Goal: Task Accomplishment & Management: Manage account settings

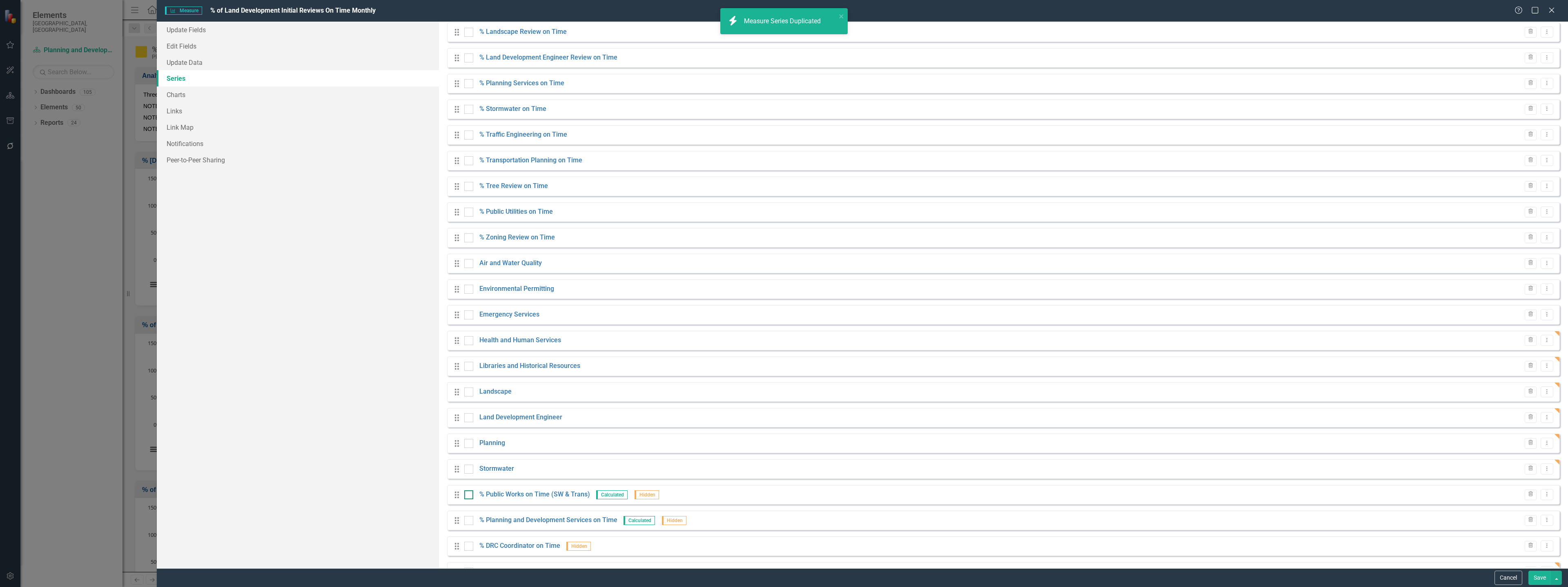
scroll to position [341, 0]
drag, startPoint x: 469, startPoint y: 470, endPoint x: 467, endPoint y: 459, distance: 11.2
click at [467, 459] on div "Drag # DS Projects (Initial Review) Trash Dropdown Menu Drag Total Late Hidden …" at bounding box center [1004, 148] width 1113 height 816
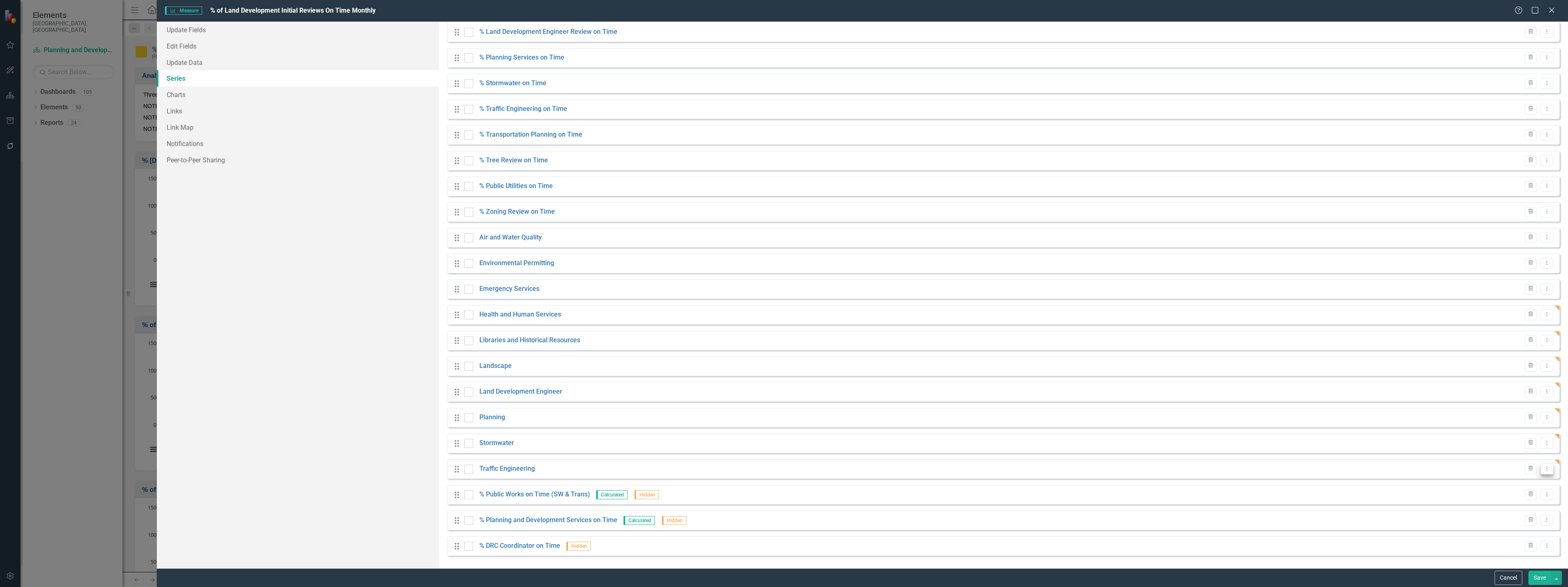
click at [1541, 469] on button "Dropdown Menu" at bounding box center [1547, 469] width 13 height 11
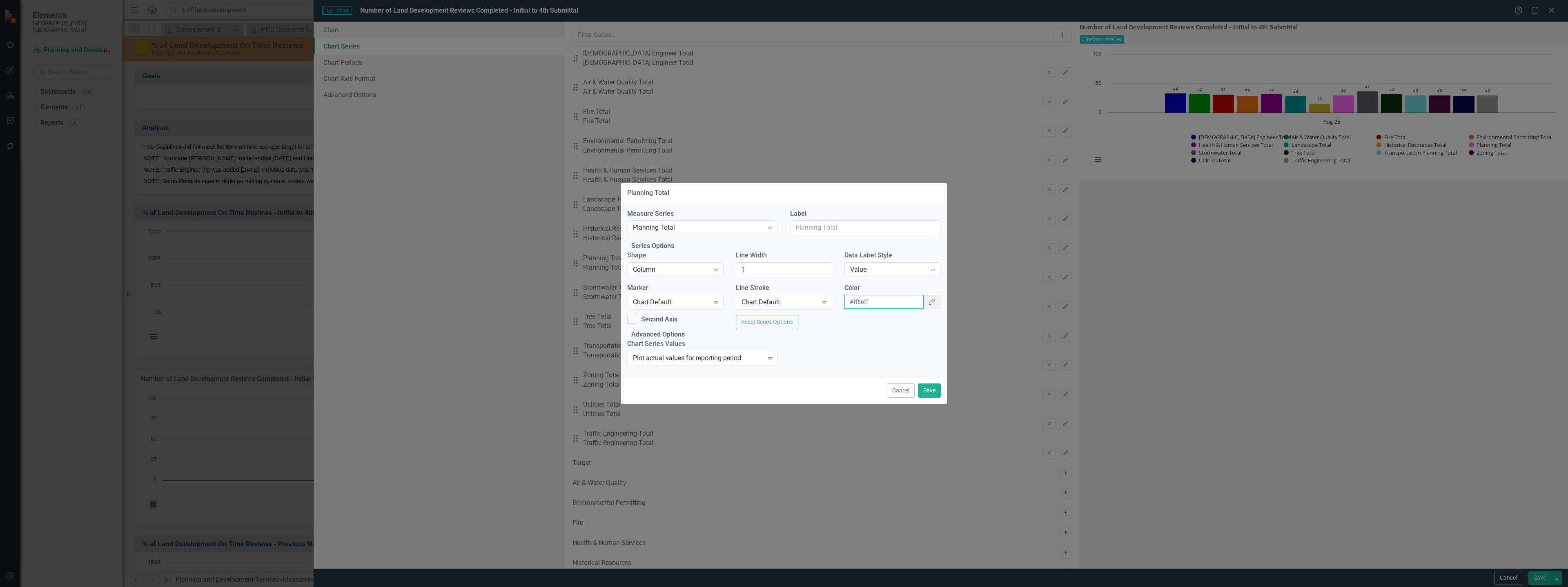
click at [845, 299] on input "#ff66ff" at bounding box center [884, 302] width 80 height 14
click at [899, 398] on button "Cancel" at bounding box center [901, 391] width 28 height 14
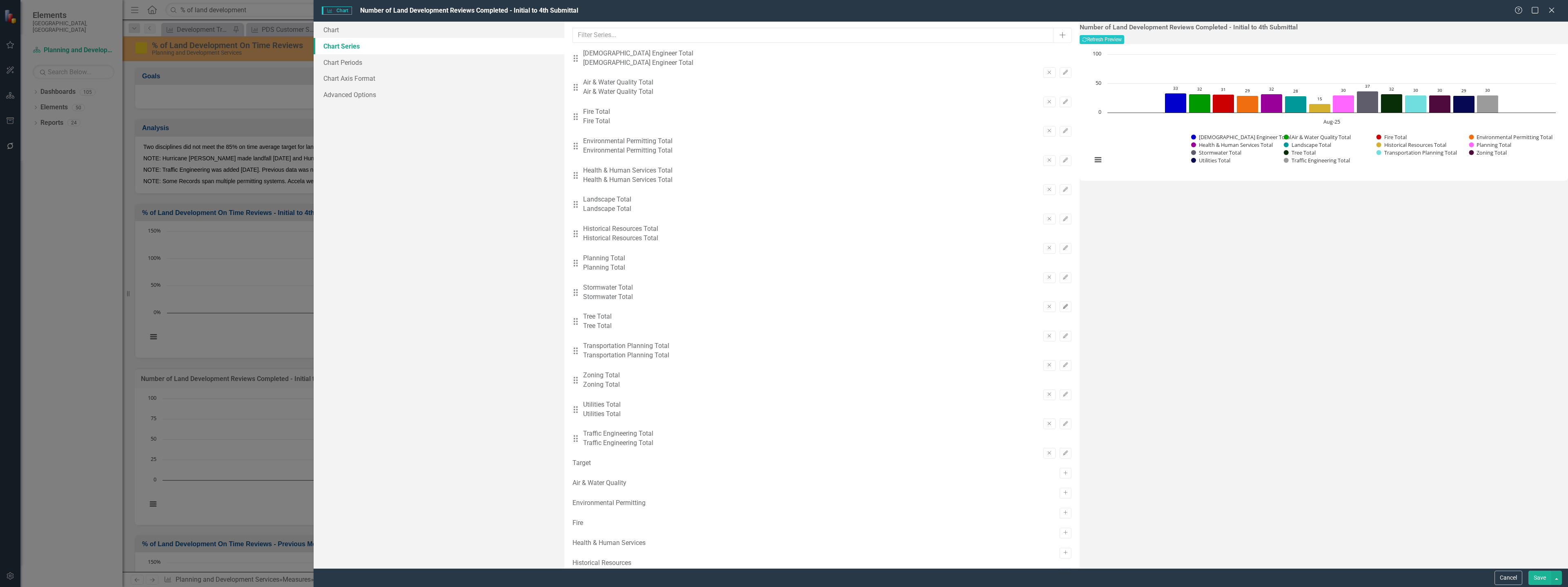
click at [1063, 304] on icon "Edit" at bounding box center [1066, 307] width 6 height 5
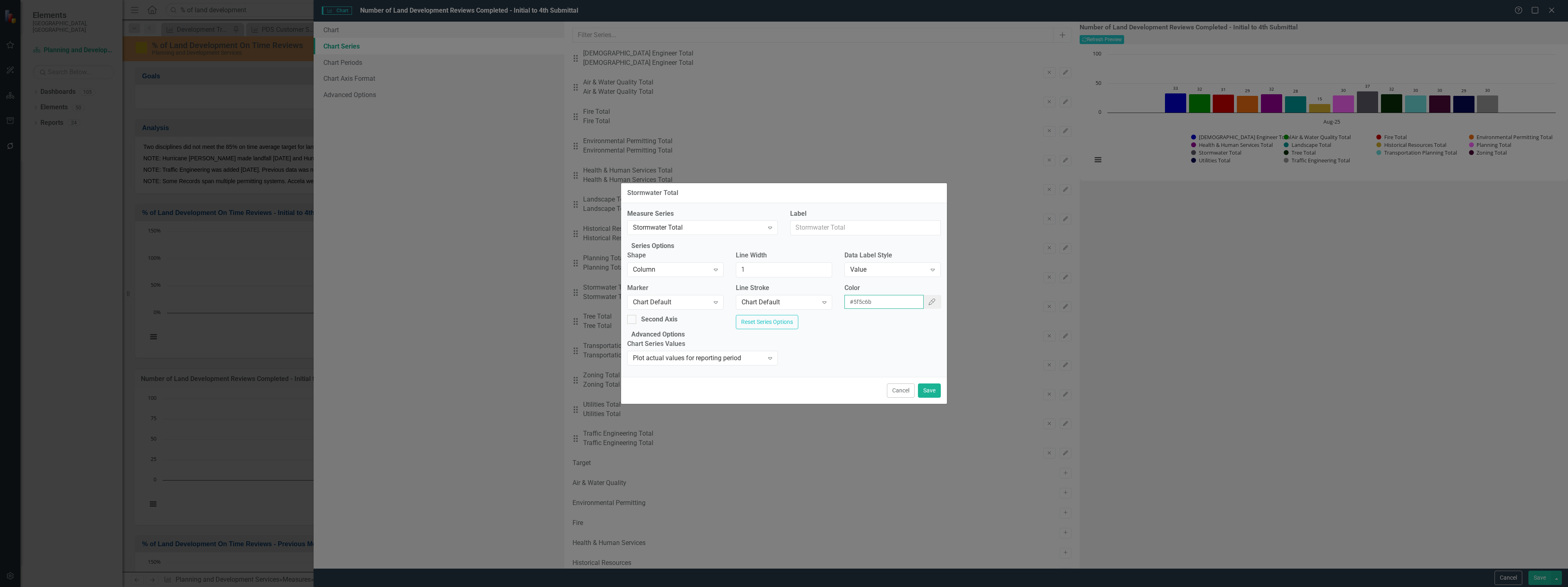
click at [899, 300] on input "#5f5c6b" at bounding box center [884, 302] width 80 height 14
drag, startPoint x: 900, startPoint y: 300, endPoint x: 865, endPoint y: 297, distance: 35.1
click at [865, 297] on input "#5f5c6b" at bounding box center [884, 302] width 80 height 14
click at [895, 398] on button "Cancel" at bounding box center [901, 391] width 28 height 14
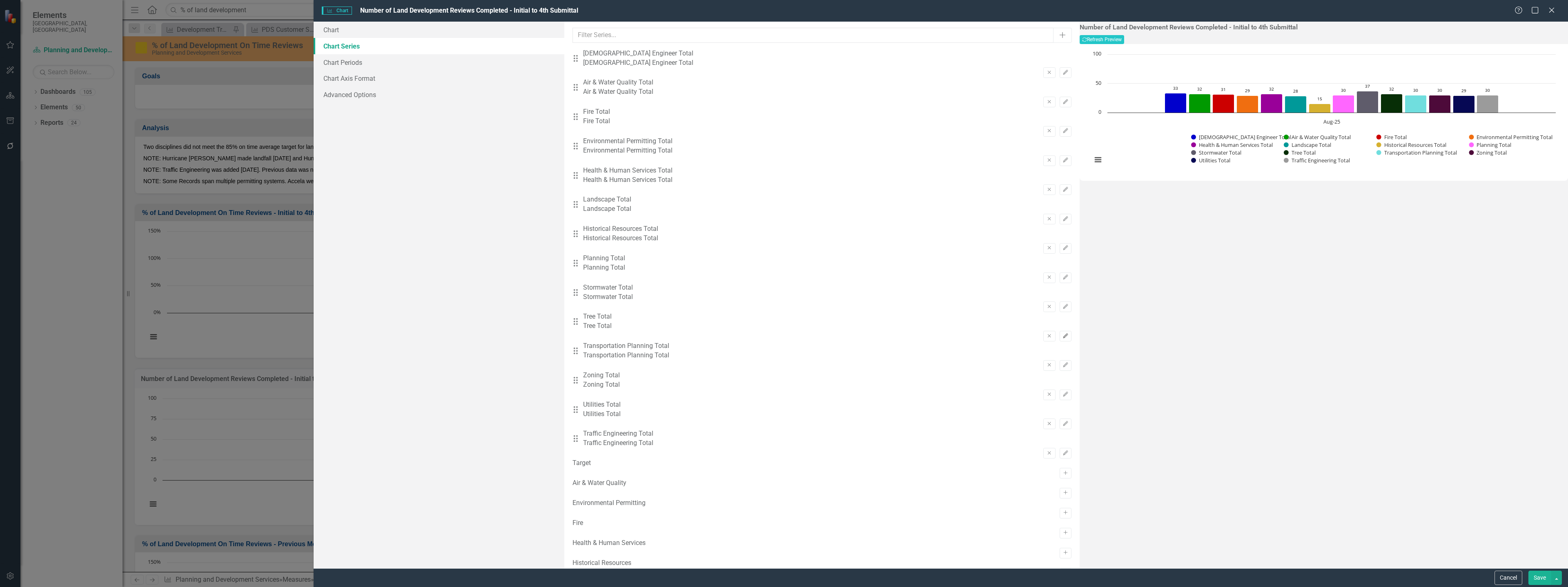
click at [1063, 334] on icon "Edit" at bounding box center [1066, 336] width 6 height 5
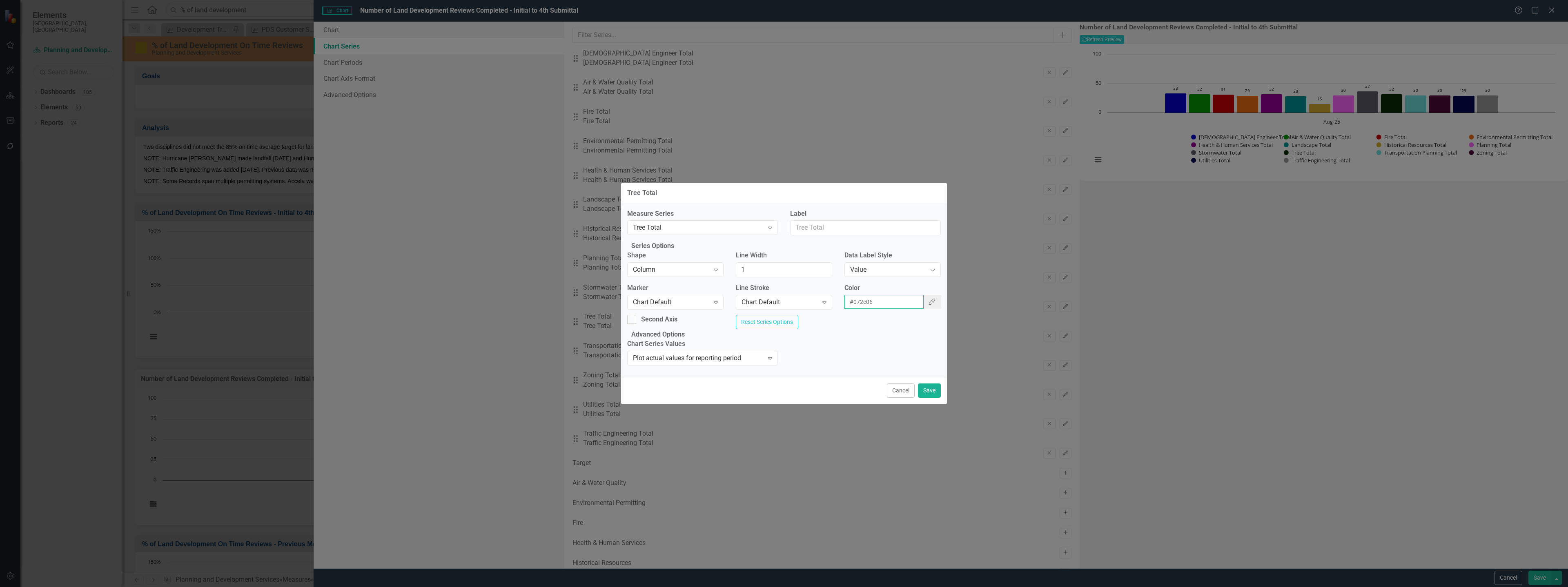
drag, startPoint x: 900, startPoint y: 297, endPoint x: 845, endPoint y: 299, distance: 55.0
click at [845, 299] on input "#072e06" at bounding box center [884, 302] width 80 height 14
click at [903, 398] on button "Cancel" at bounding box center [901, 391] width 28 height 14
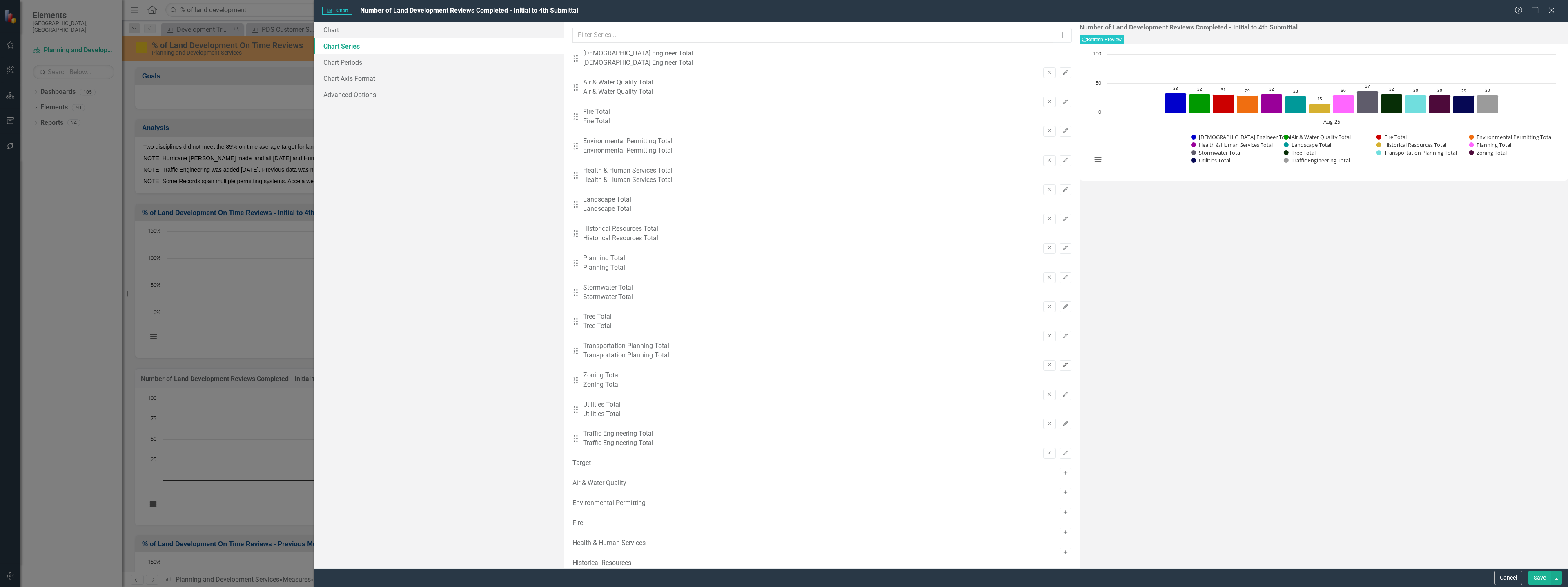
click at [1063, 363] on icon "Edit" at bounding box center [1066, 365] width 6 height 5
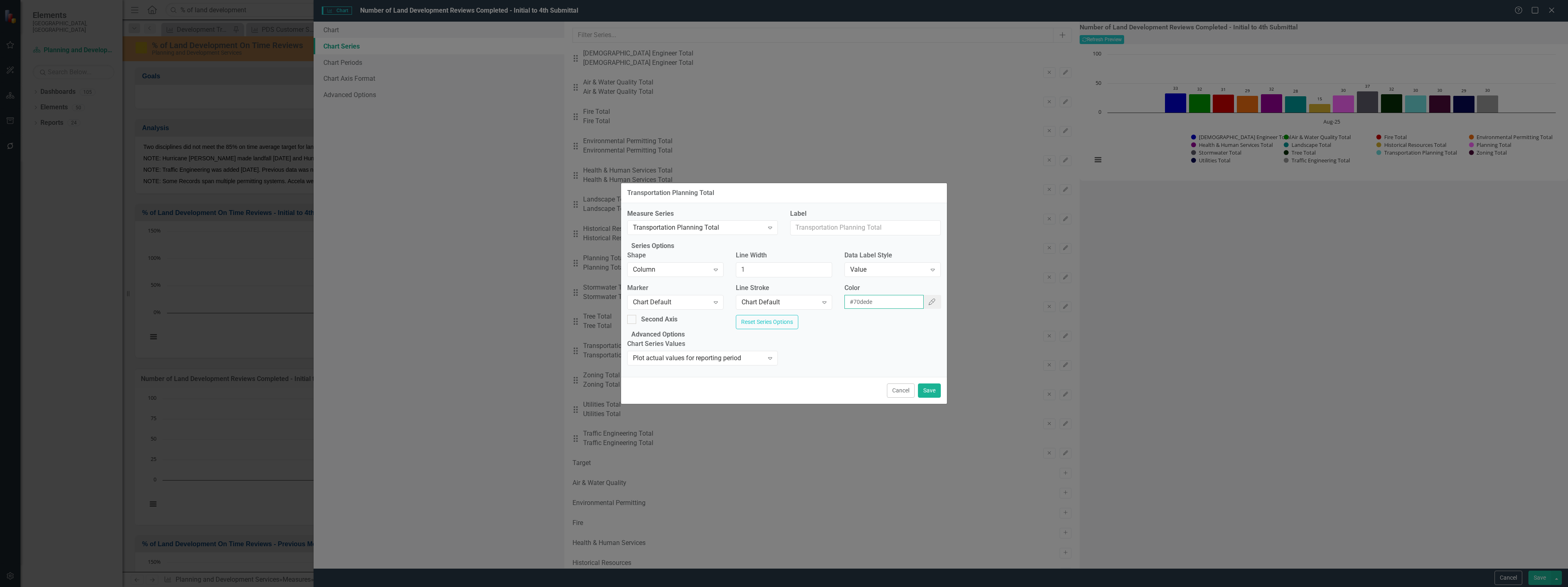
drag, startPoint x: 887, startPoint y: 297, endPoint x: 838, endPoint y: 296, distance: 49.0
click at [838, 296] on div "Color #70dede Color Picker" at bounding box center [892, 299] width 108 height 32
drag, startPoint x: 894, startPoint y: 403, endPoint x: 881, endPoint y: 463, distance: 61.4
click at [894, 398] on button "Cancel" at bounding box center [901, 391] width 28 height 14
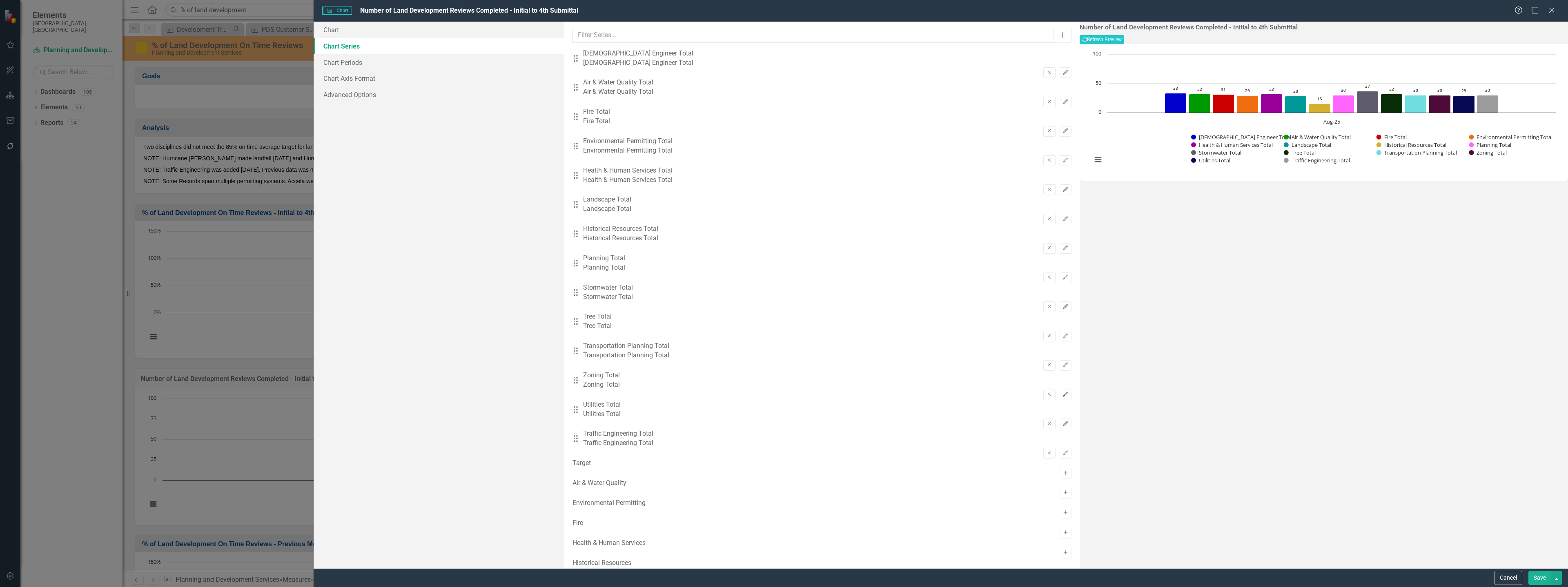
click at [1063, 392] on icon "Edit" at bounding box center [1066, 395] width 6 height 5
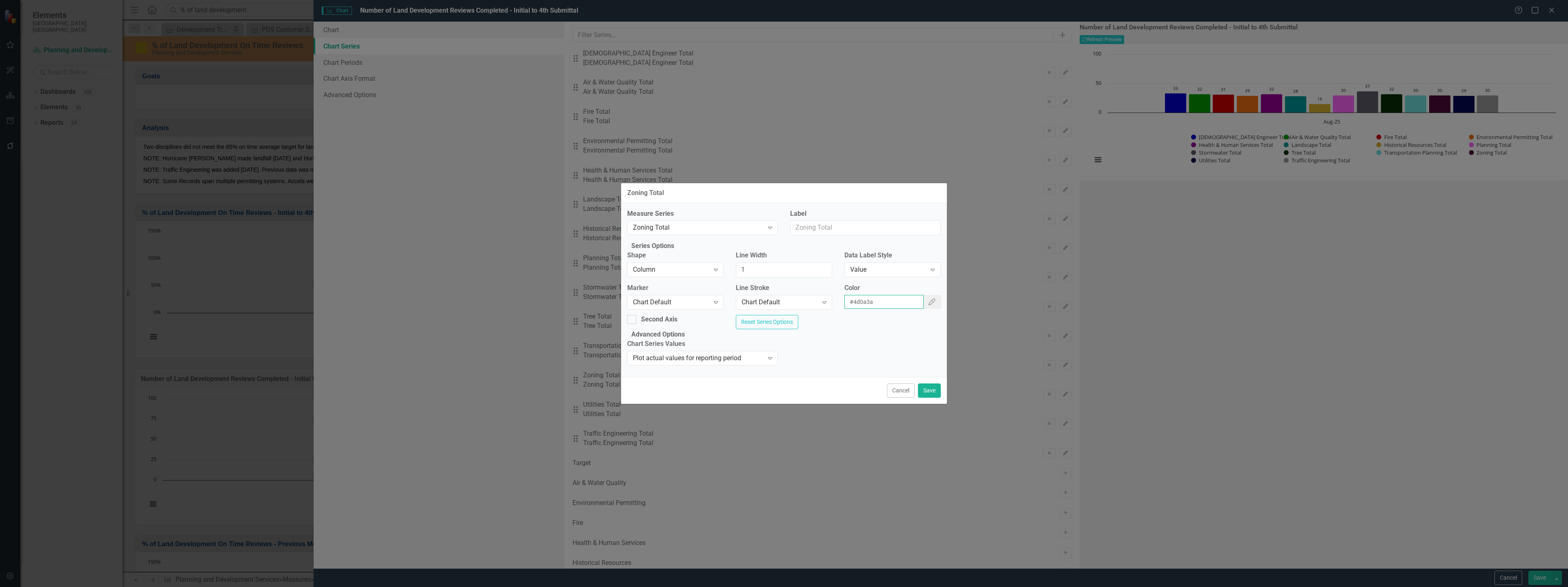
drag, startPoint x: 863, startPoint y: 298, endPoint x: 844, endPoint y: 295, distance: 19.2
click at [844, 295] on input "#4d0a3a" at bounding box center [884, 302] width 80 height 14
click at [904, 398] on button "Cancel" at bounding box center [901, 391] width 28 height 14
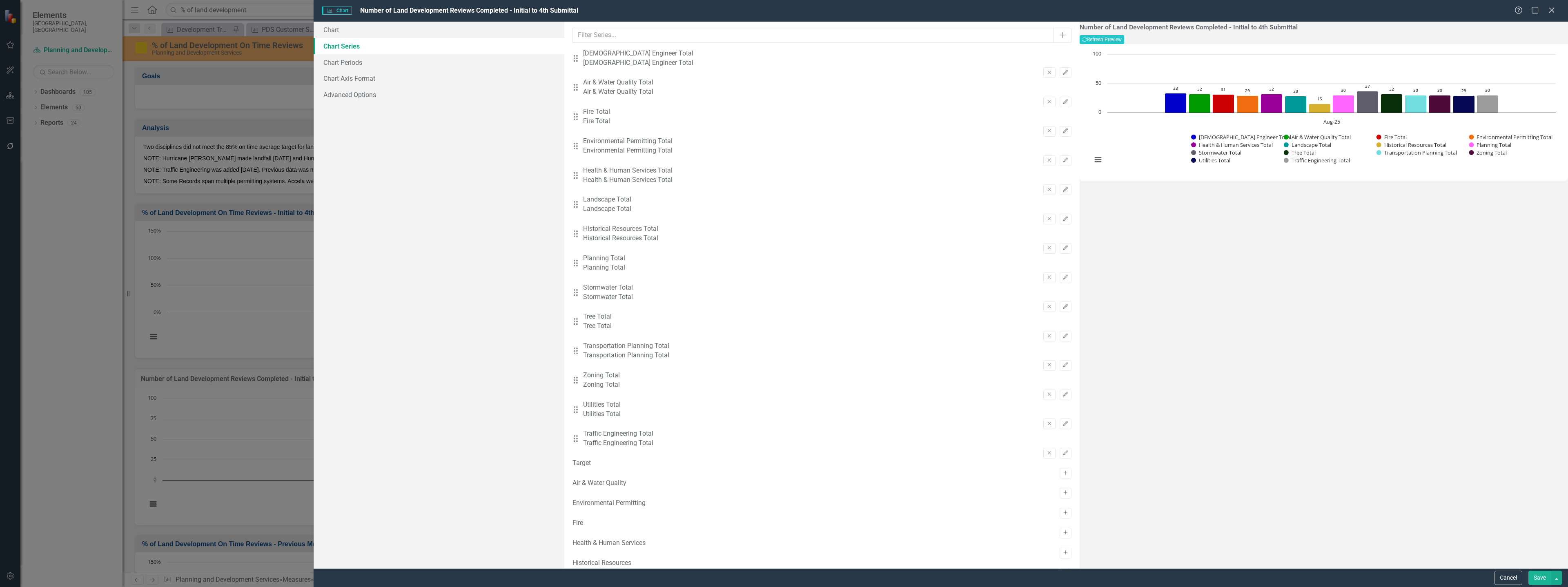
scroll to position [41, 0]
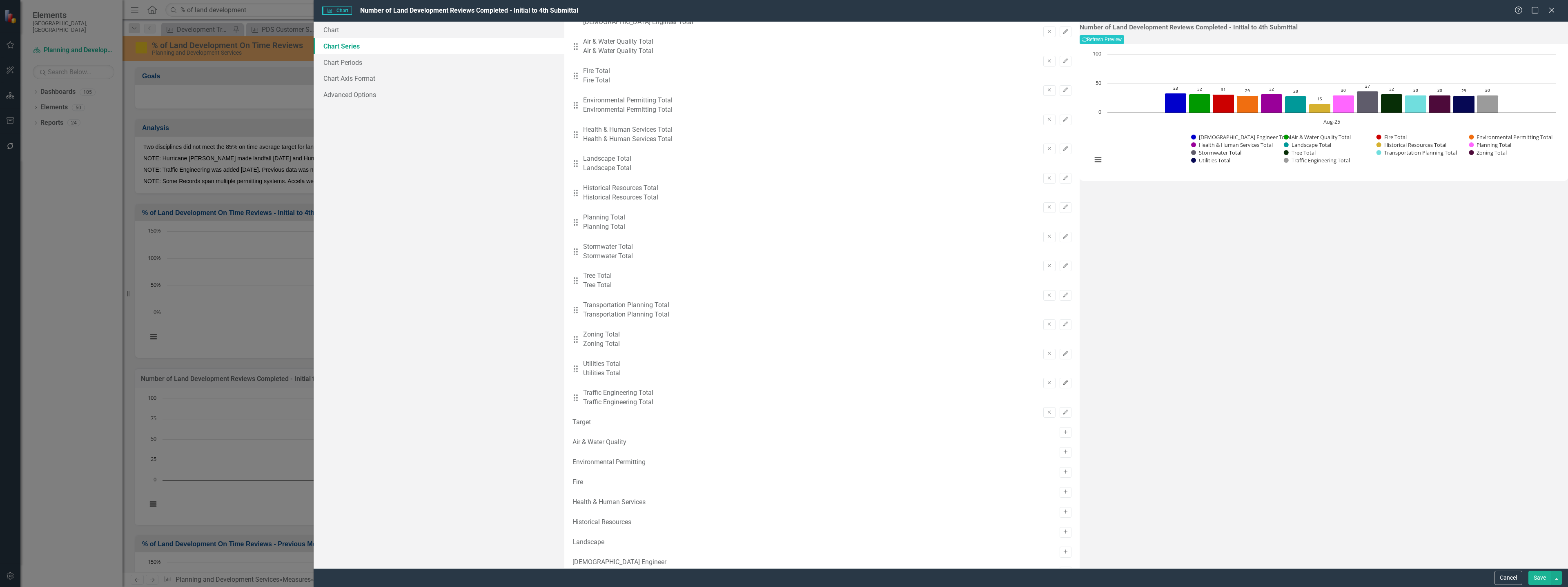
click at [1063, 380] on icon "button" at bounding box center [1065, 383] width 5 height 5
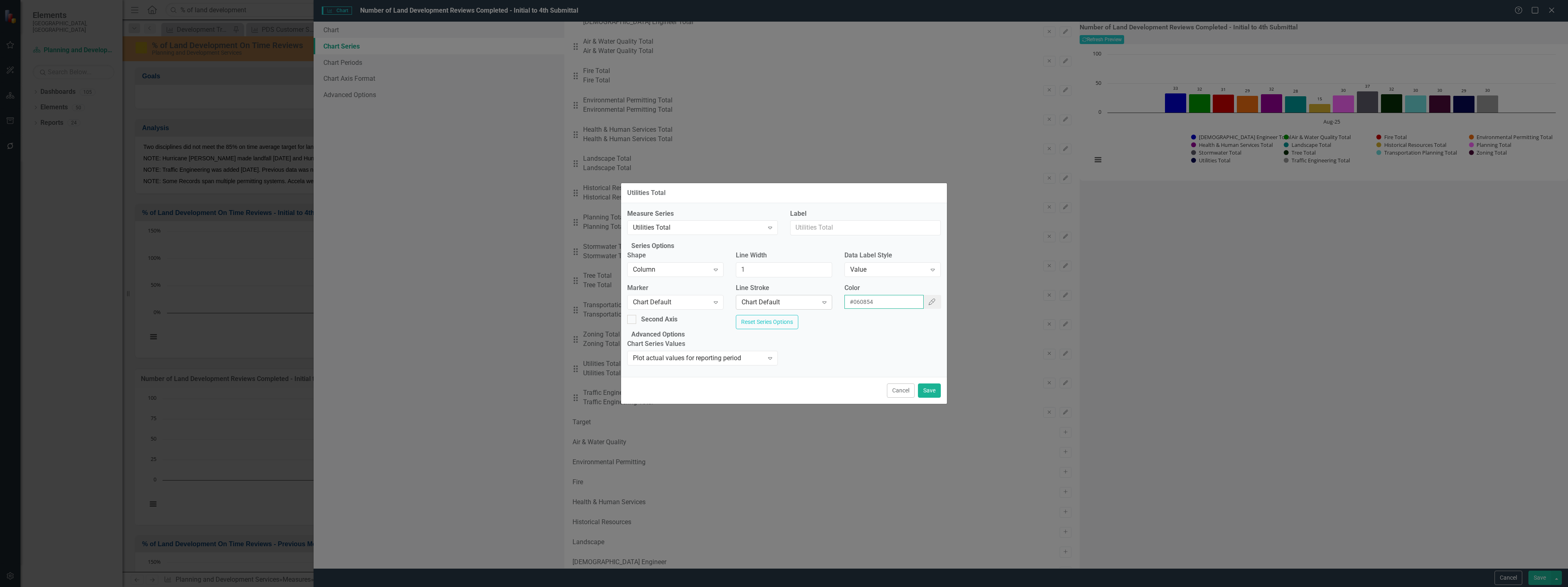
drag, startPoint x: 881, startPoint y: 298, endPoint x: 829, endPoint y: 297, distance: 52.0
click at [829, 297] on div "Marker Chart Default Expand Line Stroke Chart Default Expand Color #060854 Colo…" at bounding box center [783, 299] width 326 height 32
click at [901, 398] on button "Cancel" at bounding box center [901, 391] width 28 height 14
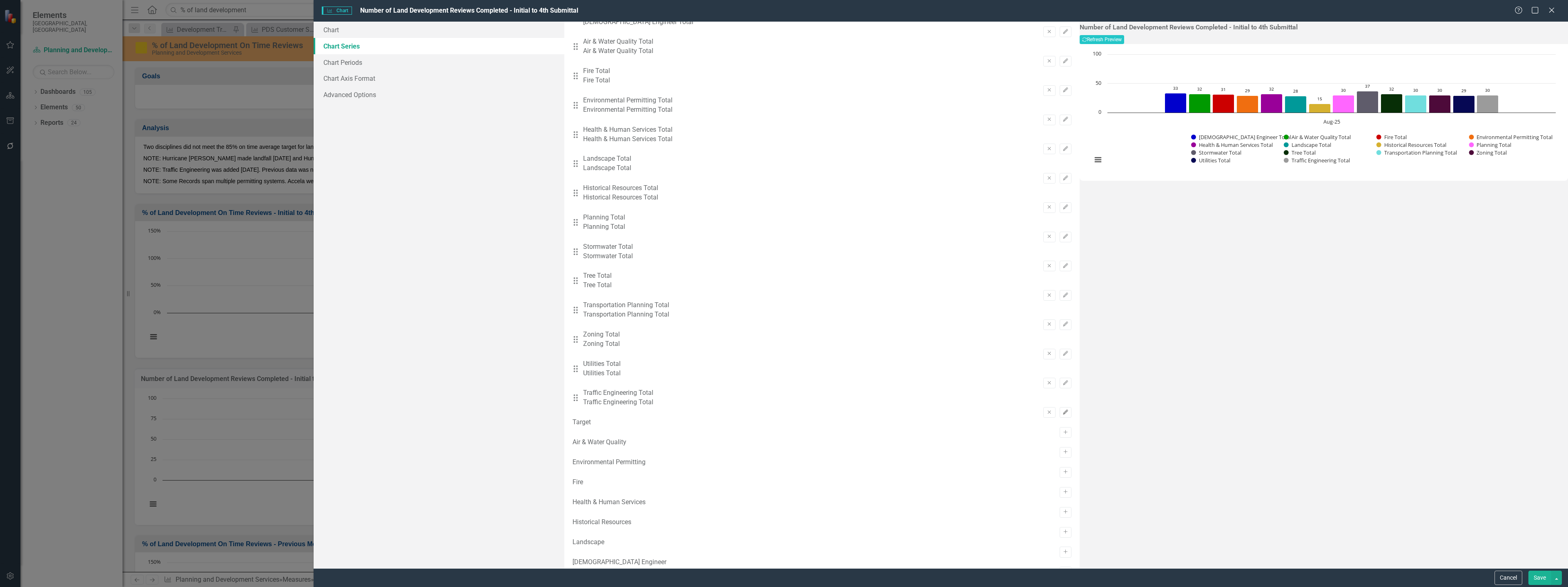
click at [1063, 410] on icon "Edit" at bounding box center [1066, 412] width 6 height 5
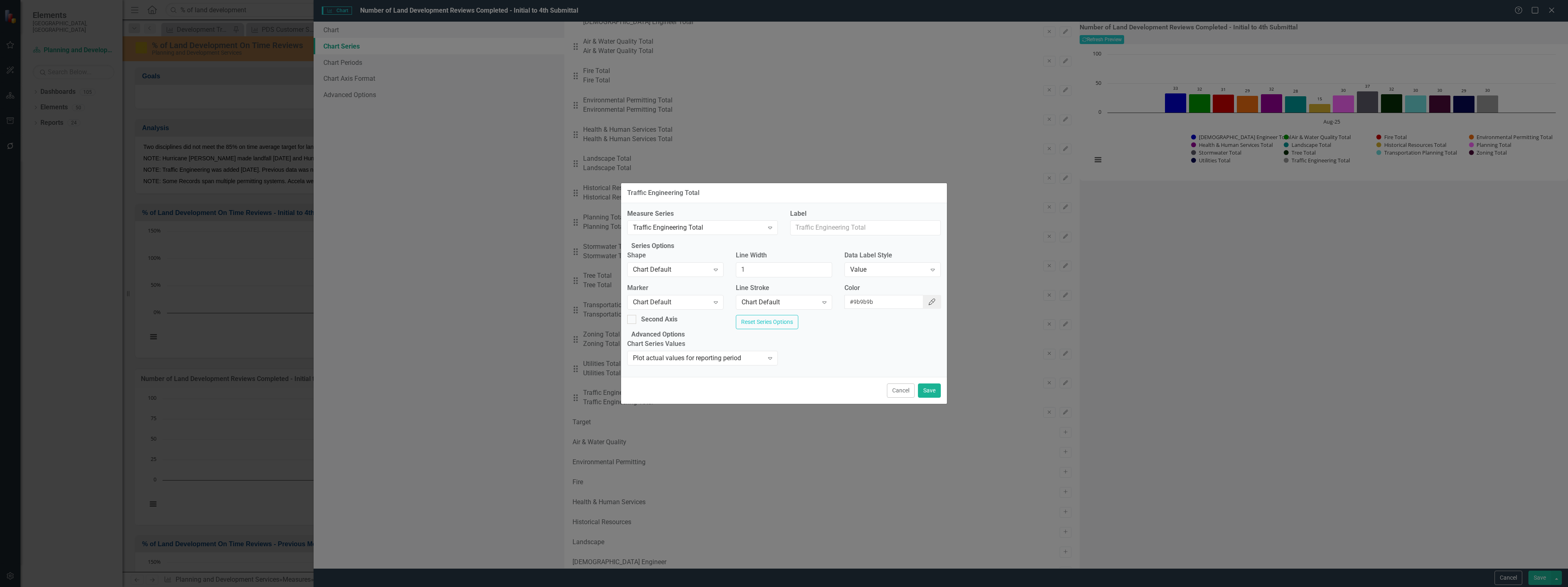
click at [931, 298] on button "Color Picker" at bounding box center [932, 302] width 18 height 14
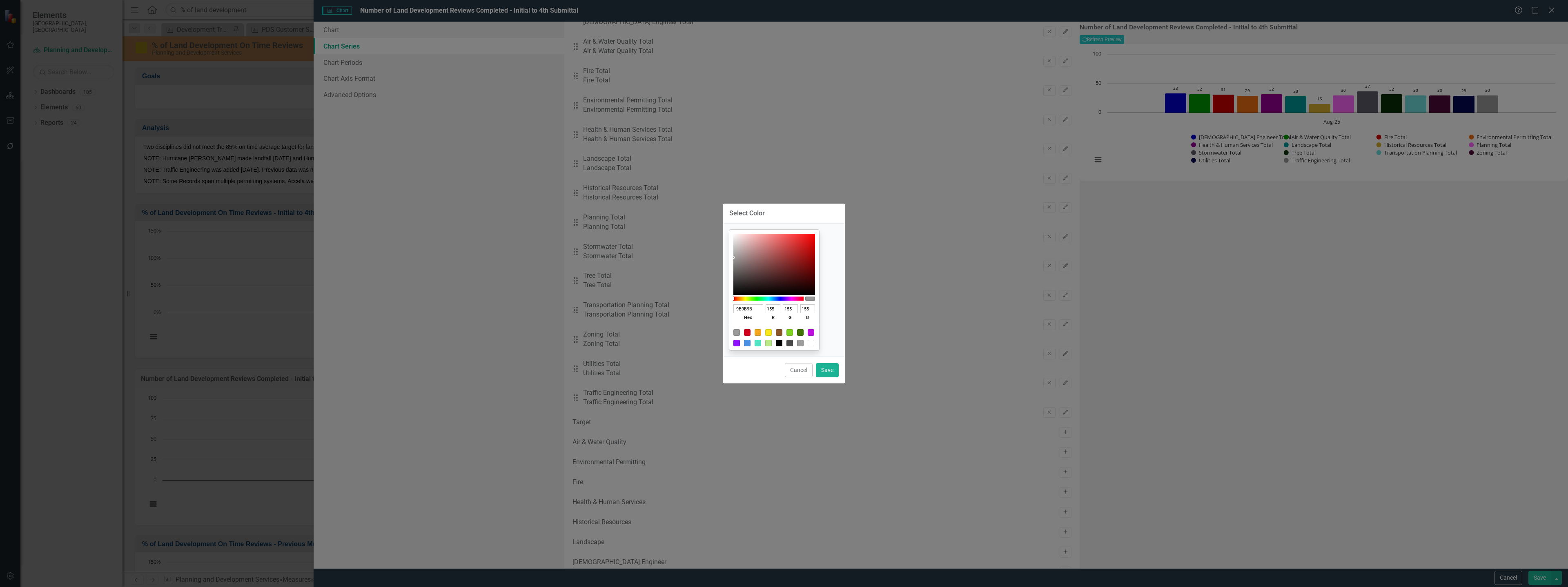
type input "5F5555"
type input "95"
type input "85"
click at [751, 272] on div at bounding box center [774, 264] width 82 height 61
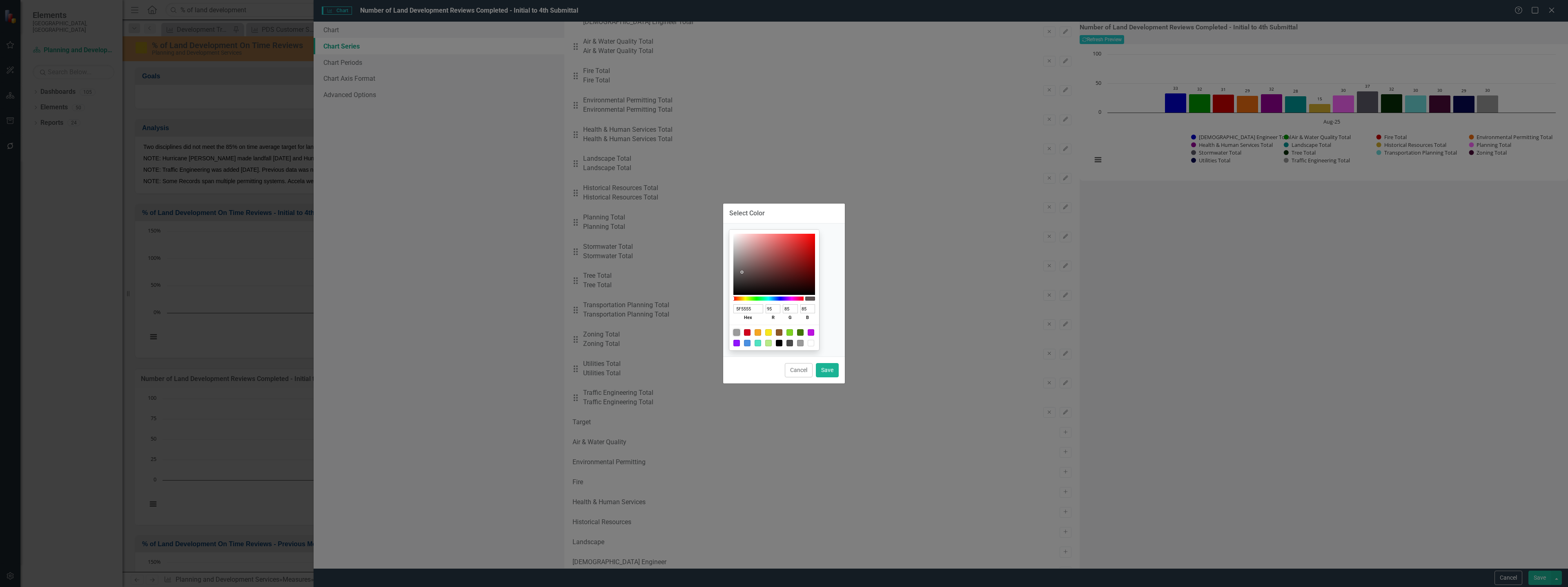
click at [740, 332] on div at bounding box center [737, 332] width 7 height 7
type input "9B9B9B"
type input "155"
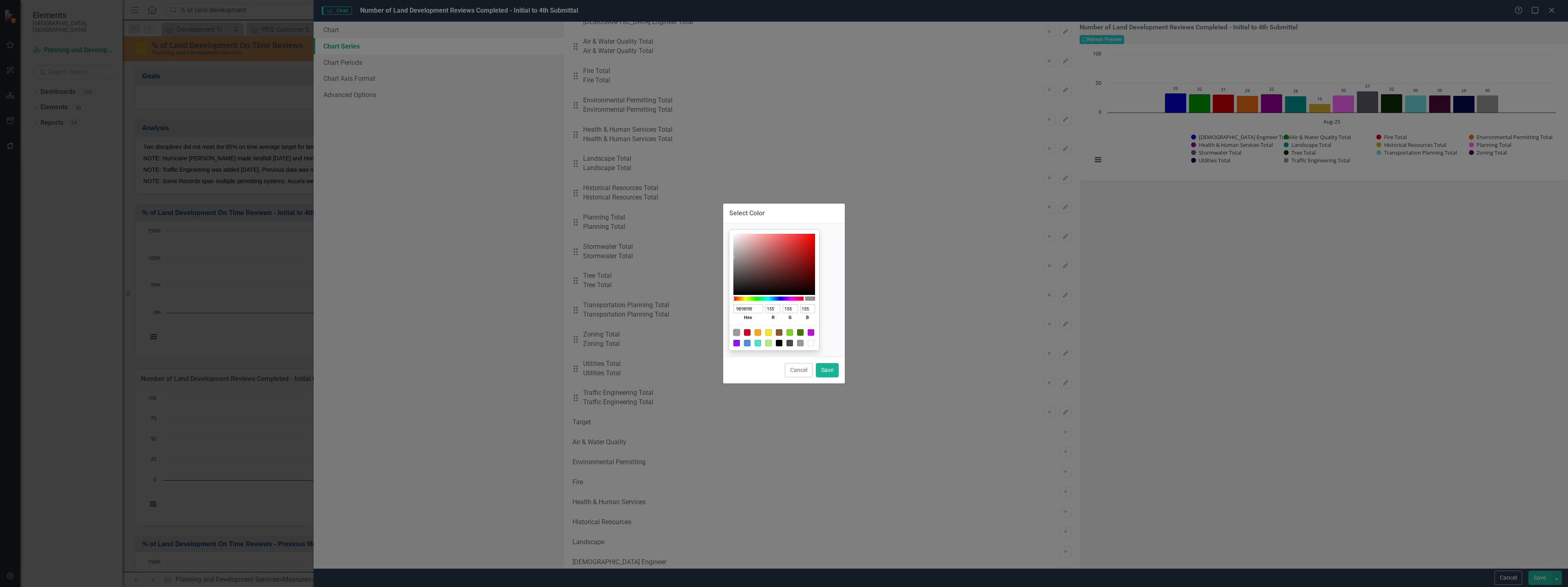
click at [772, 343] on div at bounding box center [768, 343] width 7 height 7
type input "B8E986"
type input "184"
type input "233"
type input "134"
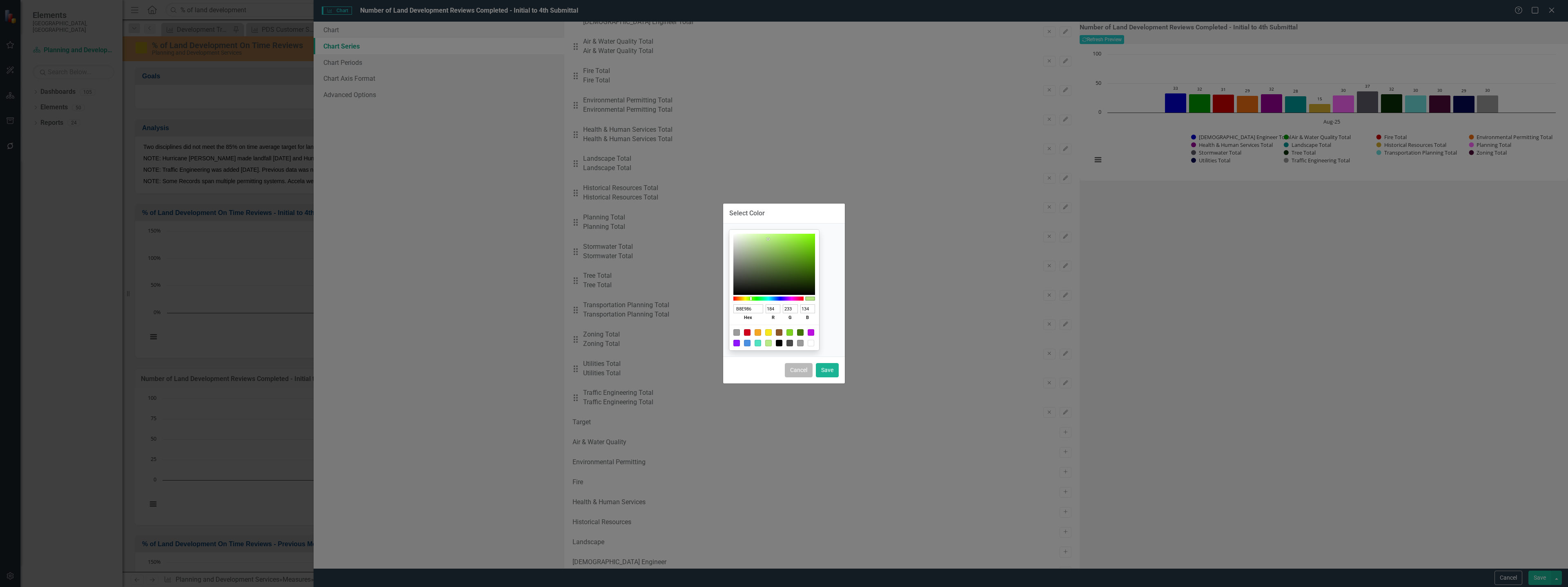
click at [803, 368] on button "Cancel" at bounding box center [799, 370] width 28 height 14
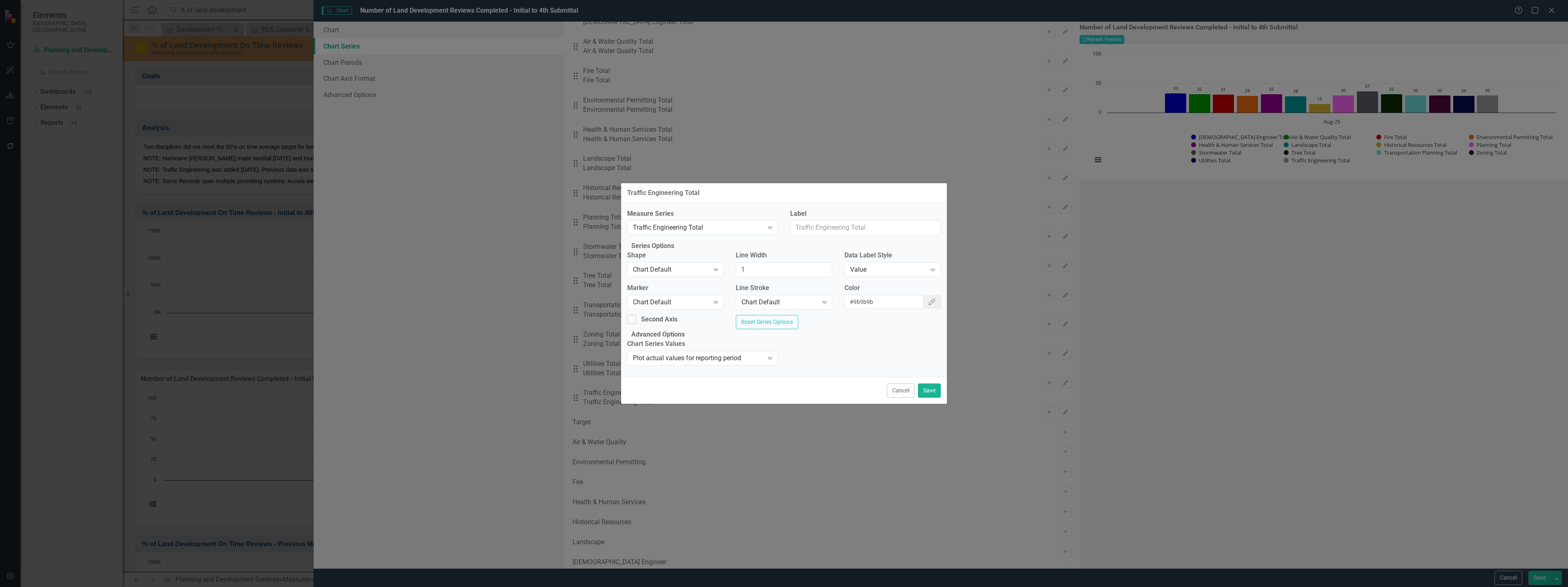
click at [899, 398] on button "Cancel" at bounding box center [901, 391] width 28 height 14
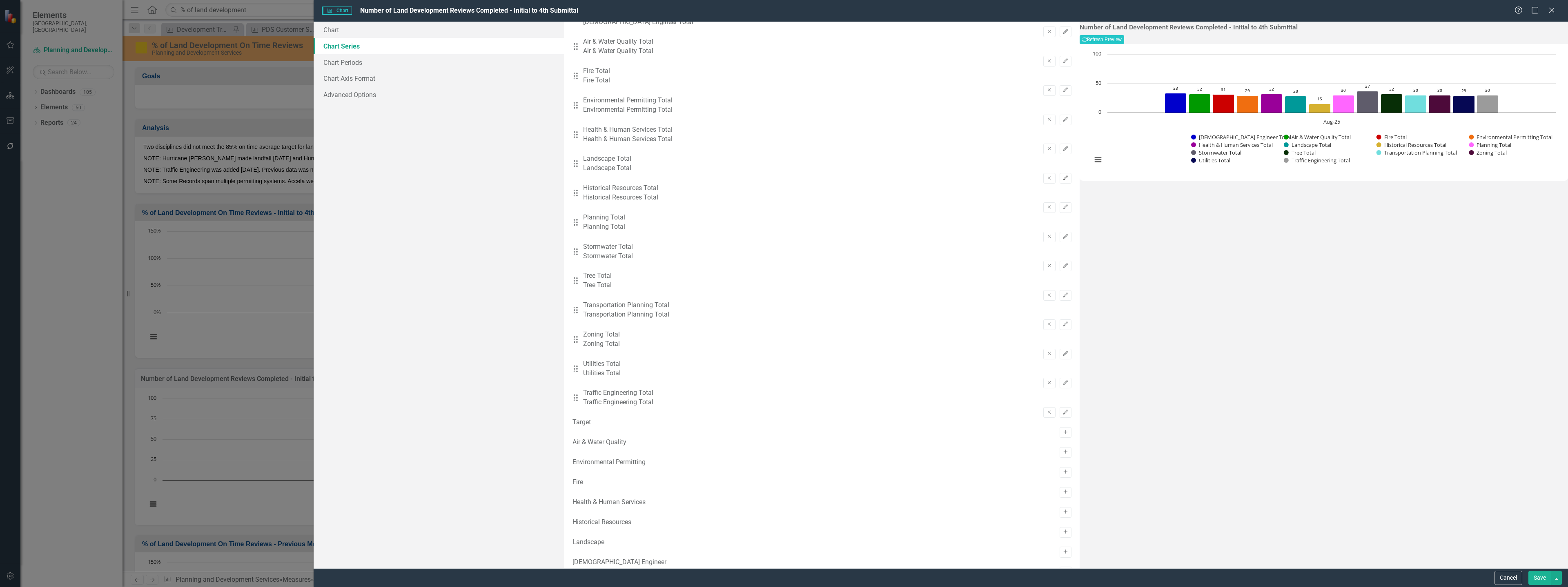
click at [1063, 175] on icon "button" at bounding box center [1065, 178] width 5 height 5
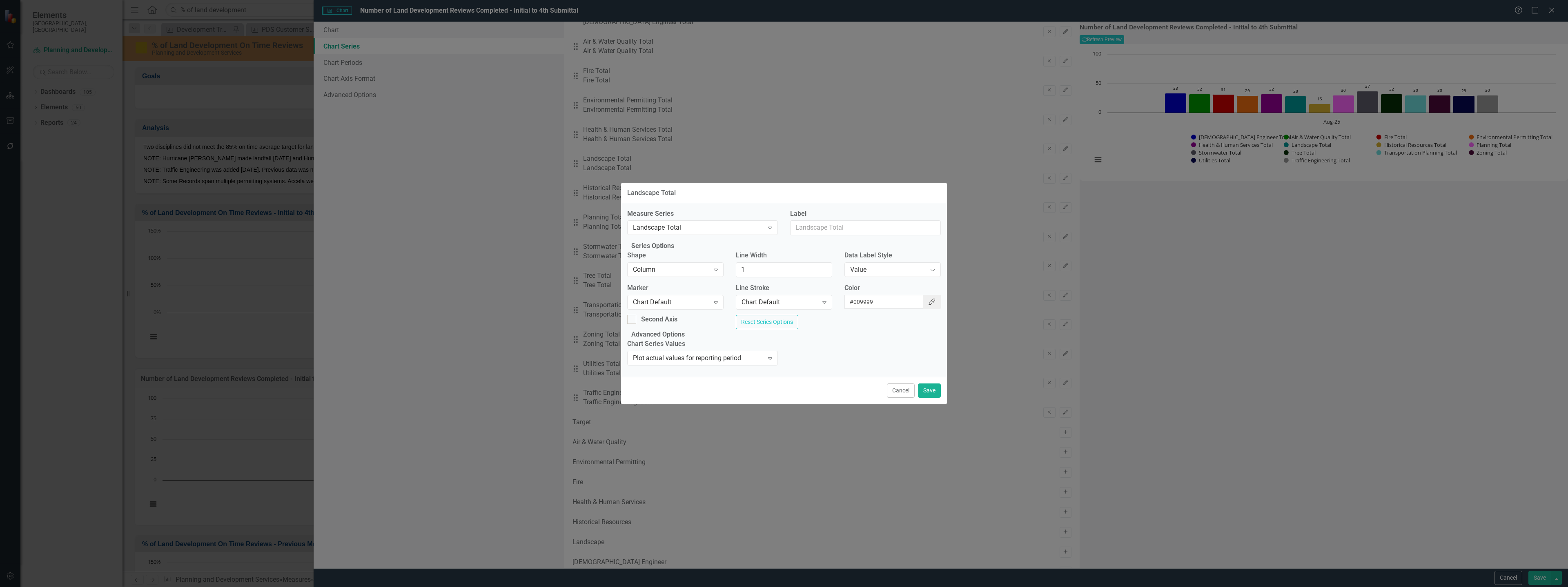
click at [930, 297] on button "Color Picker" at bounding box center [932, 302] width 18 height 14
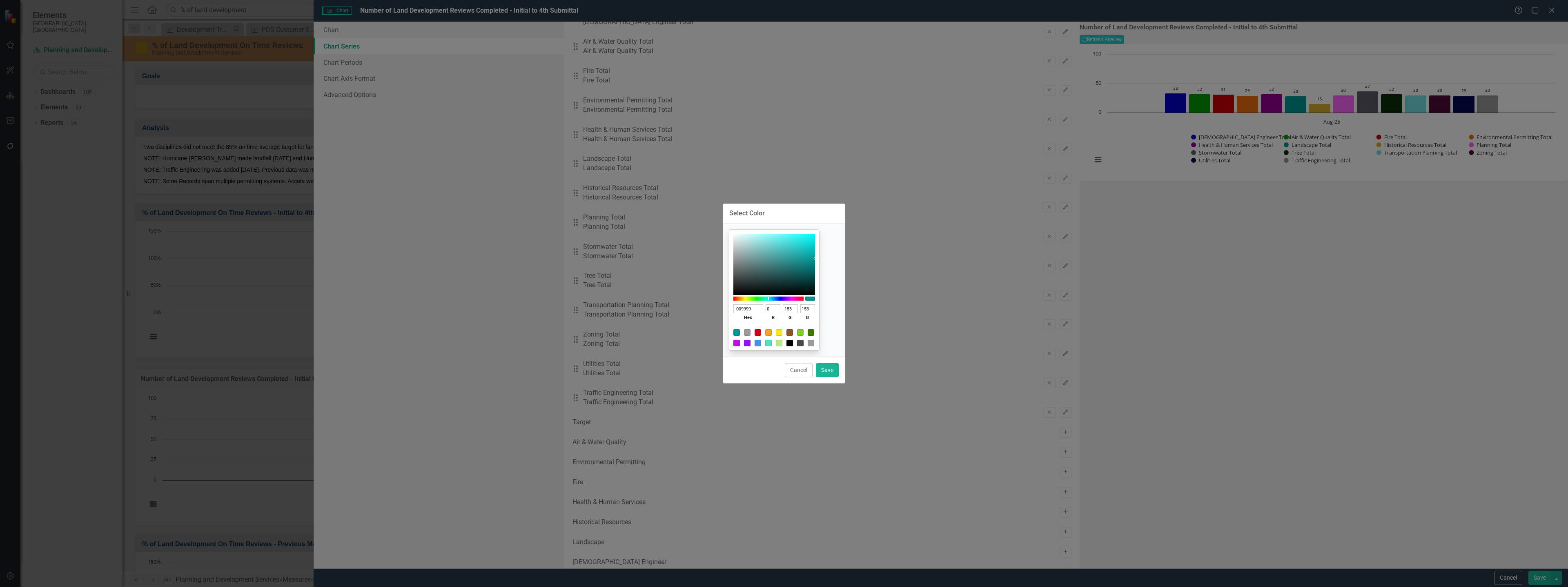
click at [763, 308] on input "009999" at bounding box center [748, 308] width 30 height 9
click at [782, 345] on div at bounding box center [779, 343] width 7 height 7
type input "B8E986"
type input "184"
type input "233"
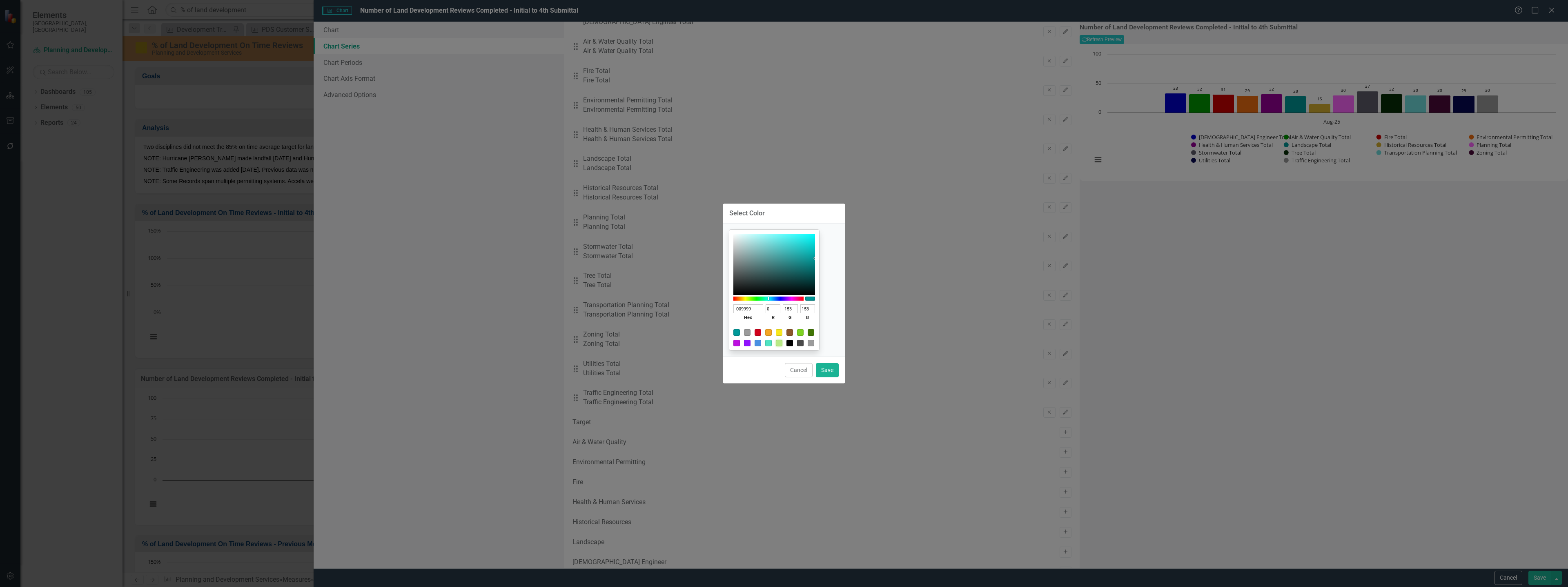
type input "134"
click at [828, 371] on button "Save" at bounding box center [827, 370] width 23 height 14
type input "#b8e986"
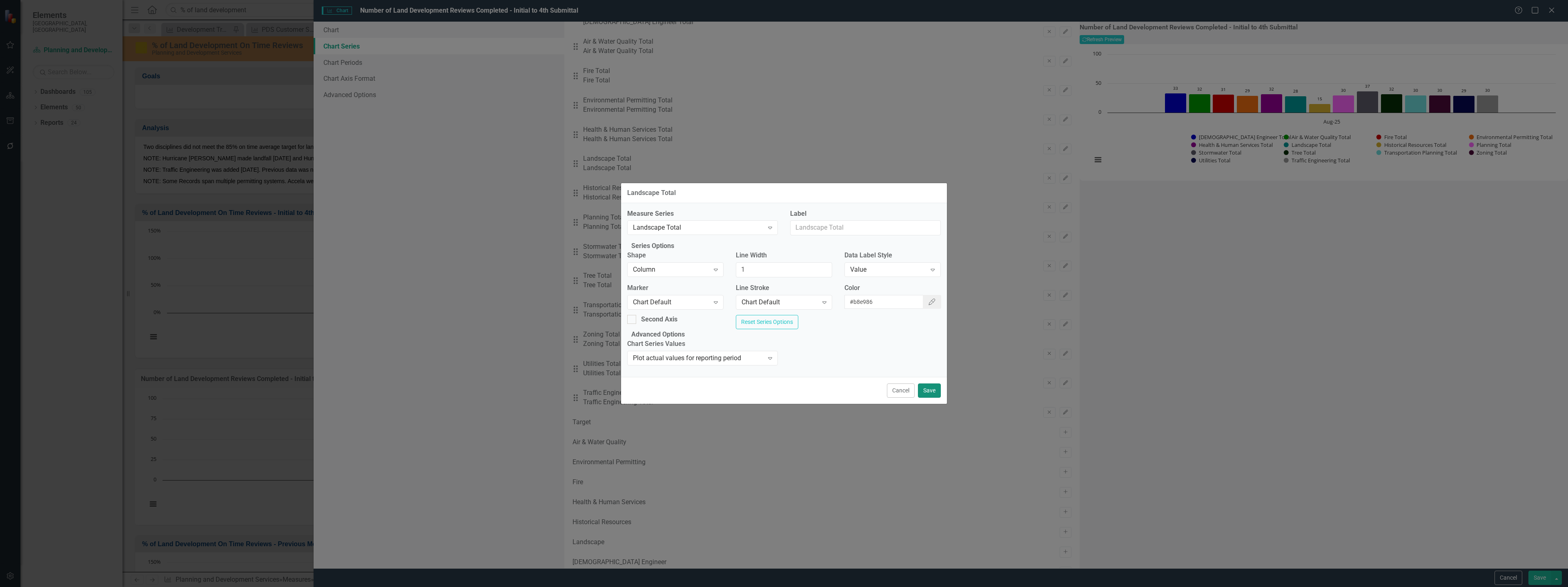
click at [929, 398] on button "Save" at bounding box center [929, 391] width 23 height 14
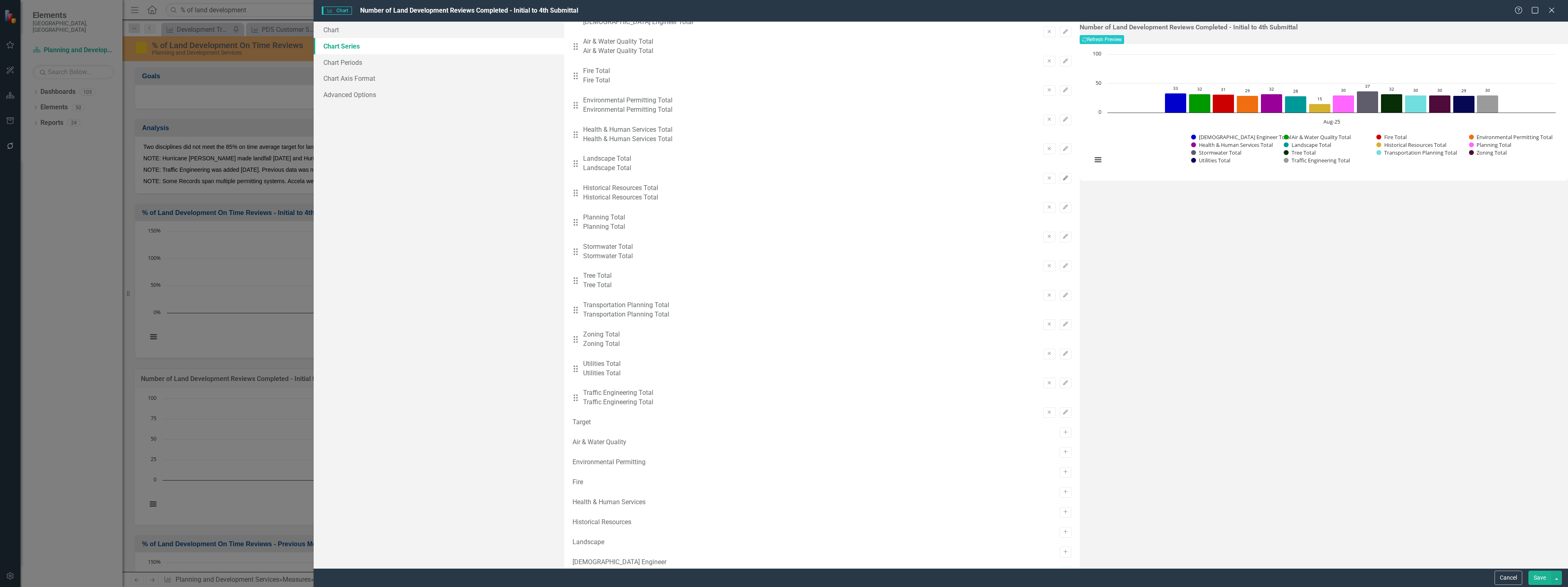
click at [1063, 176] on icon "Edit" at bounding box center [1066, 178] width 6 height 5
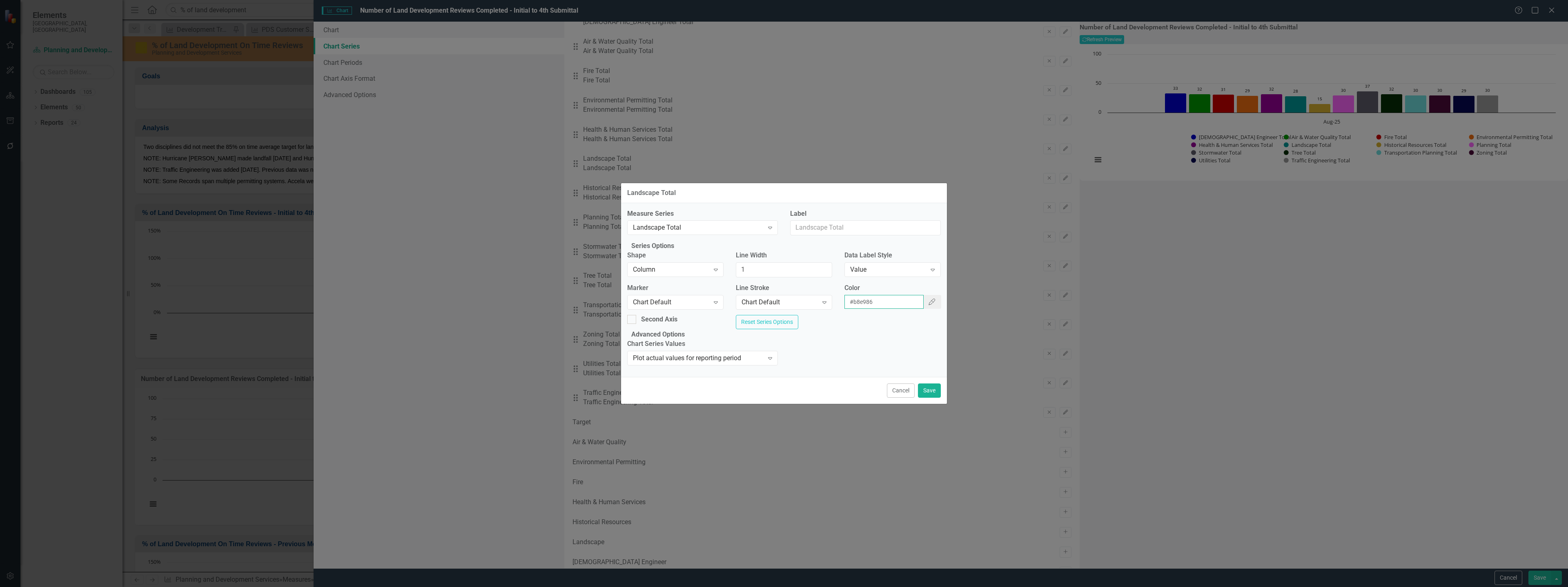
drag, startPoint x: 891, startPoint y: 297, endPoint x: 830, endPoint y: 297, distance: 61.0
click at [830, 297] on div "Marker Chart Default Expand Line Stroke Chart Default Expand Color #b8e986 Colo…" at bounding box center [783, 299] width 326 height 32
click at [931, 398] on button "Save" at bounding box center [929, 391] width 23 height 14
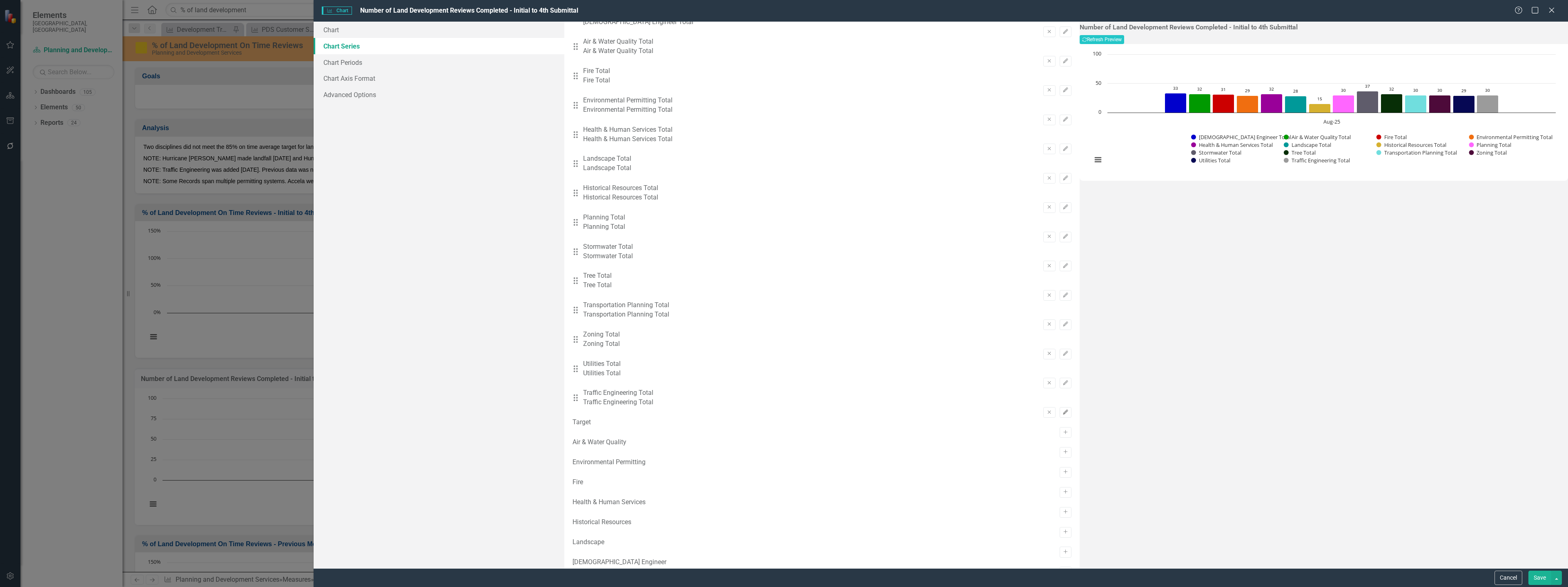
click at [1063, 410] on icon "Edit" at bounding box center [1066, 412] width 6 height 5
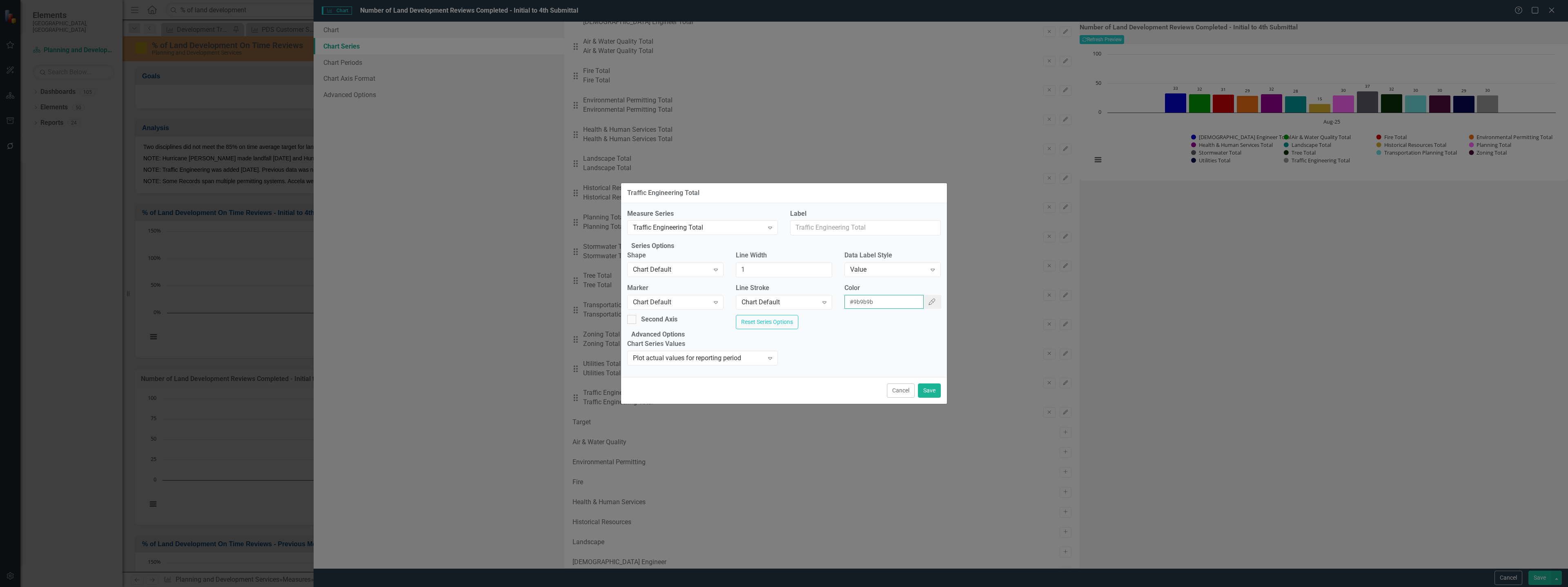
drag, startPoint x: 900, startPoint y: 297, endPoint x: 852, endPoint y: 297, distance: 48.0
click at [852, 297] on input "#9b9b9b" at bounding box center [884, 302] width 80 height 14
click at [886, 297] on input "#9b9b9b" at bounding box center [884, 302] width 80 height 14
drag, startPoint x: 883, startPoint y: 298, endPoint x: 844, endPoint y: 298, distance: 39.0
click at [844, 298] on input "#9b9b9b" at bounding box center [884, 302] width 80 height 14
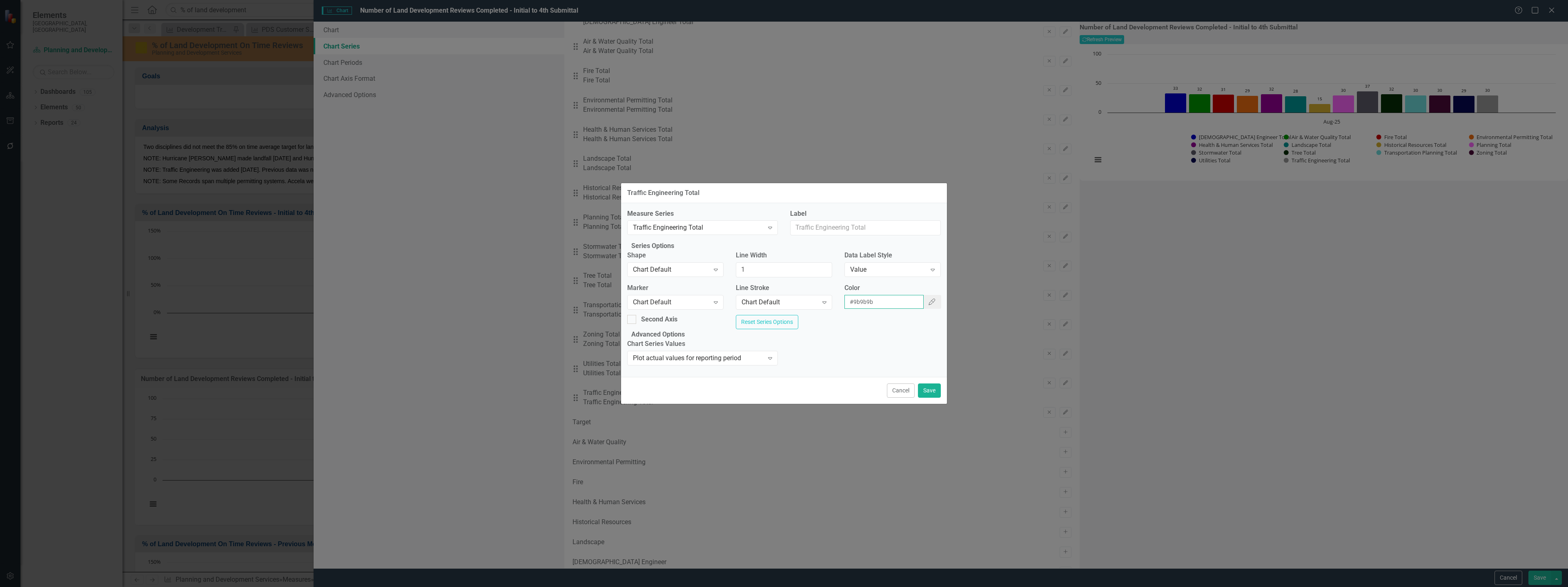
paste input "009999"
type input "#009999"
click at [929, 398] on button "Save" at bounding box center [929, 391] width 23 height 14
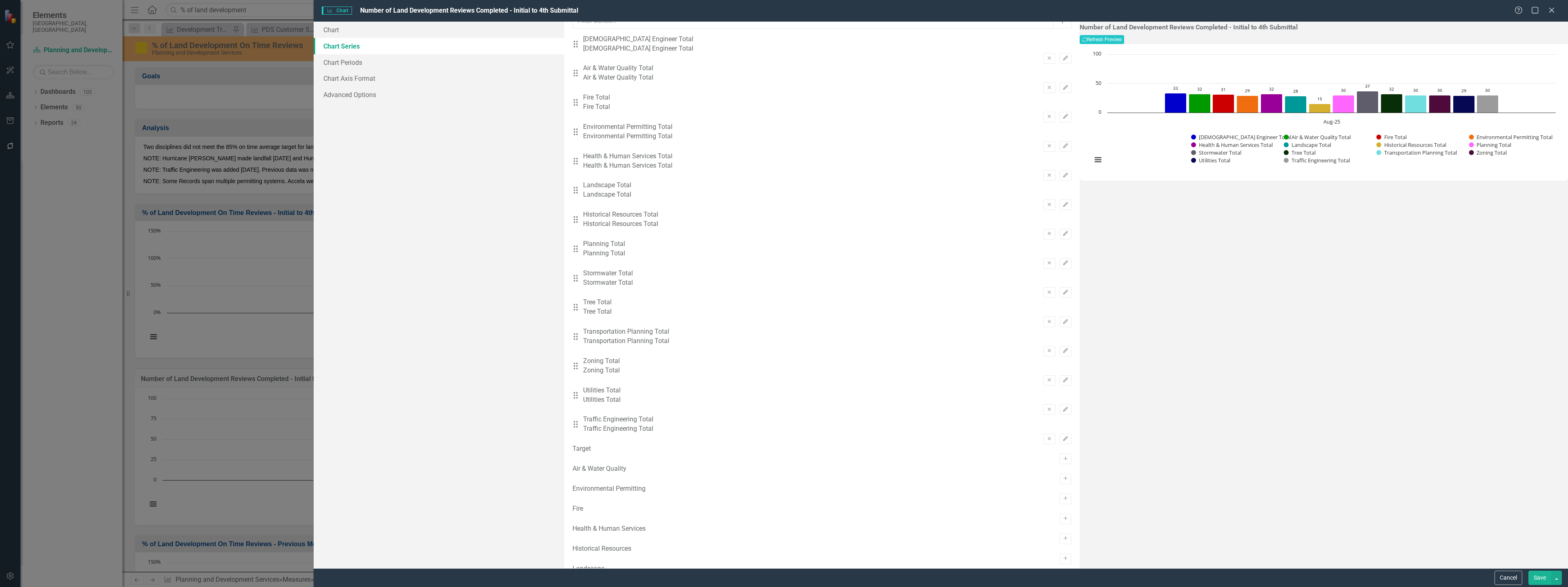
scroll to position [0, 0]
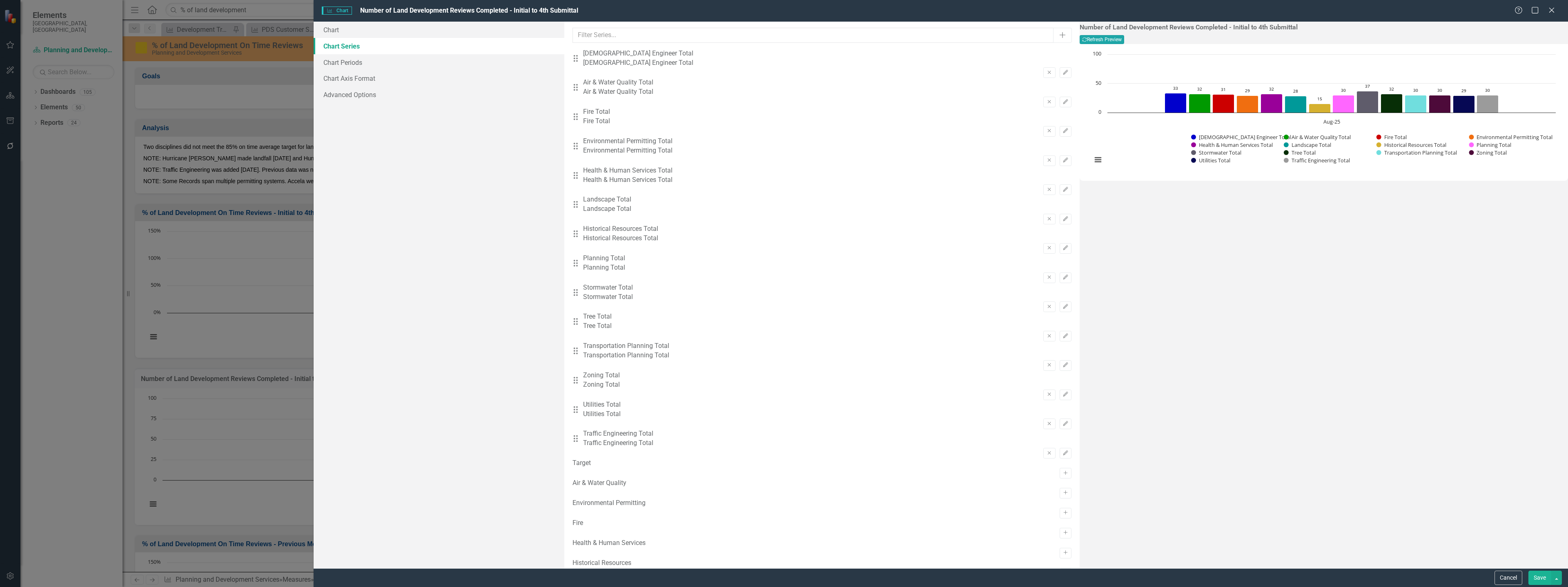
click at [1124, 38] on button "Recalculate Refresh Preview" at bounding box center [1102, 40] width 44 height 9
click at [1549, 580] on button "Save" at bounding box center [1540, 577] width 23 height 14
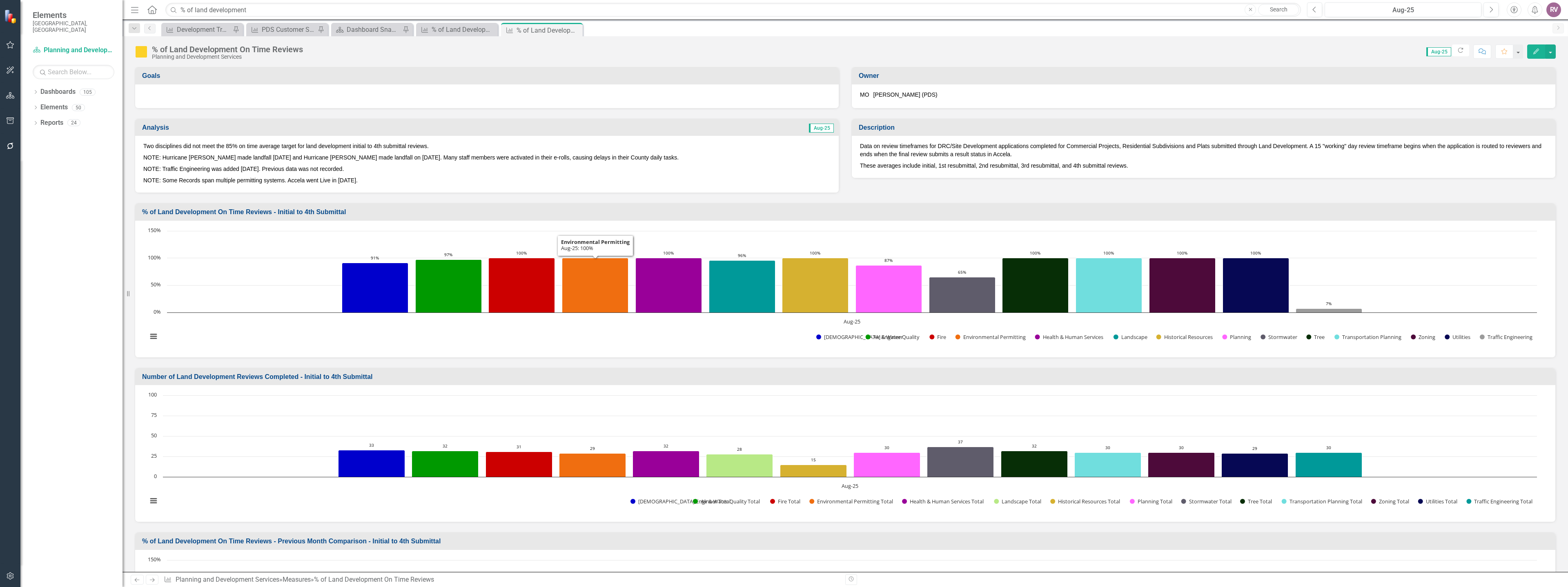
click at [620, 213] on h3 "% of Land Development On Time Reviews - Initial to 4th Submittal" at bounding box center [846, 212] width 1409 height 7
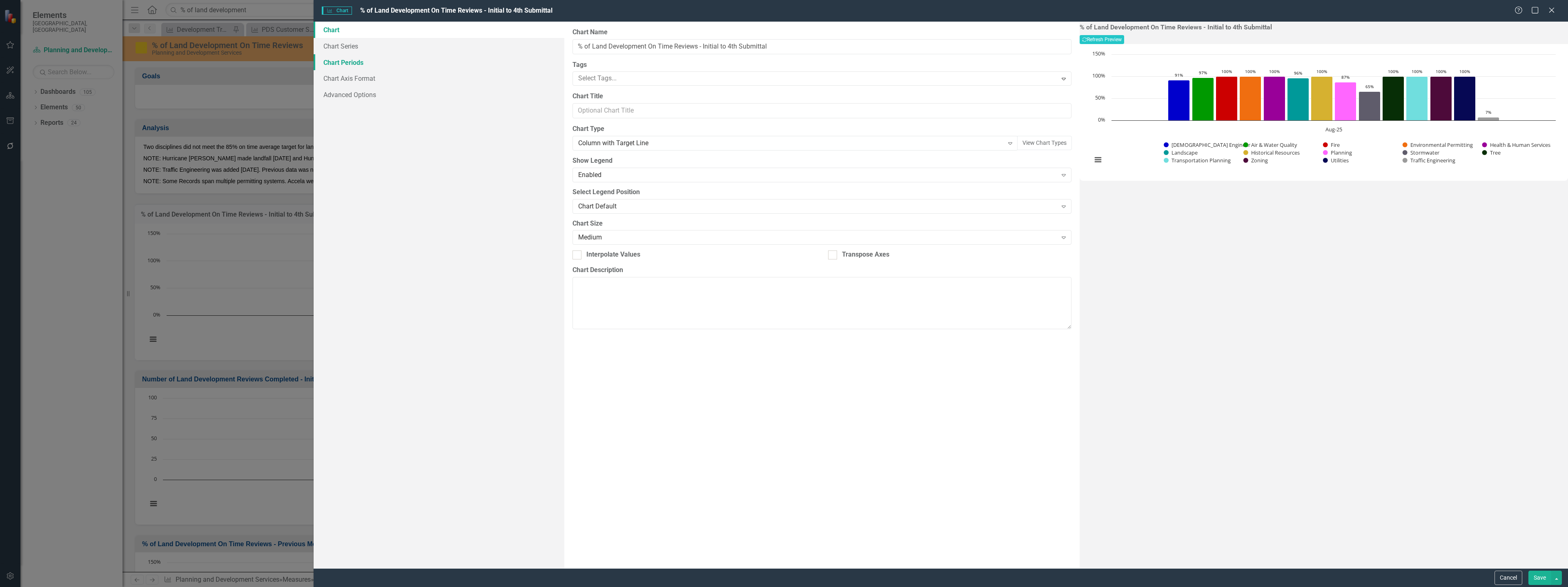
click at [424, 61] on link "Chart Periods" at bounding box center [439, 62] width 251 height 16
click at [425, 45] on link "Chart Series" at bounding box center [439, 46] width 251 height 16
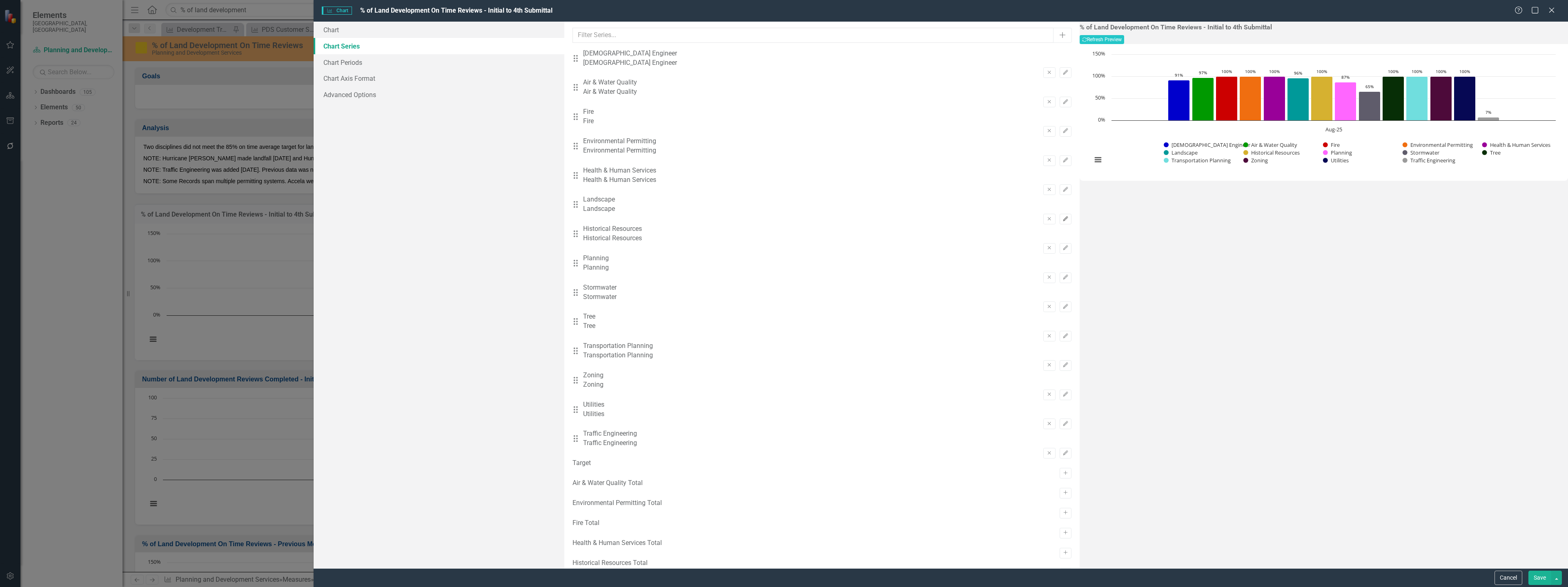
click at [1060, 214] on button "Edit" at bounding box center [1065, 219] width 12 height 10
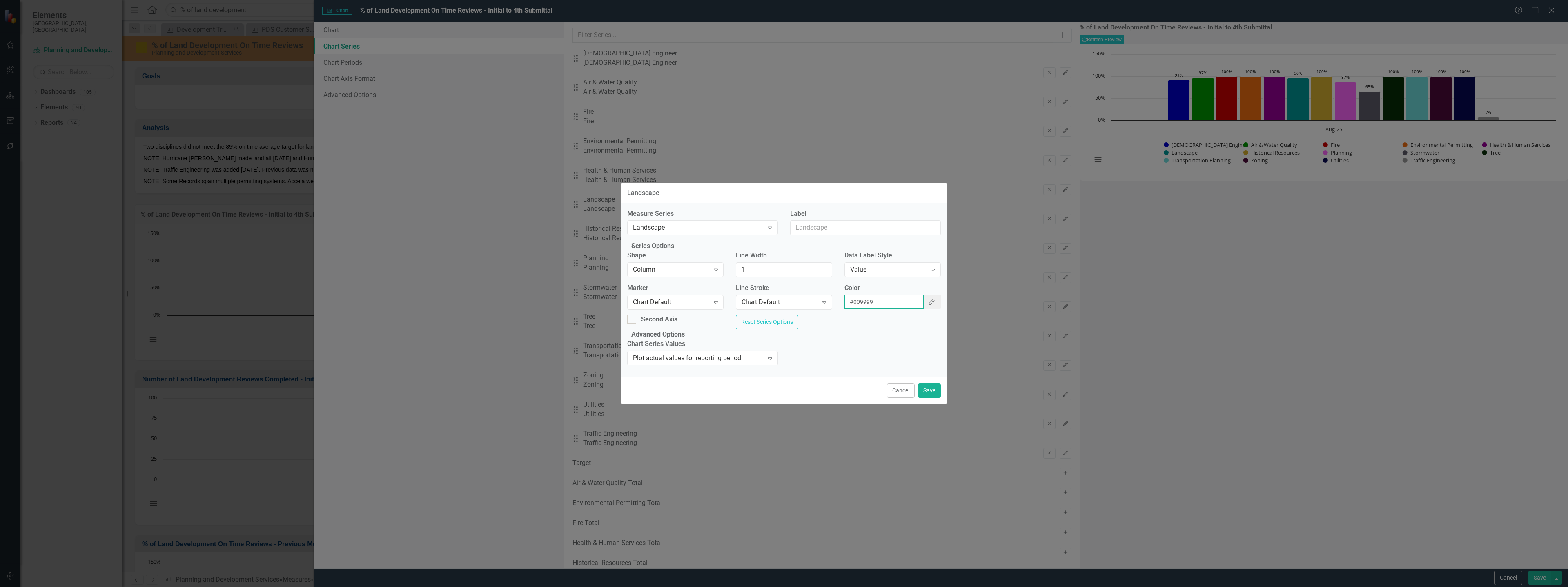
drag, startPoint x: 879, startPoint y: 302, endPoint x: 841, endPoint y: 301, distance: 38.0
click at [841, 301] on div "Color #009999 Color Picker" at bounding box center [892, 299] width 108 height 32
paste input "b8e986"
type input "#b8e986"
click at [931, 398] on button "Save" at bounding box center [929, 391] width 23 height 14
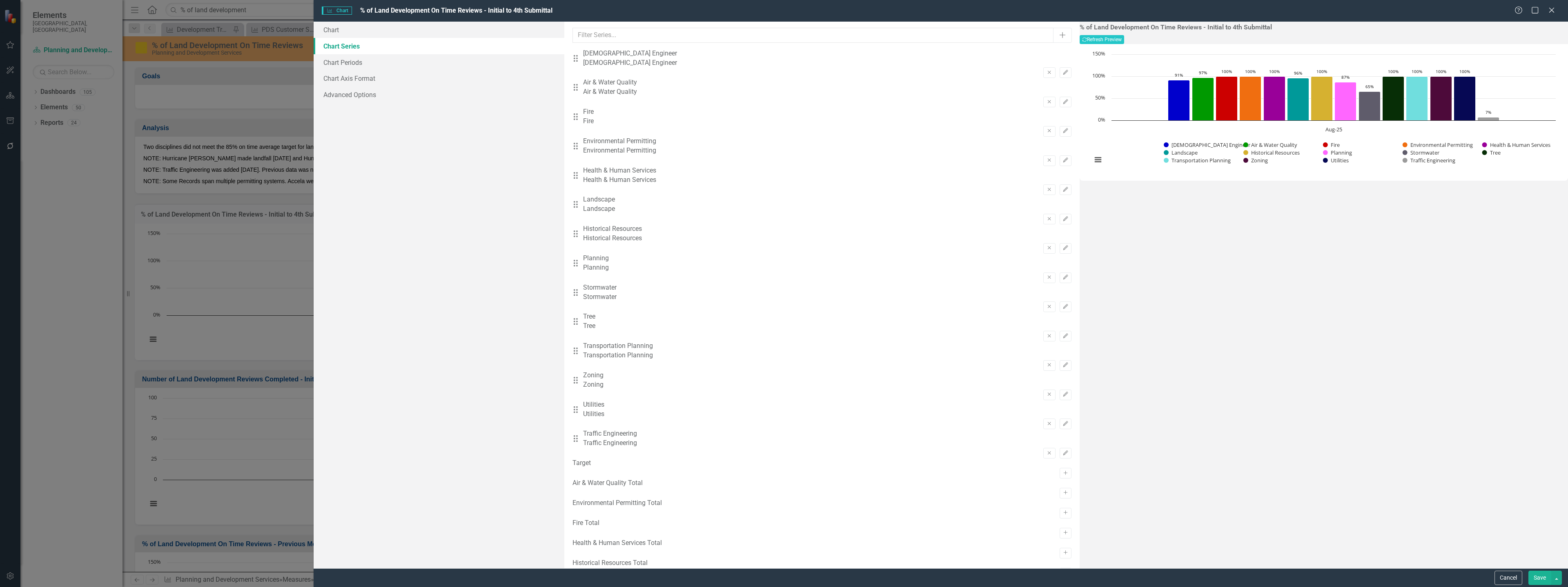
click at [1039, 429] on div "Drag Traffic Engineering Traffic Engineering Remove Edit" at bounding box center [822, 444] width 499 height 29
click at [1063, 451] on icon "Edit" at bounding box center [1066, 453] width 6 height 5
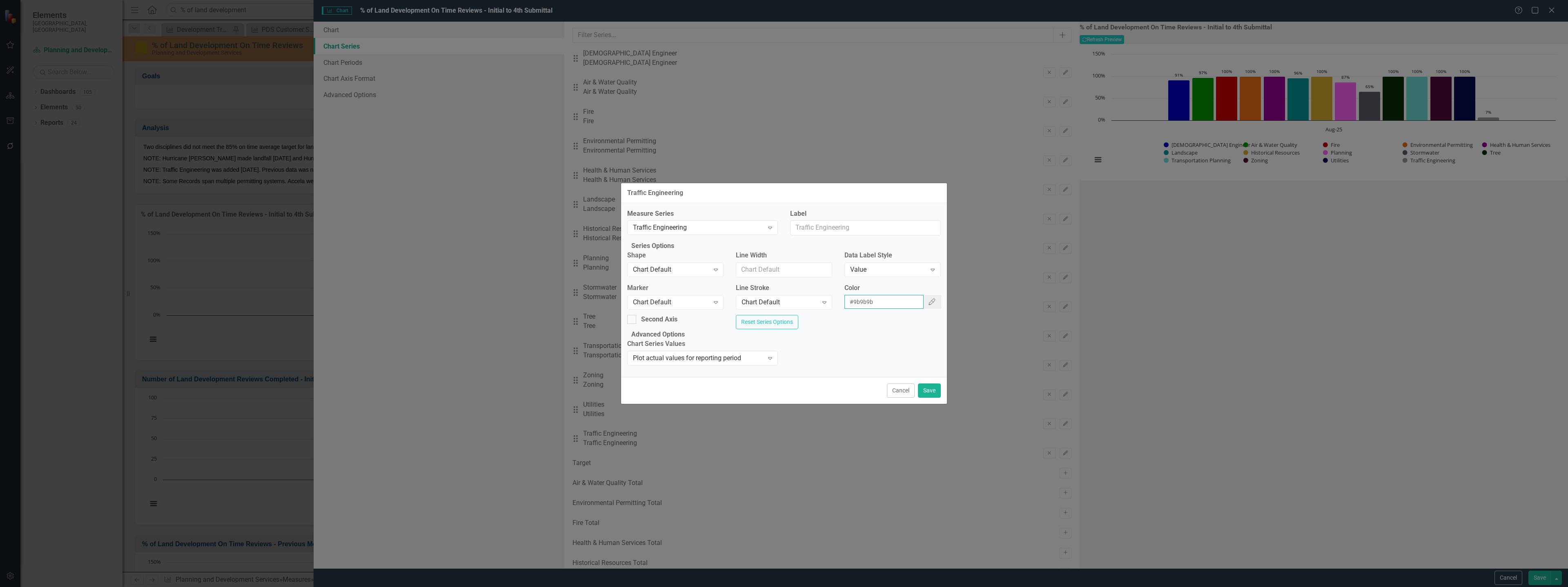
drag, startPoint x: 883, startPoint y: 296, endPoint x: 834, endPoint y: 297, distance: 49.0
click at [831, 297] on div "Marker Chart Default Expand Line Stroke Chart Default Expand Color #9b9b9b Colo…" at bounding box center [783, 299] width 326 height 32
paste input "009999"
type input "#009999"
click at [929, 398] on button "Save" at bounding box center [929, 391] width 23 height 14
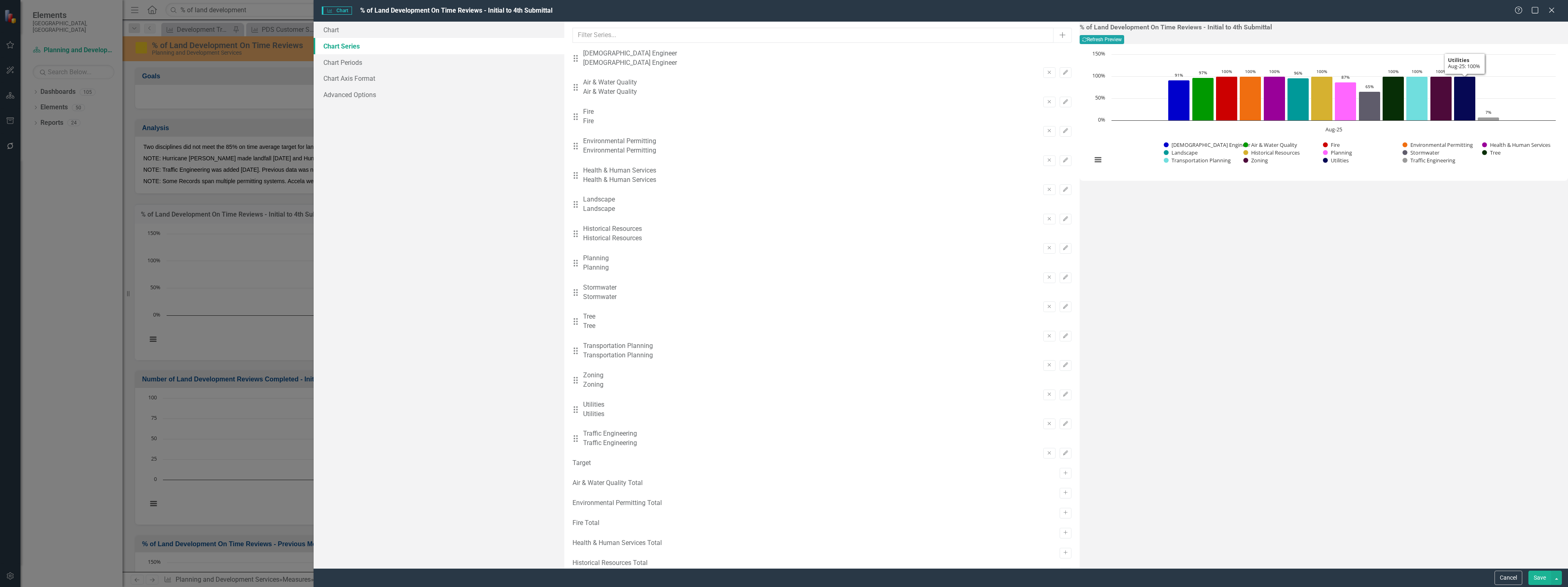
click at [1124, 40] on button "Recalculate Refresh Preview" at bounding box center [1102, 40] width 44 height 9
click at [1541, 576] on button "Save" at bounding box center [1540, 577] width 23 height 14
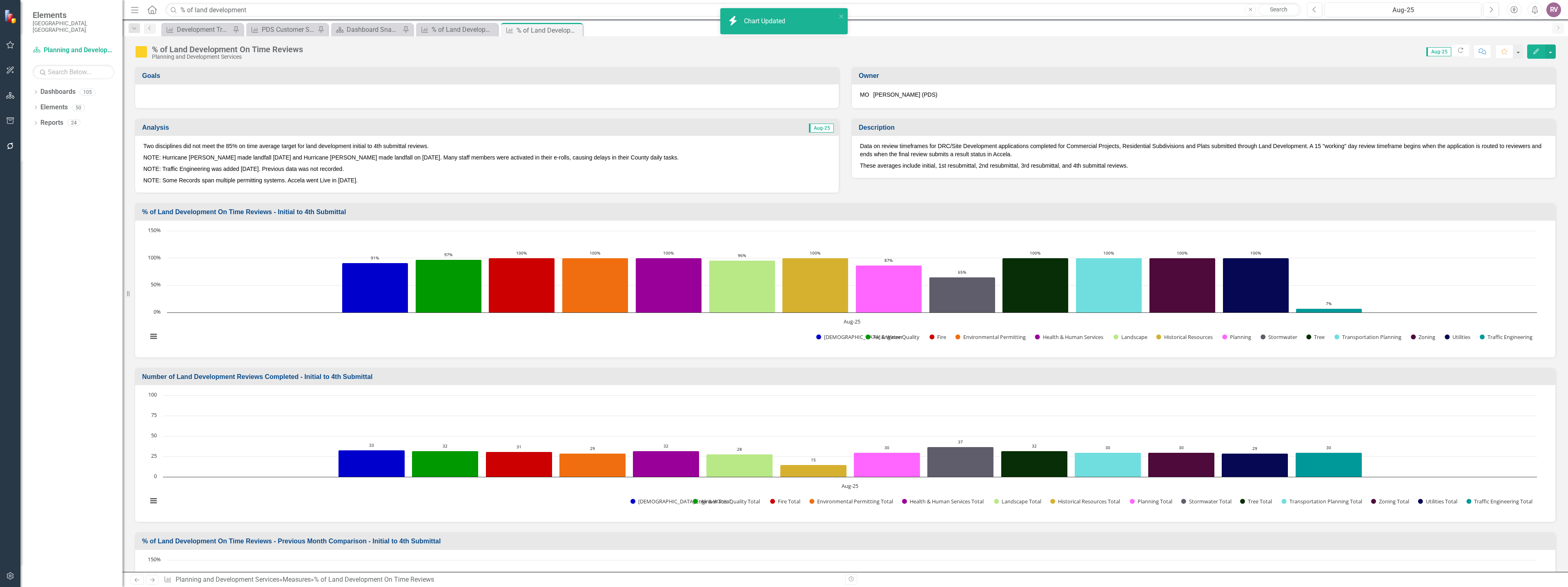
scroll to position [163, 0]
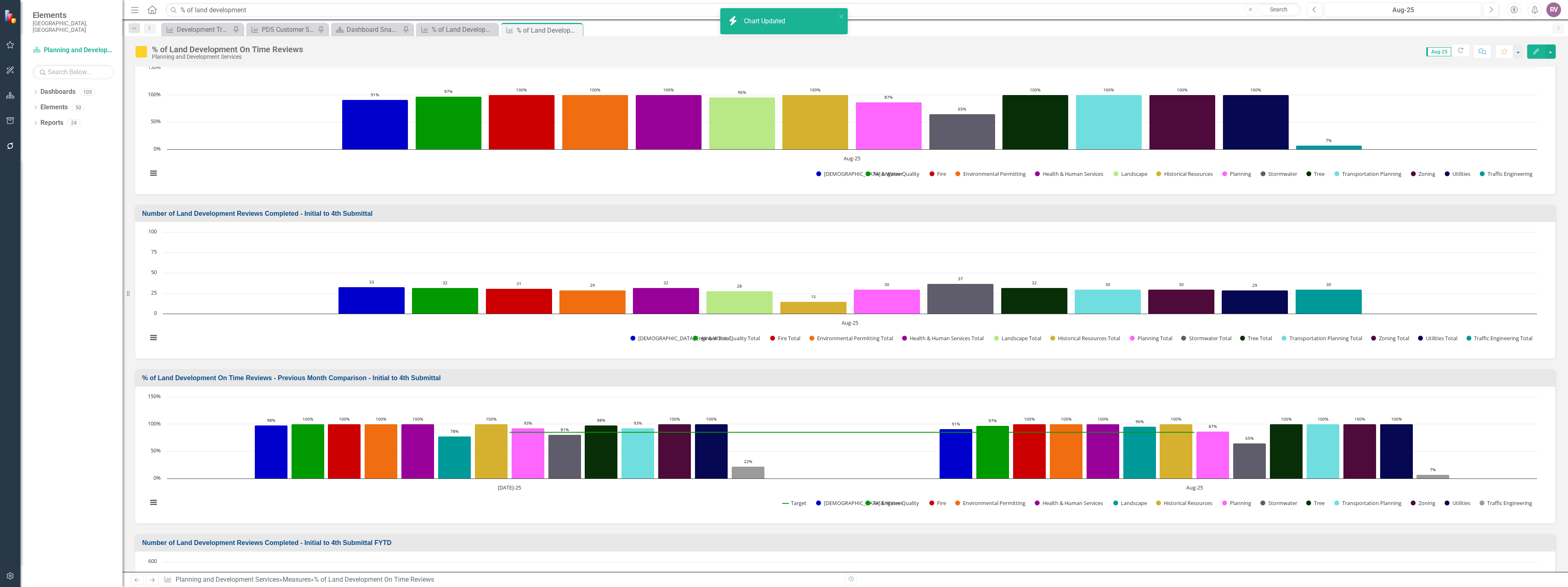
click at [780, 381] on h3 "% of Land Development On Time Reviews - Previous Month Comparison - Initial to …" at bounding box center [846, 378] width 1409 height 7
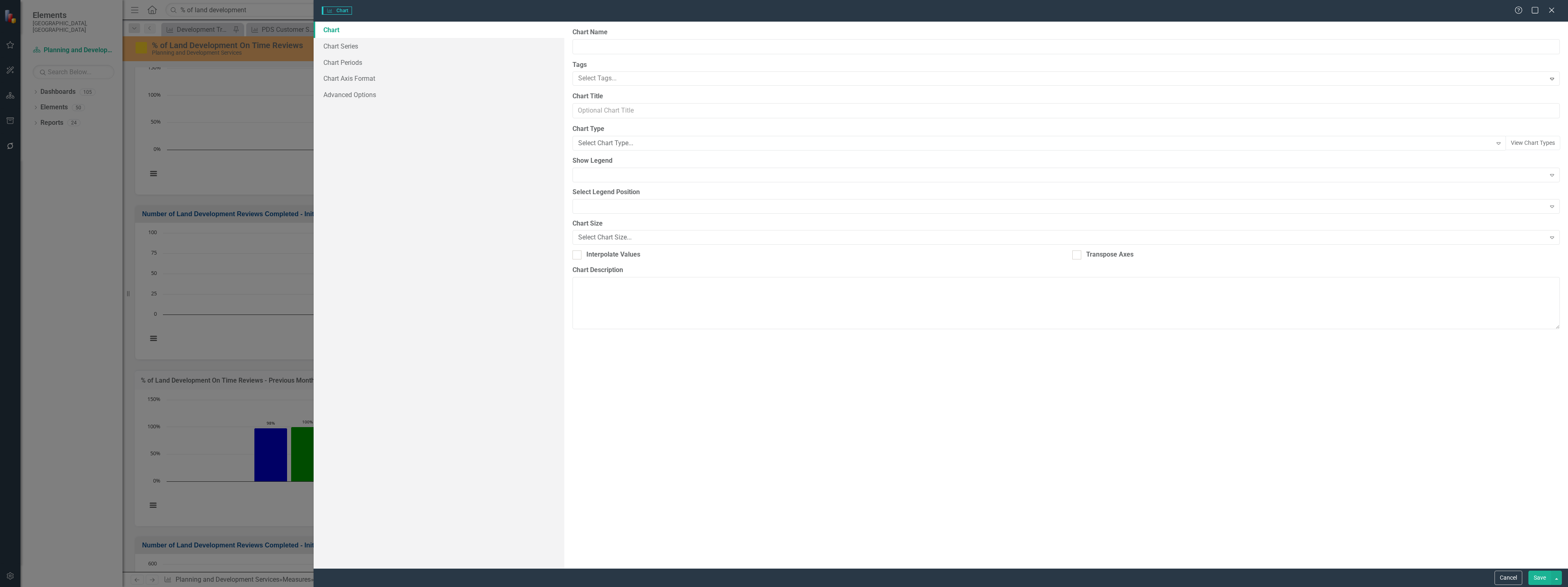
type input "% of Land Development On Time Reviews - Previous Month Comparison - Initial to …"
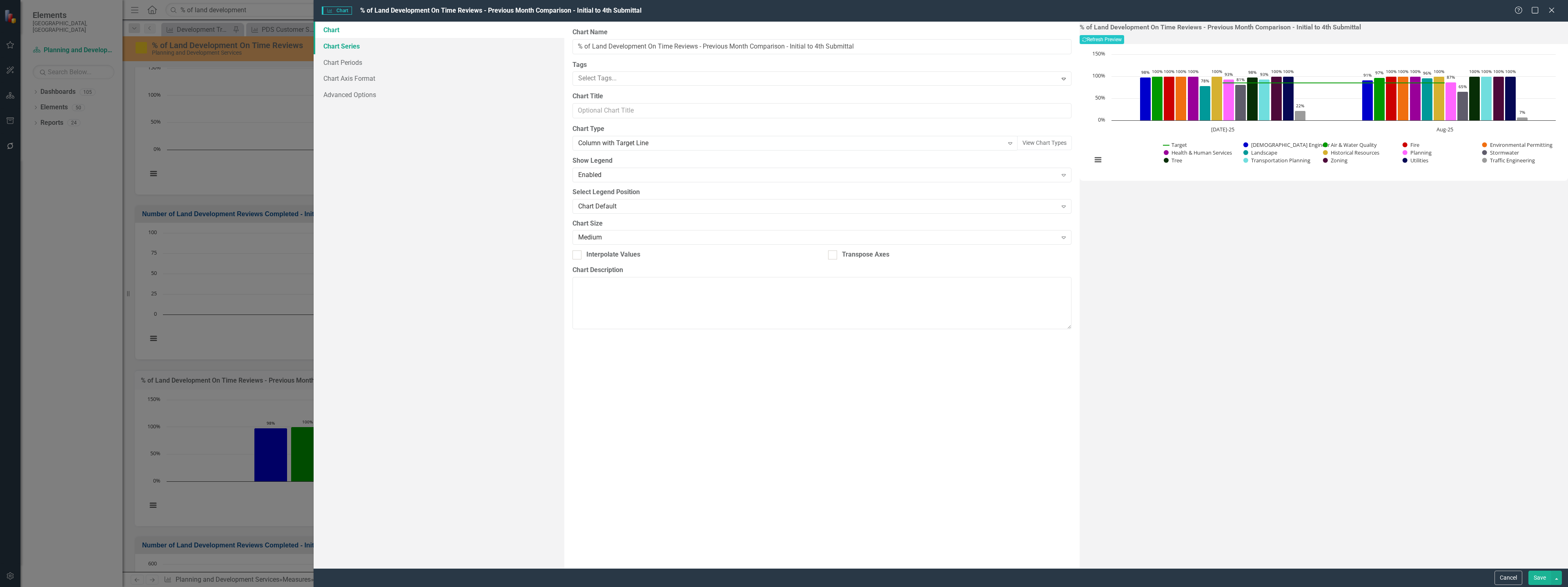
click at [397, 47] on link "Chart Series" at bounding box center [439, 46] width 251 height 16
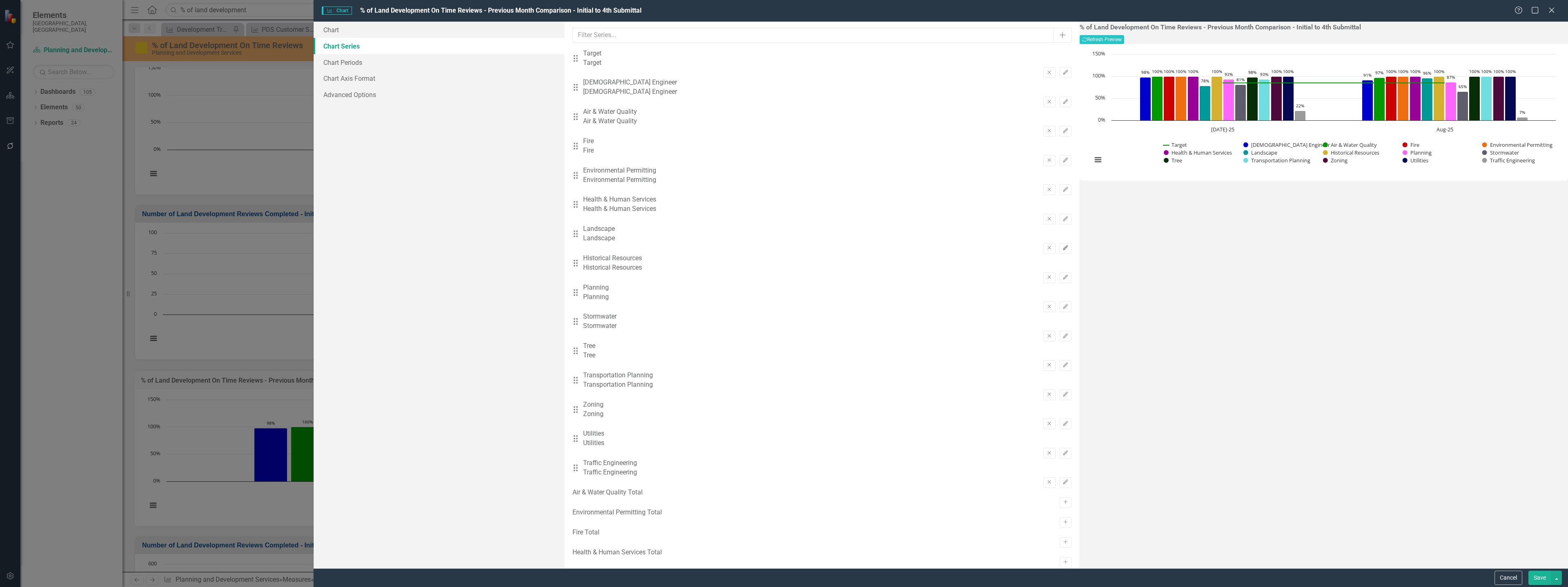
click at [1060, 243] on button "Edit" at bounding box center [1065, 248] width 12 height 10
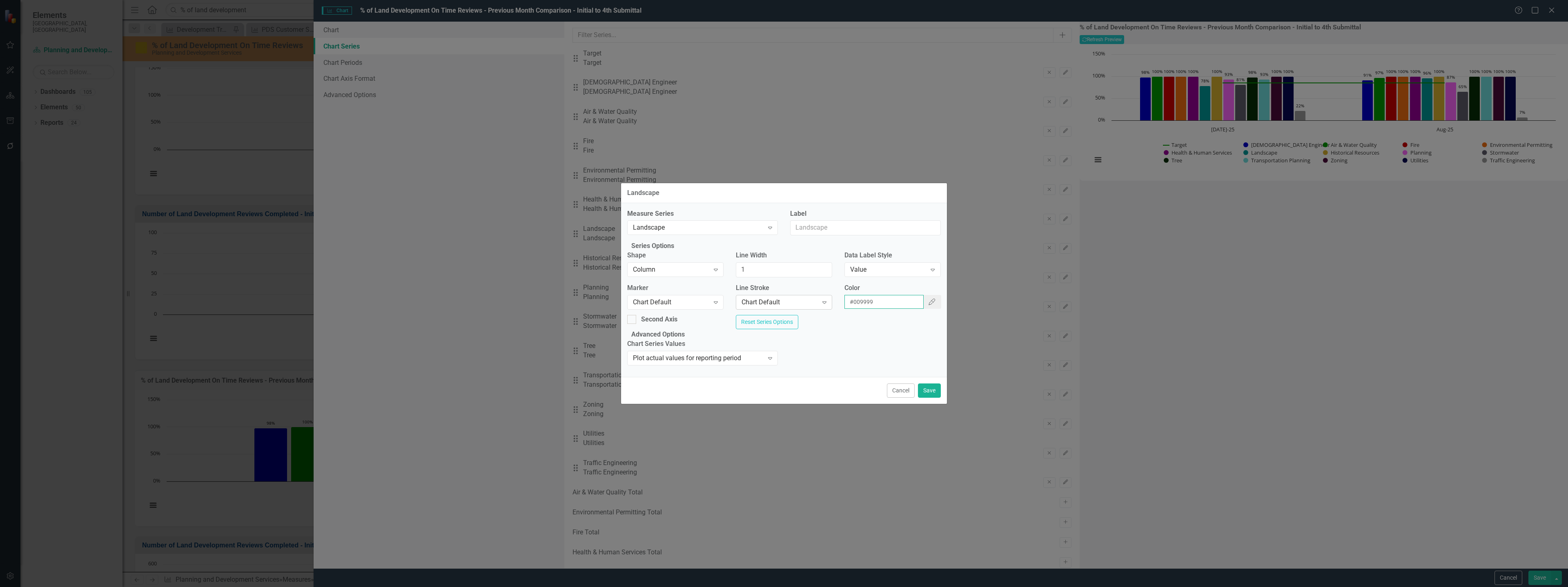
drag, startPoint x: 863, startPoint y: 299, endPoint x: 828, endPoint y: 295, distance: 35.2
click at [828, 295] on div "Marker Chart Default Expand Line Stroke Chart Default Expand Color #009999 Colo…" at bounding box center [783, 299] width 326 height 32
paste input "b8e986"
type input "#b8e986"
click at [928, 398] on button "Save" at bounding box center [929, 391] width 23 height 14
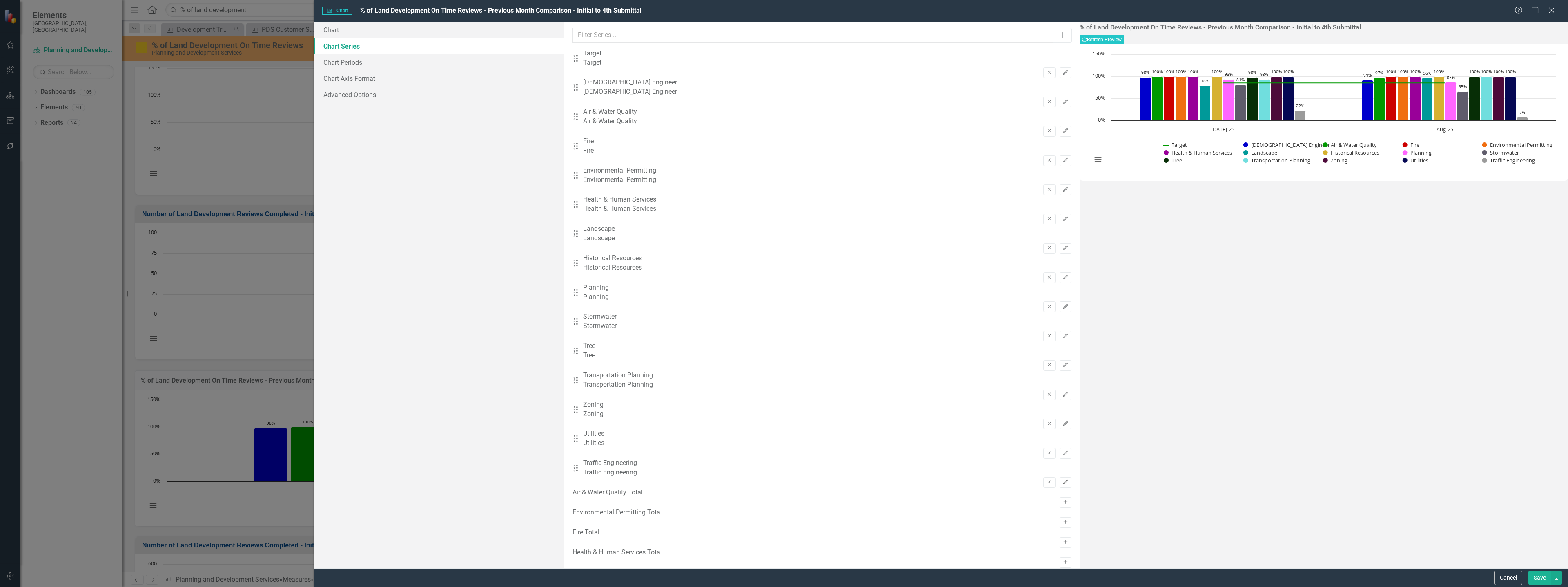
click at [1063, 480] on icon "Edit" at bounding box center [1066, 482] width 6 height 5
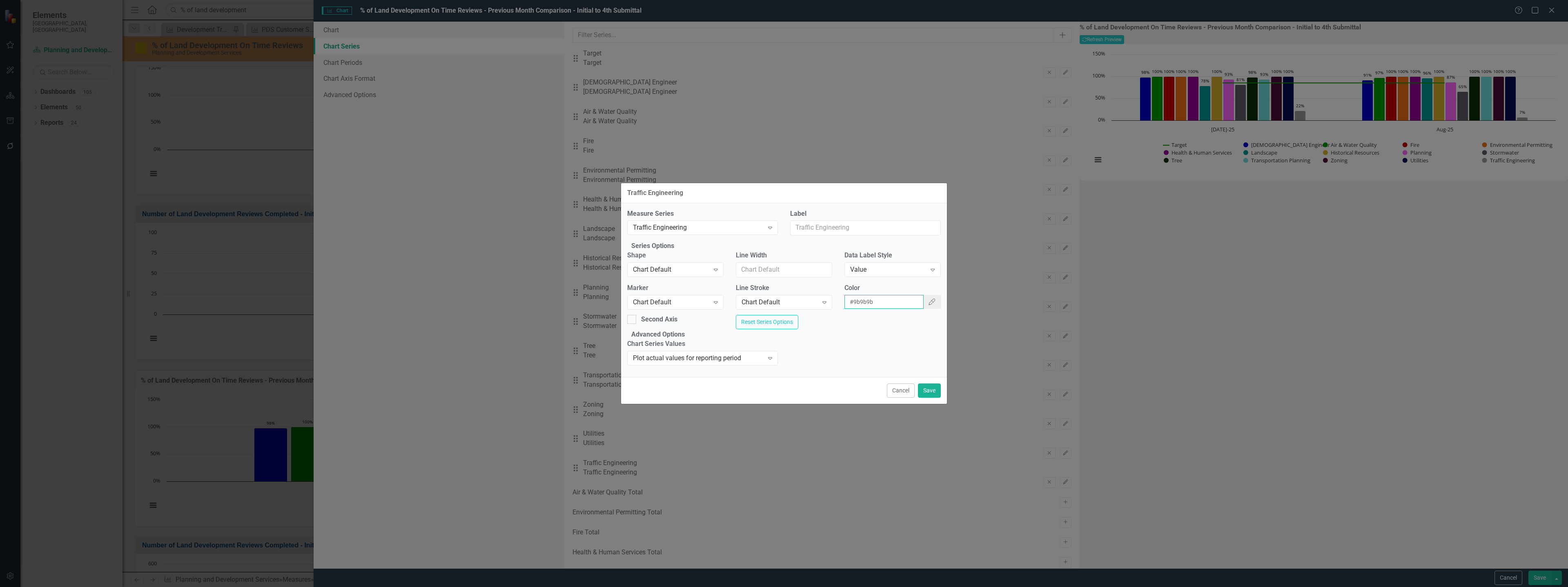
drag, startPoint x: 875, startPoint y: 300, endPoint x: 833, endPoint y: 301, distance: 42.0
click at [833, 301] on div "Marker Chart Default Expand Line Stroke Chart Default Expand Color #9b9b9b Colo…" at bounding box center [783, 299] width 326 height 32
paste input "009999"
type input "#009999"
click at [929, 398] on button "Save" at bounding box center [929, 391] width 23 height 14
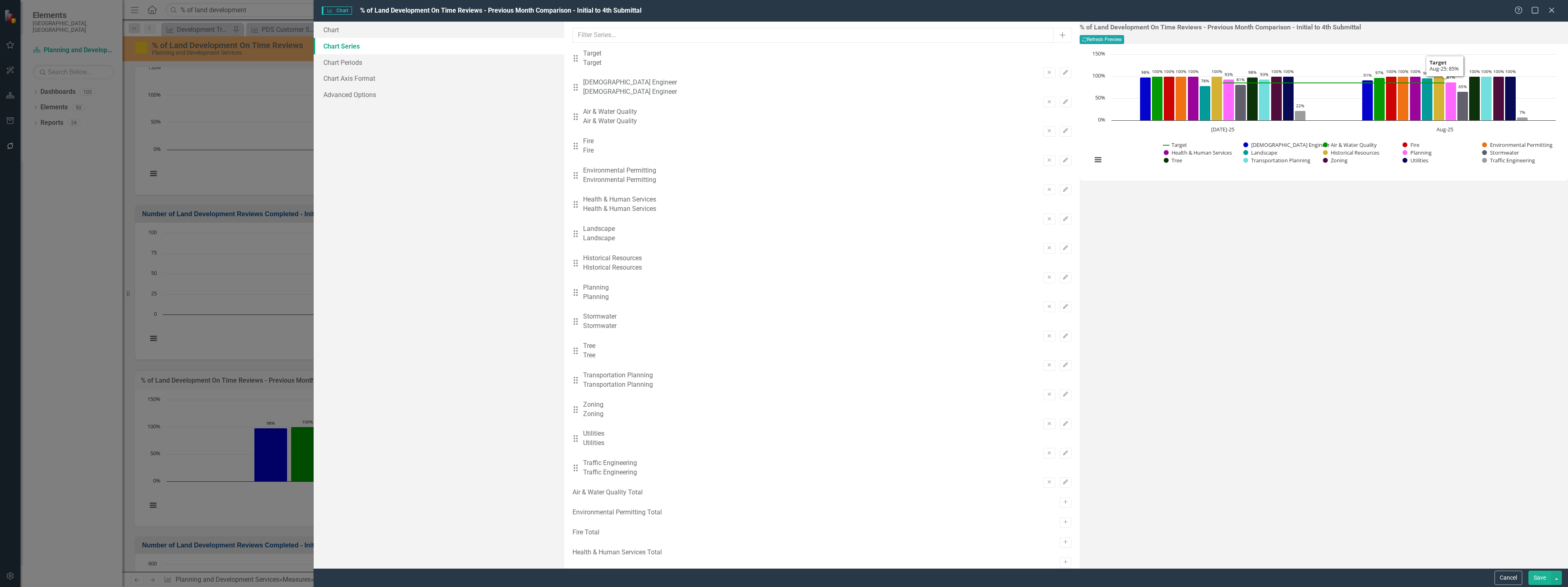
click at [1124, 41] on button "Recalculate Refresh Preview" at bounding box center [1102, 40] width 44 height 9
click at [1535, 574] on button "Save" at bounding box center [1540, 577] width 23 height 14
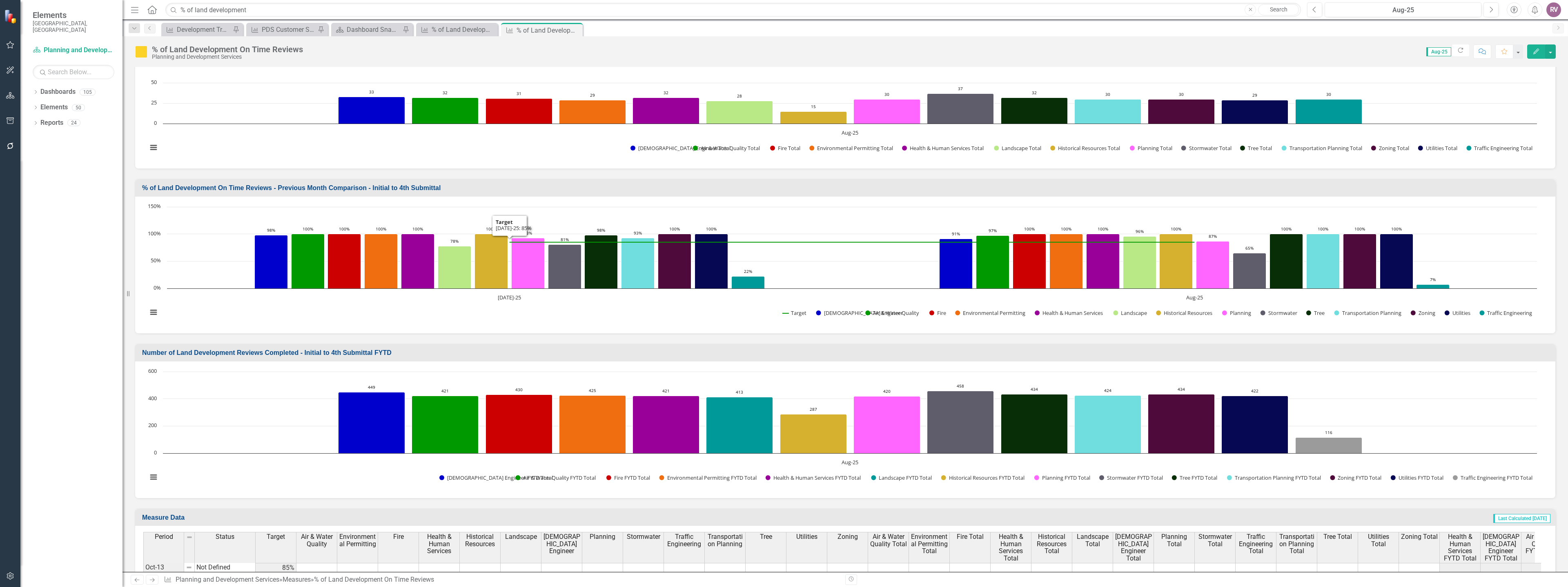
scroll to position [367, 0]
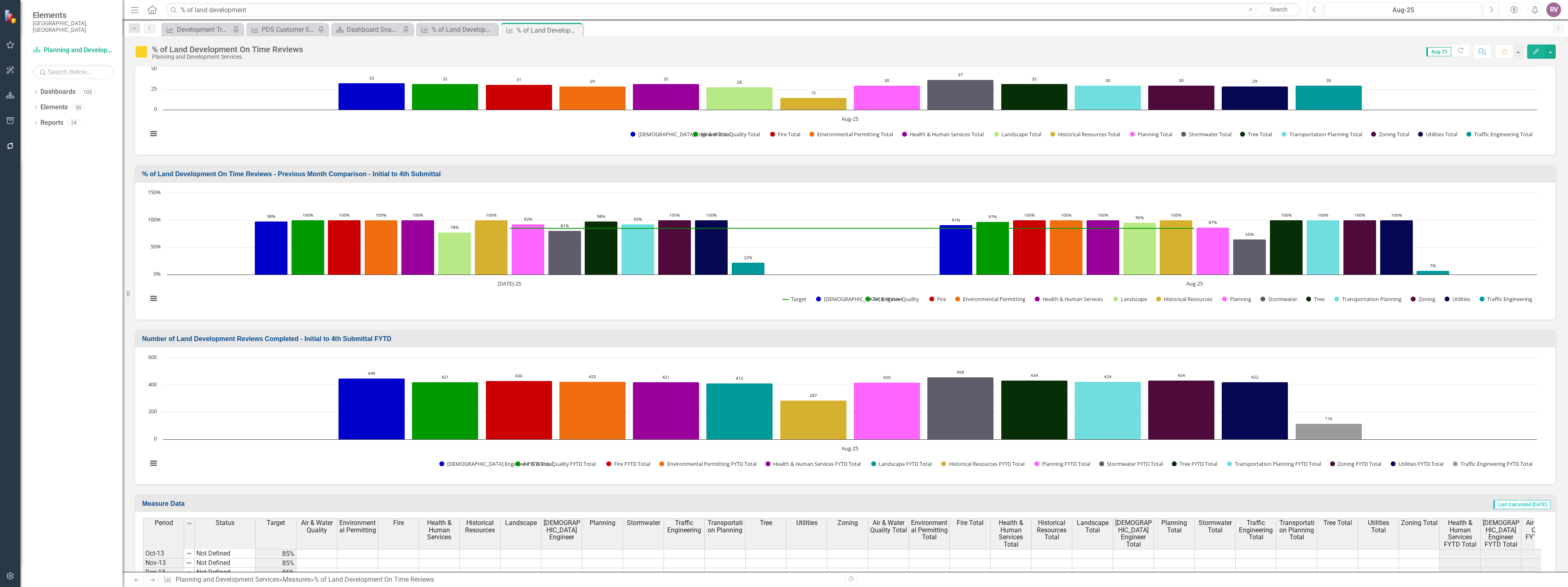
click at [766, 347] on td "Number of Land Development Reviews Completed - Initial to 4th Submittal FYTD" at bounding box center [846, 340] width 1409 height 13
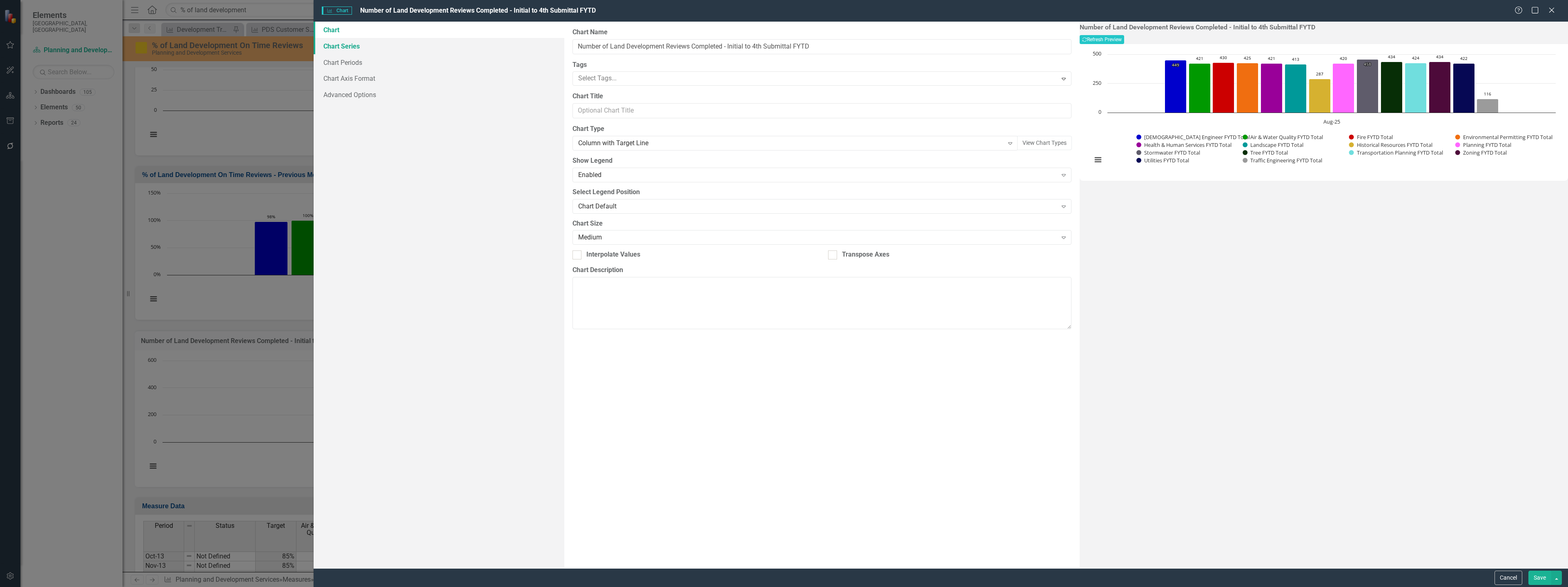
click at [420, 47] on link "Chart Series" at bounding box center [439, 46] width 251 height 16
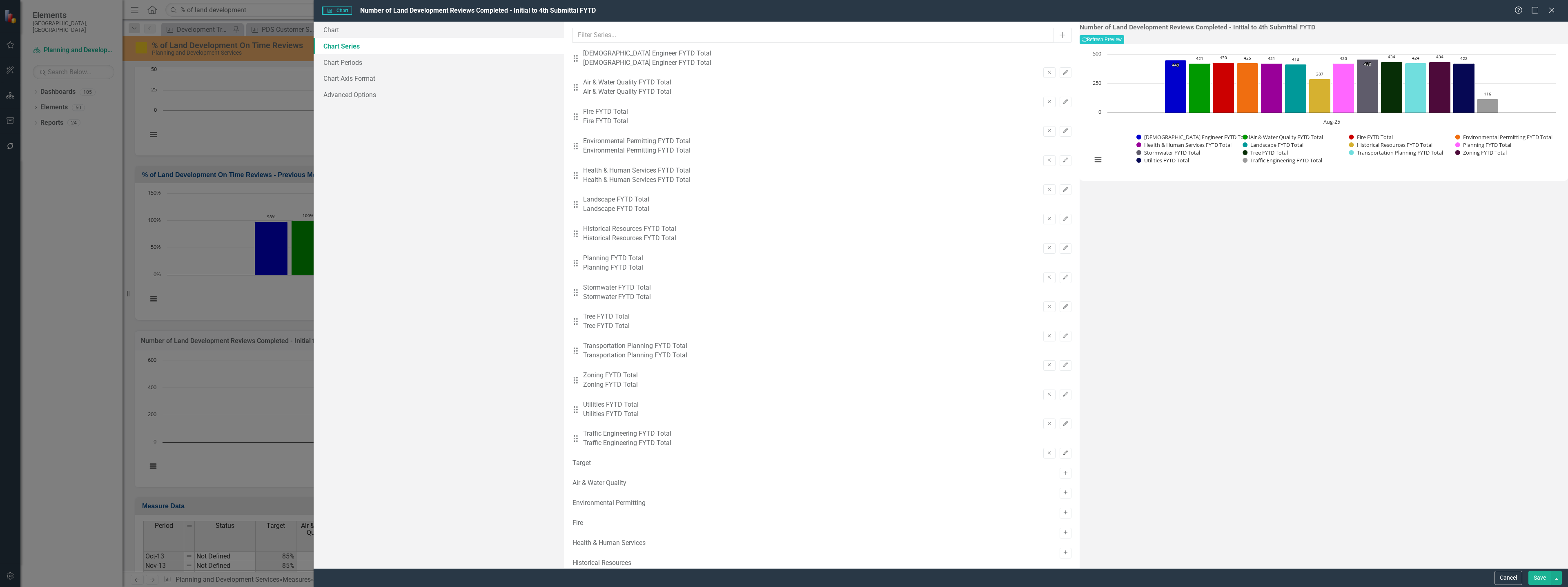
click at [1060, 448] on button "Edit" at bounding box center [1065, 453] width 12 height 10
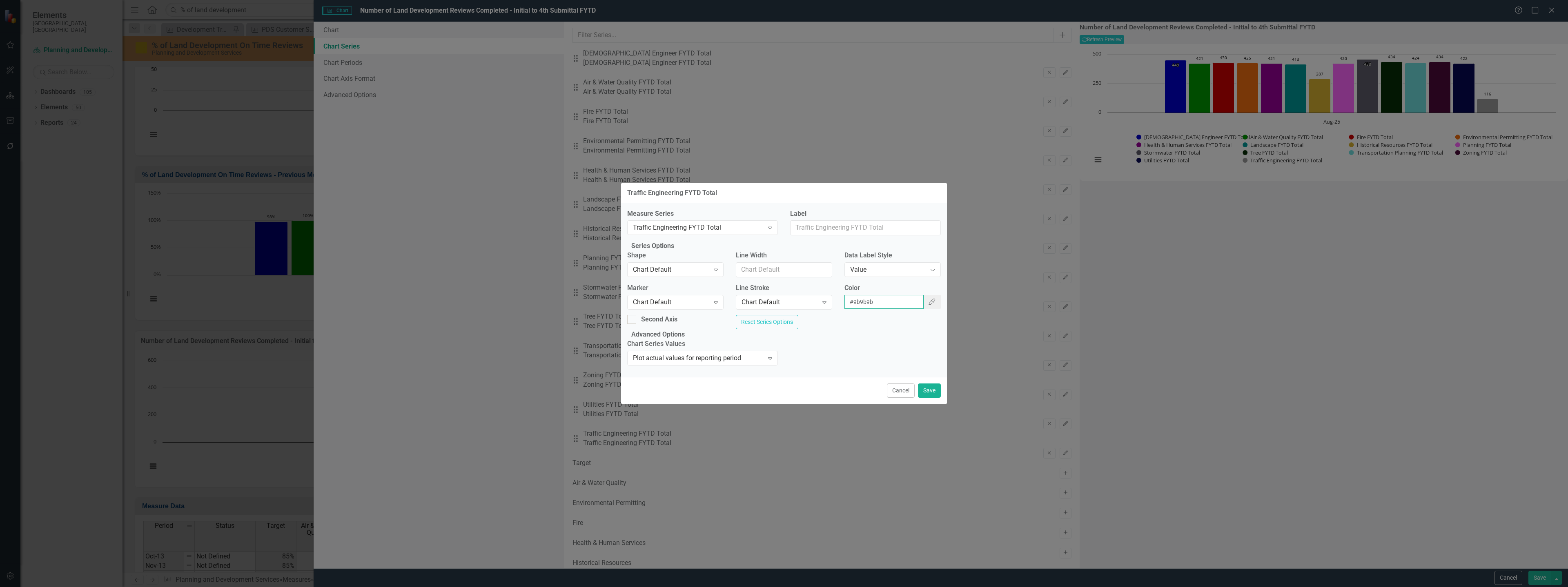
drag, startPoint x: 879, startPoint y: 298, endPoint x: 839, endPoint y: 297, distance: 40.0
click at [839, 297] on div "Color #9b9b9b Color Picker" at bounding box center [892, 299] width 108 height 32
paste input "009999"
type input "#009999"
click at [934, 398] on button "Save" at bounding box center [929, 391] width 23 height 14
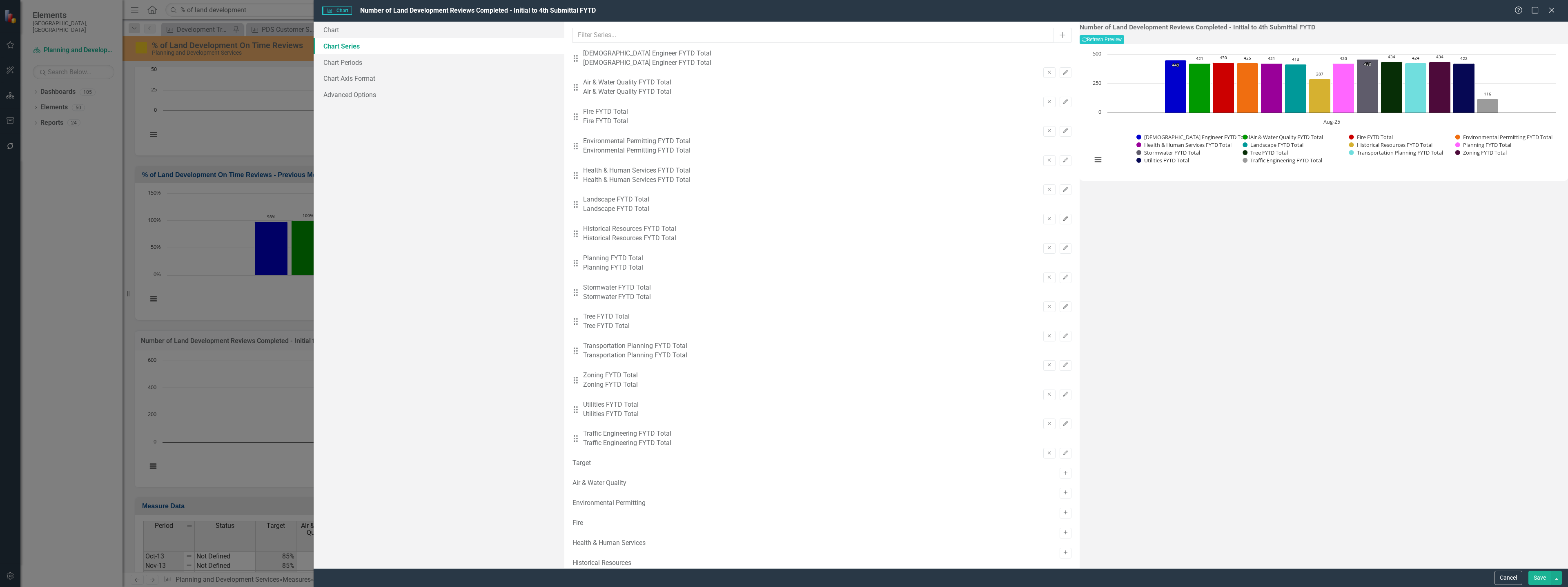
click at [1063, 217] on icon "Edit" at bounding box center [1066, 219] width 6 height 5
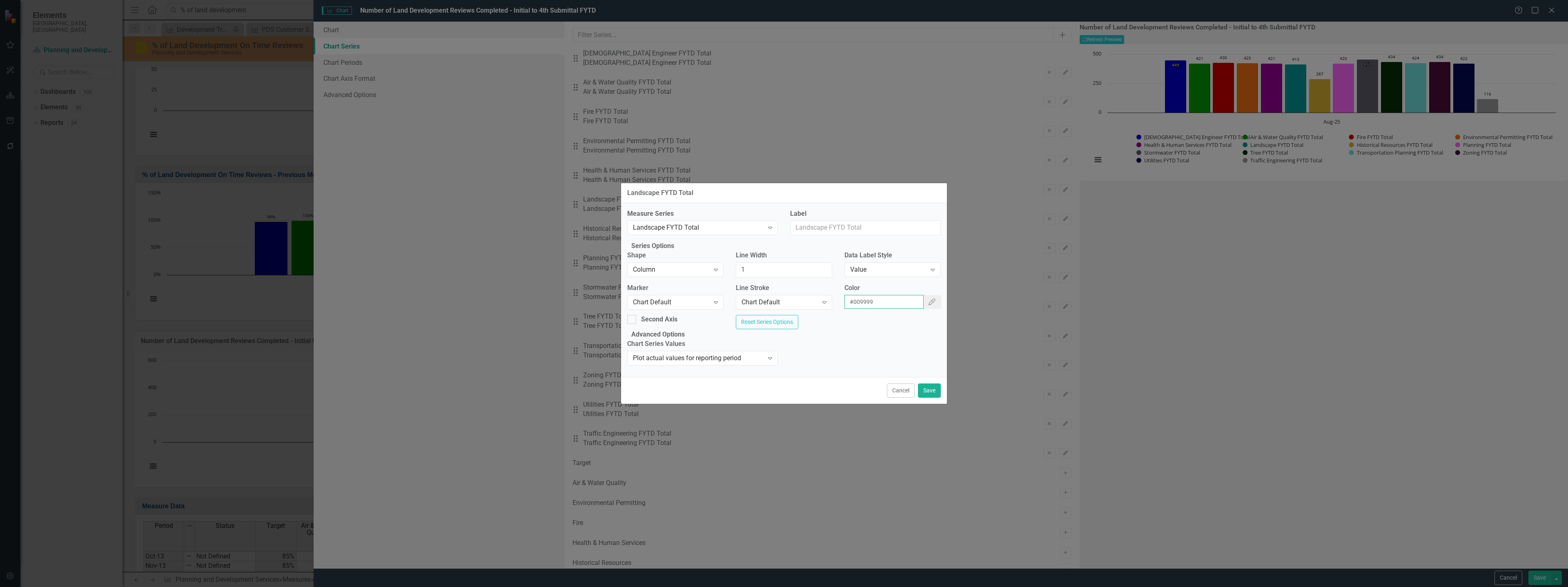
drag, startPoint x: 884, startPoint y: 296, endPoint x: 842, endPoint y: 299, distance: 42.1
click at [842, 299] on div "Color #009999 Color Picker" at bounding box center [892, 299] width 108 height 32
paste input "b8e986"
type input "#b8e986"
click at [932, 398] on button "Save" at bounding box center [929, 391] width 23 height 14
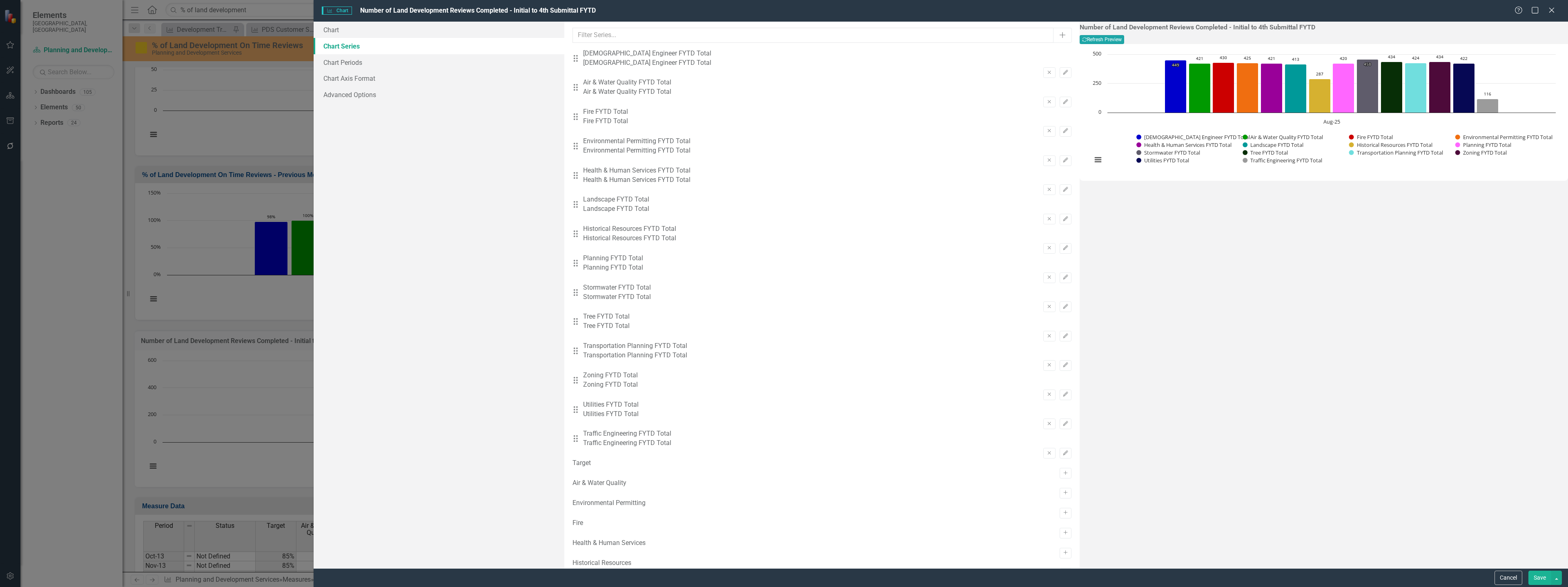
click at [1124, 38] on button "Recalculate Refresh Preview" at bounding box center [1102, 40] width 44 height 9
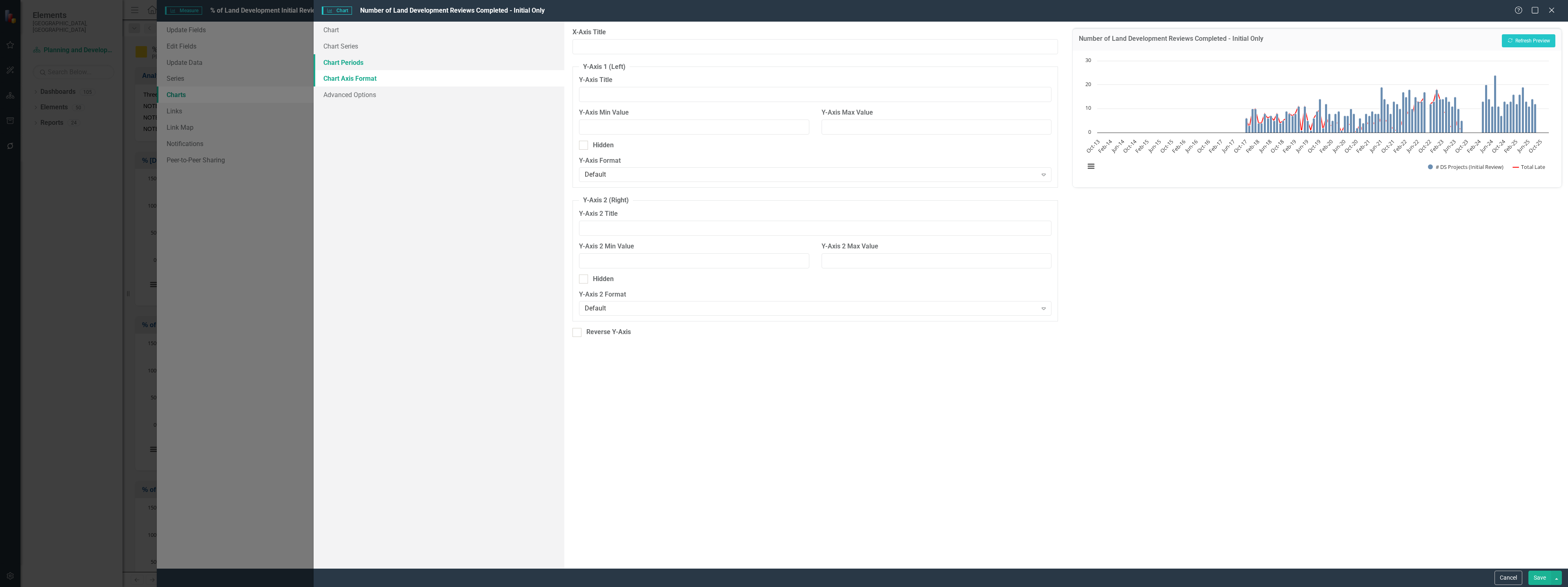
click at [392, 61] on link "Chart Periods" at bounding box center [439, 62] width 251 height 16
click at [621, 45] on div "All Periods" at bounding box center [811, 46] width 465 height 9
click at [1531, 36] on button "Recalculate Refresh Preview" at bounding box center [1528, 40] width 54 height 13
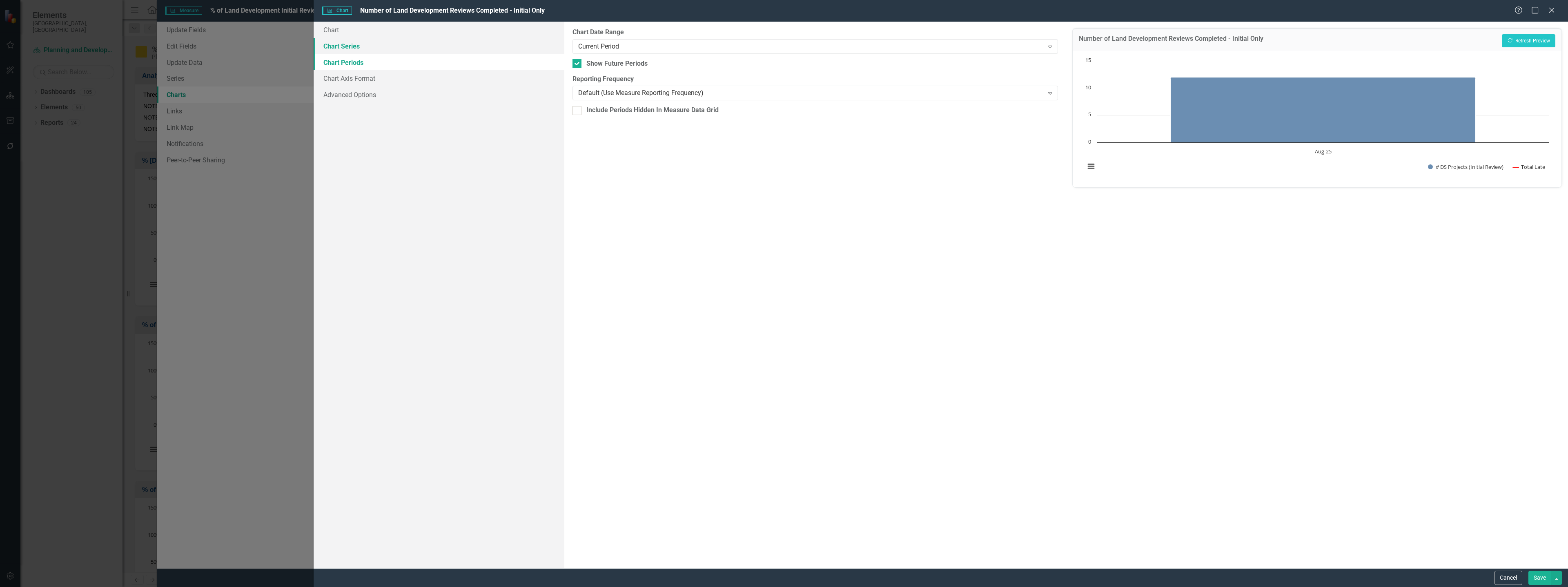
click at [394, 44] on link "Chart Series" at bounding box center [439, 46] width 251 height 16
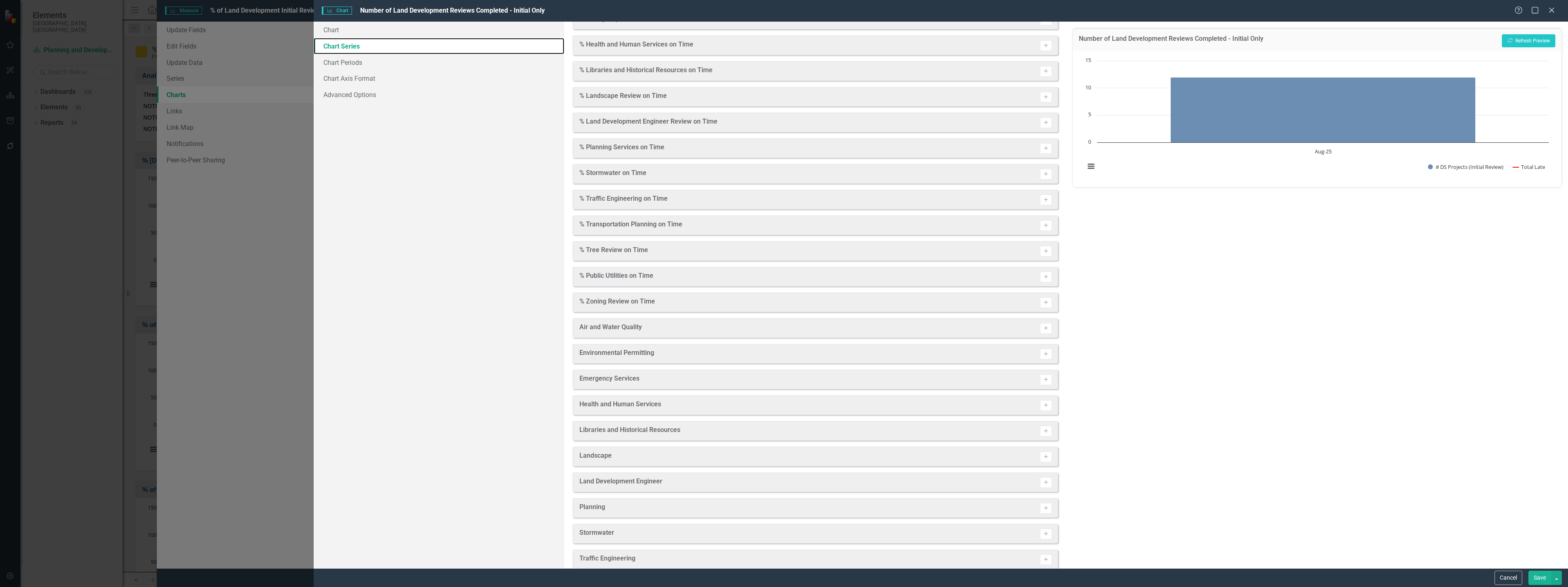
scroll to position [245, 0]
click at [1044, 307] on icon "button" at bounding box center [1046, 307] width 4 height 4
click at [1041, 310] on button "Activate" at bounding box center [1046, 307] width 12 height 10
click at [1043, 310] on icon "Activate" at bounding box center [1046, 307] width 6 height 5
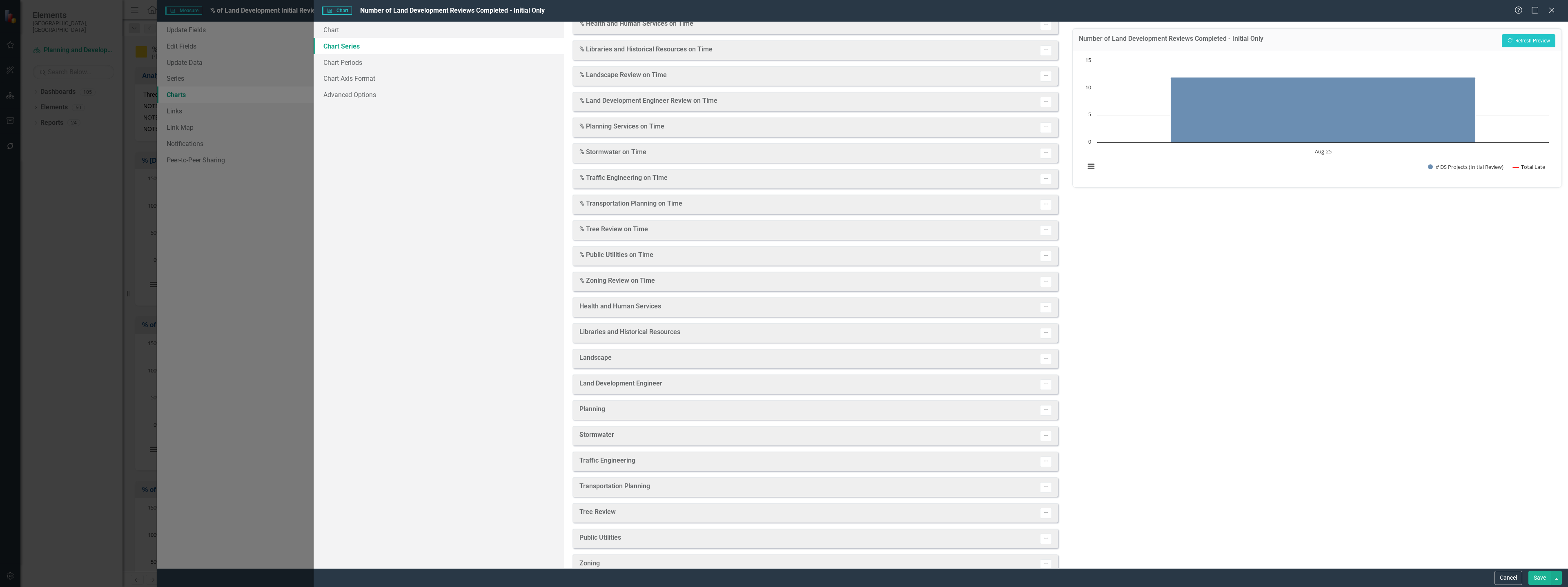
click at [1043, 310] on icon "Activate" at bounding box center [1046, 307] width 6 height 5
click at [1043, 310] on icon "Activate" at bounding box center [1046, 308] width 6 height 5
click at [1041, 310] on button "Activate" at bounding box center [1046, 307] width 12 height 10
click at [1043, 310] on icon "Activate" at bounding box center [1046, 307] width 6 height 5
click at [1041, 310] on button "Activate" at bounding box center [1046, 315] width 12 height 10
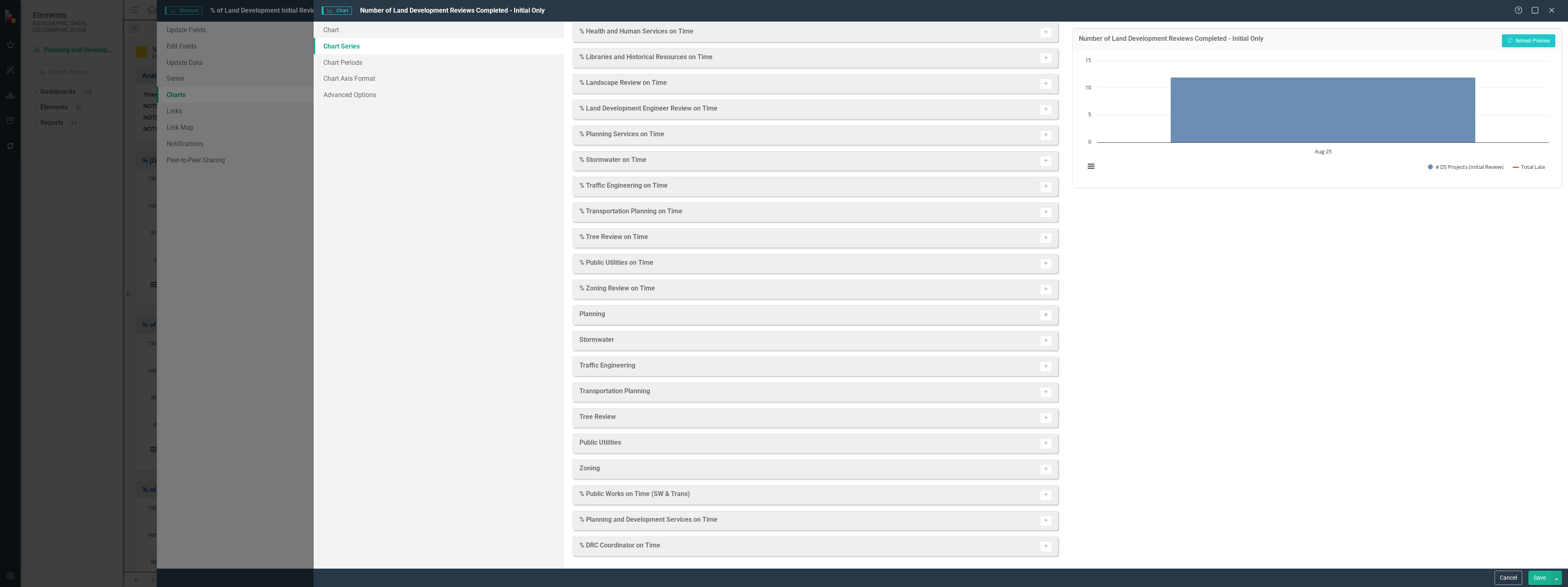
scroll to position [437, 0]
click at [1041, 310] on div "% Zoning Review on Time Activate" at bounding box center [816, 315] width 486 height 19
click at [1043, 343] on icon "Activate" at bounding box center [1046, 341] width 6 height 5
click at [1043, 366] on button "Activate" at bounding box center [1046, 366] width 12 height 10
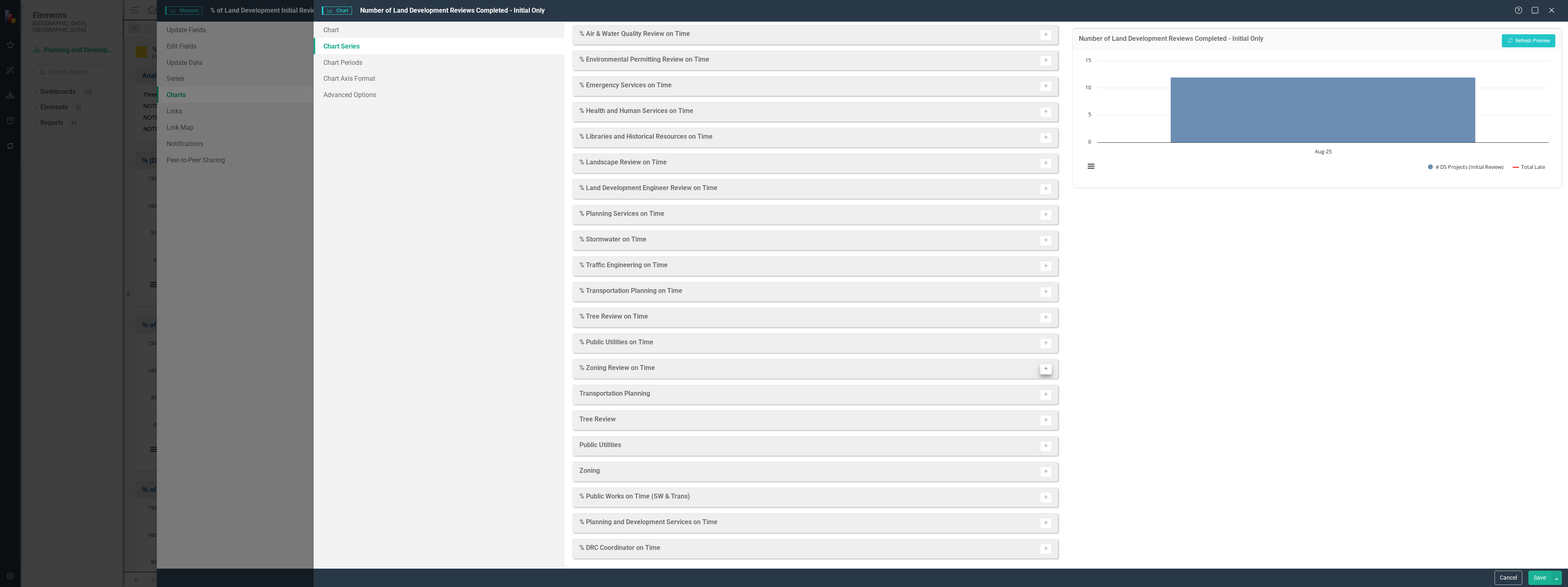
scroll to position [443, 0]
click at [1043, 389] on button "Activate" at bounding box center [1046, 392] width 12 height 10
click at [1043, 417] on icon "Activate" at bounding box center [1046, 418] width 6 height 5
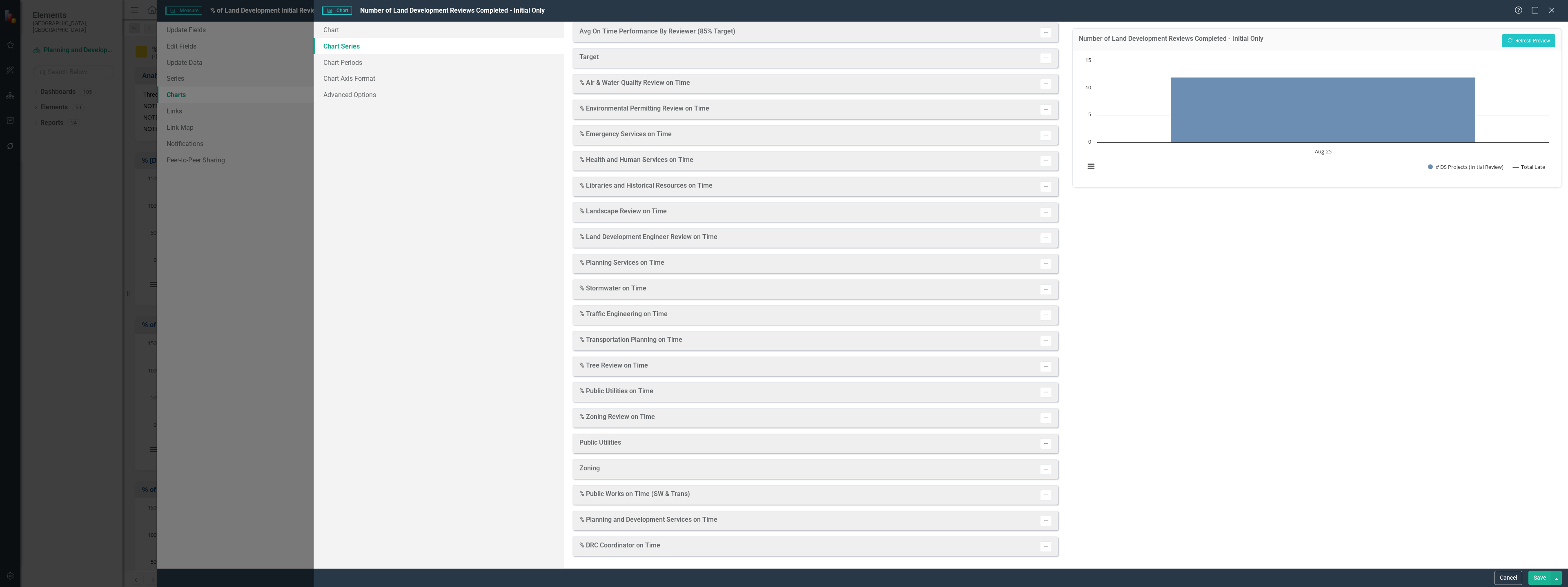
click at [1043, 444] on icon "Activate" at bounding box center [1046, 444] width 6 height 5
click at [1041, 473] on button "Activate" at bounding box center [1046, 469] width 12 height 10
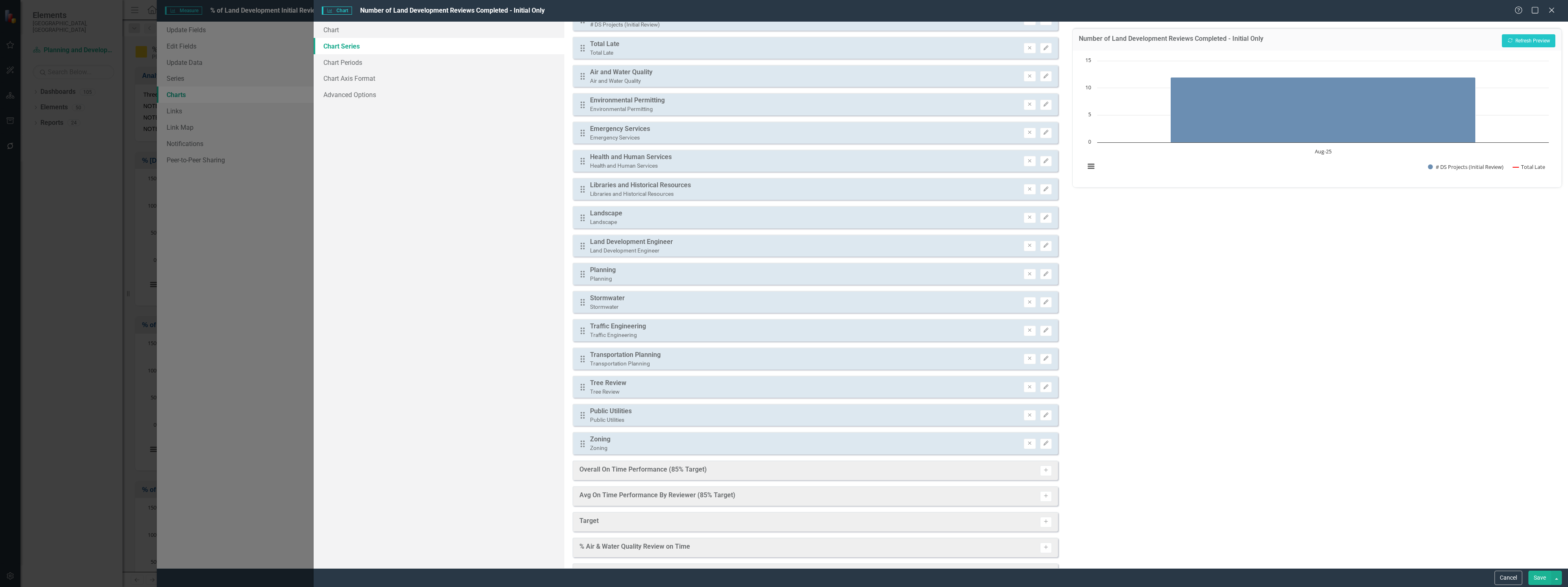
scroll to position [0, 0]
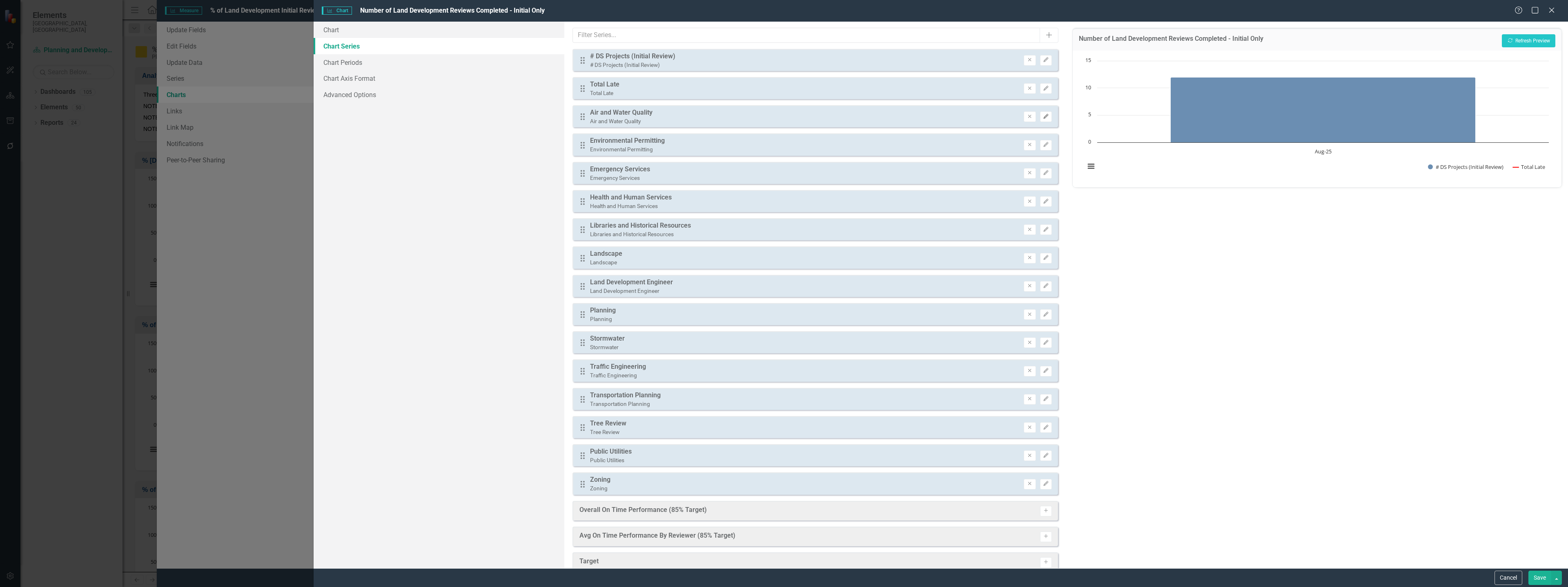
click at [1043, 118] on icon "Edit" at bounding box center [1046, 117] width 6 height 5
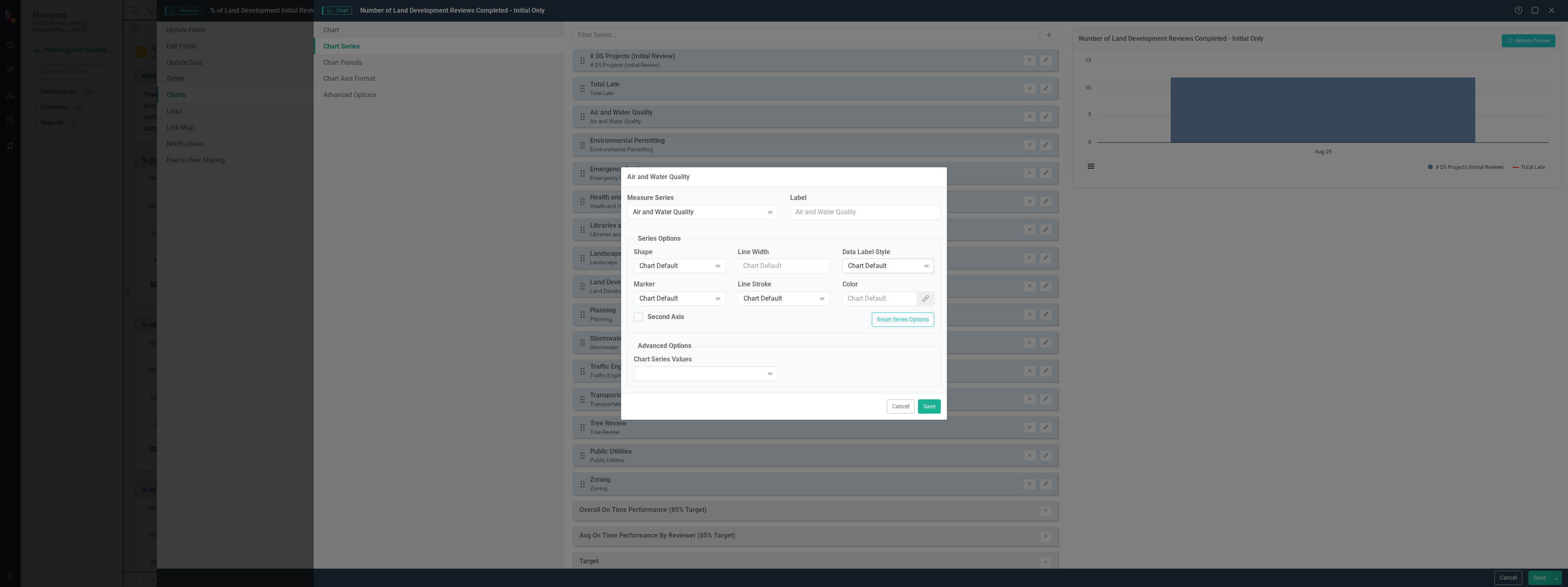
click at [866, 262] on div "Chart Default" at bounding box center [884, 266] width 72 height 9
click at [870, 299] on input "Color" at bounding box center [880, 299] width 75 height 15
paste input "#009900"
type input "#009900"
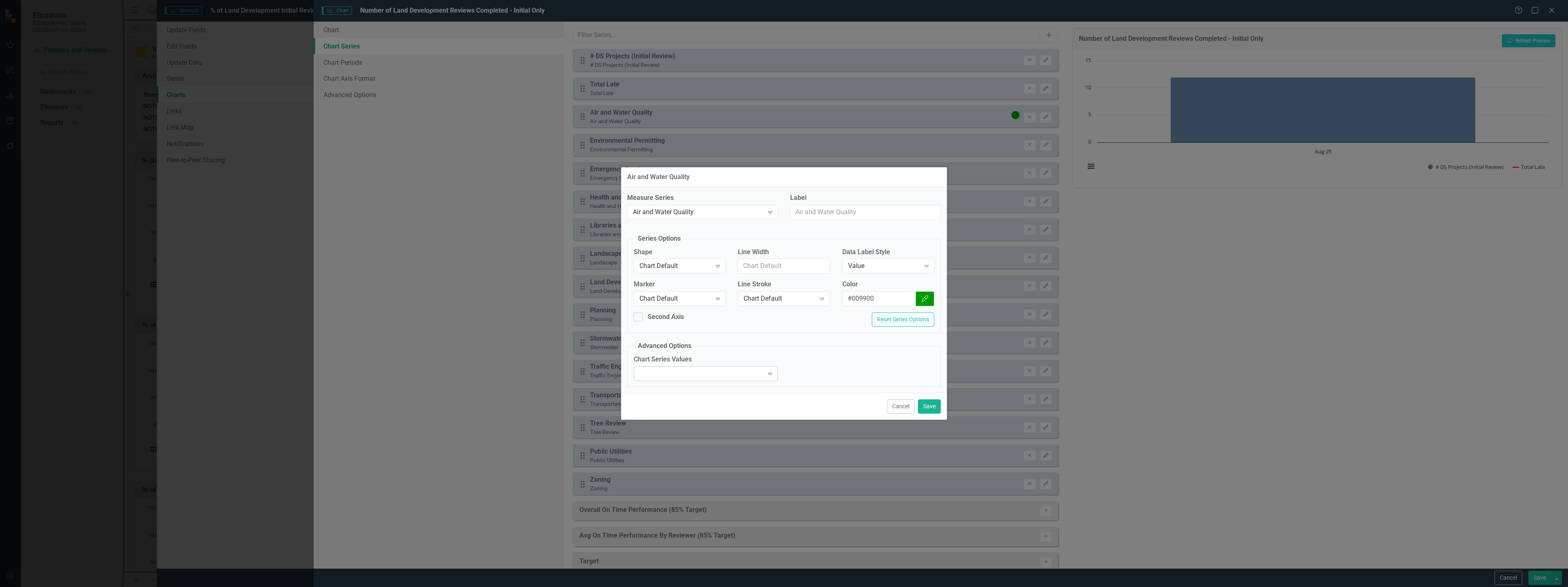
click at [713, 377] on div "Expand" at bounding box center [705, 373] width 144 height 15
click at [798, 351] on fieldset "Advanced Options Chart Series Values 3 results available. Use Up and Down to ch…" at bounding box center [783, 364] width 313 height 46
click at [925, 405] on button "Save" at bounding box center [929, 406] width 23 height 14
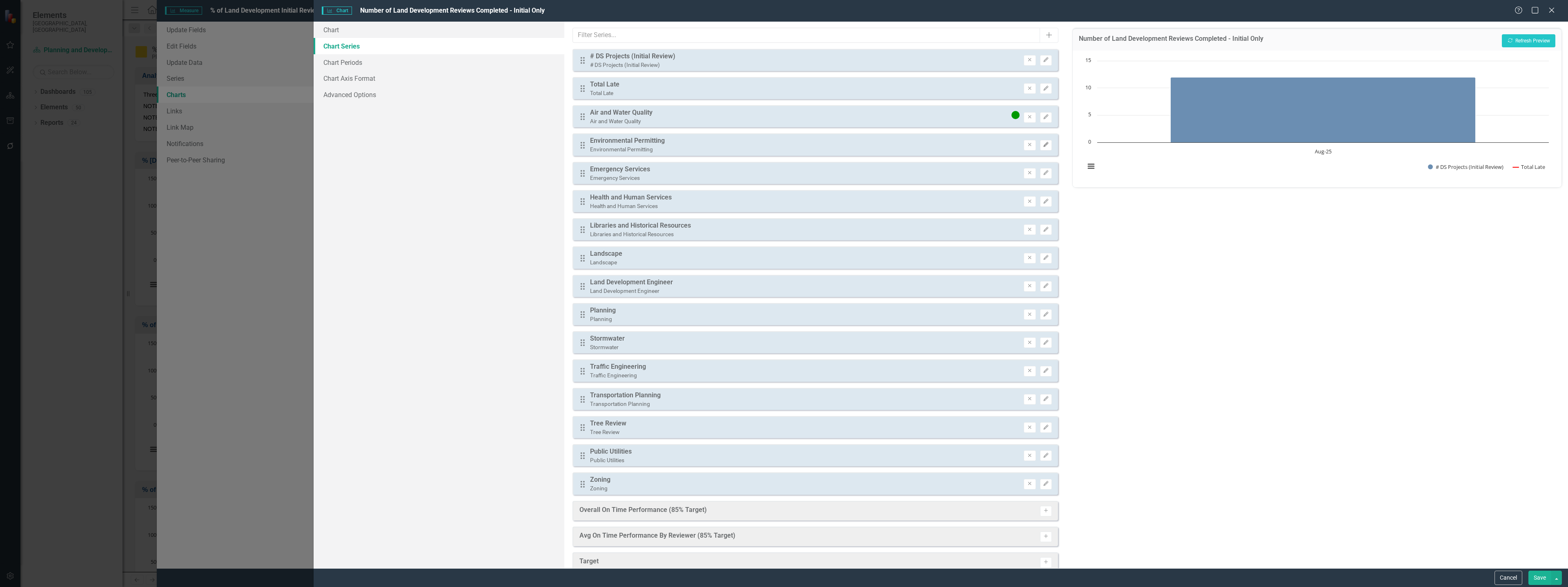
click at [1043, 145] on icon "Edit" at bounding box center [1046, 145] width 6 height 5
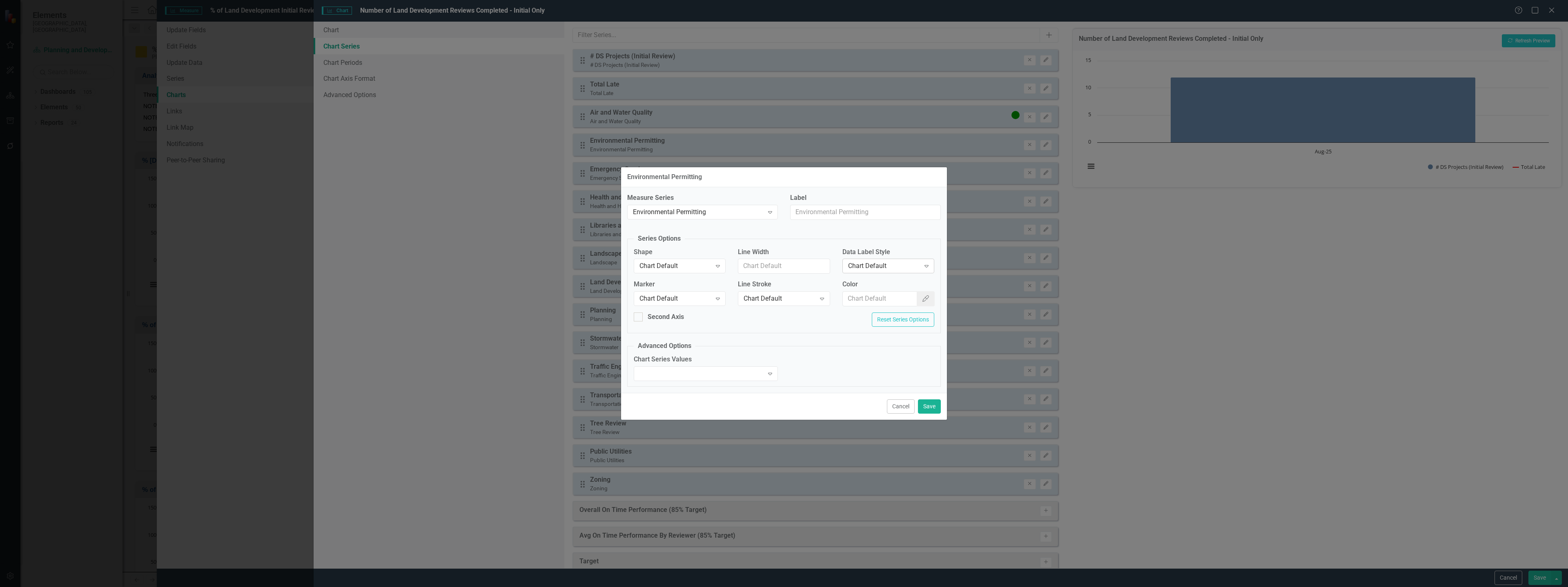
click at [884, 265] on div "Chart Default" at bounding box center [884, 266] width 72 height 9
click at [864, 293] on input "Color" at bounding box center [880, 299] width 75 height 15
paste input "#f06e10"
type input "#f06e10"
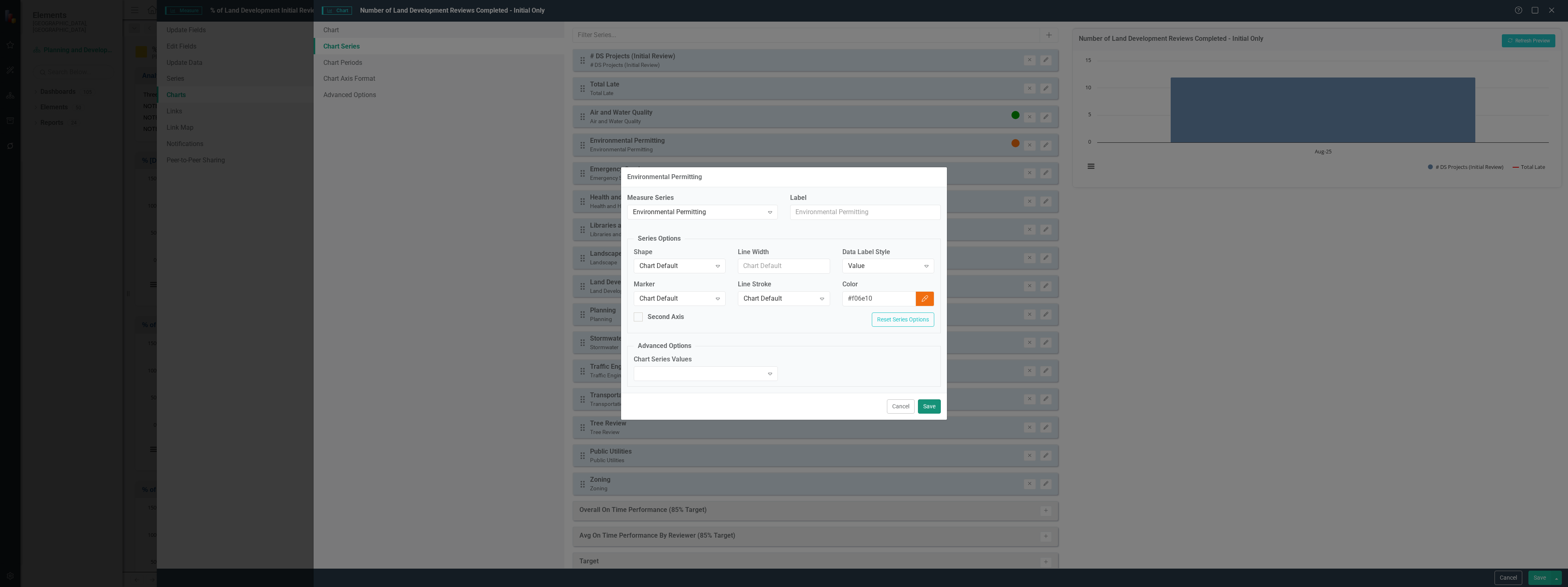
click at [929, 404] on button "Save" at bounding box center [929, 406] width 23 height 14
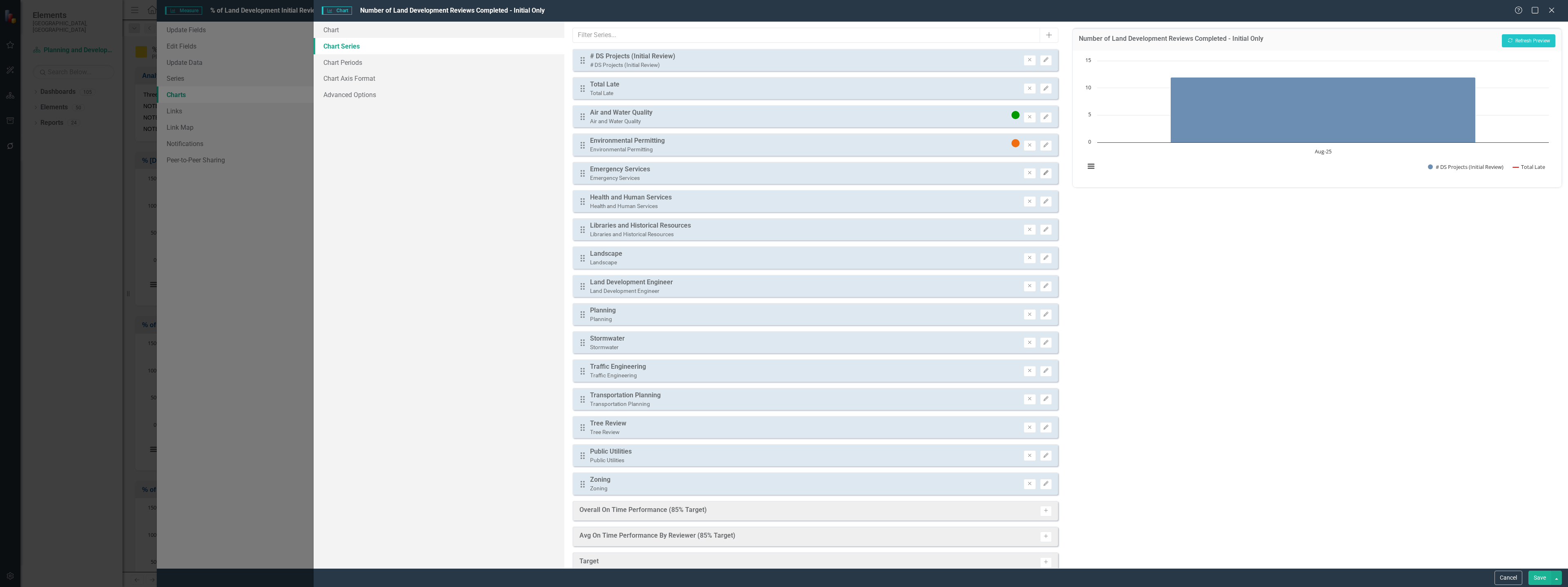
click at [1040, 172] on button "Edit" at bounding box center [1046, 173] width 12 height 10
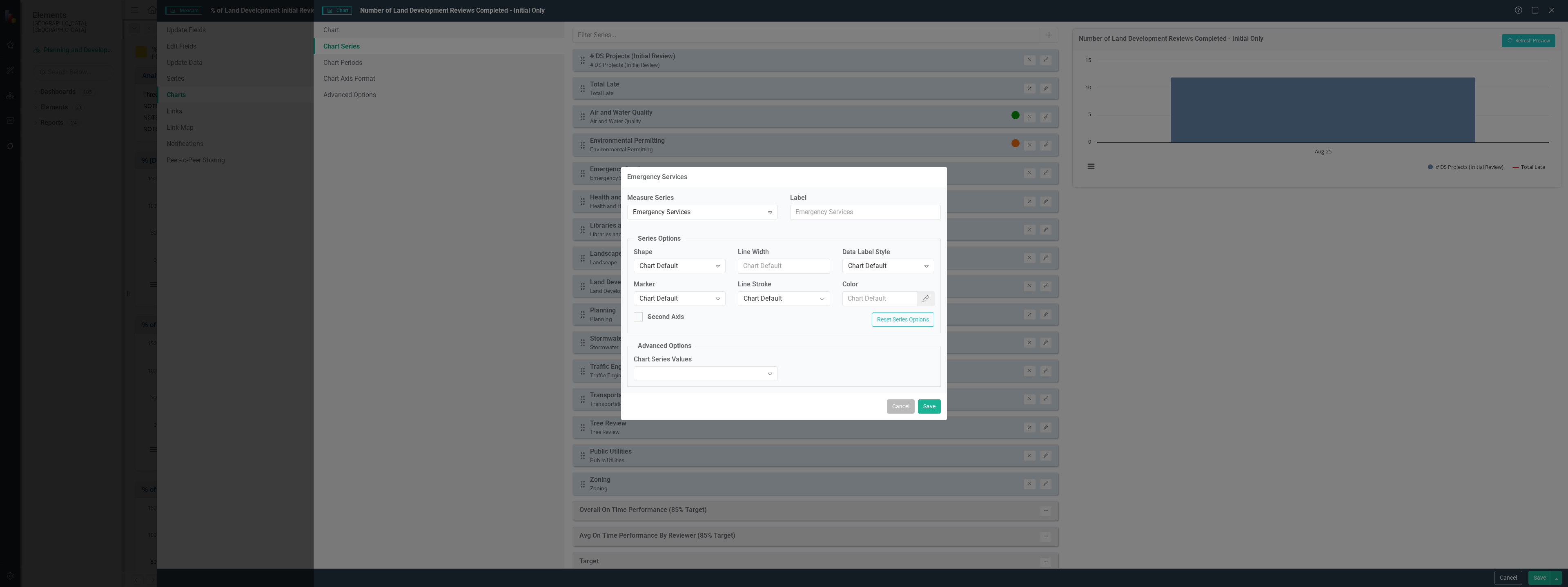
click at [901, 401] on button "Cancel" at bounding box center [901, 406] width 28 height 14
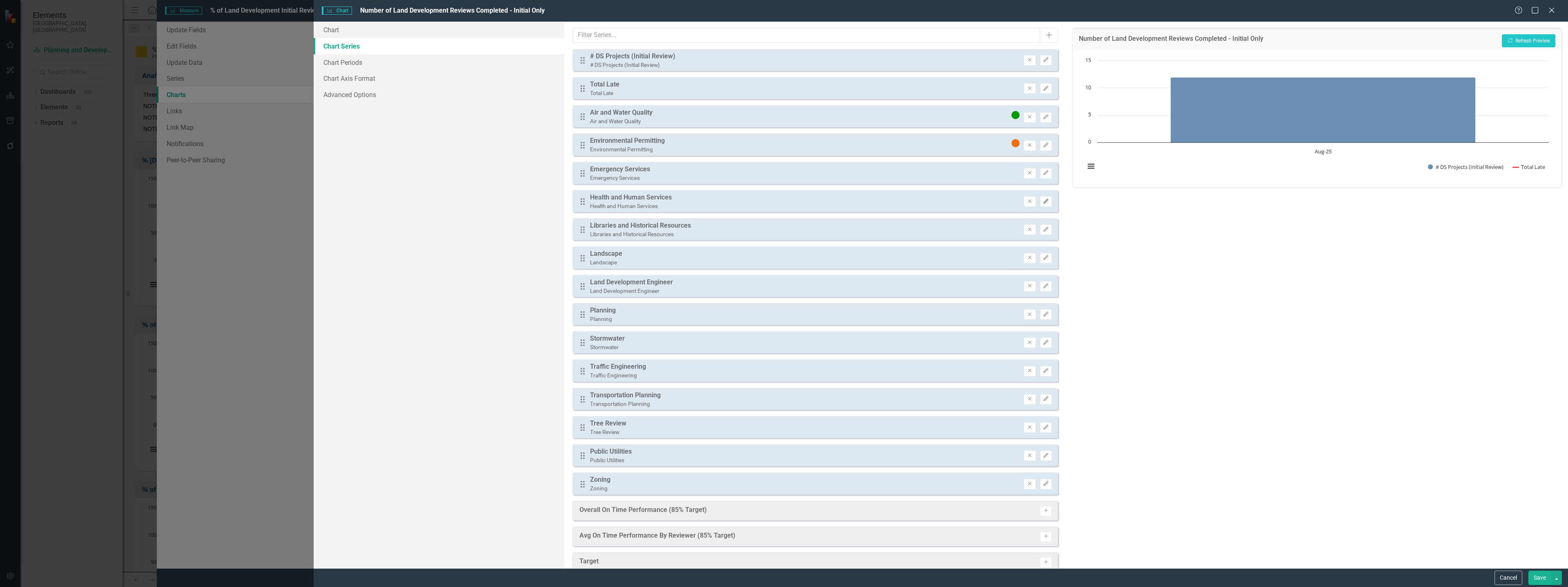
click at [1043, 202] on icon "button" at bounding box center [1046, 201] width 5 height 5
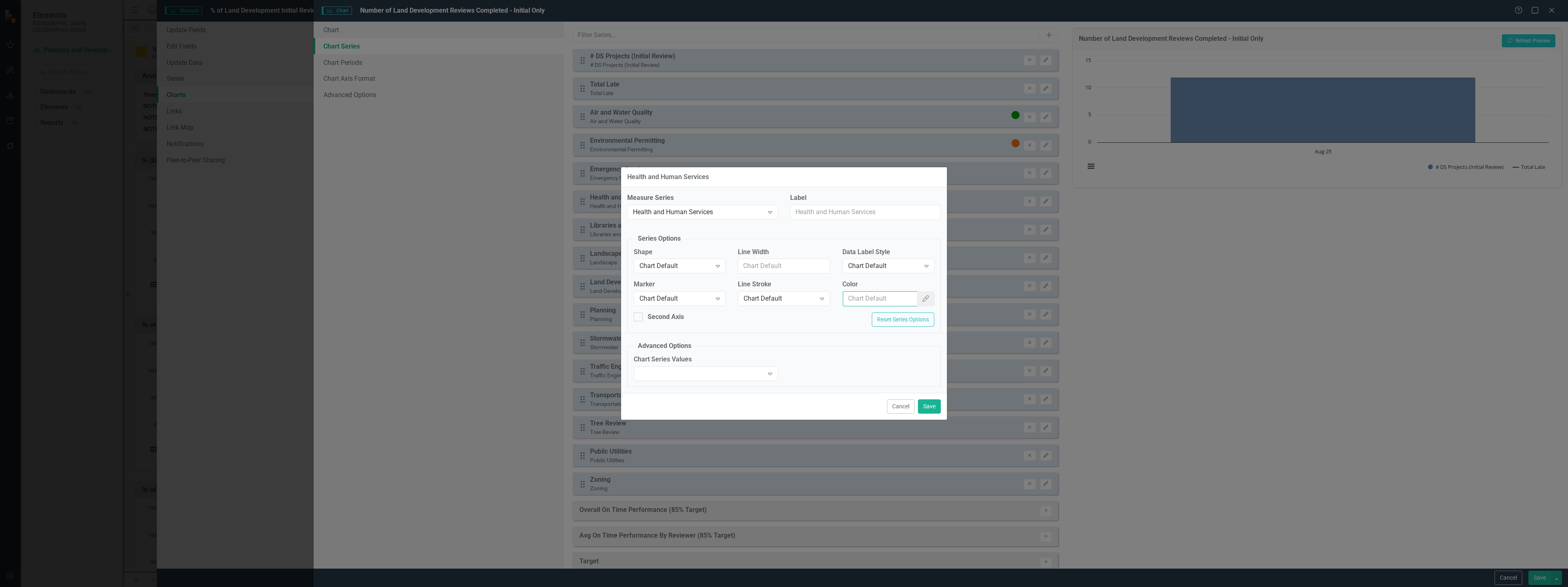
click at [868, 303] on input "Color" at bounding box center [880, 299] width 75 height 15
paste input "#990099"
type input "#990099"
click at [868, 269] on div "Chart Default" at bounding box center [884, 266] width 72 height 9
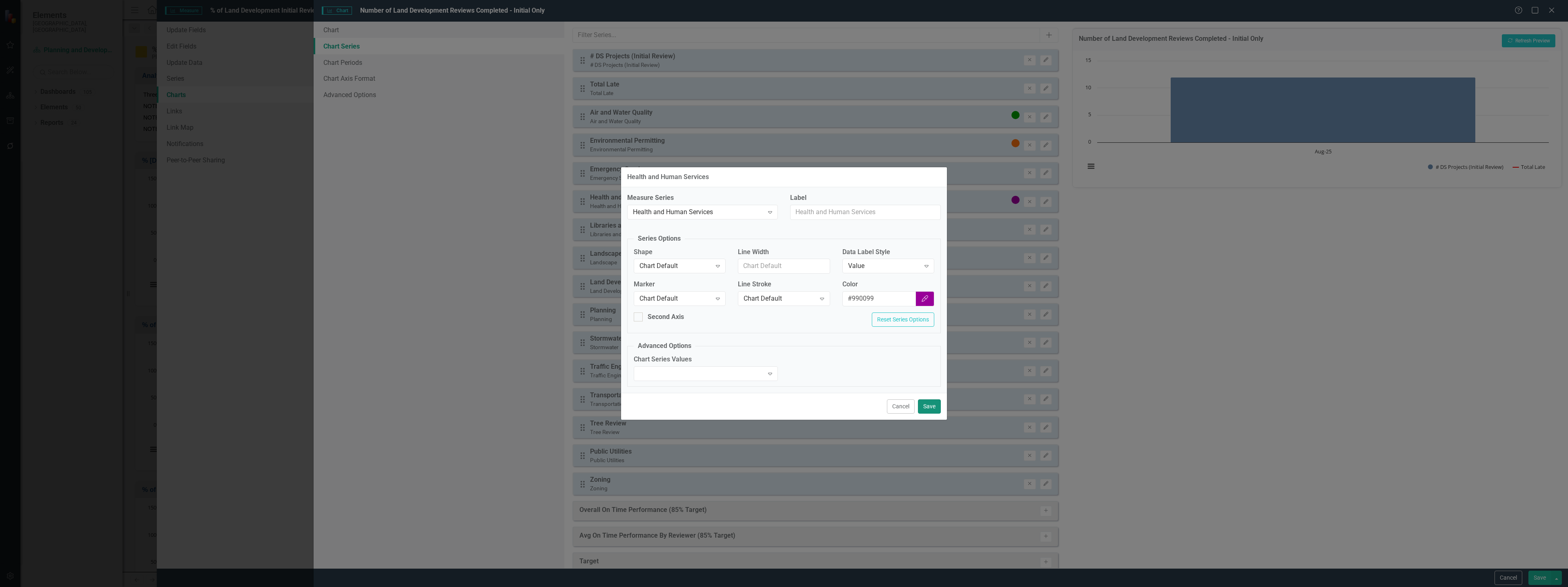
click at [926, 406] on button "Save" at bounding box center [929, 406] width 23 height 14
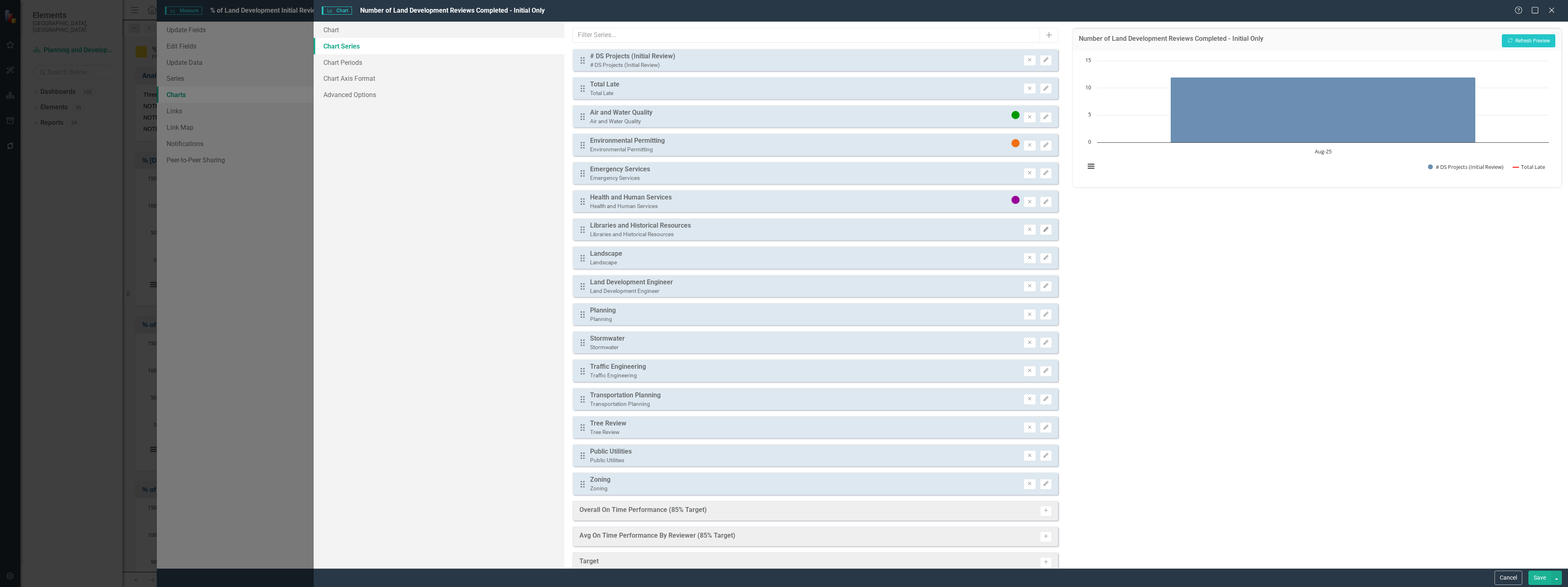
click at [1040, 226] on button "Edit" at bounding box center [1046, 229] width 12 height 10
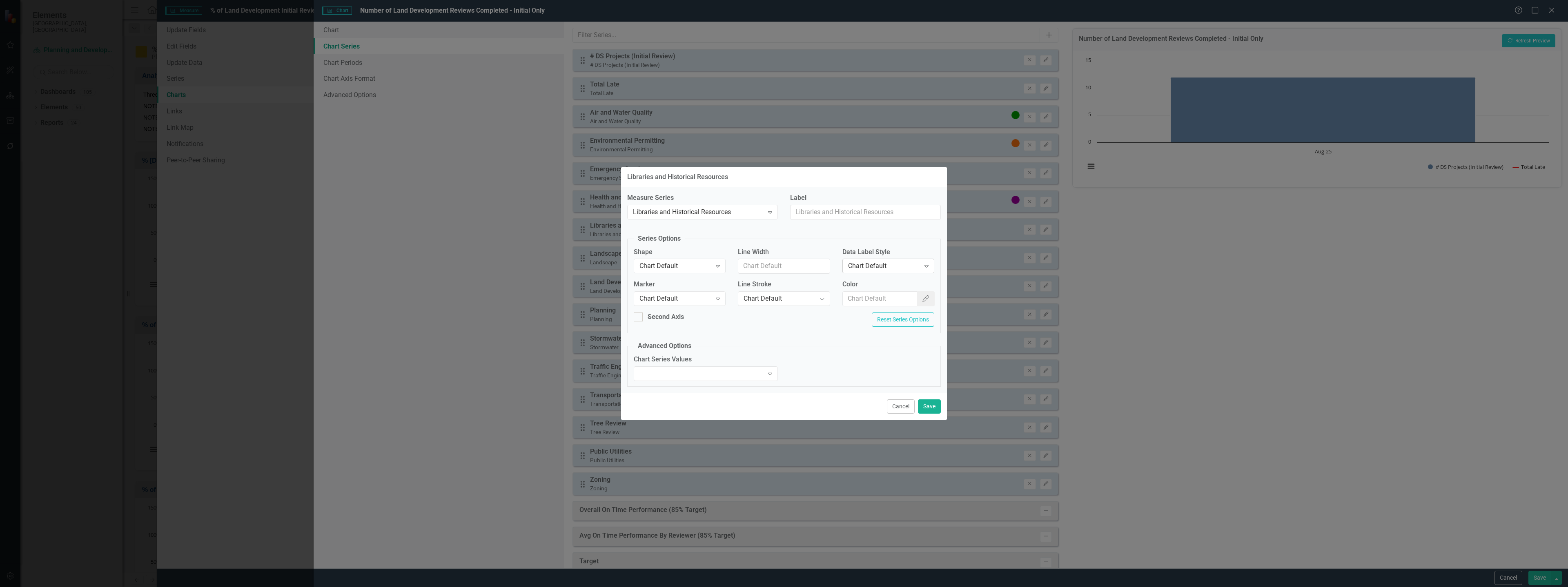
click at [877, 269] on div "Chart Default" at bounding box center [884, 266] width 72 height 9
click at [866, 301] on input "Color" at bounding box center [880, 299] width 75 height 15
paste input "#d6b130"
type input "#d6b130"
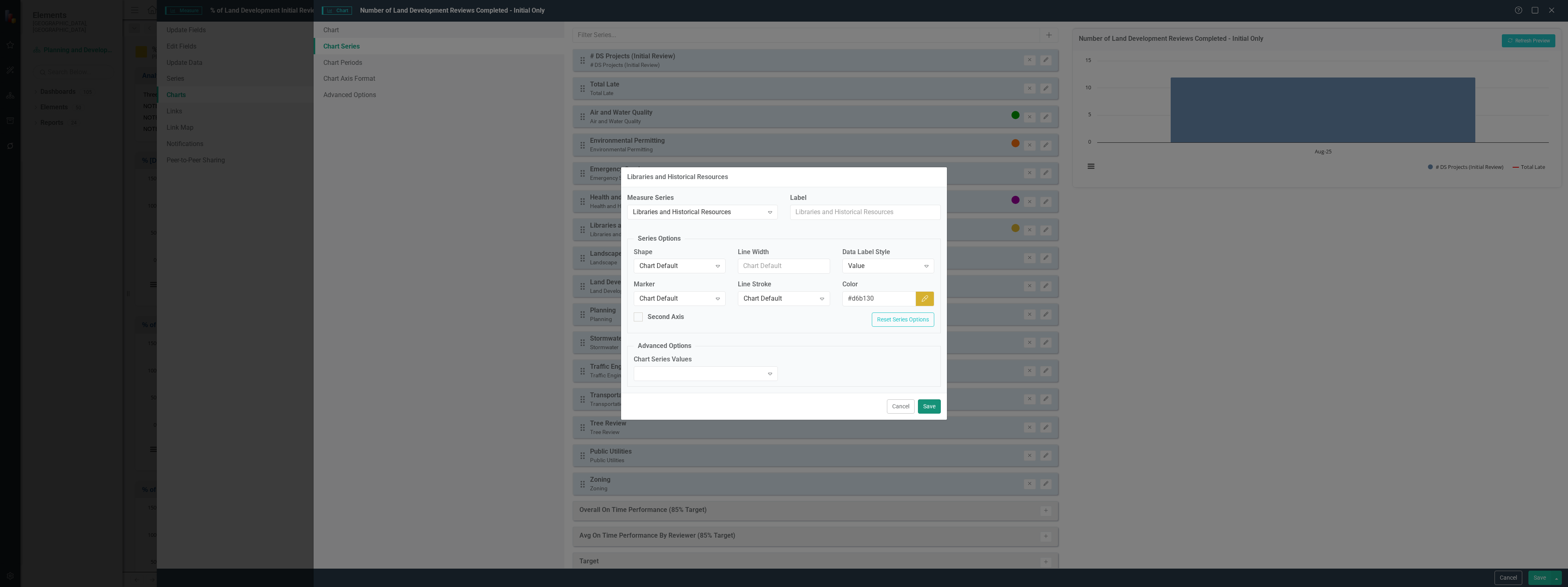
click at [931, 405] on button "Save" at bounding box center [929, 406] width 23 height 14
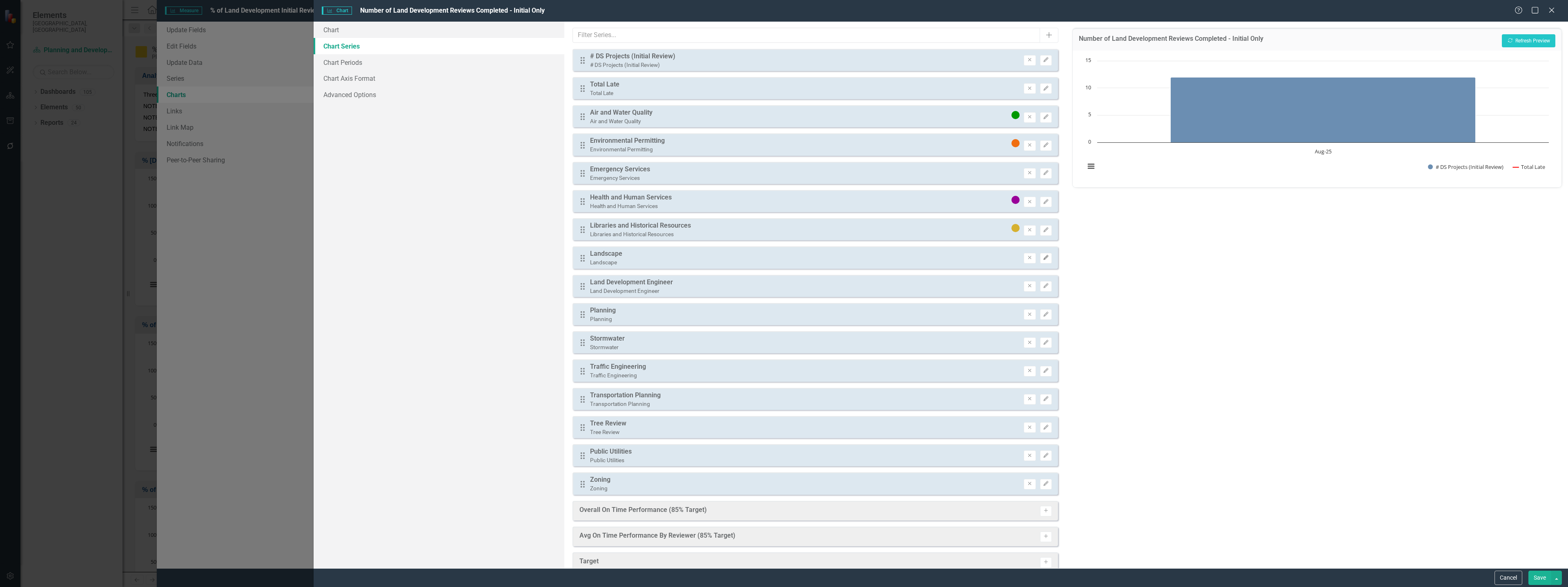
click at [1043, 256] on icon "Edit" at bounding box center [1046, 258] width 6 height 5
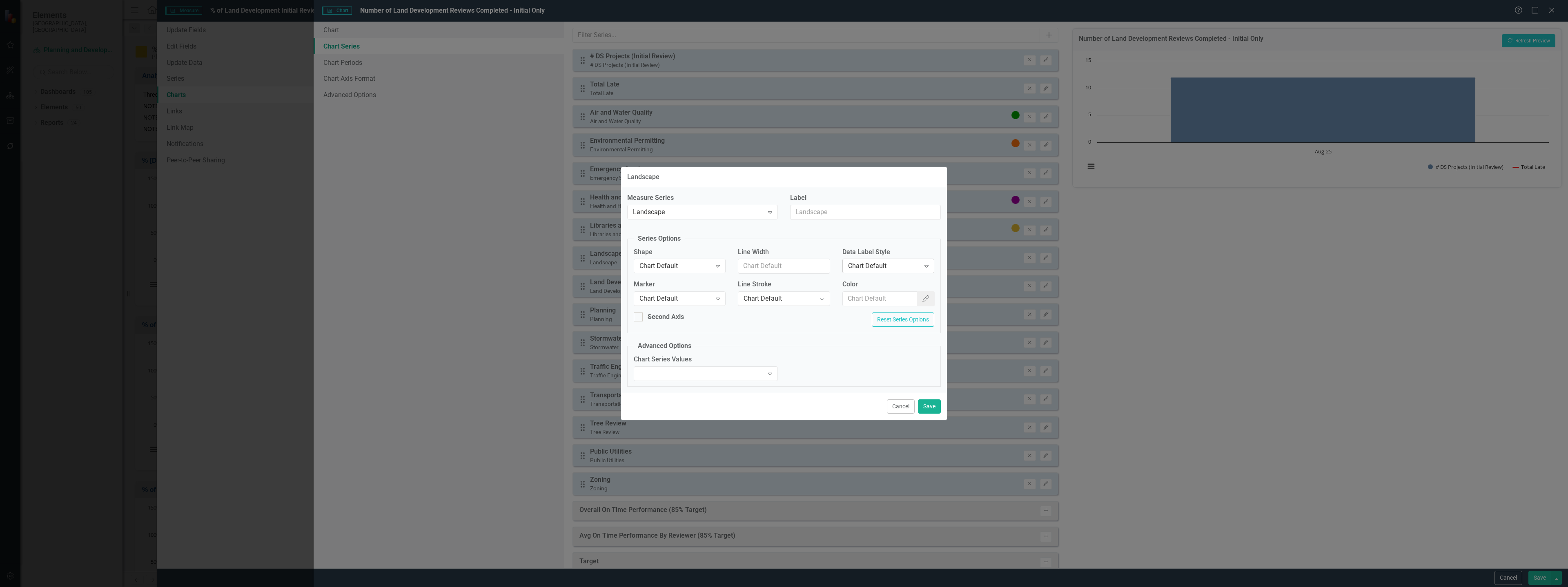
click at [872, 266] on div "Chart Default" at bounding box center [884, 266] width 72 height 9
click at [863, 291] on div "Color Color Picker" at bounding box center [888, 293] width 92 height 27
click at [865, 296] on input "Color" at bounding box center [880, 299] width 75 height 15
paste input "#b8e986"
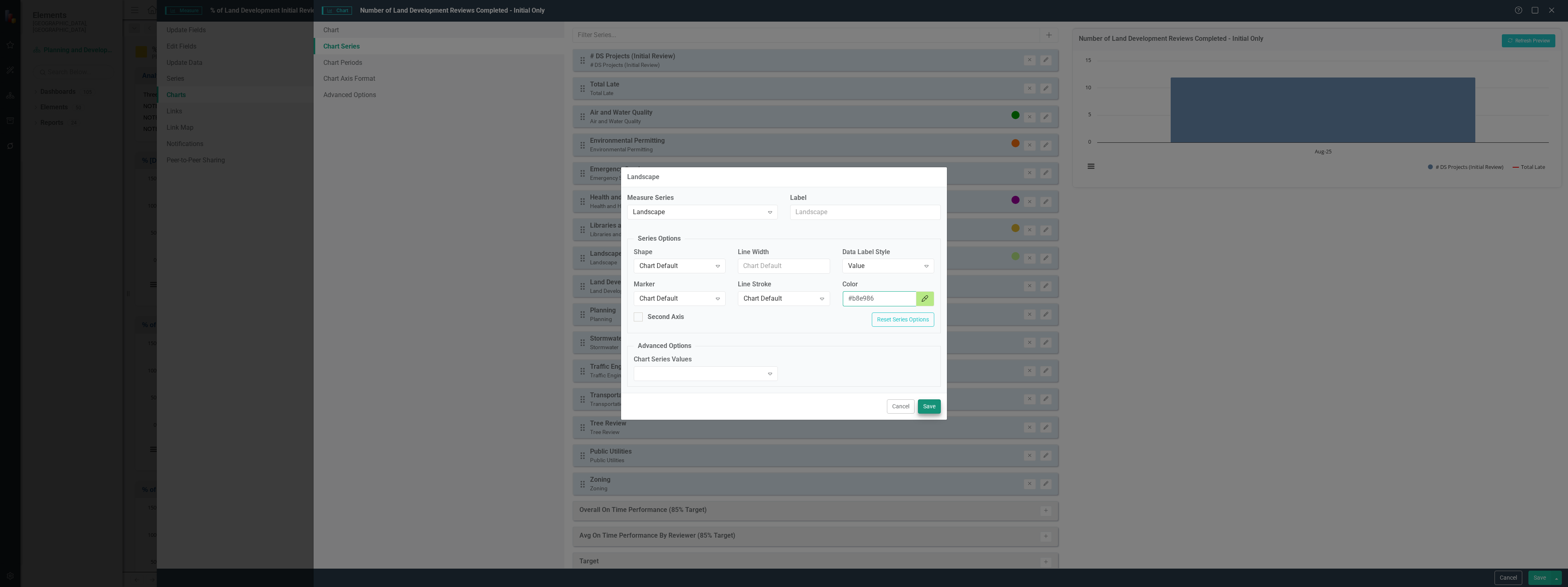
type input "#b8e986"
click at [934, 410] on button "Save" at bounding box center [929, 406] width 23 height 14
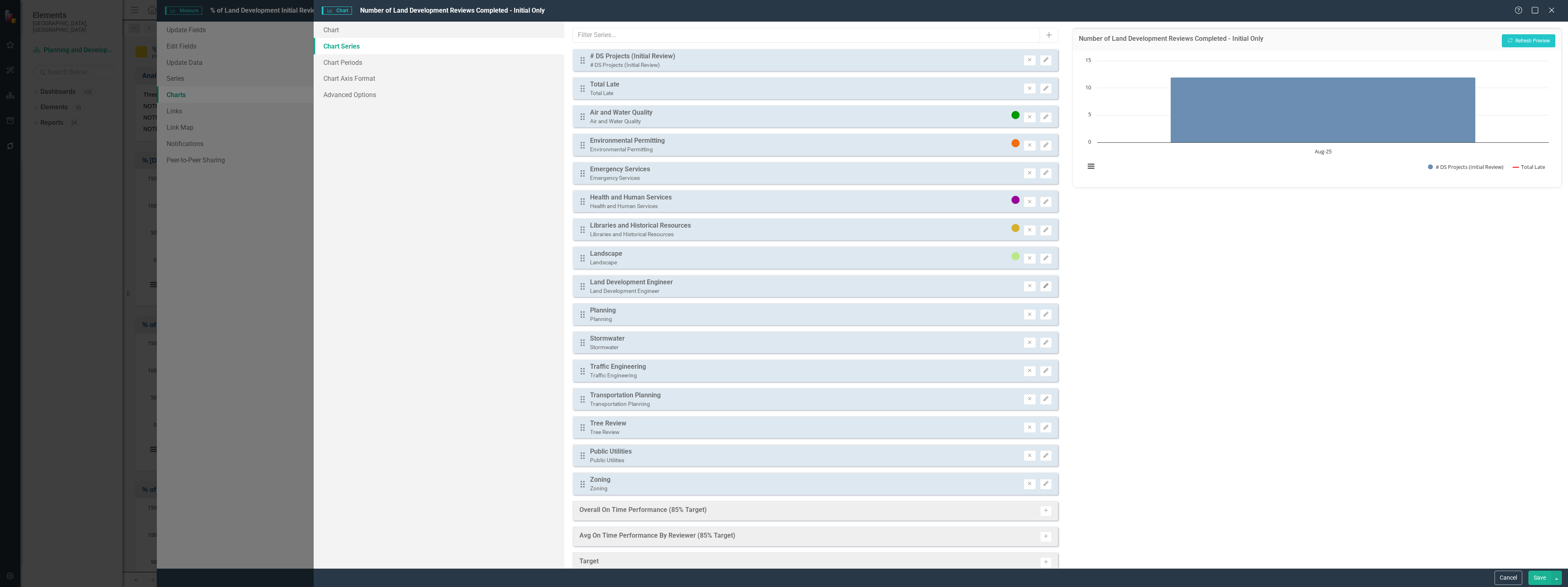
click at [1043, 285] on icon "button" at bounding box center [1046, 286] width 5 height 5
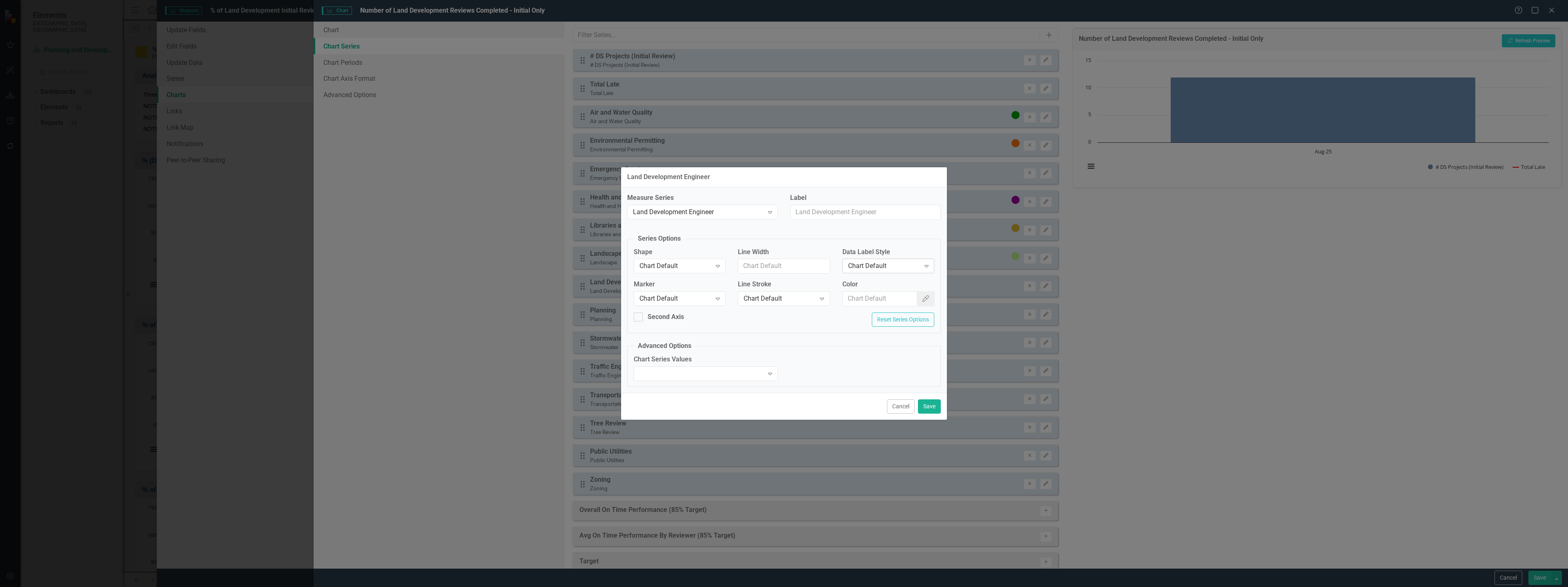
click at [871, 266] on div "Chart Default" at bounding box center [884, 266] width 72 height 9
click at [867, 299] on input "Color" at bounding box center [880, 299] width 75 height 15
paste input "#0000cc"
type input "#0000cc"
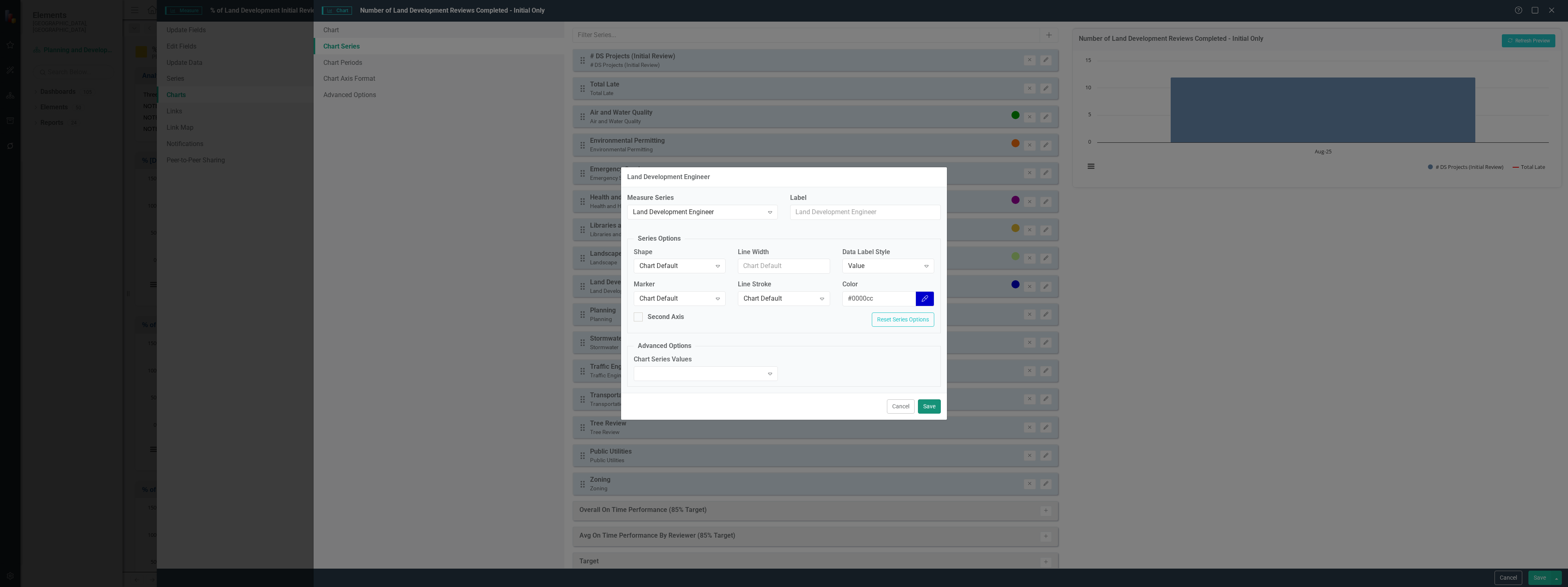
click at [926, 403] on button "Save" at bounding box center [929, 406] width 23 height 14
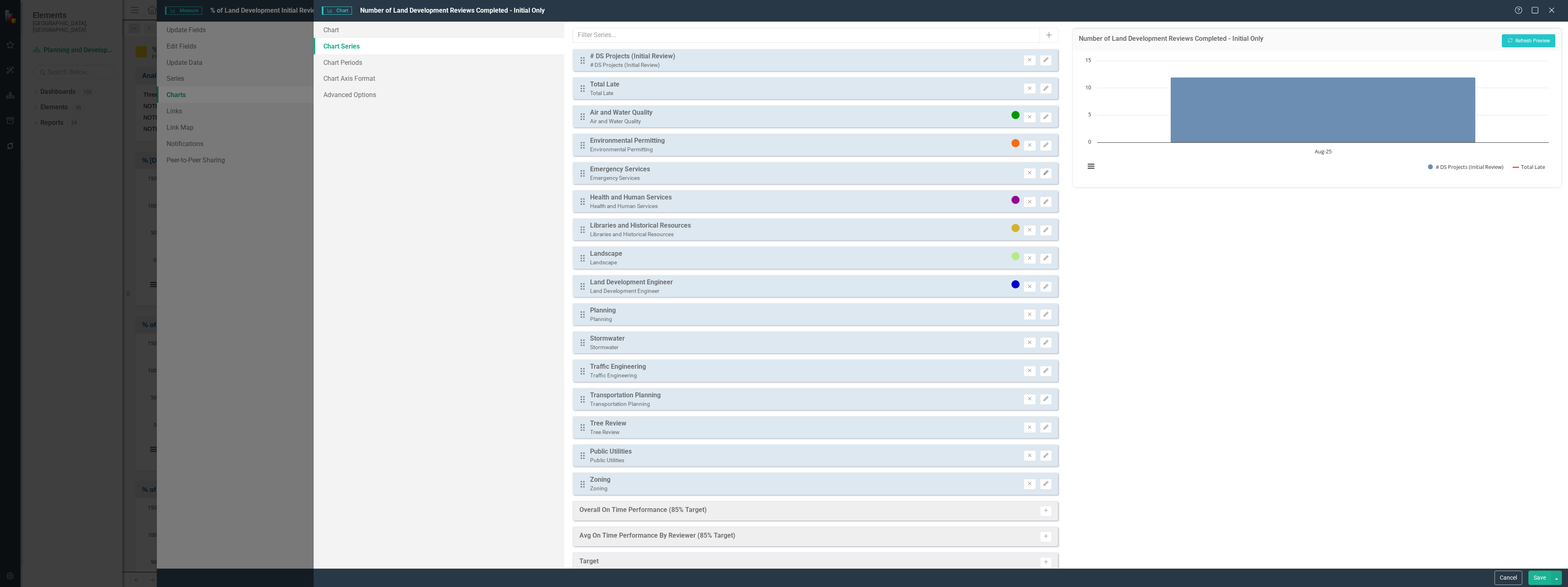
click at [1043, 174] on icon "Edit" at bounding box center [1046, 173] width 6 height 5
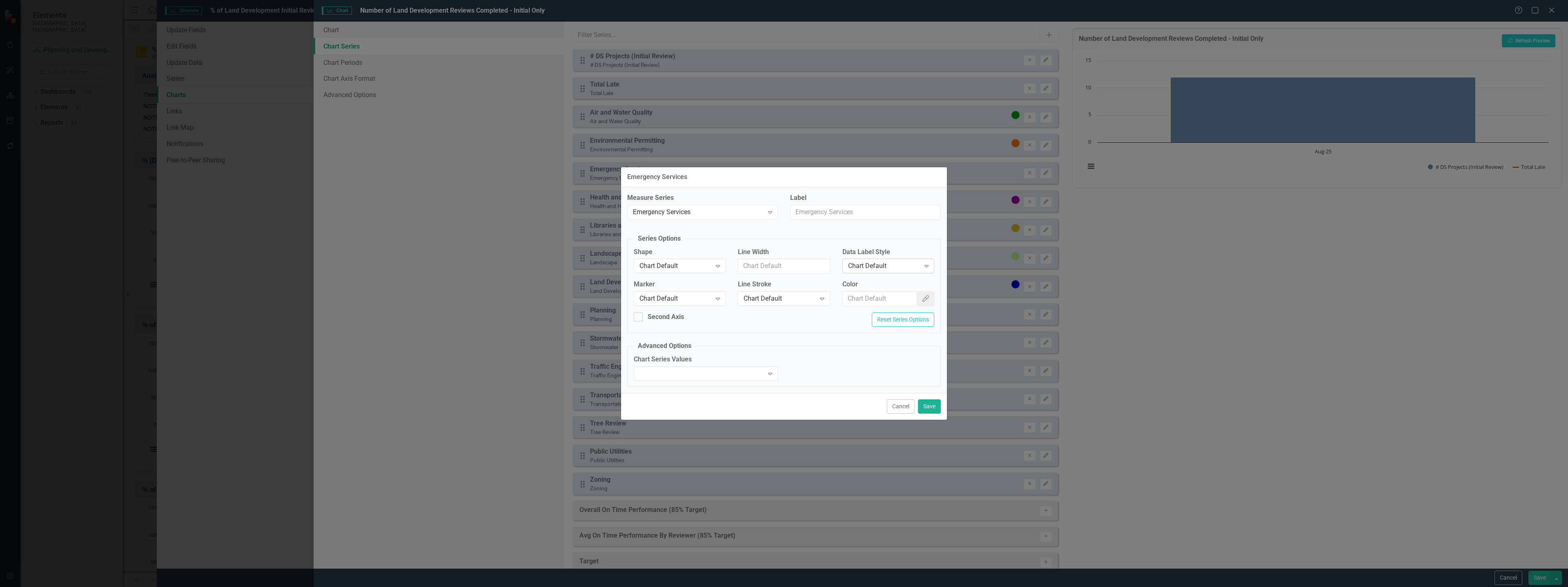
click at [875, 263] on div "Chart Default" at bounding box center [884, 266] width 72 height 9
click at [870, 299] on input "Color" at bounding box center [880, 299] width 75 height 15
paste input "#cc0000"
type input "#cc0000"
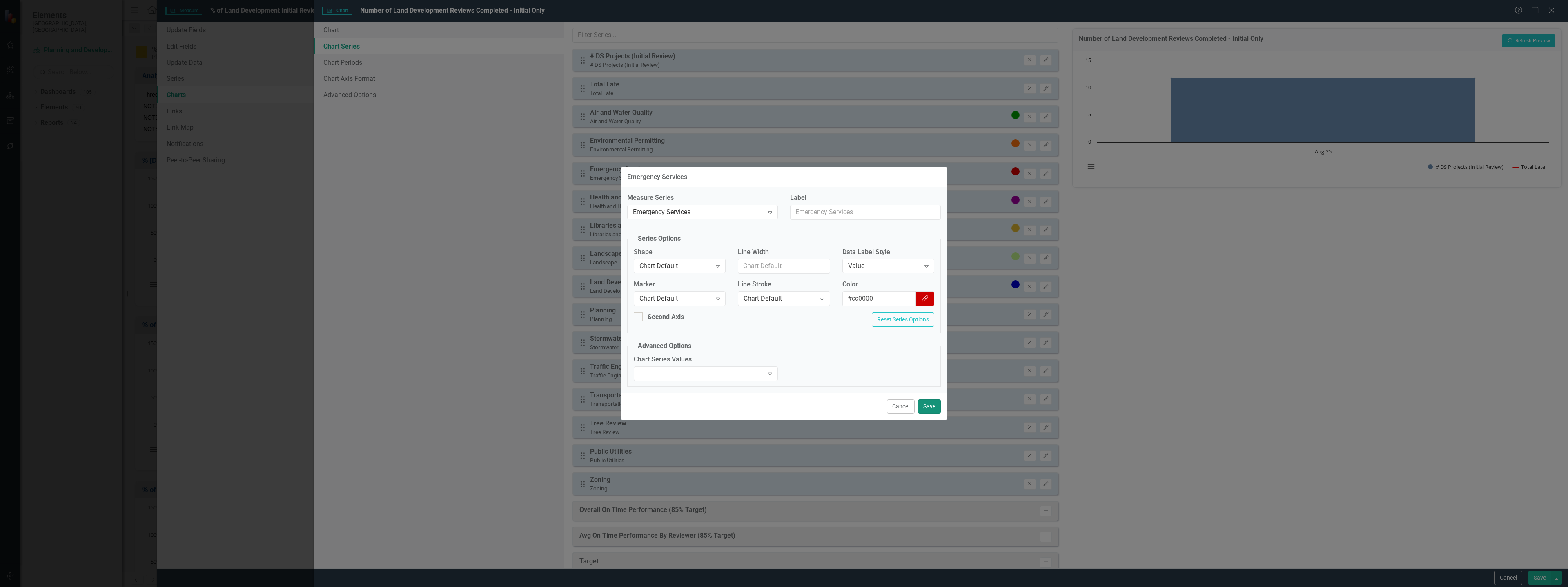
click at [928, 411] on button "Save" at bounding box center [929, 406] width 23 height 14
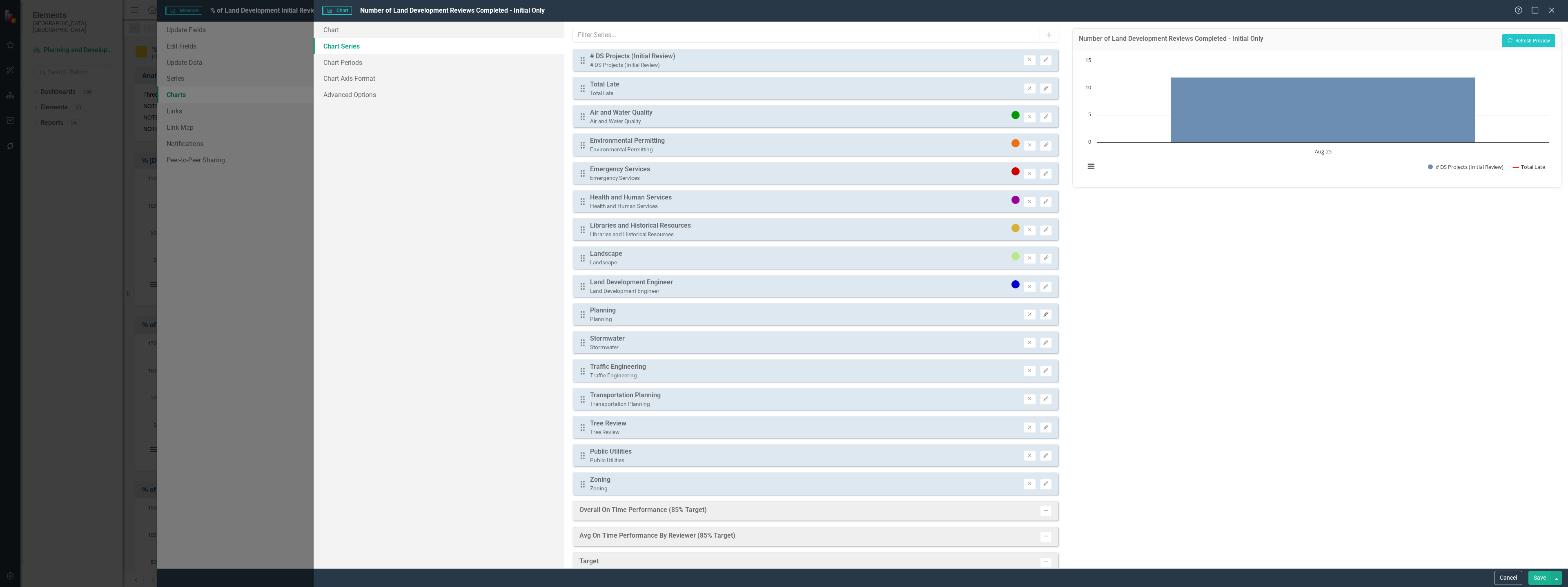
click at [1043, 312] on icon "Edit" at bounding box center [1046, 314] width 6 height 5
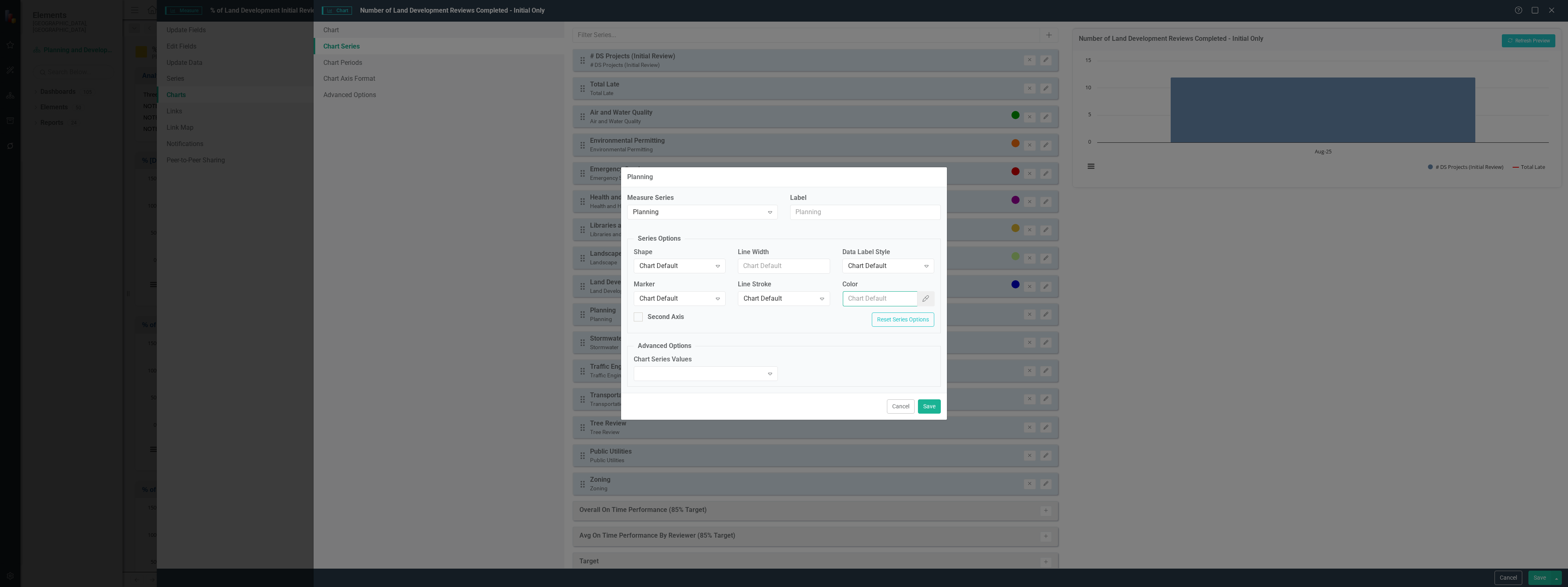
click at [867, 295] on input "Color" at bounding box center [880, 299] width 75 height 15
paste input "#ff66ff"
type input "#ff66ff"
click at [871, 260] on div "Chart Default Expand" at bounding box center [888, 266] width 92 height 15
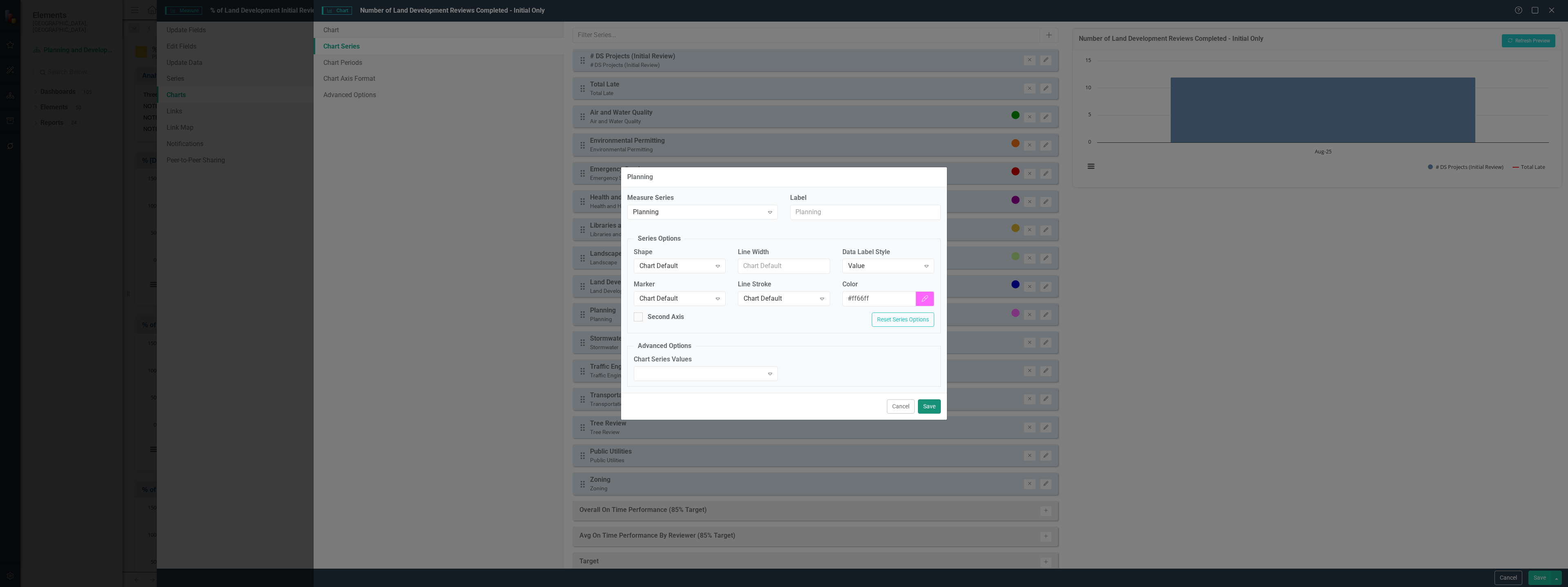
click at [929, 406] on button "Save" at bounding box center [929, 406] width 23 height 14
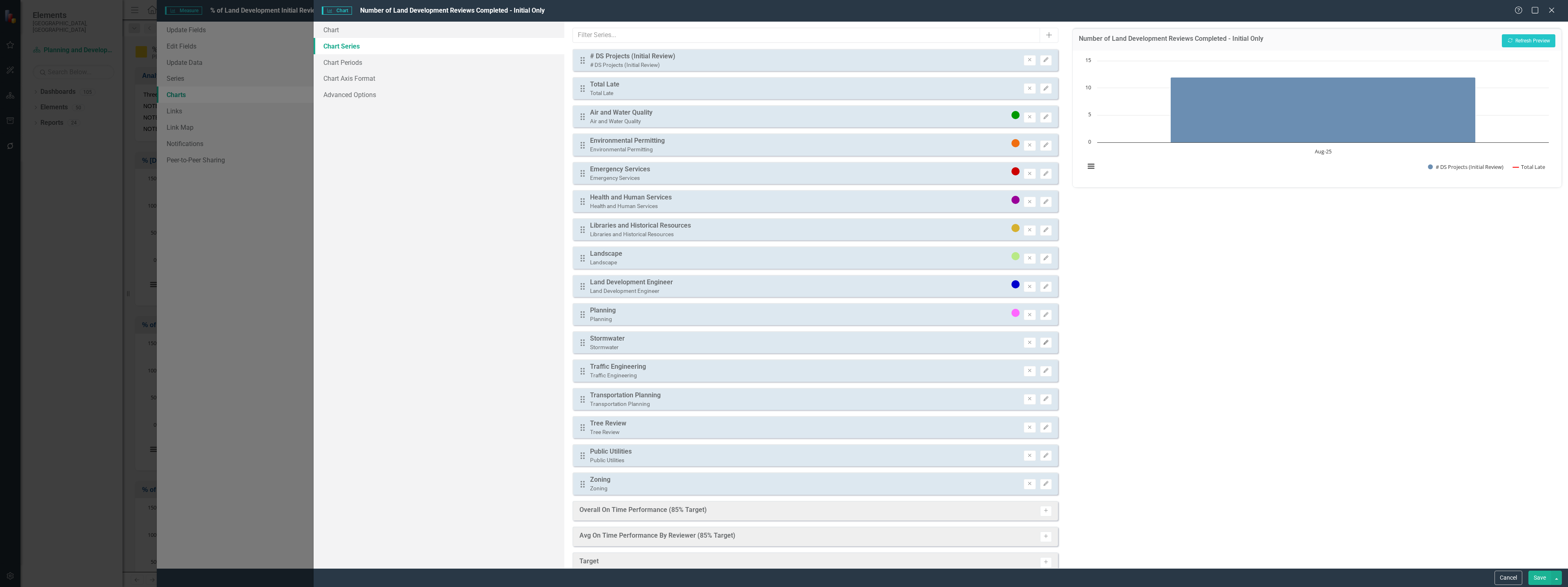
click at [1044, 341] on button "Edit" at bounding box center [1046, 342] width 12 height 10
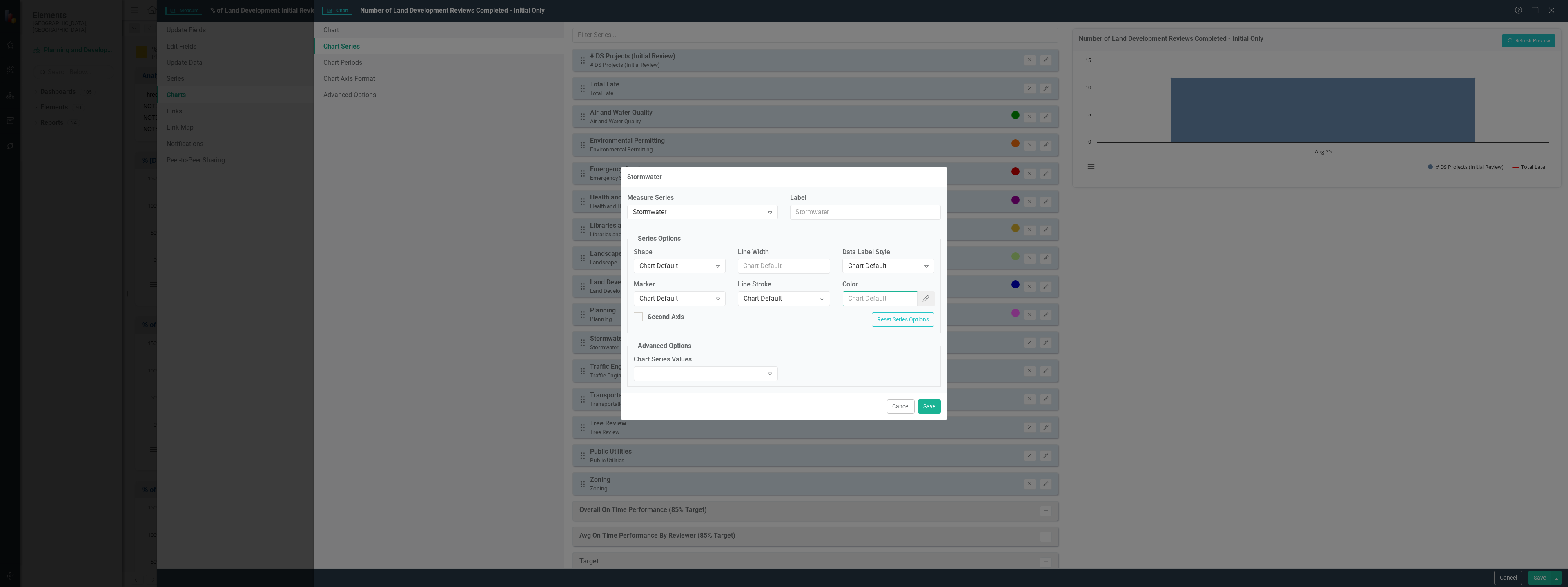
click at [889, 297] on input "Color" at bounding box center [880, 299] width 75 height 15
paste input "5f5c6b"
type input "5f5c6b"
click at [925, 265] on icon "Expand" at bounding box center [926, 266] width 8 height 7
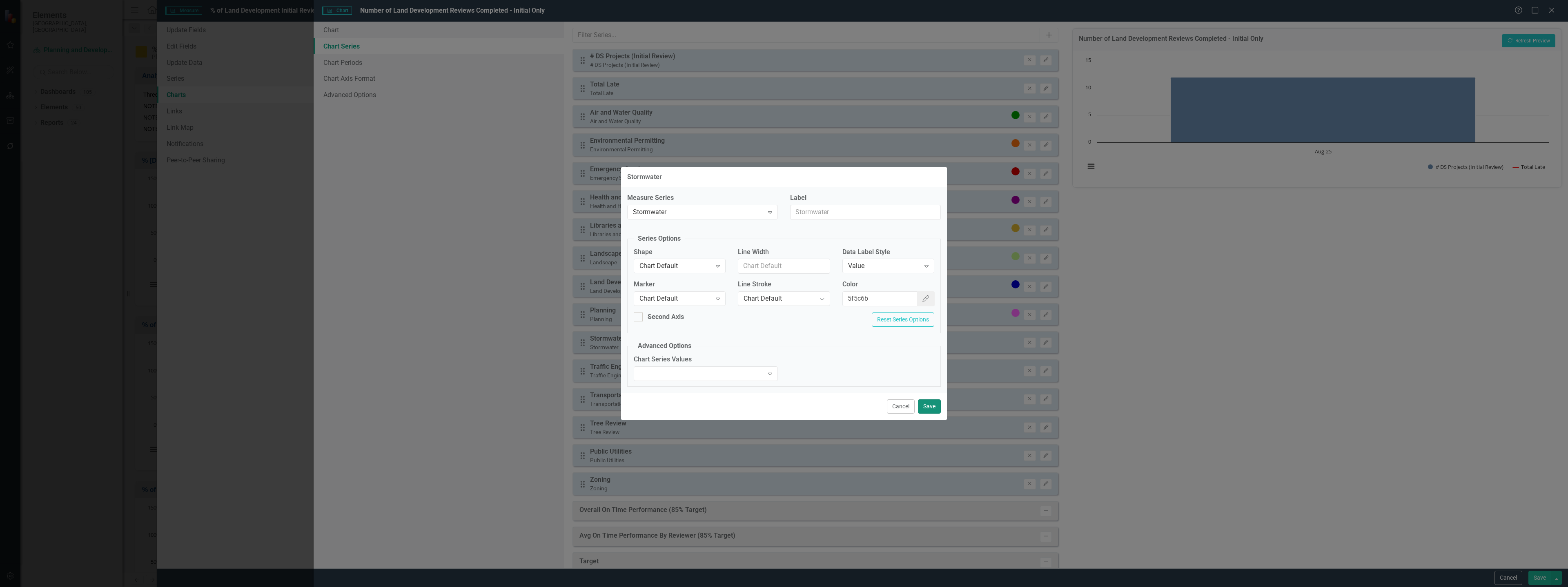
click at [926, 400] on button "Save" at bounding box center [929, 406] width 23 height 14
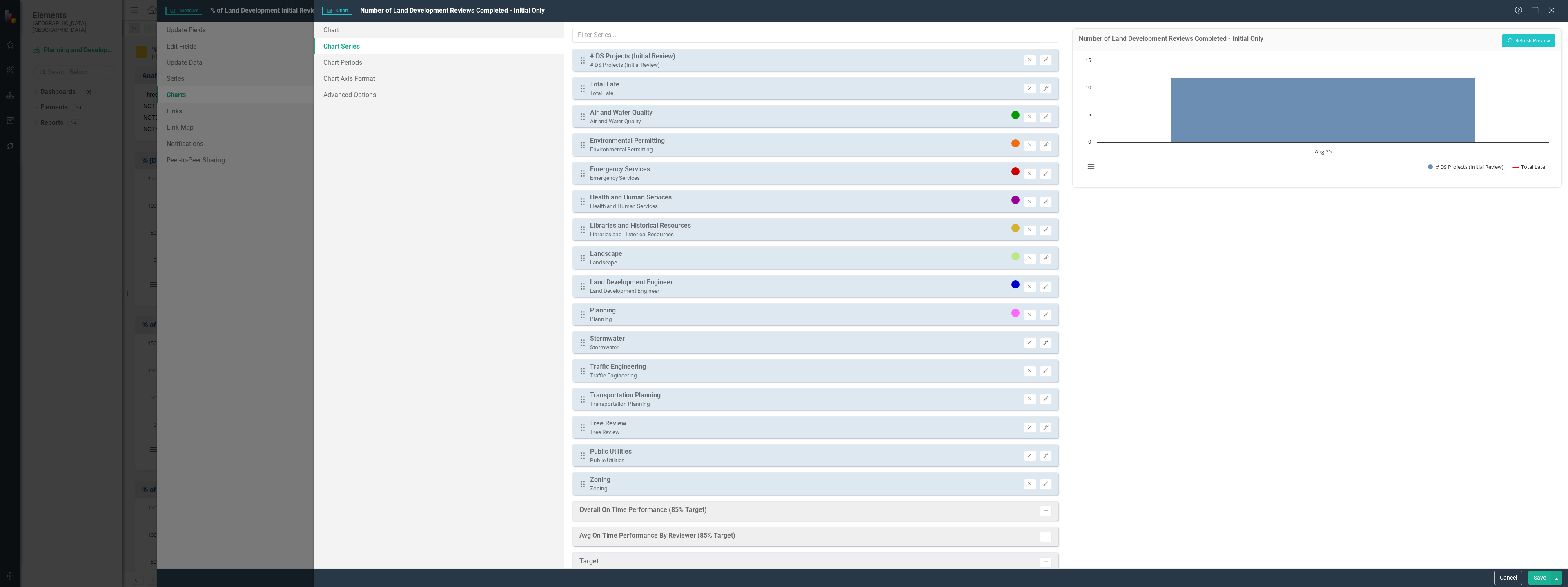
click at [1043, 343] on button "Edit" at bounding box center [1046, 342] width 12 height 10
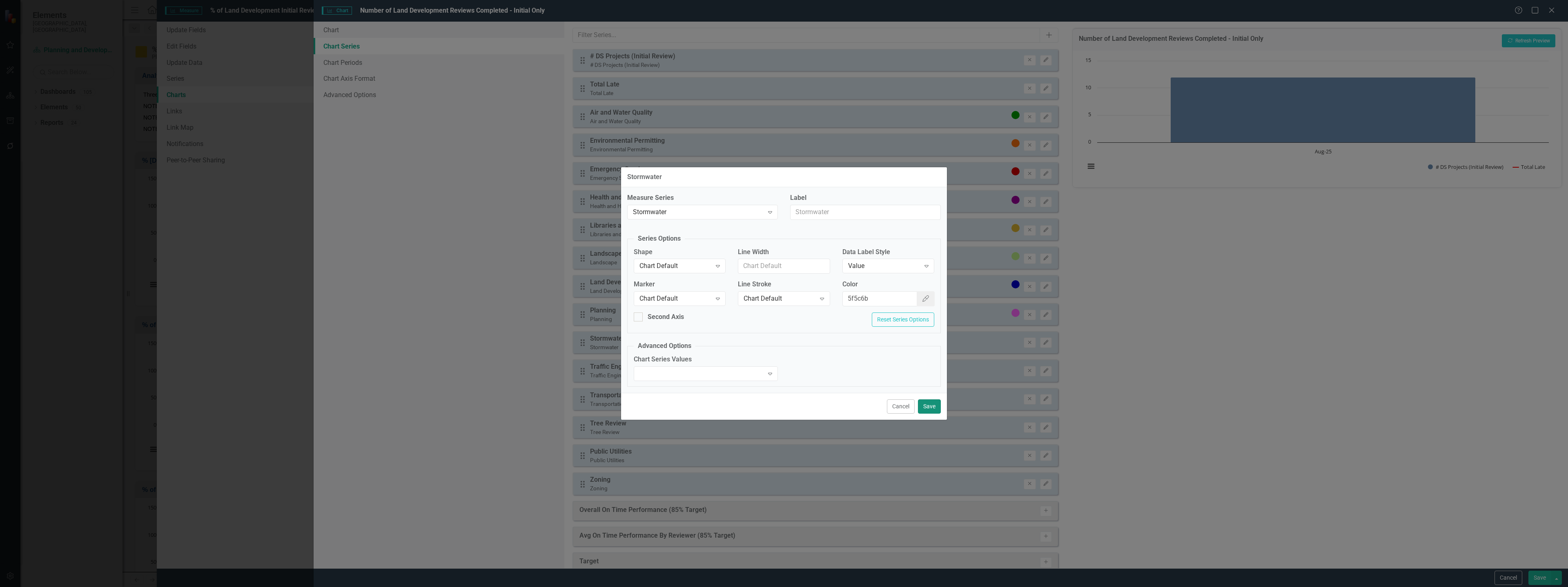
click at [929, 407] on button "Save" at bounding box center [929, 406] width 23 height 14
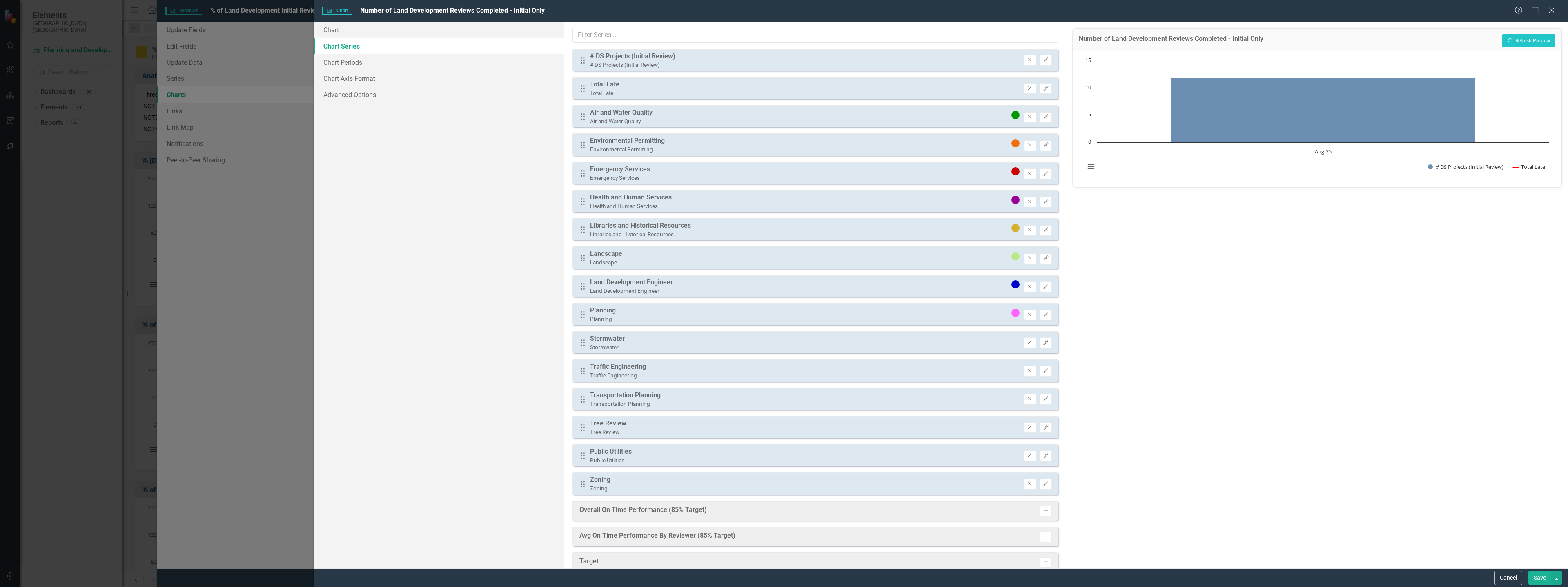
click at [1043, 345] on icon "Edit" at bounding box center [1046, 342] width 6 height 5
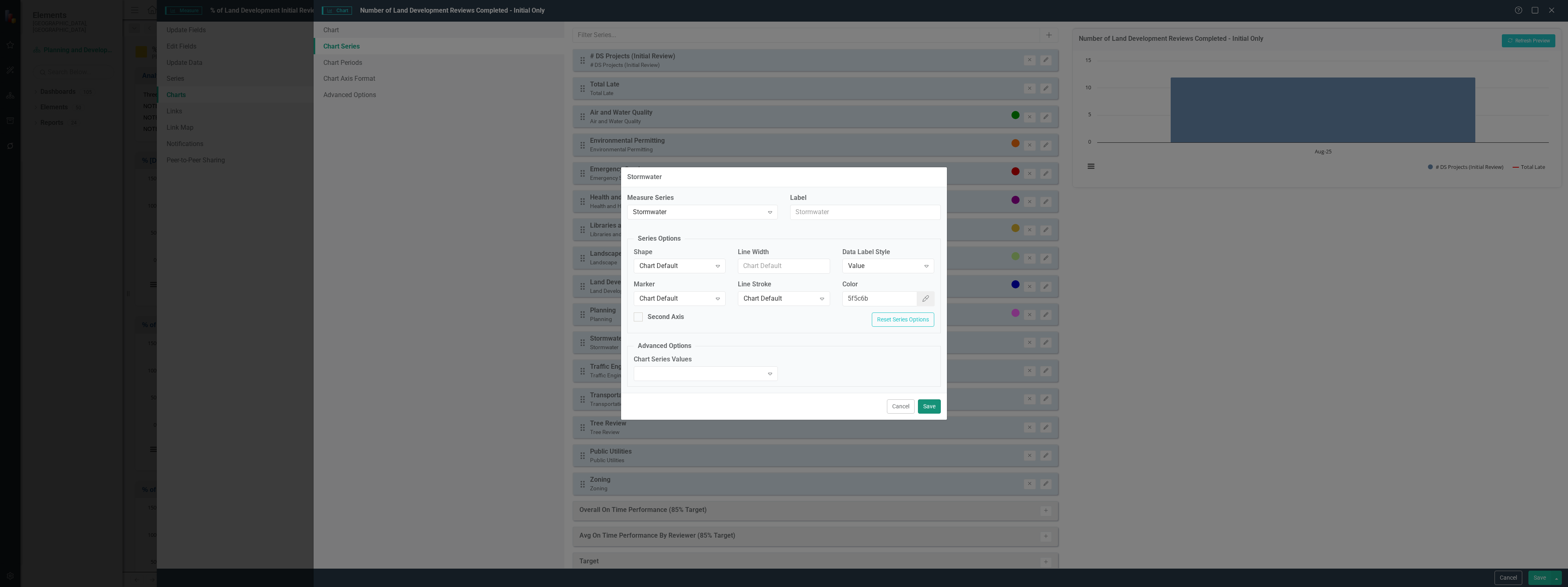
click at [926, 401] on button "Save" at bounding box center [929, 406] width 23 height 14
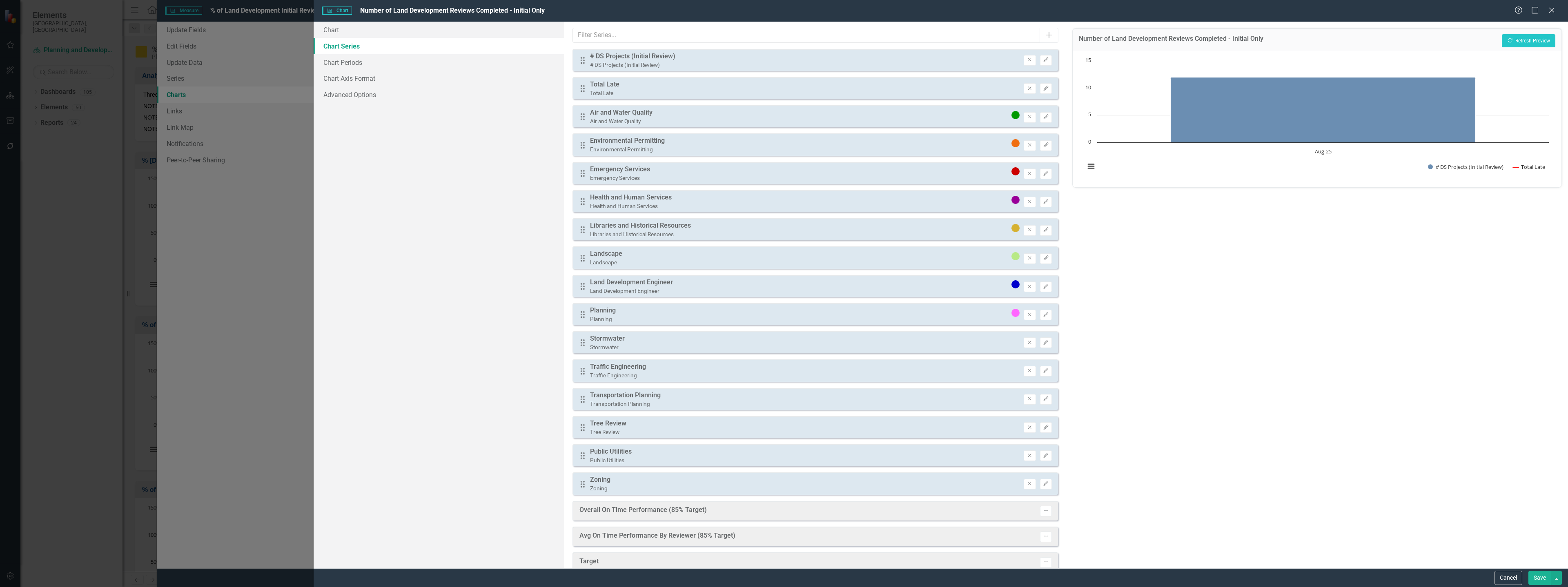
click at [906, 375] on div "Drag Traffic Engineering Traffic Engineering Remove Edit" at bounding box center [816, 370] width 486 height 22
click at [1043, 371] on icon "Edit" at bounding box center [1046, 371] width 6 height 5
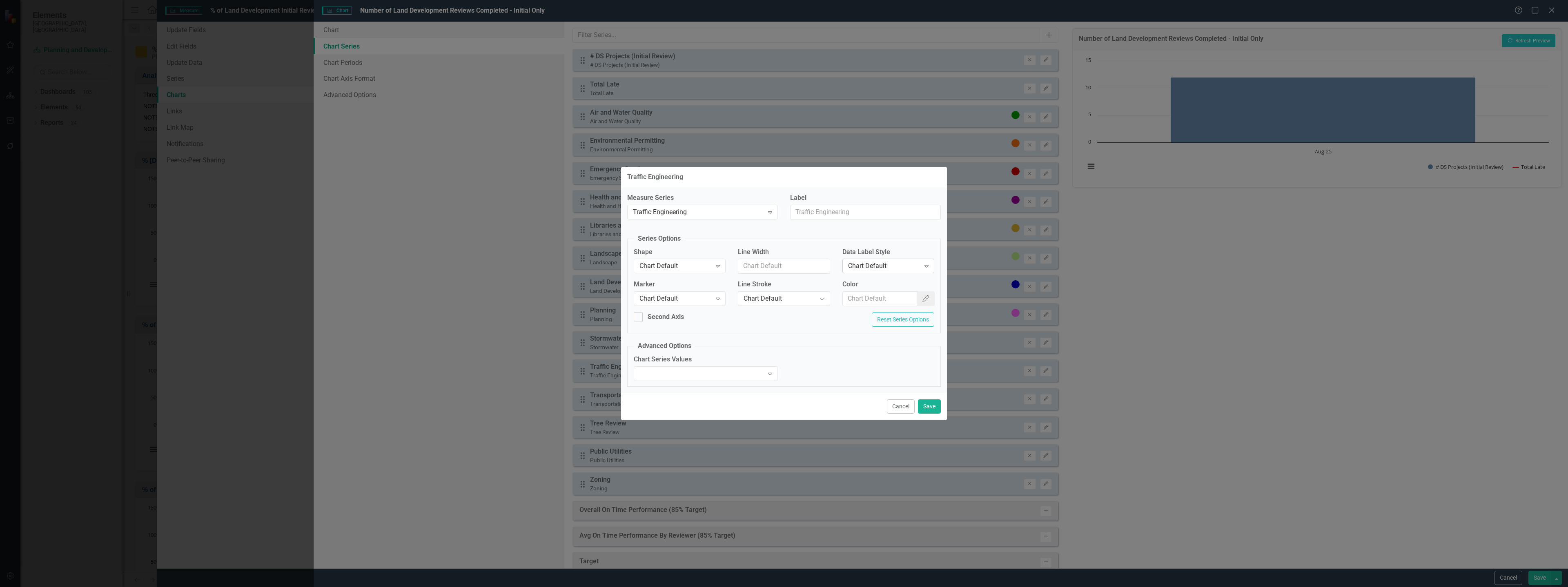
click at [861, 267] on div "Chart Default" at bounding box center [884, 266] width 72 height 9
click at [859, 291] on div "Color Color Picker" at bounding box center [888, 293] width 92 height 27
click at [863, 294] on input "Color" at bounding box center [880, 299] width 75 height 15
paste input "#009999"
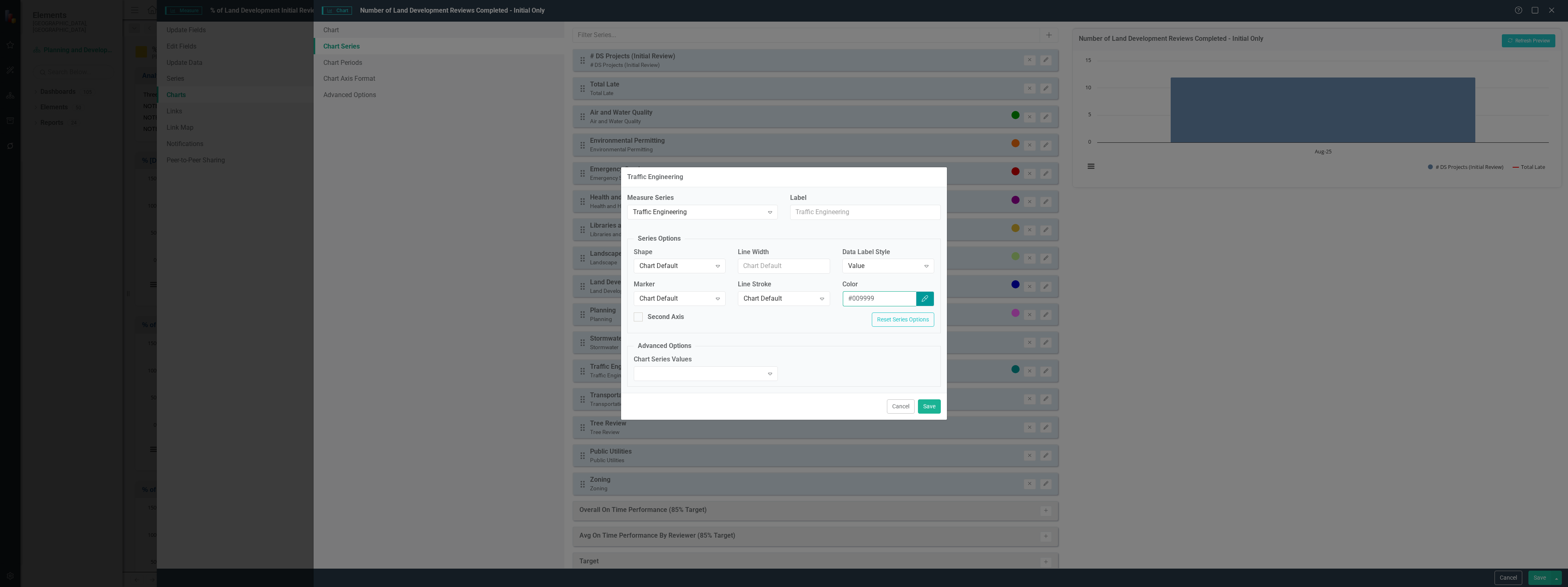
type input "#009999"
click at [926, 401] on button "Save" at bounding box center [929, 406] width 23 height 14
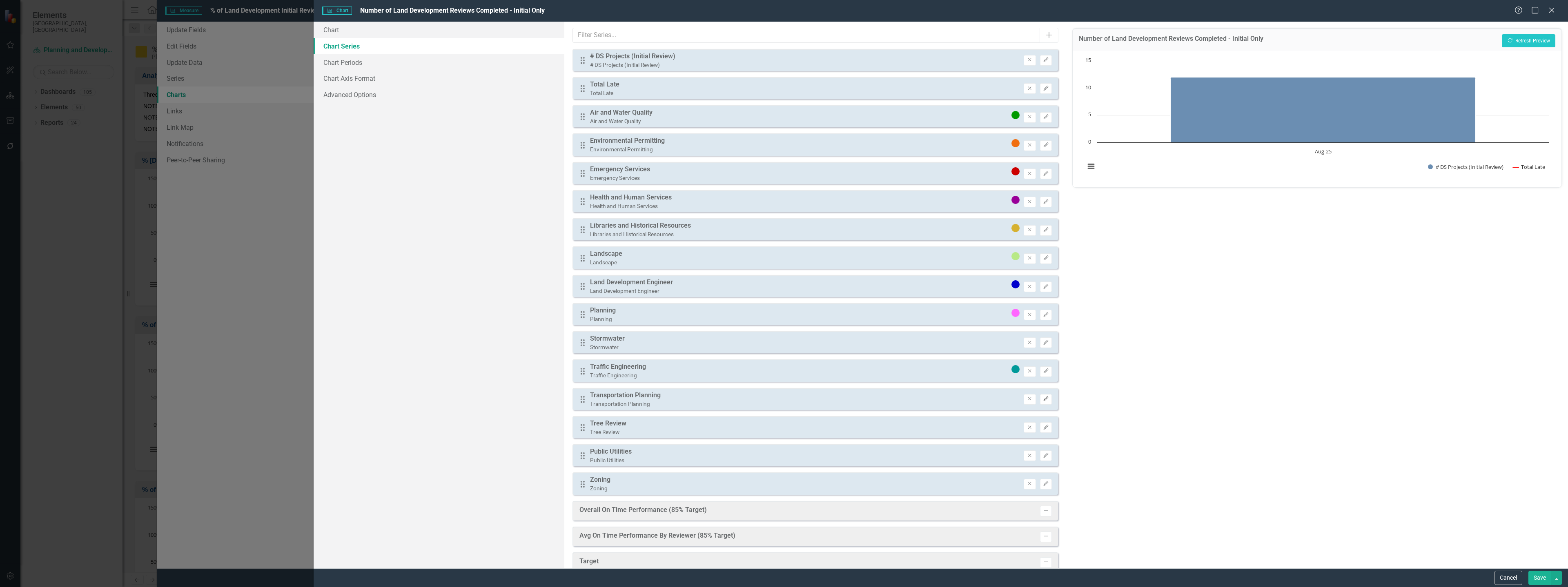
click at [1043, 398] on icon "Edit" at bounding box center [1046, 399] width 6 height 5
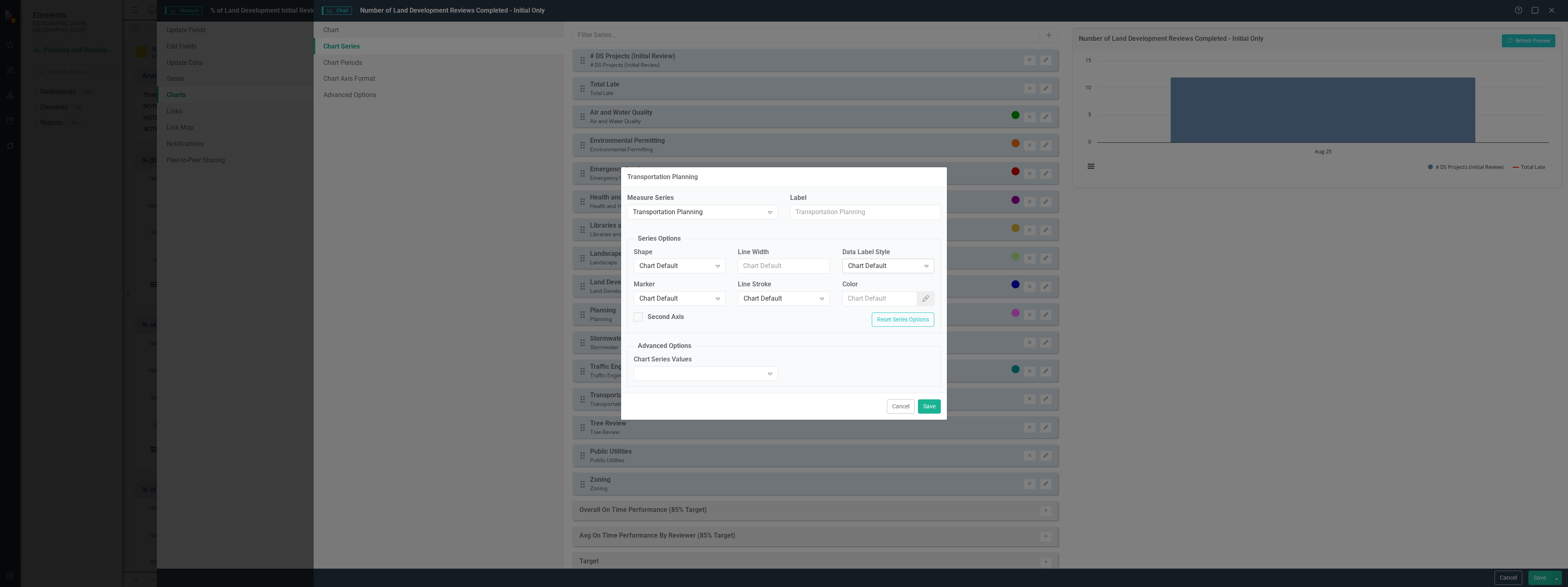
click at [904, 261] on div "Chart Default Expand" at bounding box center [888, 266] width 92 height 15
click at [879, 305] on input "Color" at bounding box center [880, 299] width 75 height 15
paste input "#70dede"
type input "#70dede"
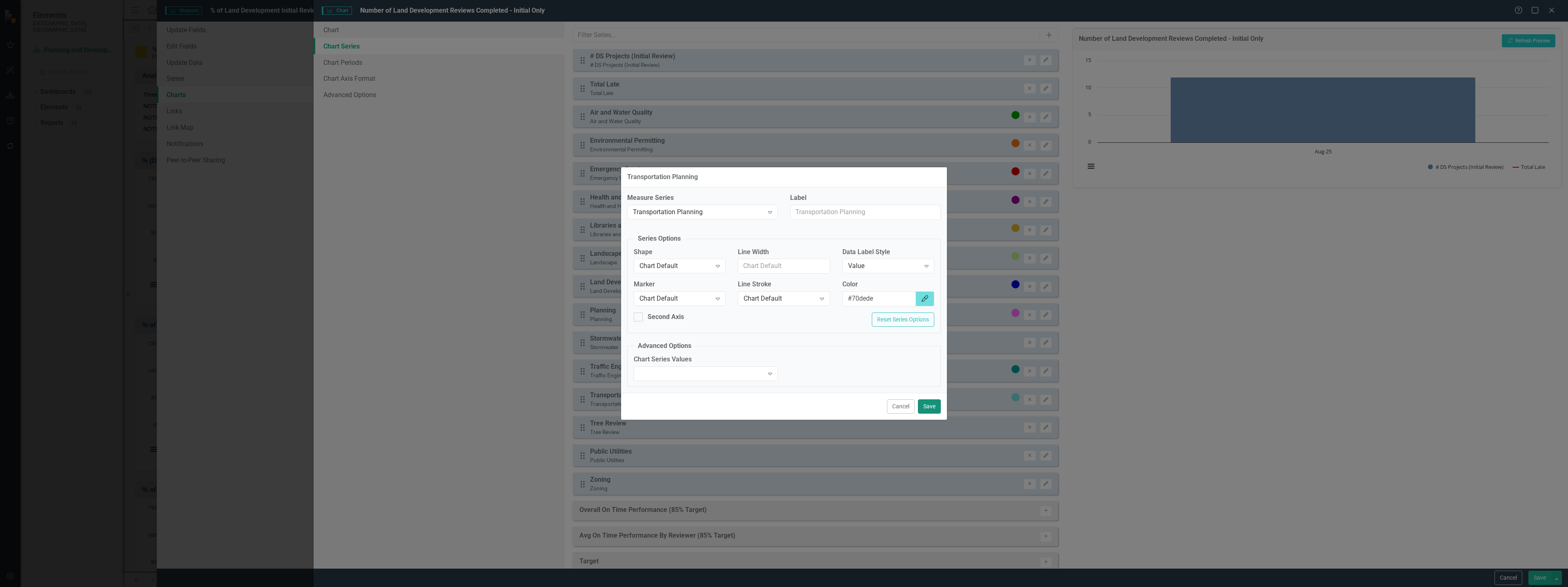
click at [928, 407] on button "Save" at bounding box center [929, 406] width 23 height 14
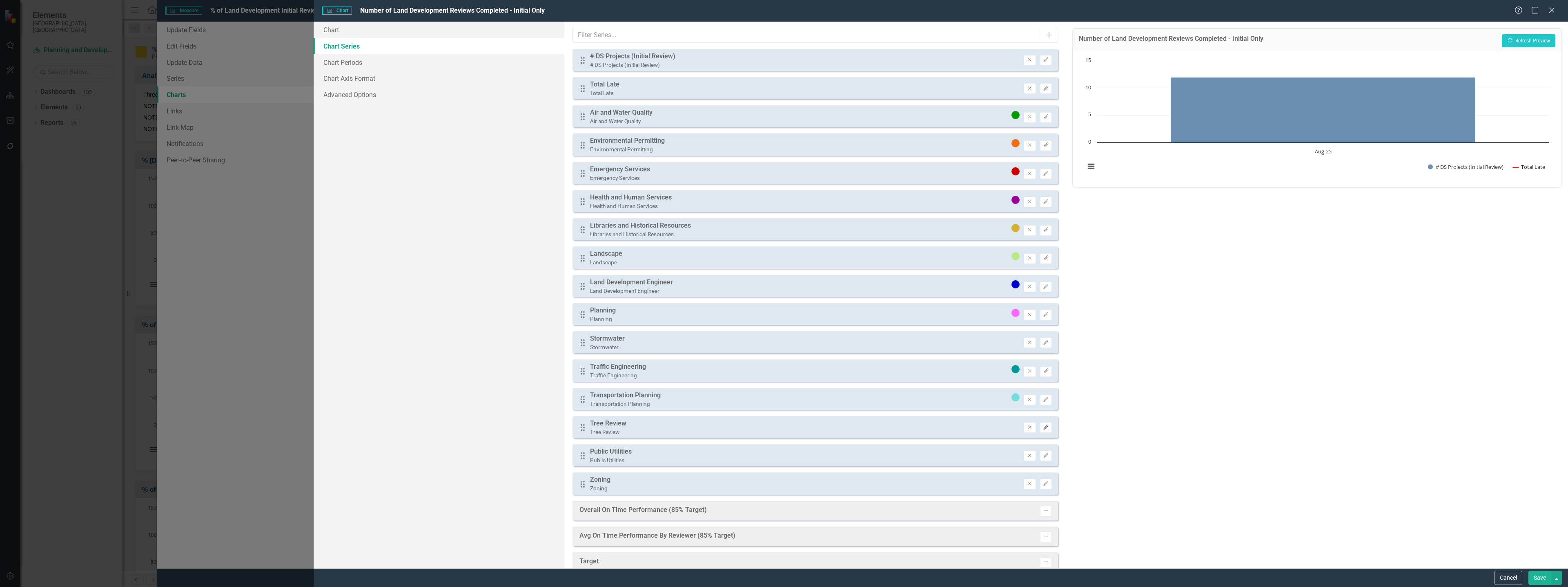
click at [1043, 428] on icon "Edit" at bounding box center [1046, 428] width 6 height 5
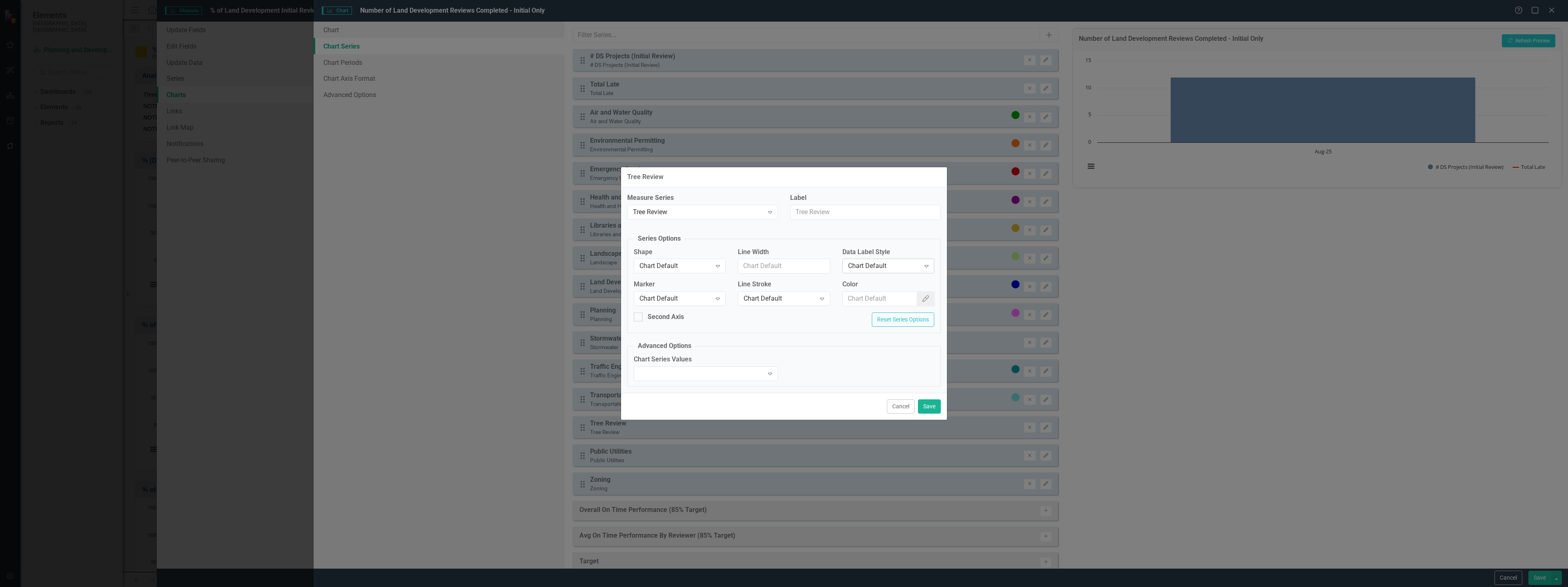
click at [891, 265] on div "Chart Default" at bounding box center [884, 266] width 72 height 9
click at [867, 298] on input "Color" at bounding box center [880, 299] width 75 height 15
paste input "#072e06"
type input "#072e06"
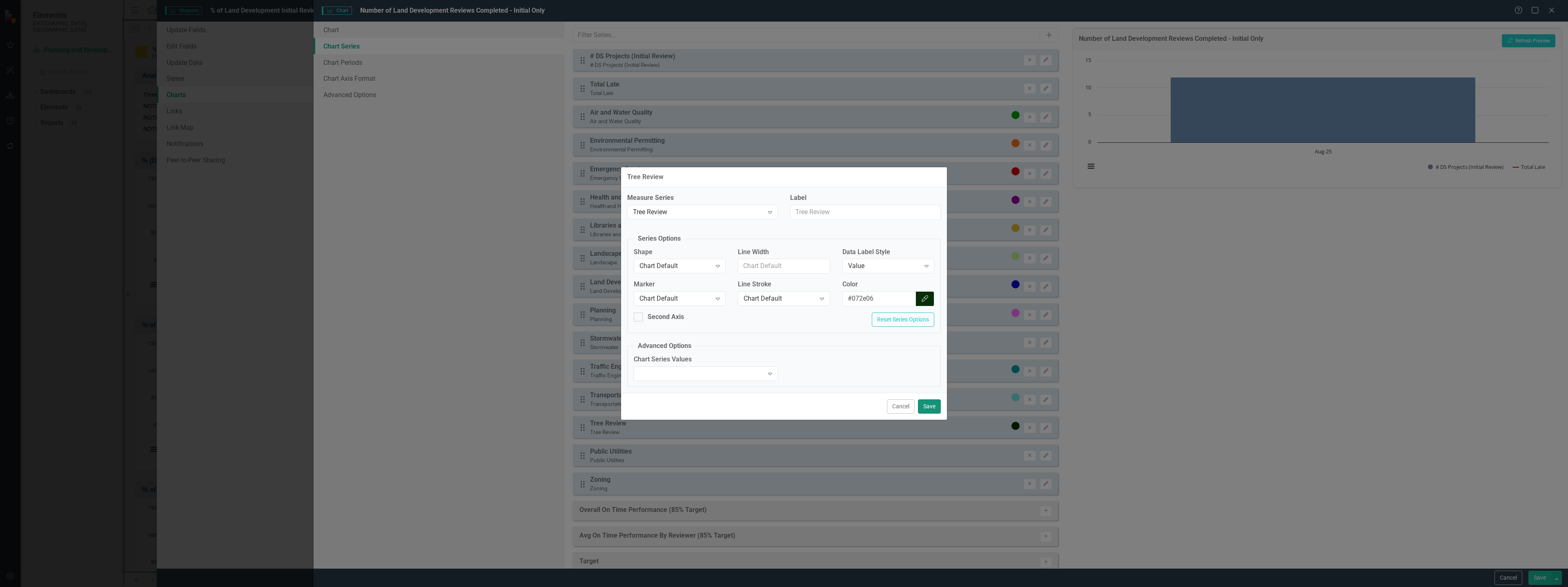
click at [929, 406] on button "Save" at bounding box center [929, 406] width 23 height 14
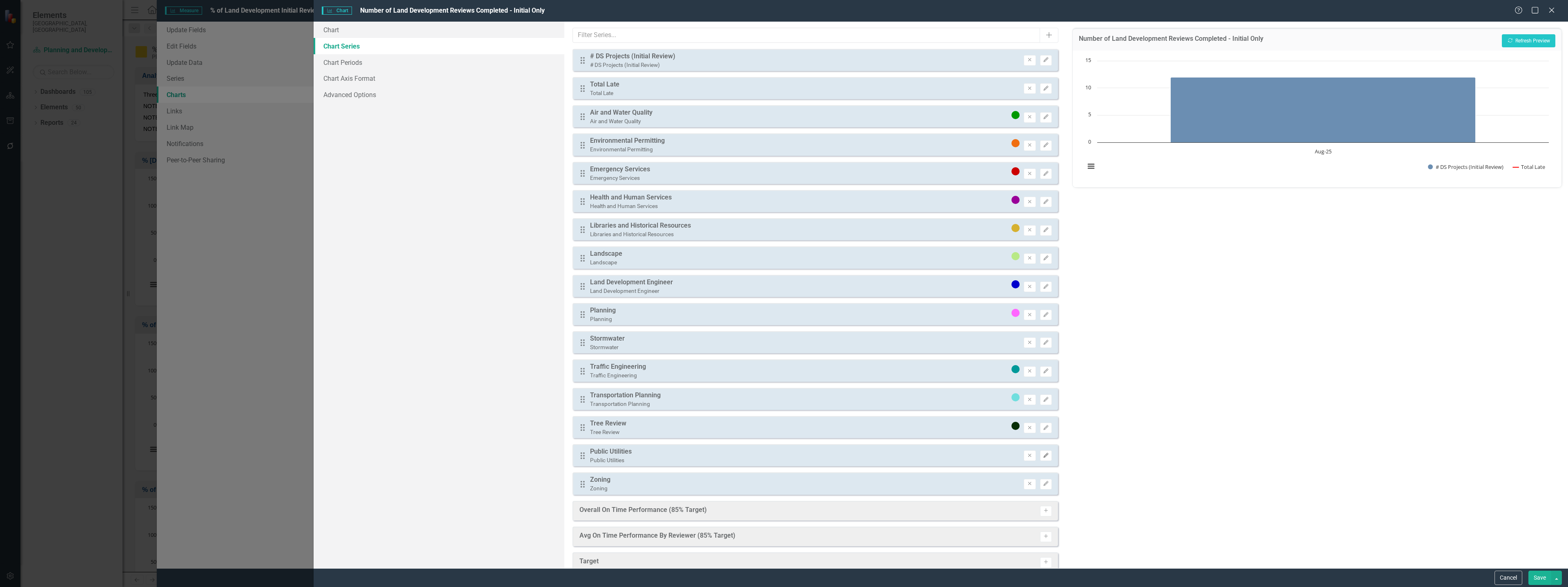
click at [1043, 458] on button "Edit" at bounding box center [1046, 456] width 12 height 10
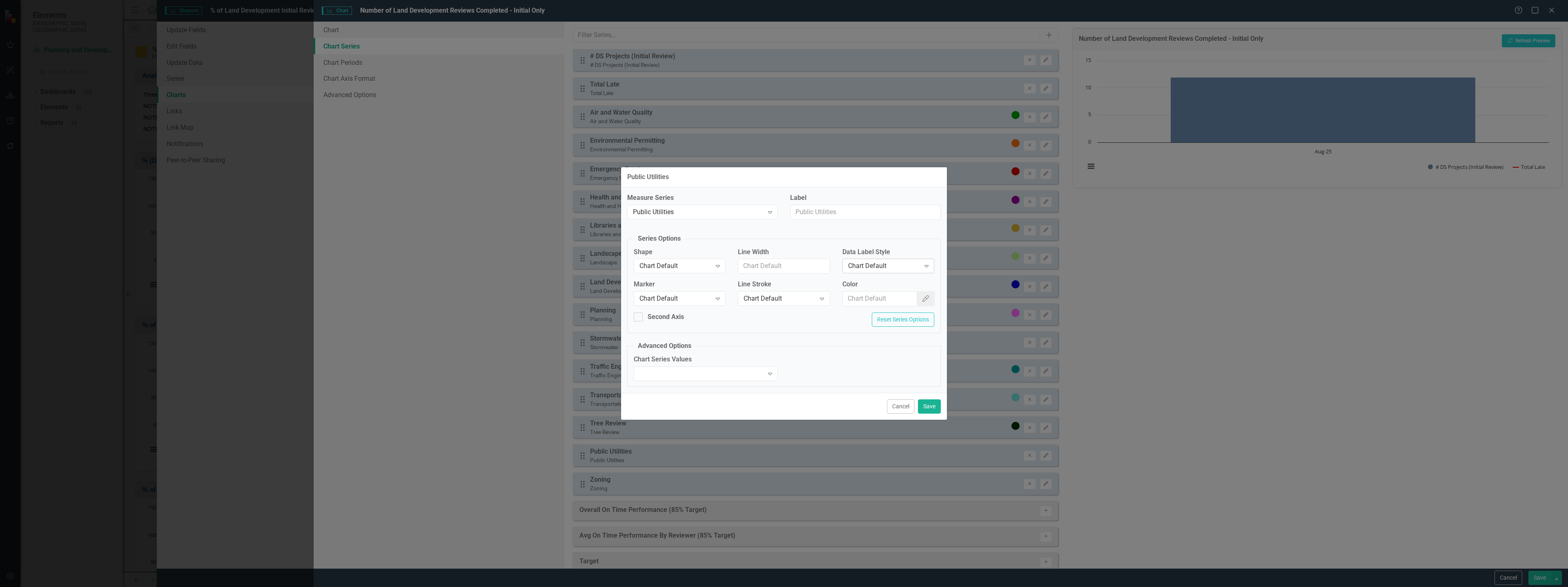
click at [886, 265] on div "Chart Default" at bounding box center [884, 266] width 72 height 9
click at [868, 297] on input "Color" at bounding box center [880, 299] width 75 height 15
paste input "#060854"
type input "#060854"
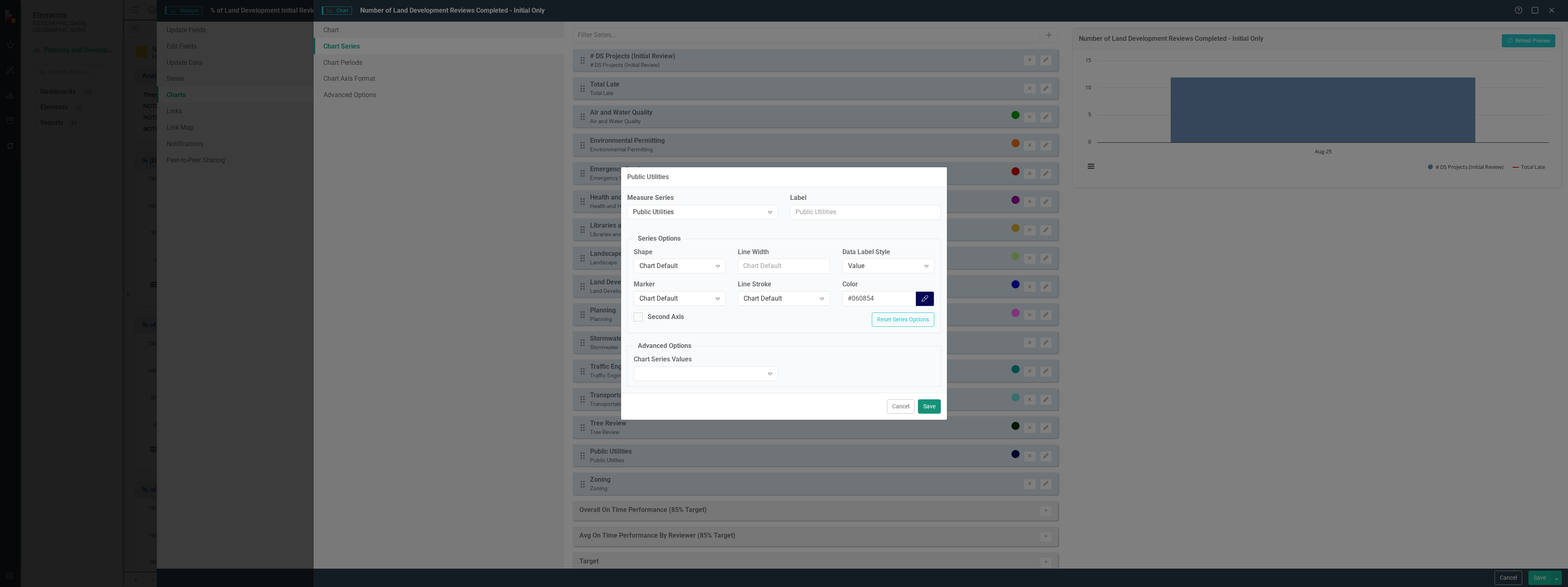
click at [928, 409] on button "Save" at bounding box center [929, 406] width 23 height 14
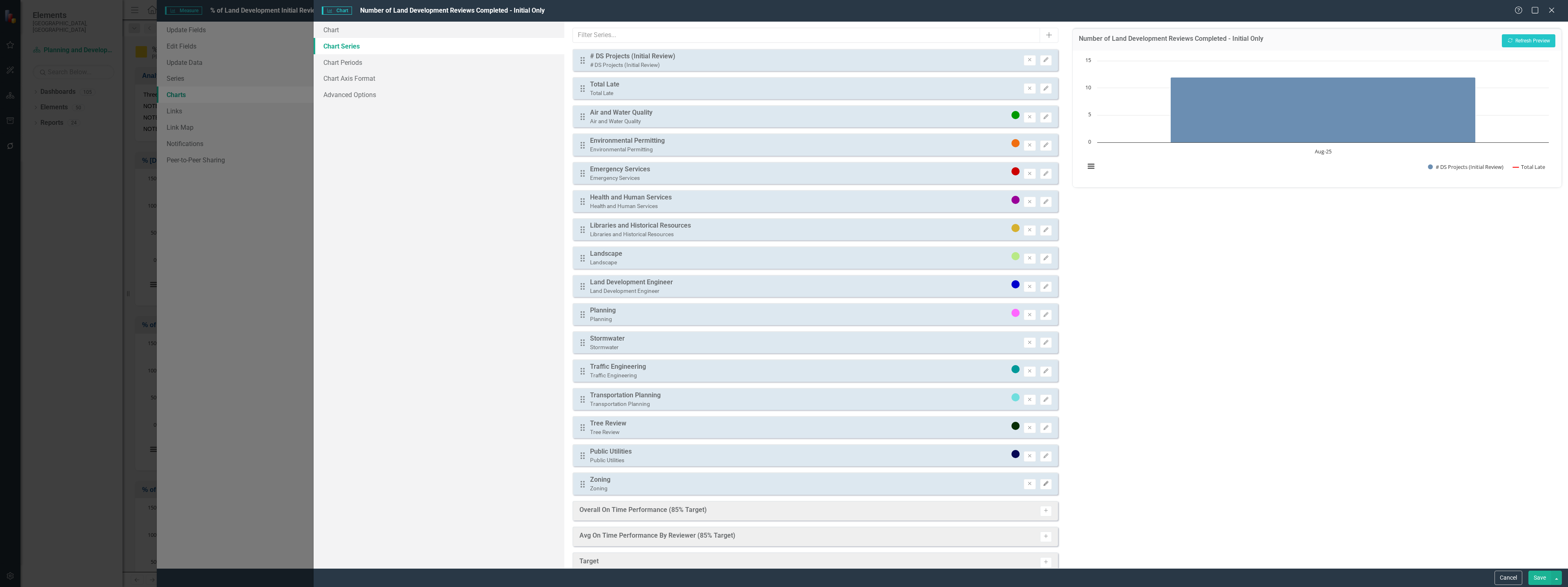
click at [1043, 486] on icon "Edit" at bounding box center [1046, 484] width 6 height 5
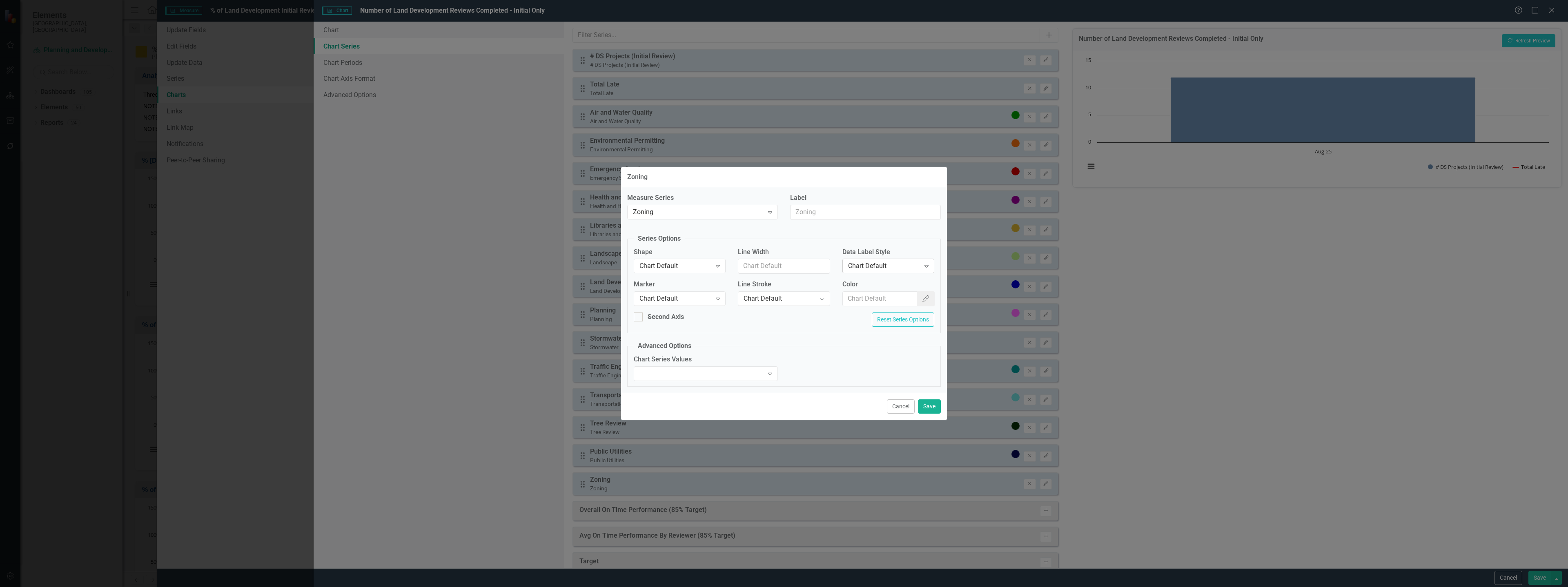
click at [887, 262] on div "Chart Default" at bounding box center [884, 266] width 72 height 9
click at [864, 295] on input "Color" at bounding box center [880, 299] width 75 height 15
paste input "#4d0a3a"
type input "#4d0a3a"
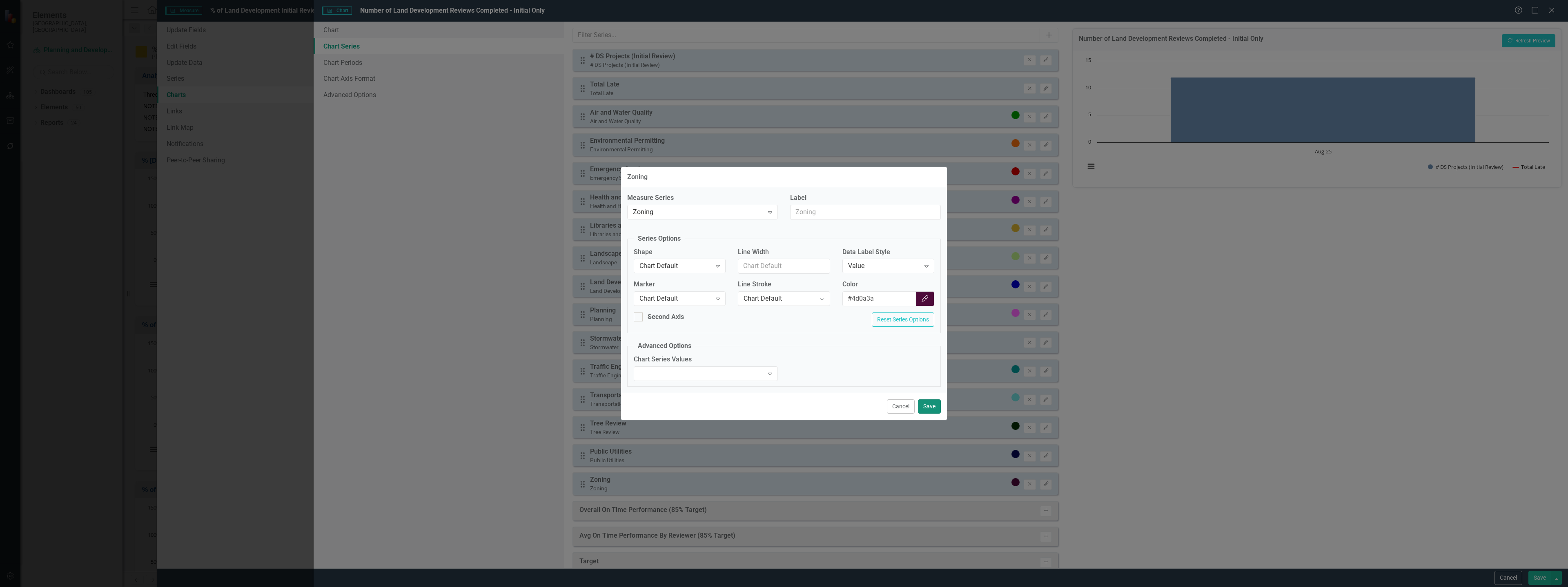
click at [926, 406] on button "Save" at bounding box center [929, 406] width 23 height 14
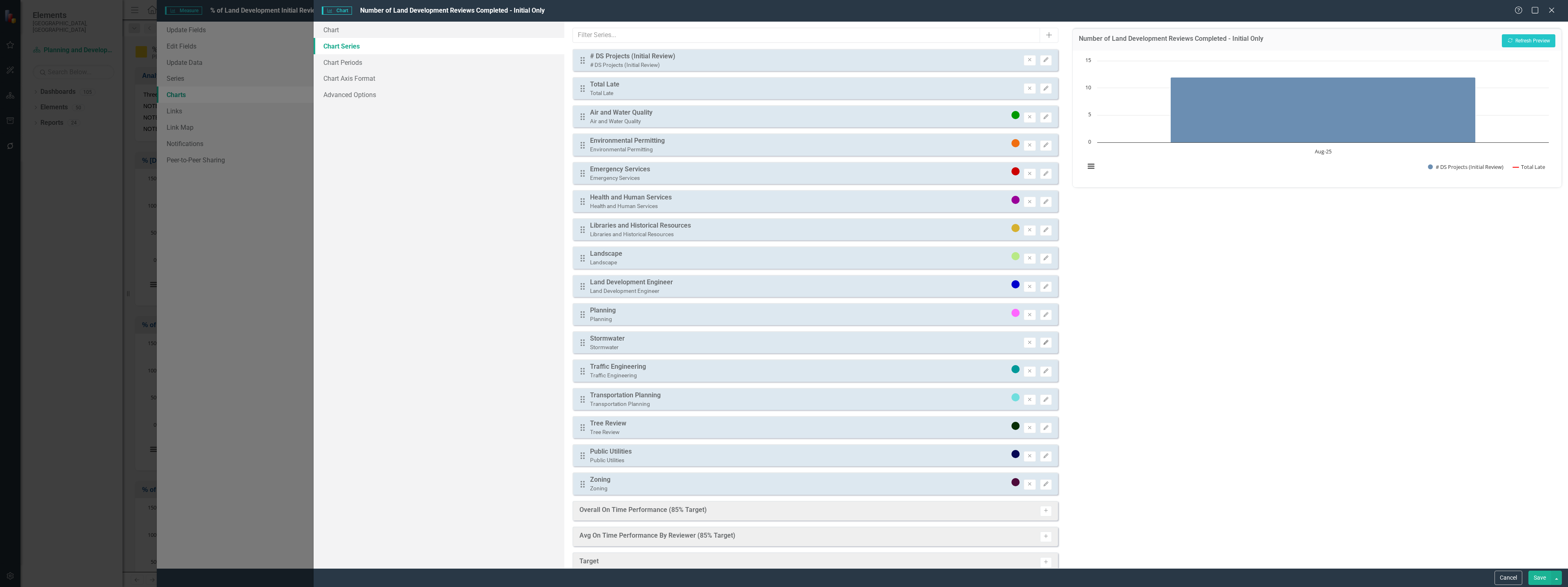
click at [1043, 343] on icon "Edit" at bounding box center [1046, 342] width 6 height 5
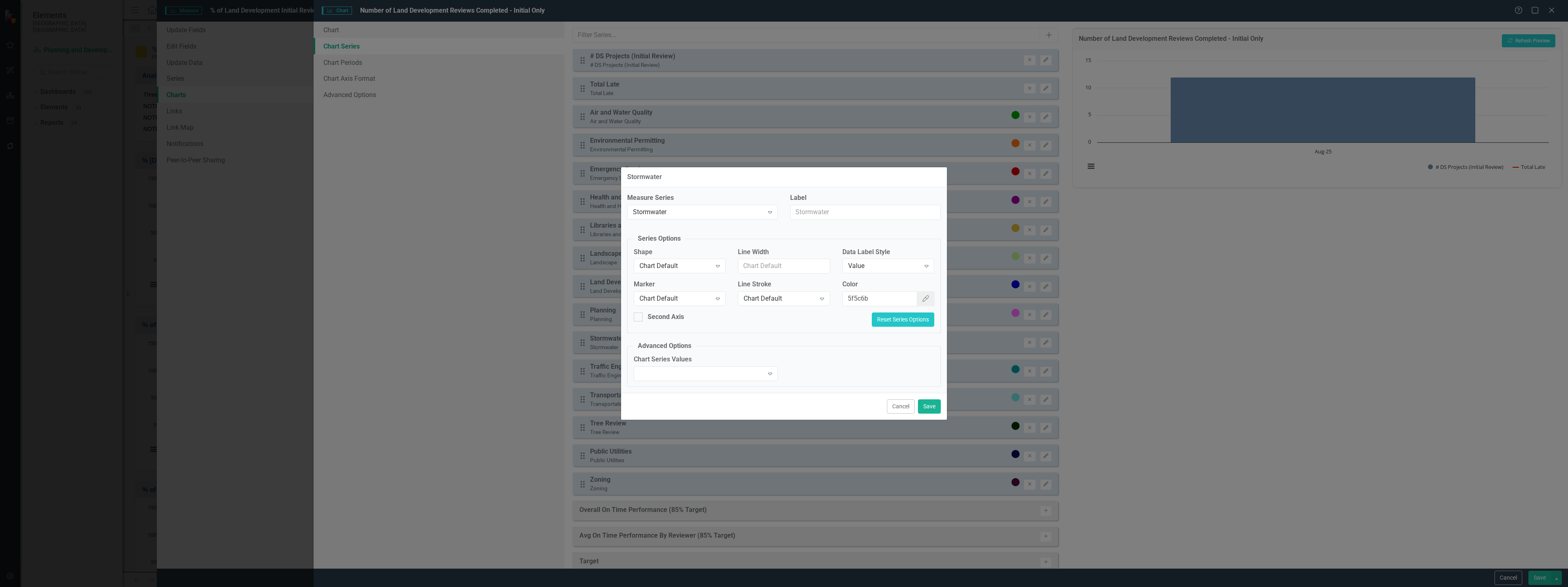
click at [911, 316] on button "Reset Series Options" at bounding box center [903, 319] width 63 height 14
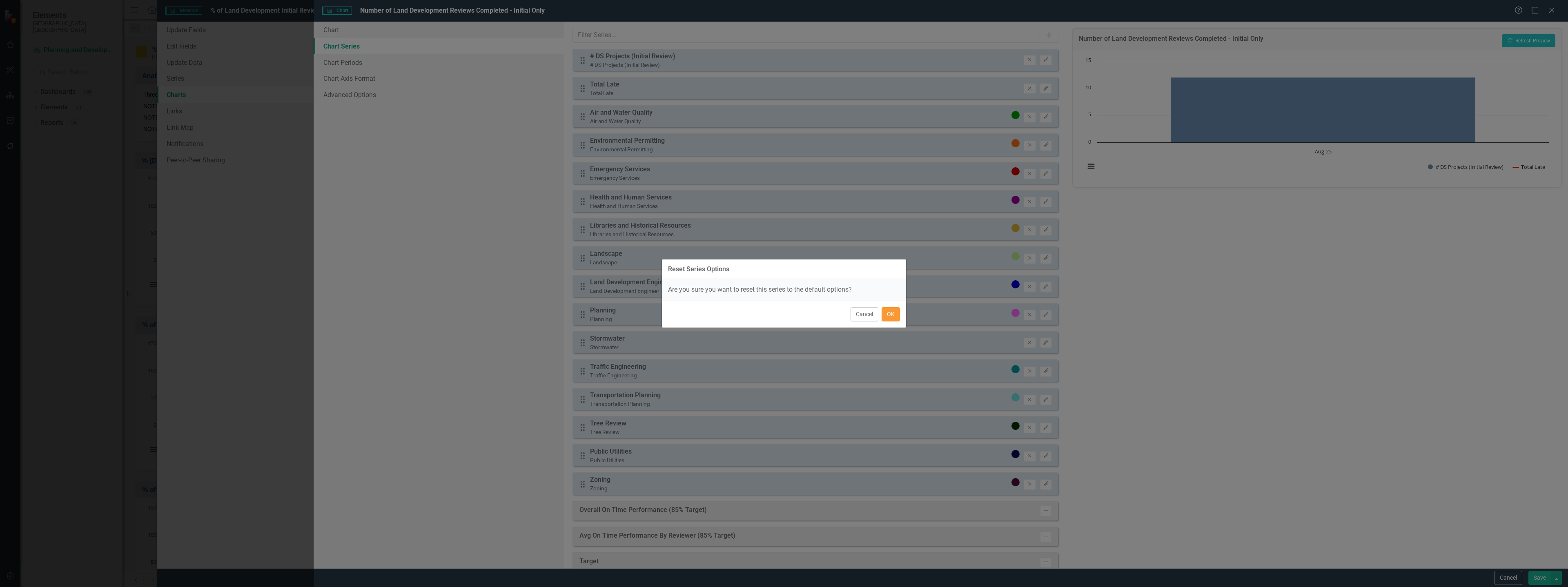
click at [887, 311] on button "OK" at bounding box center [891, 314] width 18 height 14
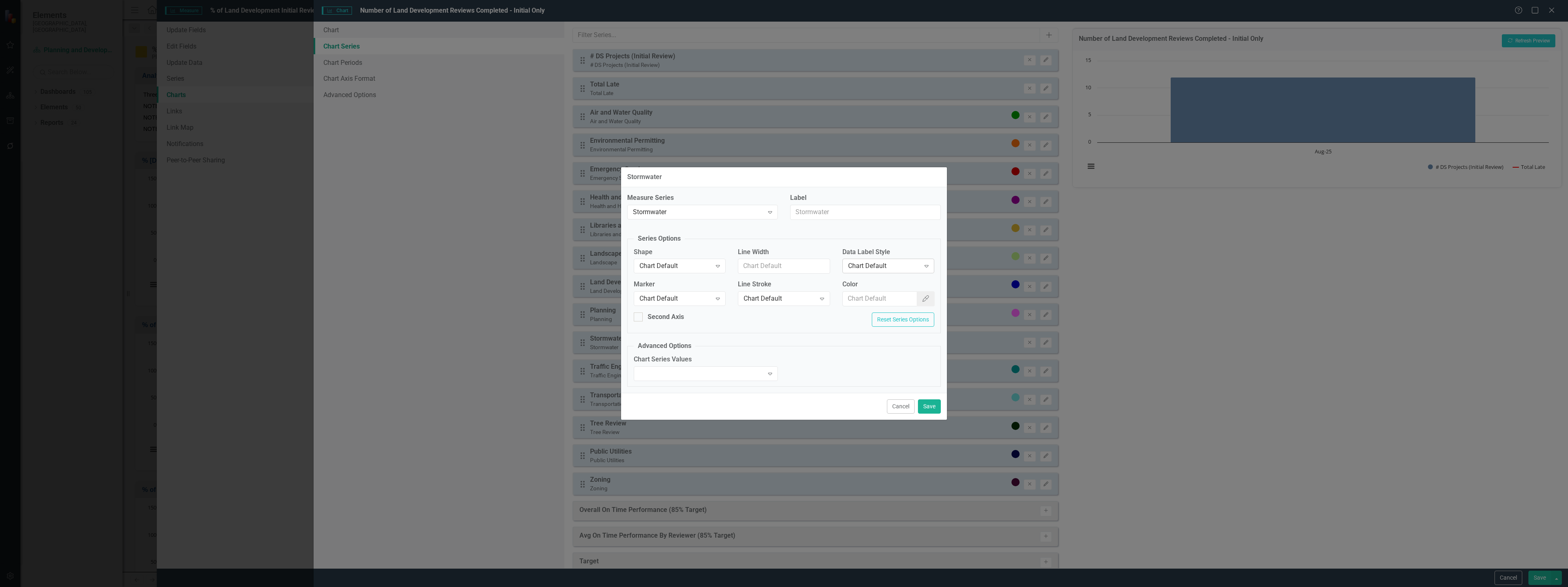
click at [903, 267] on div "Chart Default" at bounding box center [884, 266] width 72 height 9
click at [857, 300] on input "Color" at bounding box center [880, 299] width 75 height 15
paste input "5f5c6b"
type input "5f5c6b"
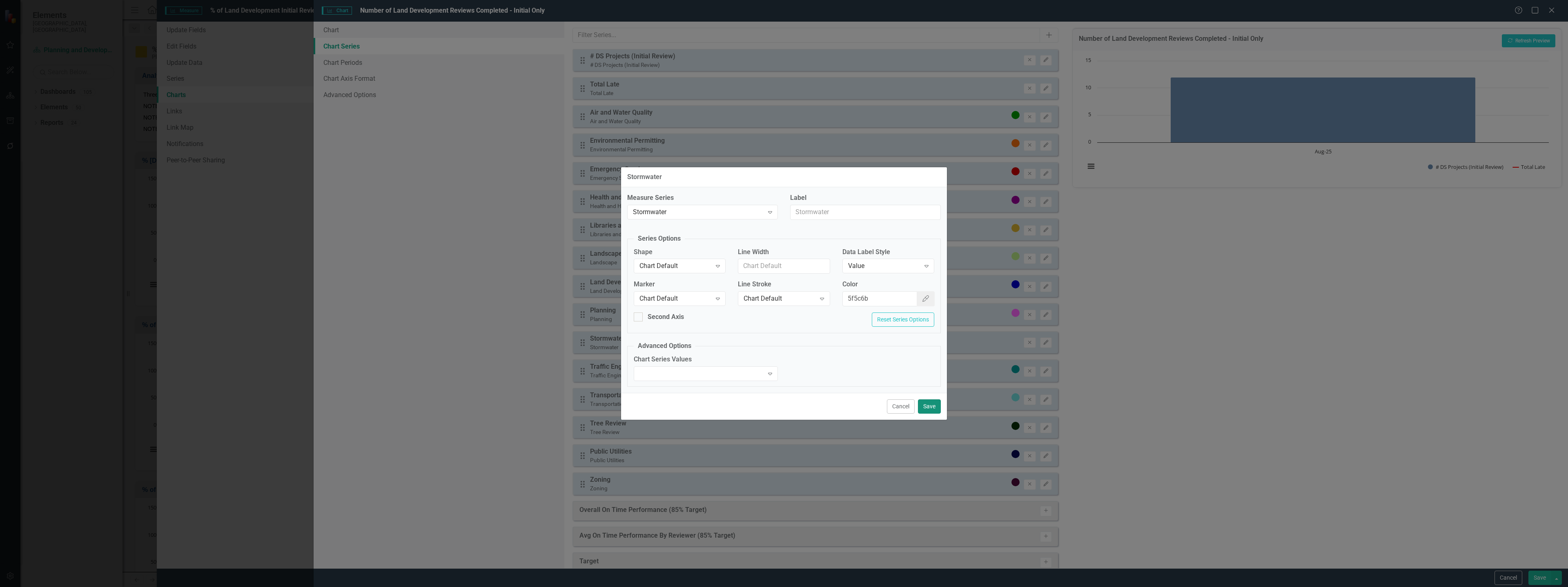
click at [924, 405] on button "Save" at bounding box center [929, 406] width 23 height 14
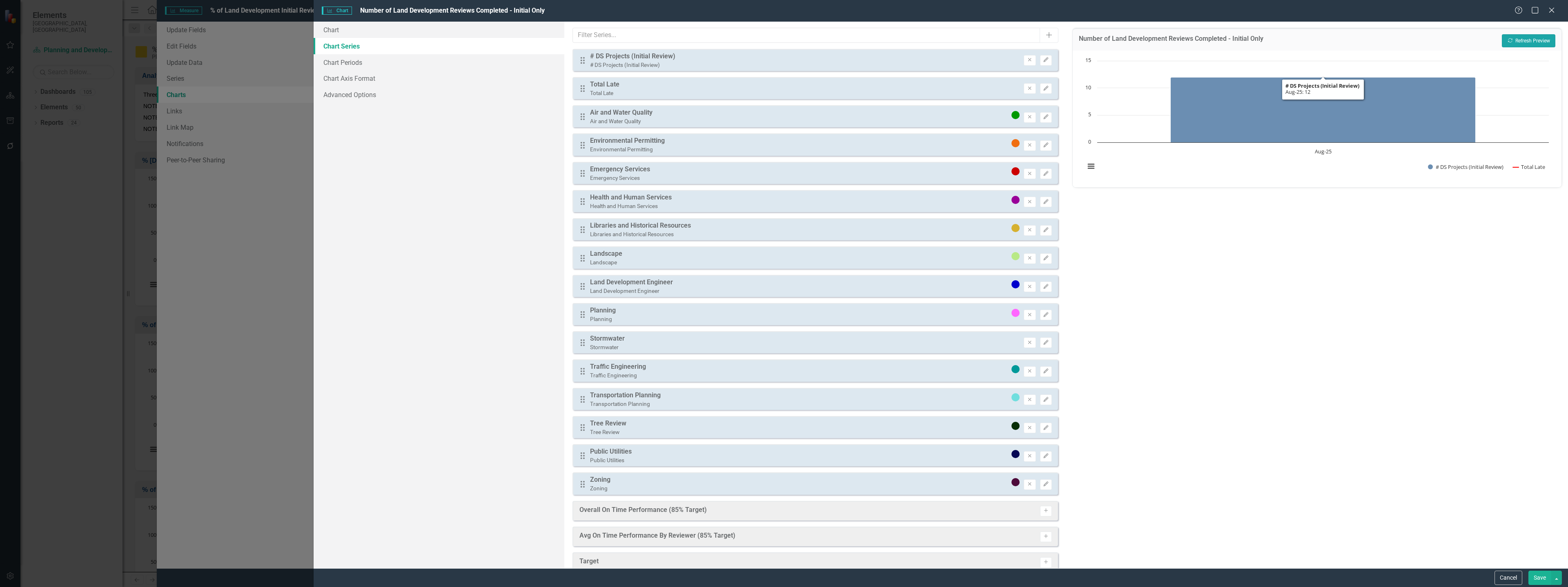
click at [1514, 41] on button "Recalculate Refresh Preview" at bounding box center [1528, 40] width 54 height 13
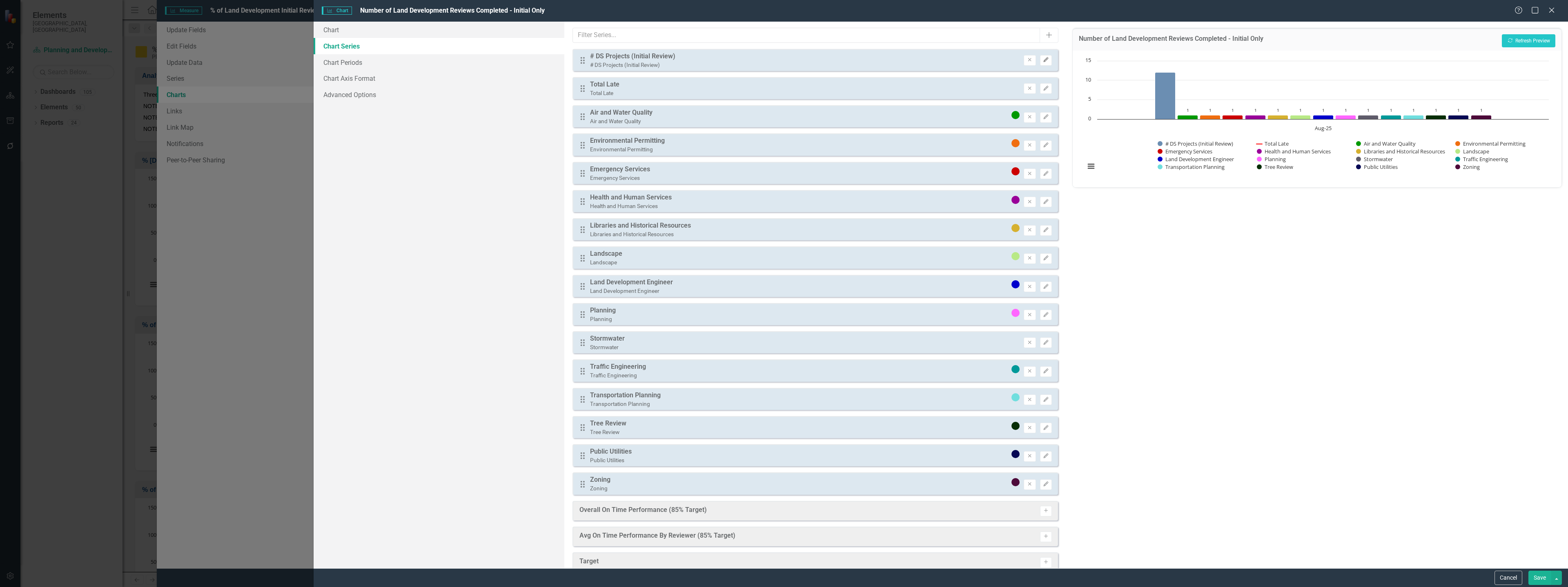
click at [1043, 60] on icon "button" at bounding box center [1046, 60] width 5 height 5
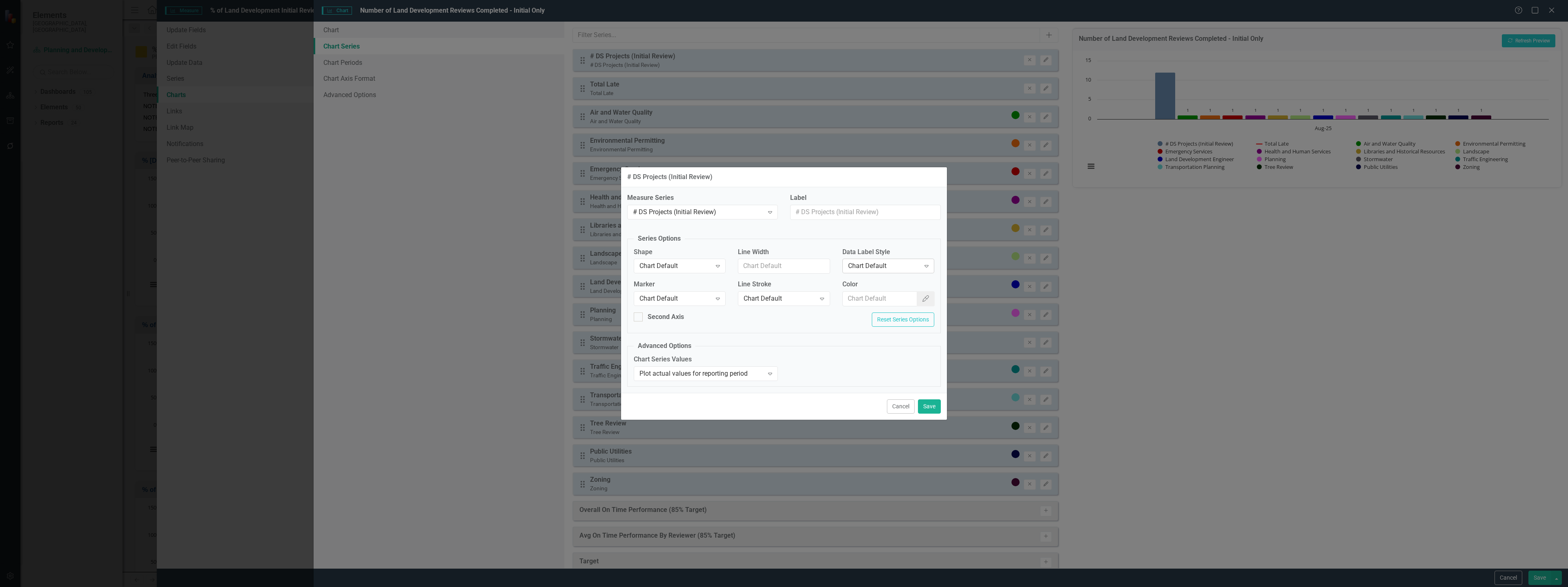
click at [884, 263] on div "Chart Default" at bounding box center [884, 266] width 72 height 9
click at [928, 404] on button "Save" at bounding box center [929, 406] width 23 height 14
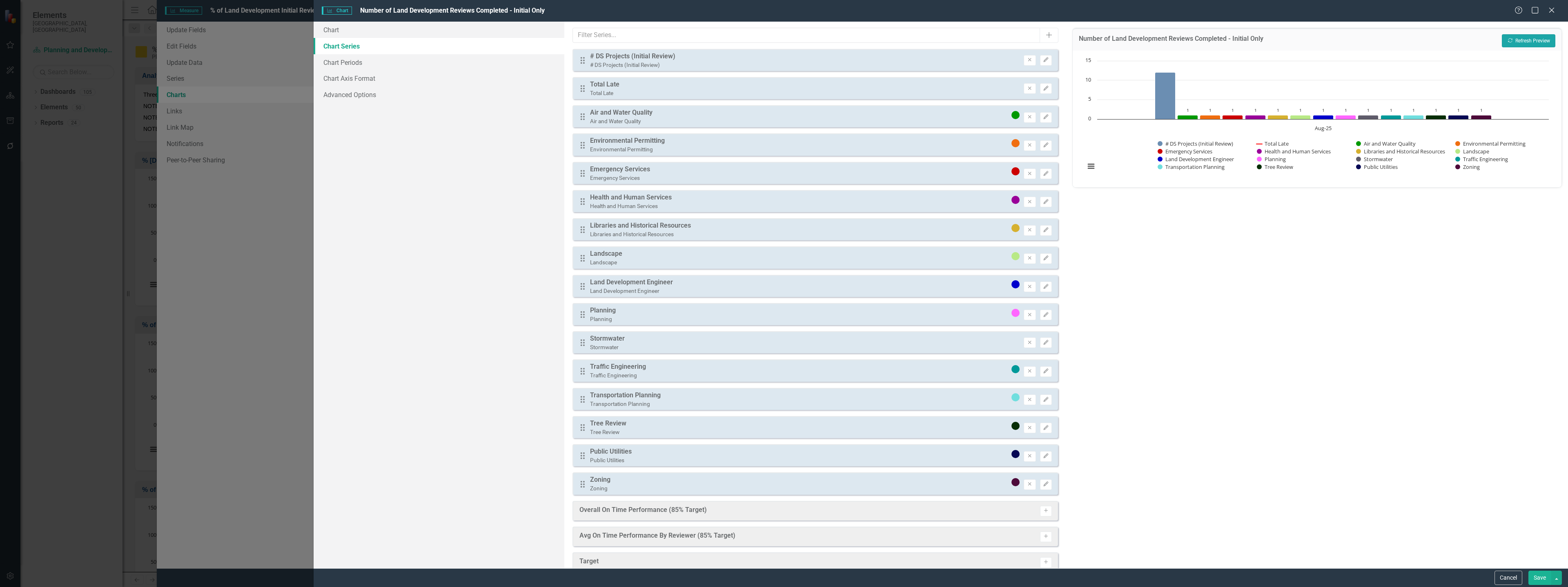
click at [1514, 44] on button "Recalculate Refresh Preview" at bounding box center [1528, 40] width 54 height 13
click at [1535, 575] on button "Save" at bounding box center [1540, 577] width 23 height 14
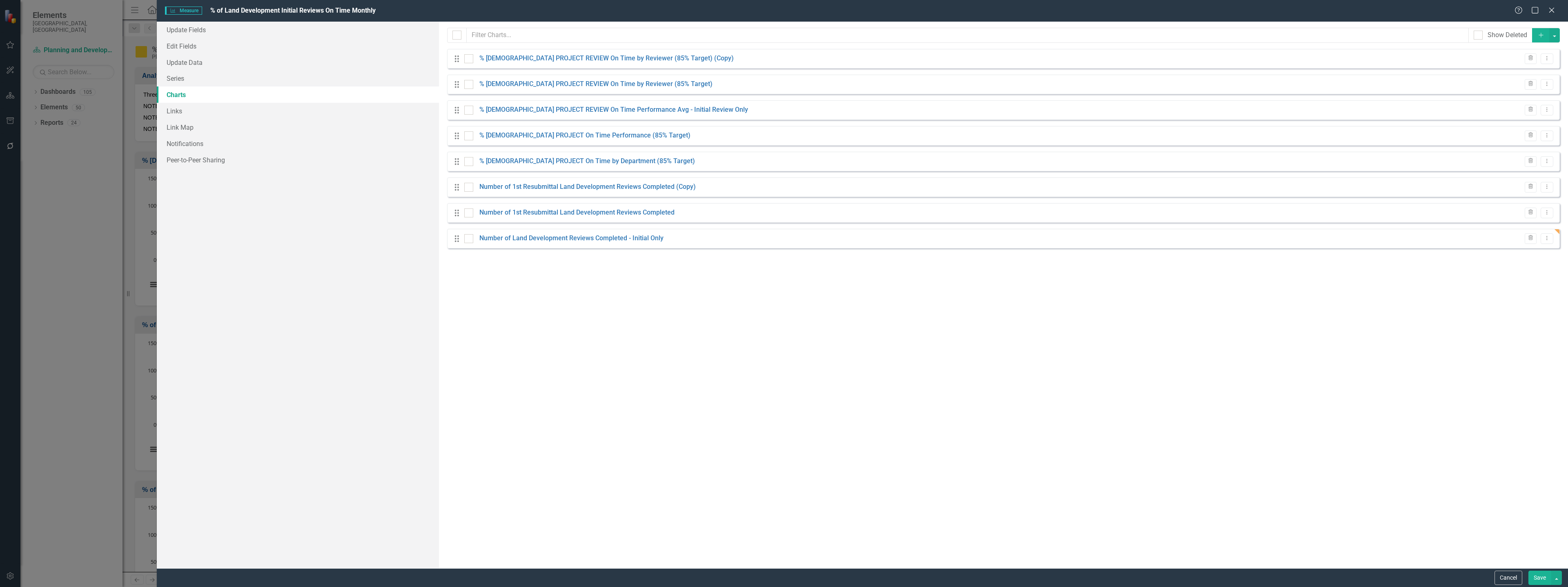
click at [1538, 575] on button "Save" at bounding box center [1540, 577] width 23 height 14
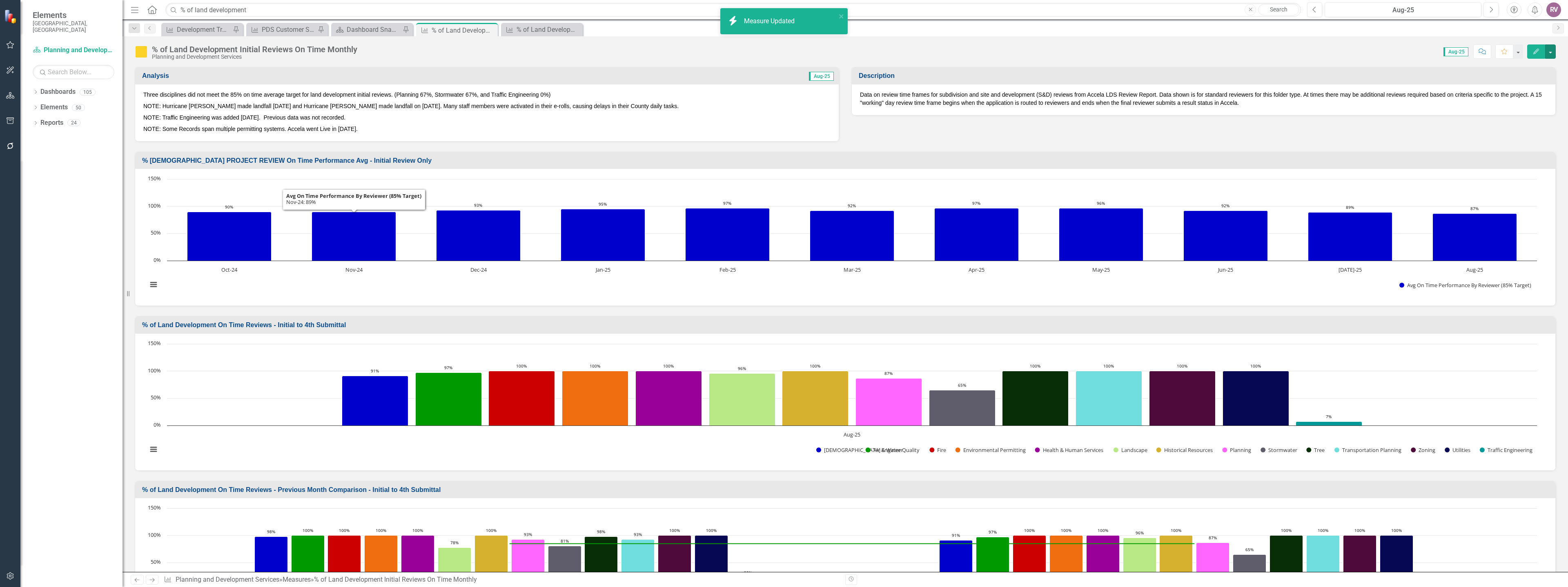
scroll to position [41, 0]
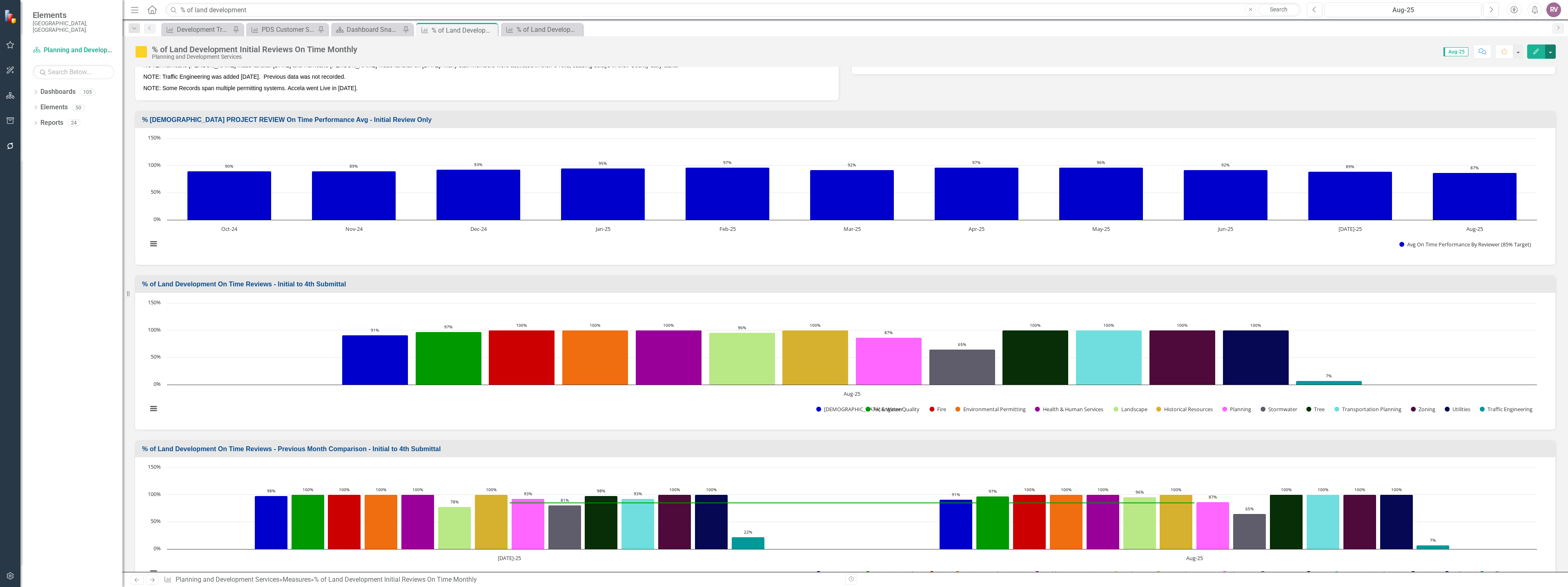
click at [1549, 54] on button "button" at bounding box center [1550, 51] width 10 height 14
click at [1524, 80] on link "Edit Report Edit Layout" at bounding box center [1515, 82] width 80 height 15
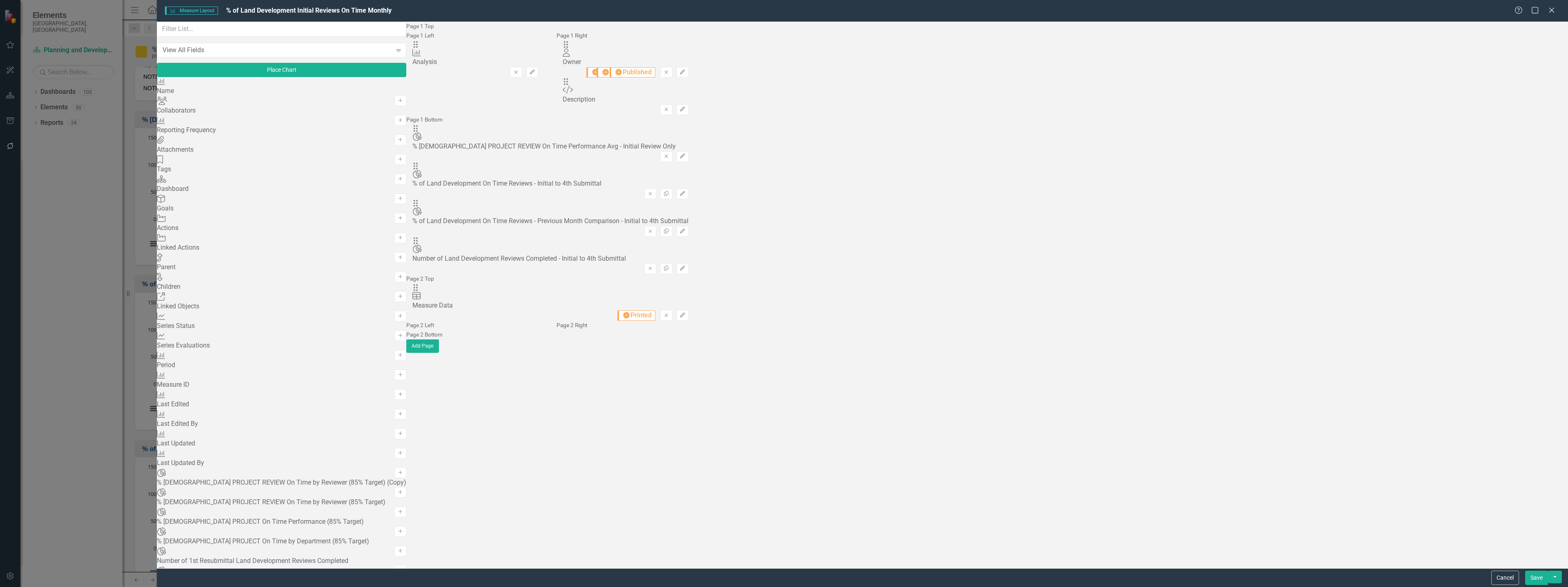
scroll to position [286, 0]
drag, startPoint x: 535, startPoint y: 55, endPoint x: 556, endPoint y: 215, distance: 161.4
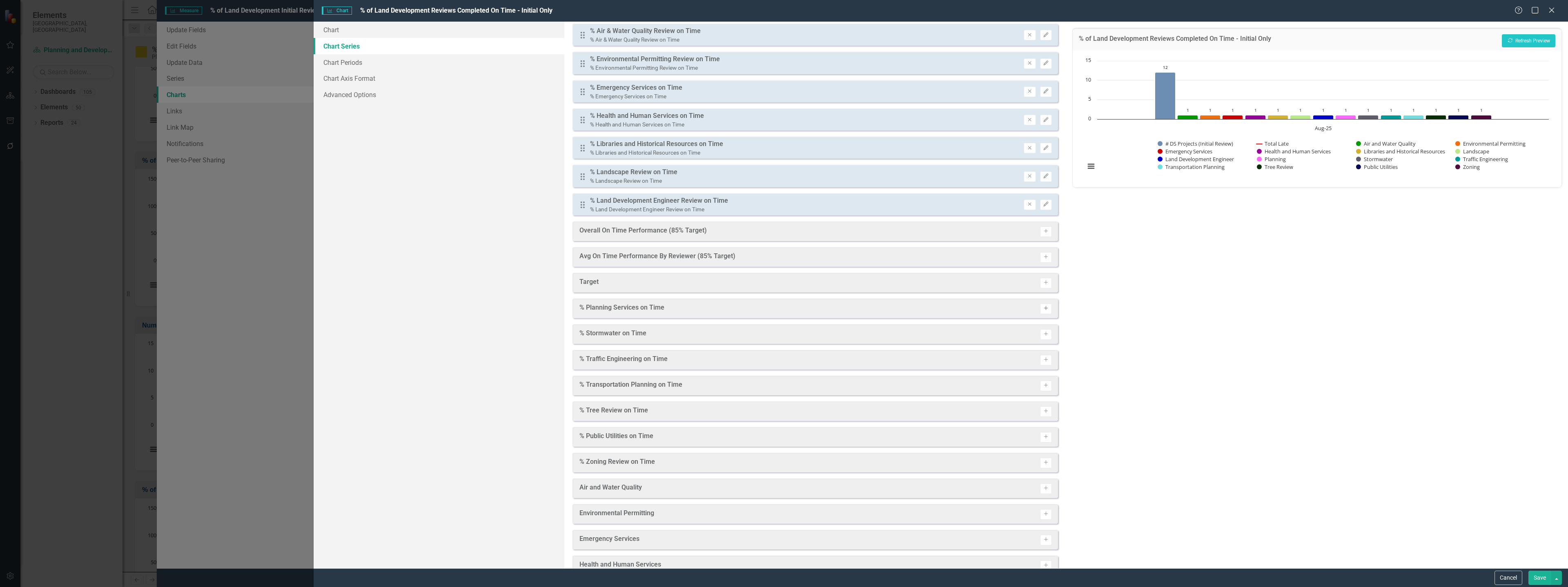
click at [1040, 305] on button "Activate" at bounding box center [1046, 308] width 12 height 10
click at [1043, 339] on icon "Activate" at bounding box center [1046, 337] width 6 height 5
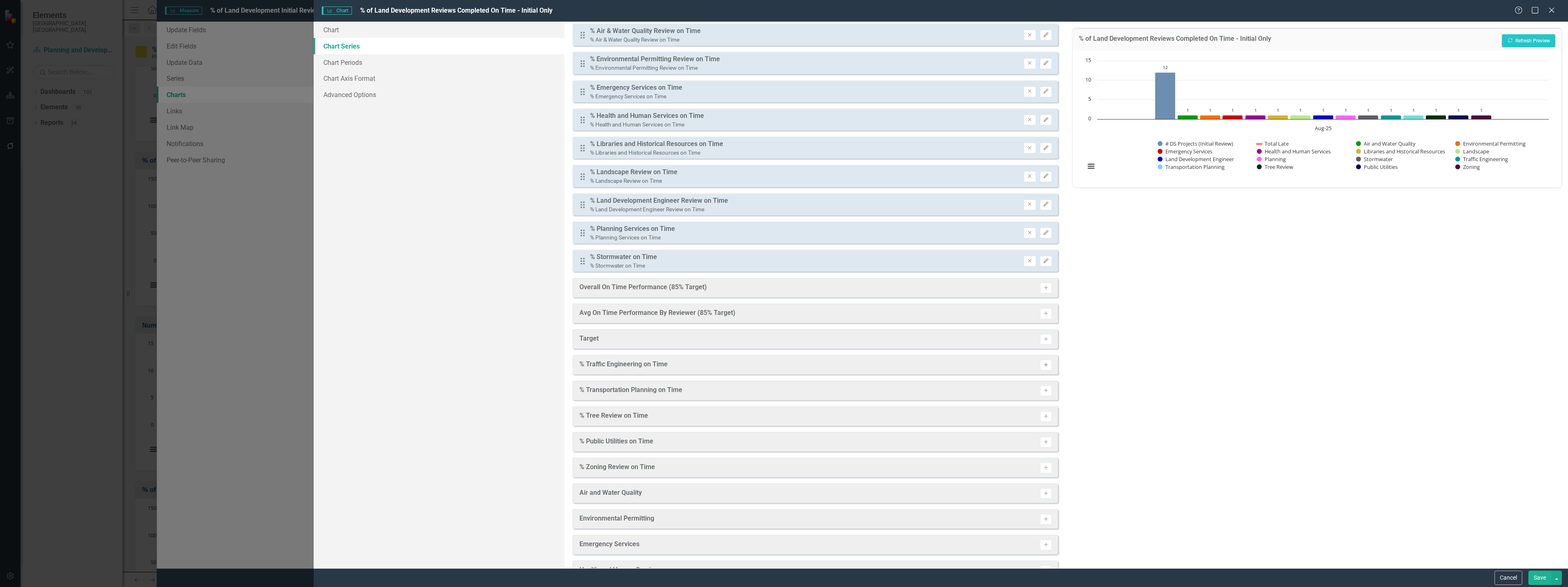
click at [1041, 370] on button "Activate" at bounding box center [1046, 365] width 12 height 10
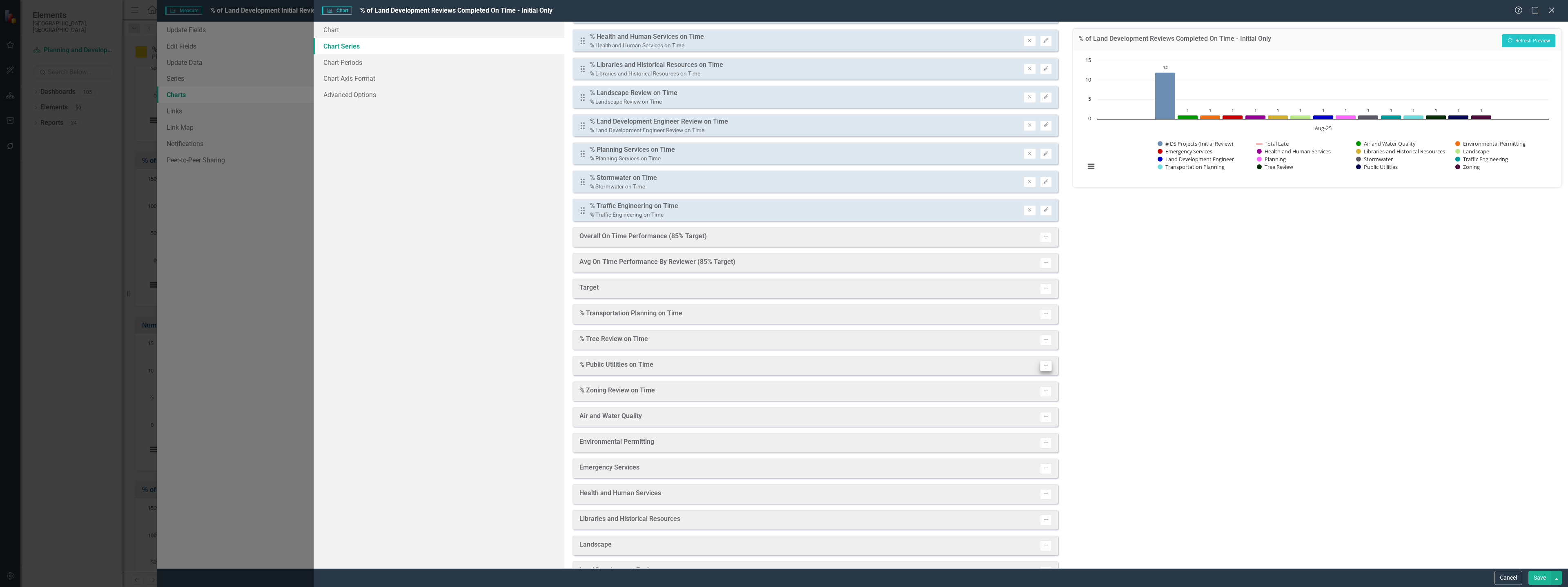
scroll to position [163, 0]
click at [1043, 313] on icon "Activate" at bounding box center [1046, 311] width 6 height 5
click at [1043, 339] on icon "Activate" at bounding box center [1046, 340] width 6 height 5
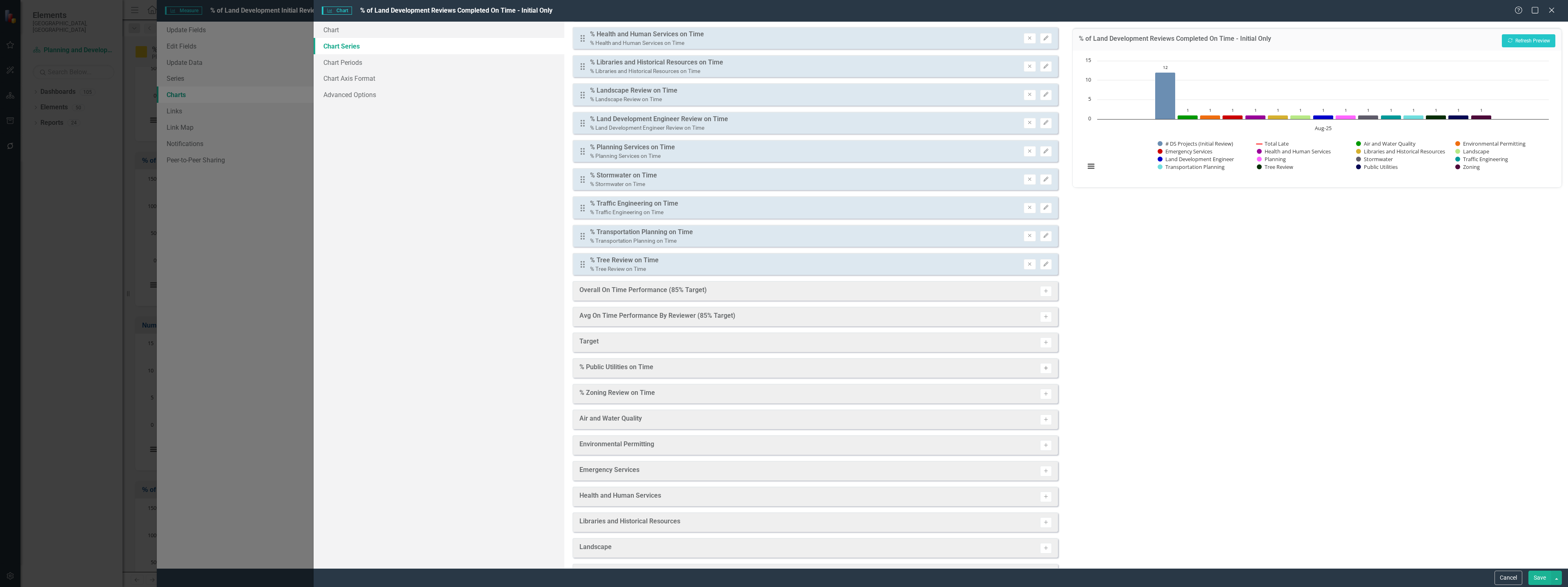
click at [1041, 372] on button "Activate" at bounding box center [1046, 368] width 12 height 10
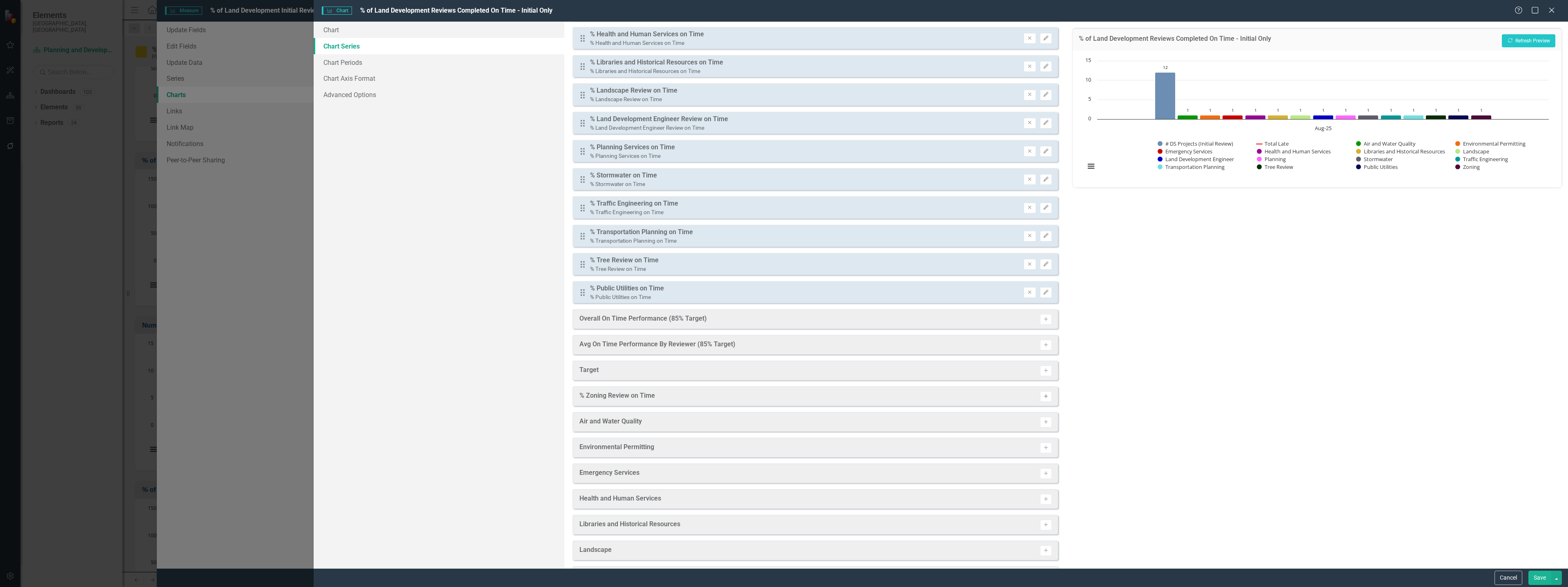
click at [1043, 395] on icon "Activate" at bounding box center [1046, 397] width 6 height 5
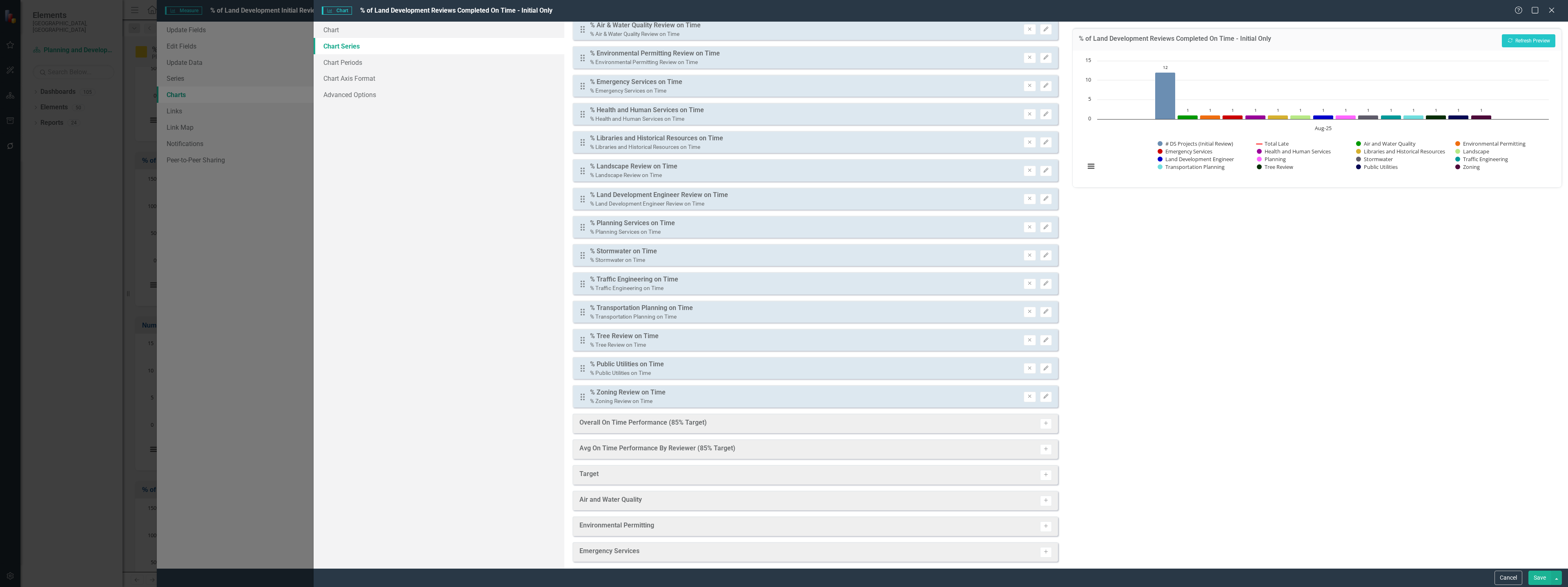
scroll to position [0, 0]
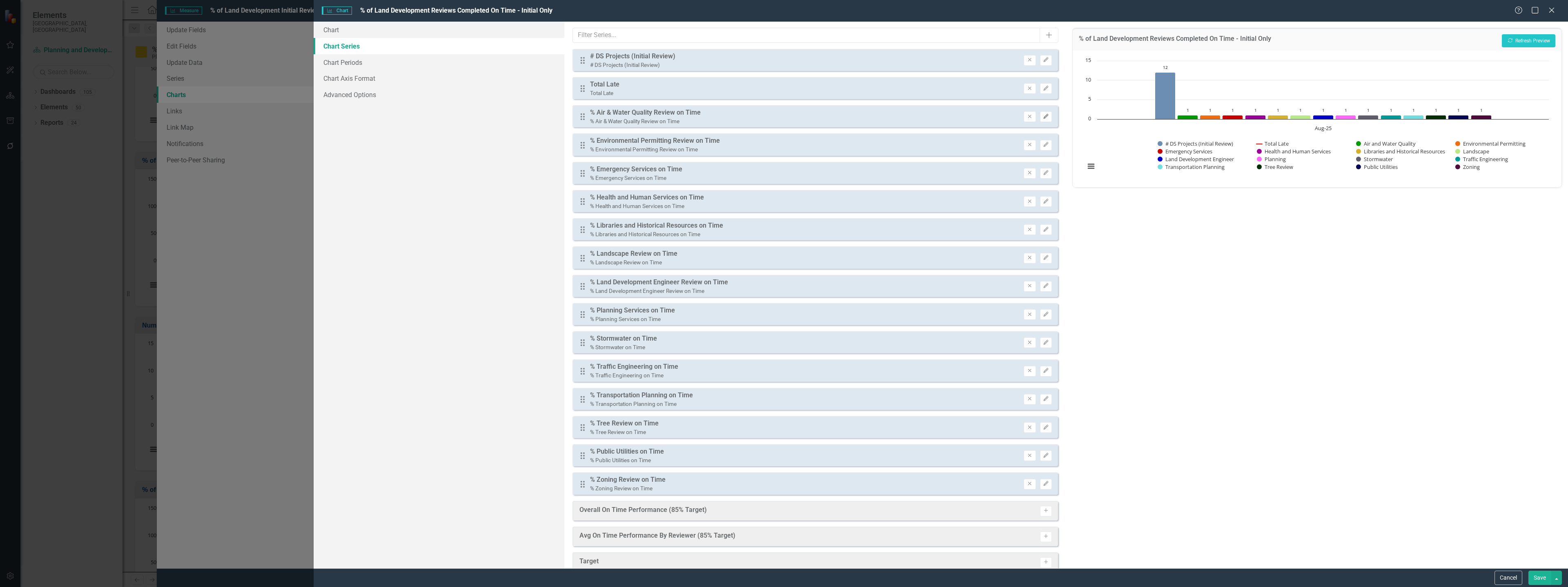
click at [1040, 116] on button "Edit" at bounding box center [1046, 116] width 12 height 10
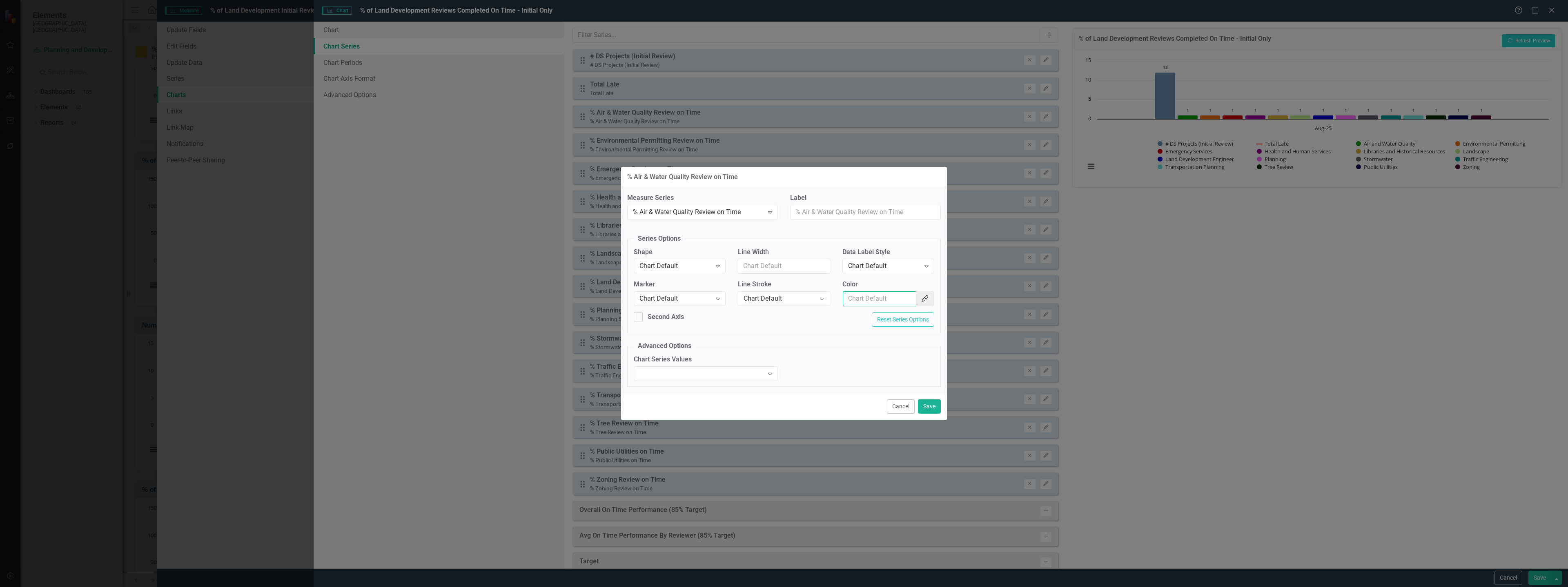
click at [856, 302] on input "Color" at bounding box center [880, 299] width 74 height 15
paste input "#009900"
type input "#009900"
click at [867, 266] on div "Chart Default" at bounding box center [884, 266] width 72 height 9
click at [868, 305] on div "Value" at bounding box center [889, 307] width 79 height 9
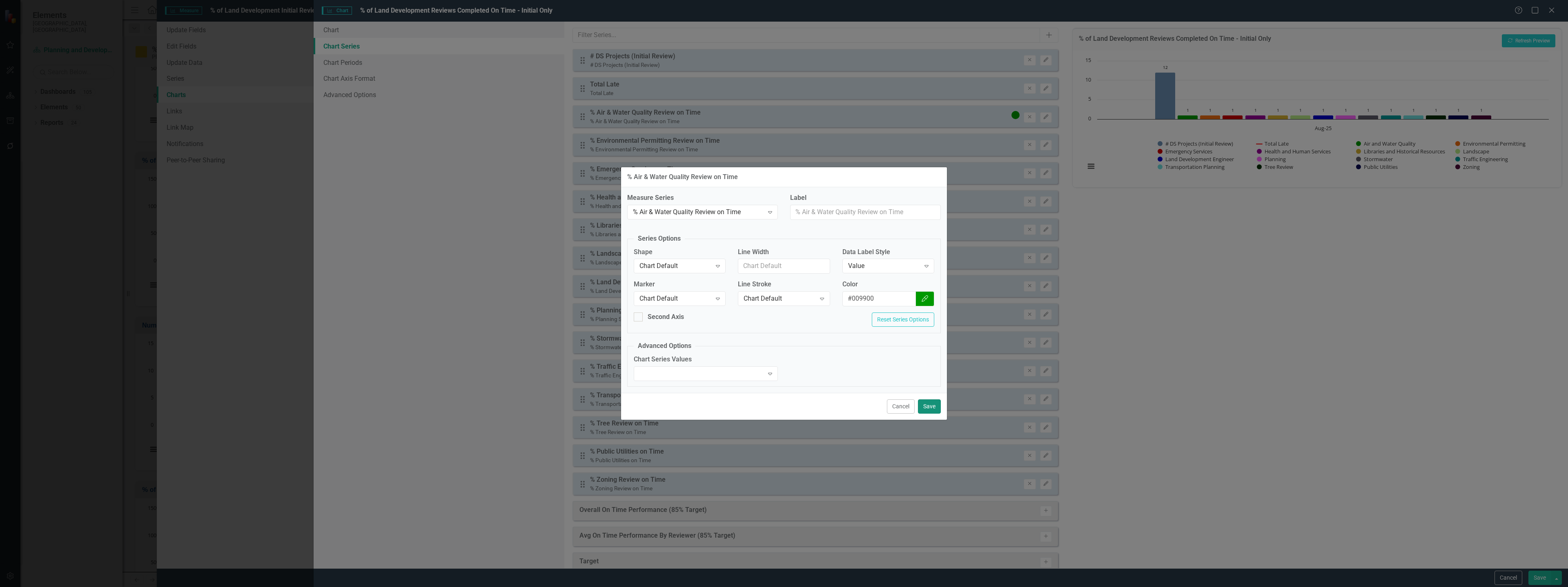
click at [926, 403] on button "Save" at bounding box center [929, 406] width 23 height 14
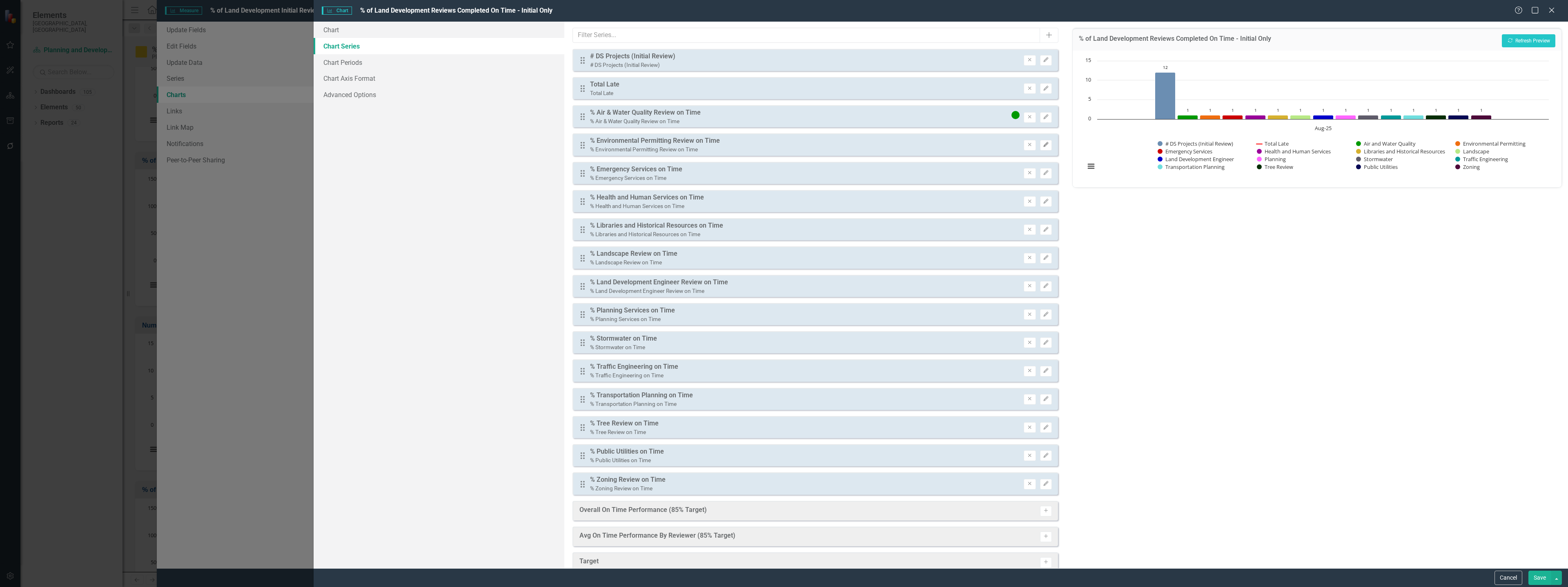
click at [1043, 143] on icon "Edit" at bounding box center [1046, 145] width 6 height 5
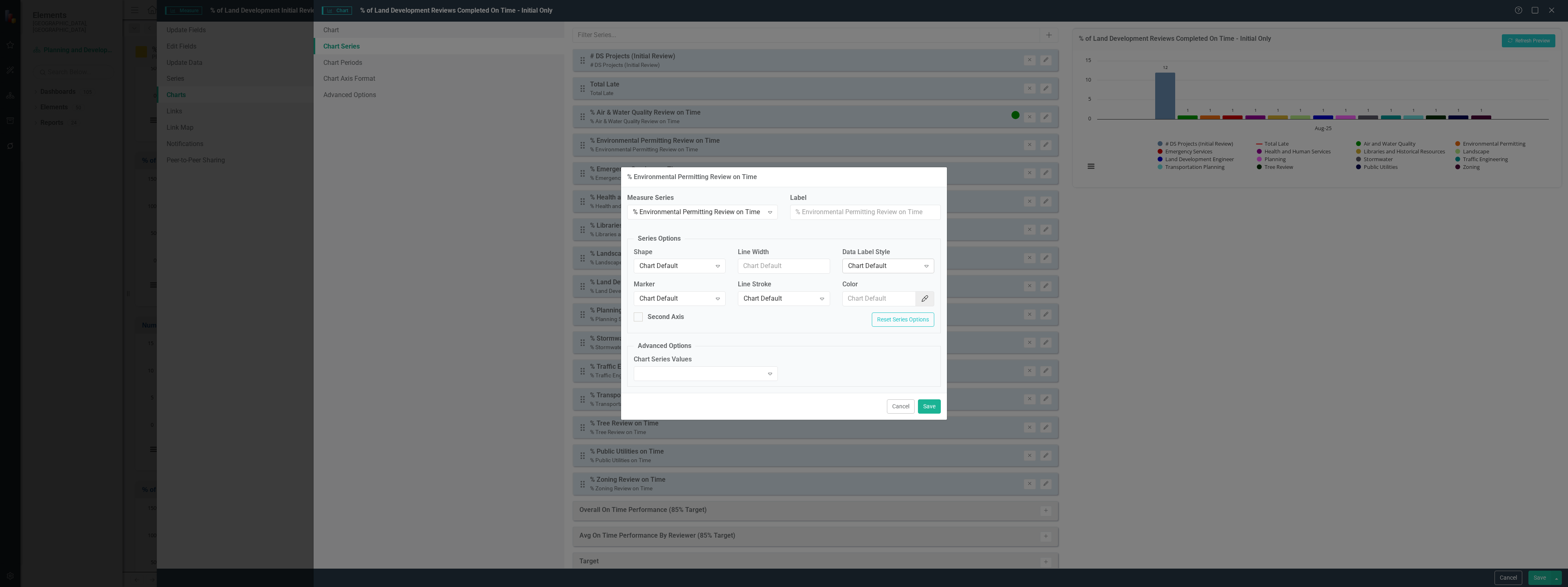
click at [880, 265] on div "Chart Default" at bounding box center [884, 266] width 72 height 9
click at [857, 304] on div "Value" at bounding box center [889, 307] width 79 height 9
click at [858, 293] on input "Color" at bounding box center [880, 299] width 74 height 15
paste input "#f06e10"
type input "#f06e10"
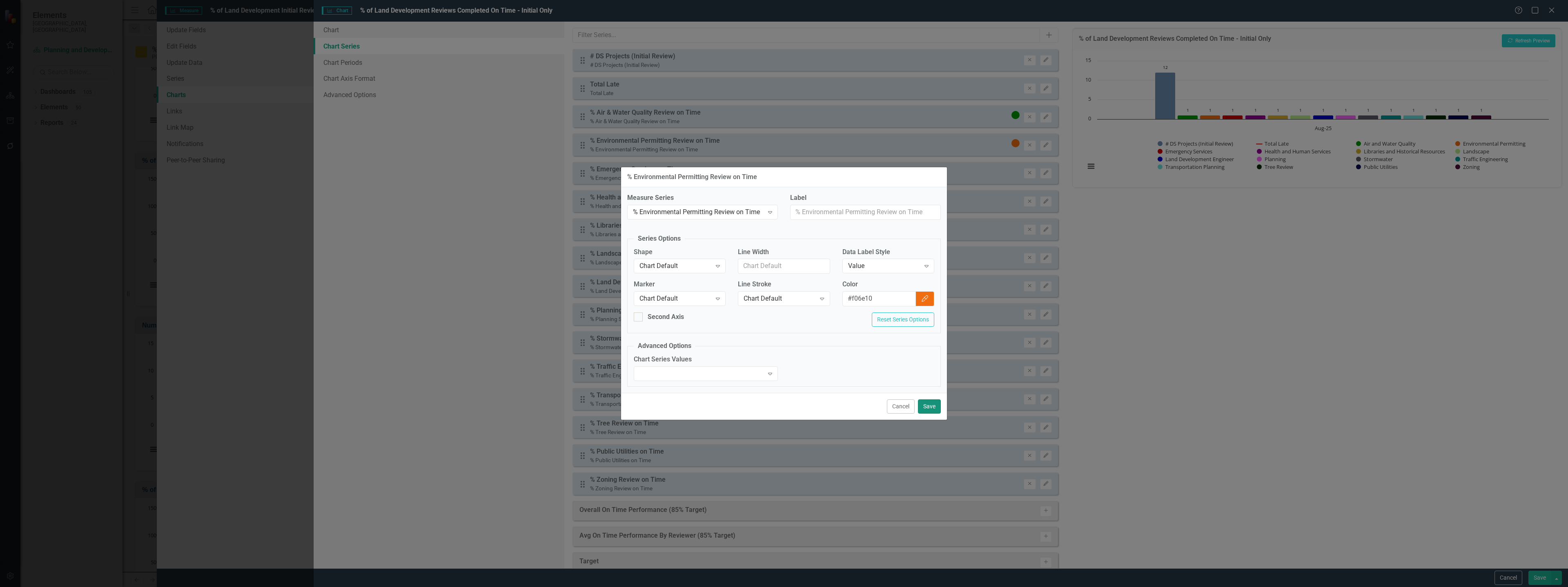
click at [923, 406] on button "Save" at bounding box center [929, 406] width 23 height 14
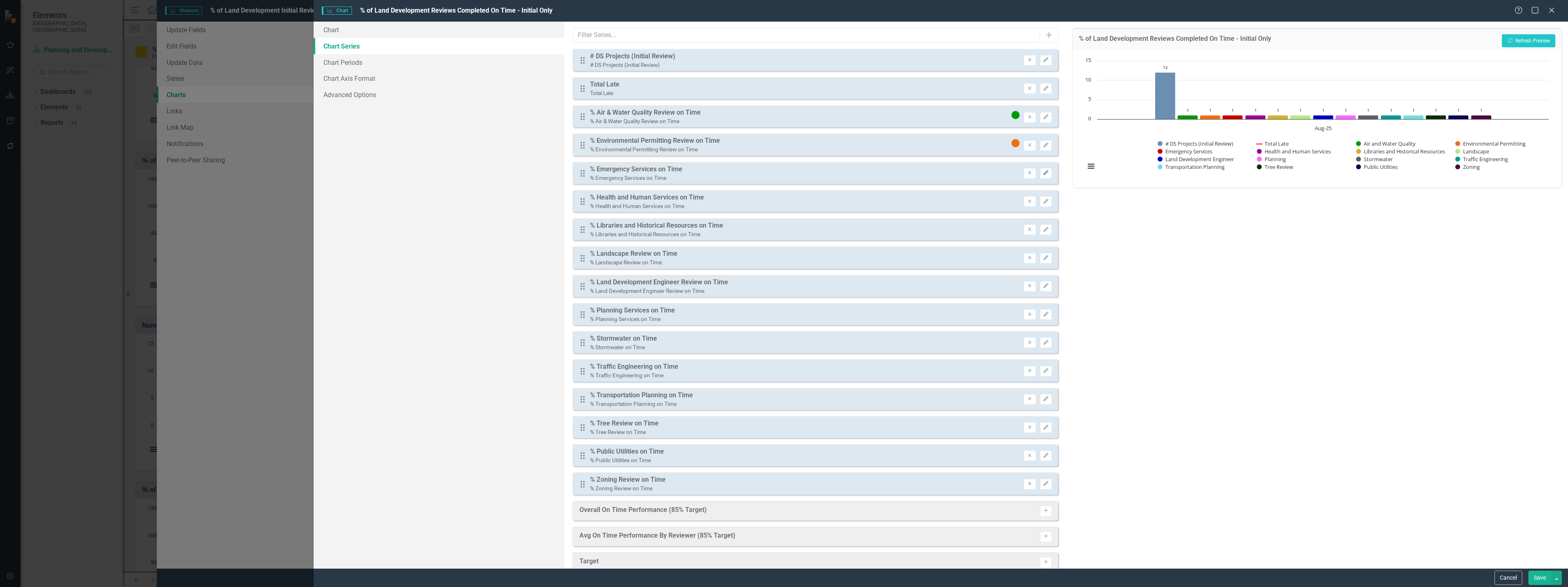
click at [1043, 172] on icon "Edit" at bounding box center [1046, 173] width 6 height 5
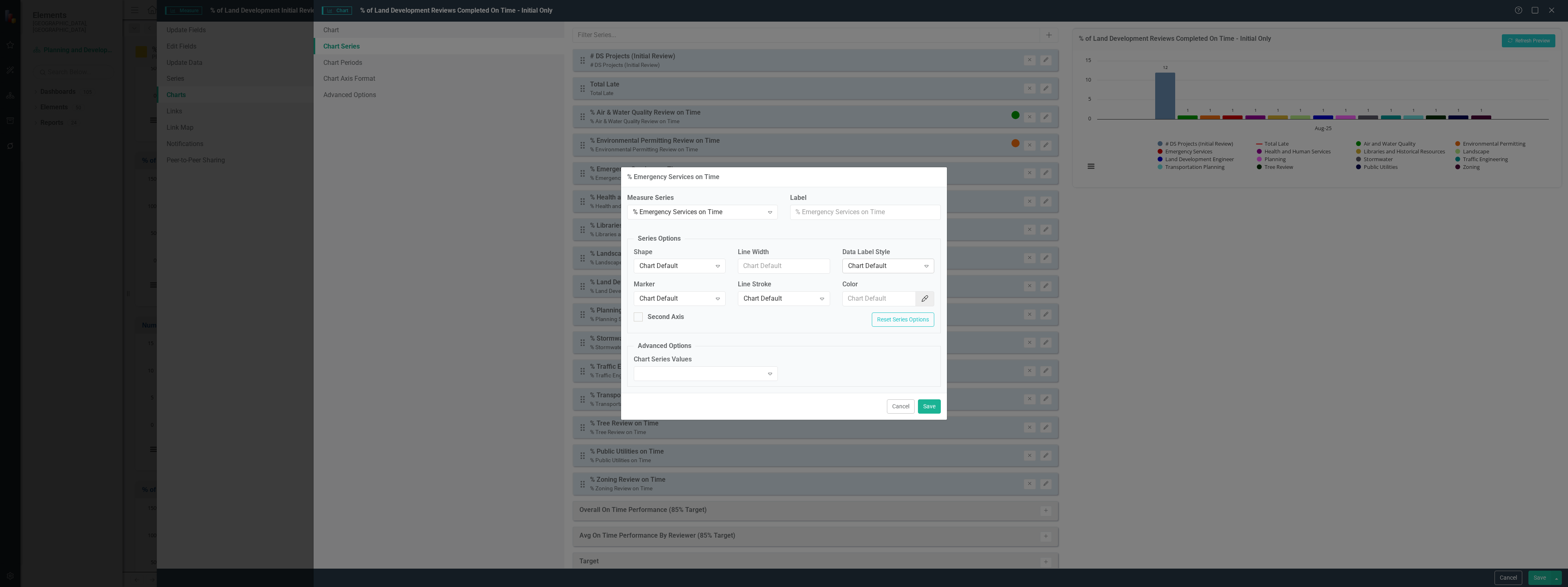
click at [894, 268] on div "Chart Default" at bounding box center [884, 266] width 72 height 9
click at [866, 305] on div "Value" at bounding box center [889, 307] width 79 height 9
click at [868, 297] on input "Color" at bounding box center [880, 299] width 74 height 15
paste input "#cc0000"
type input "#cc0000"
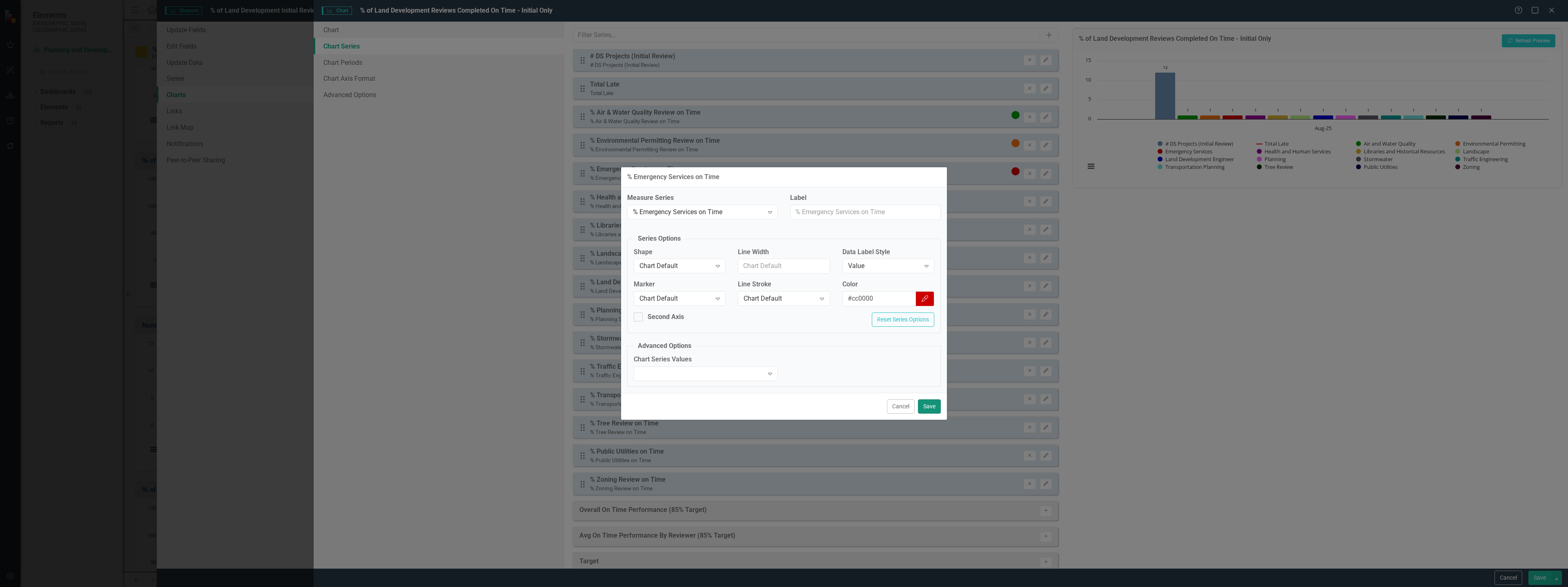
click at [926, 405] on button "Save" at bounding box center [929, 406] width 23 height 14
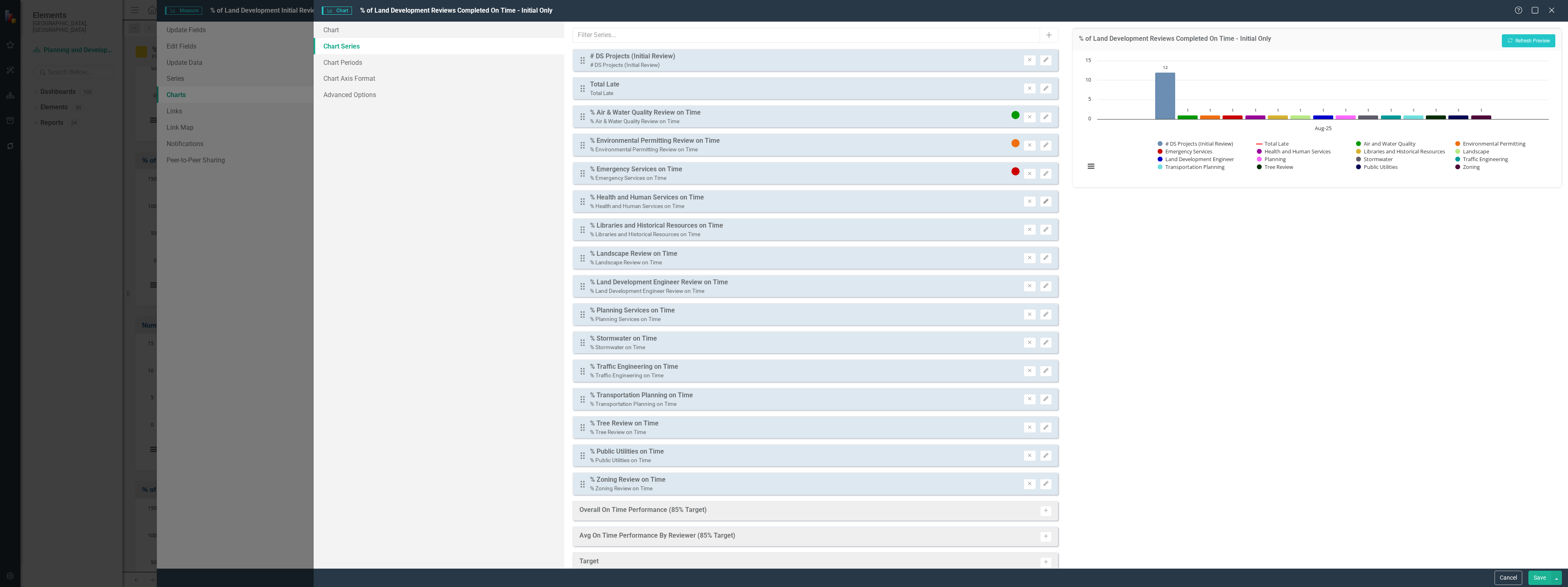
click at [1043, 201] on icon "button" at bounding box center [1046, 201] width 5 height 5
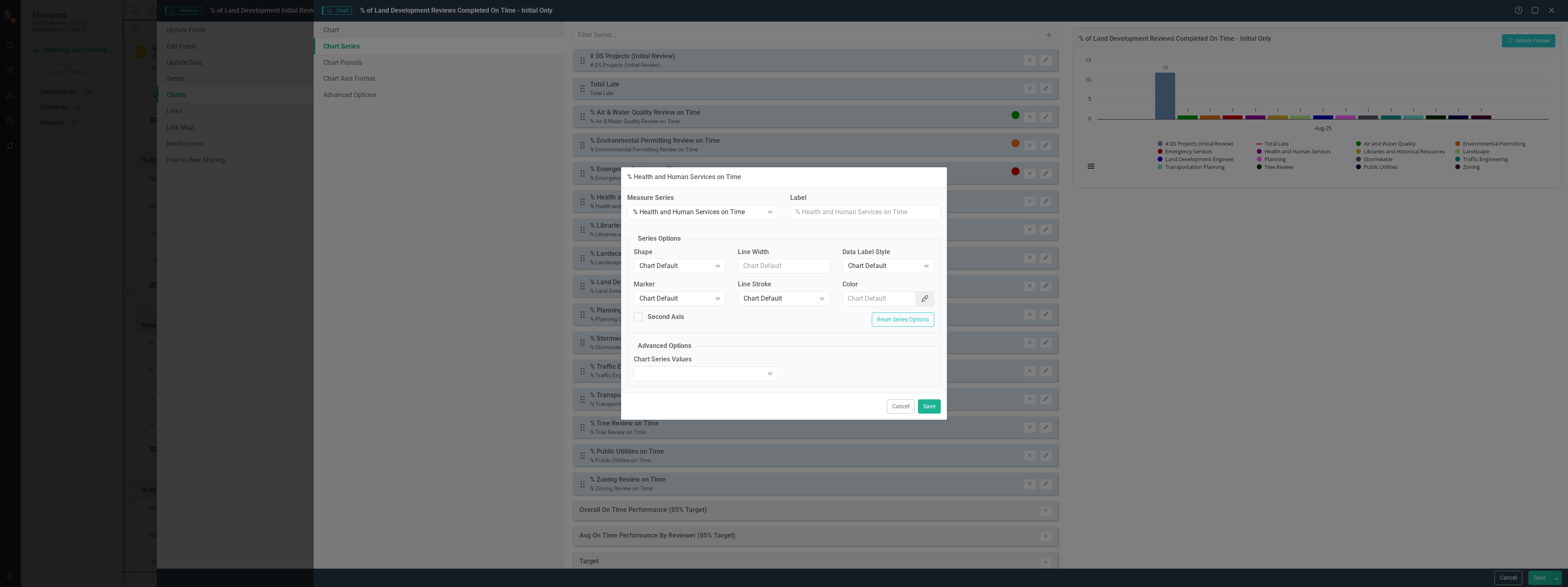
click at [881, 291] on div "Color Color Picker" at bounding box center [888, 293] width 92 height 27
click at [879, 297] on input "Color" at bounding box center [880, 299] width 74 height 15
paste input "#990099"
click at [849, 300] on input "#990099" at bounding box center [880, 299] width 75 height 15
type input "#990099"
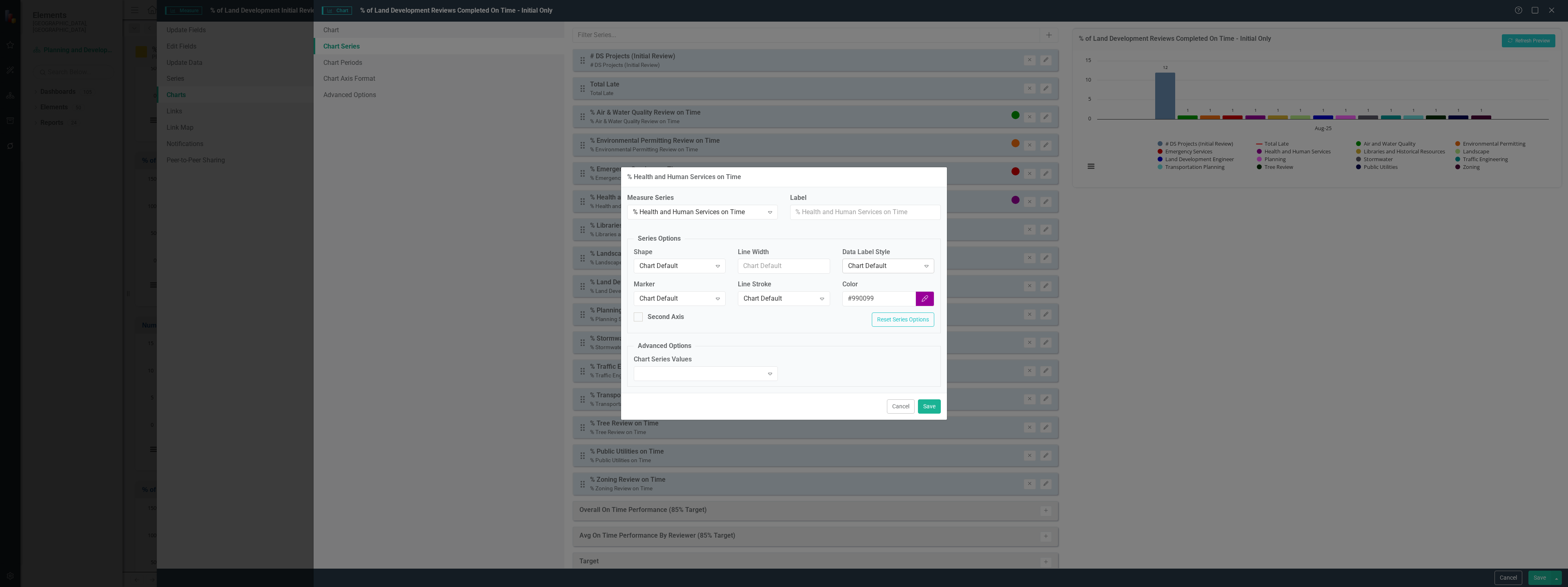
click at [878, 262] on div "Chart Default" at bounding box center [884, 266] width 72 height 9
click at [877, 304] on div "Value" at bounding box center [889, 307] width 79 height 9
click at [934, 406] on button "Save" at bounding box center [929, 406] width 23 height 14
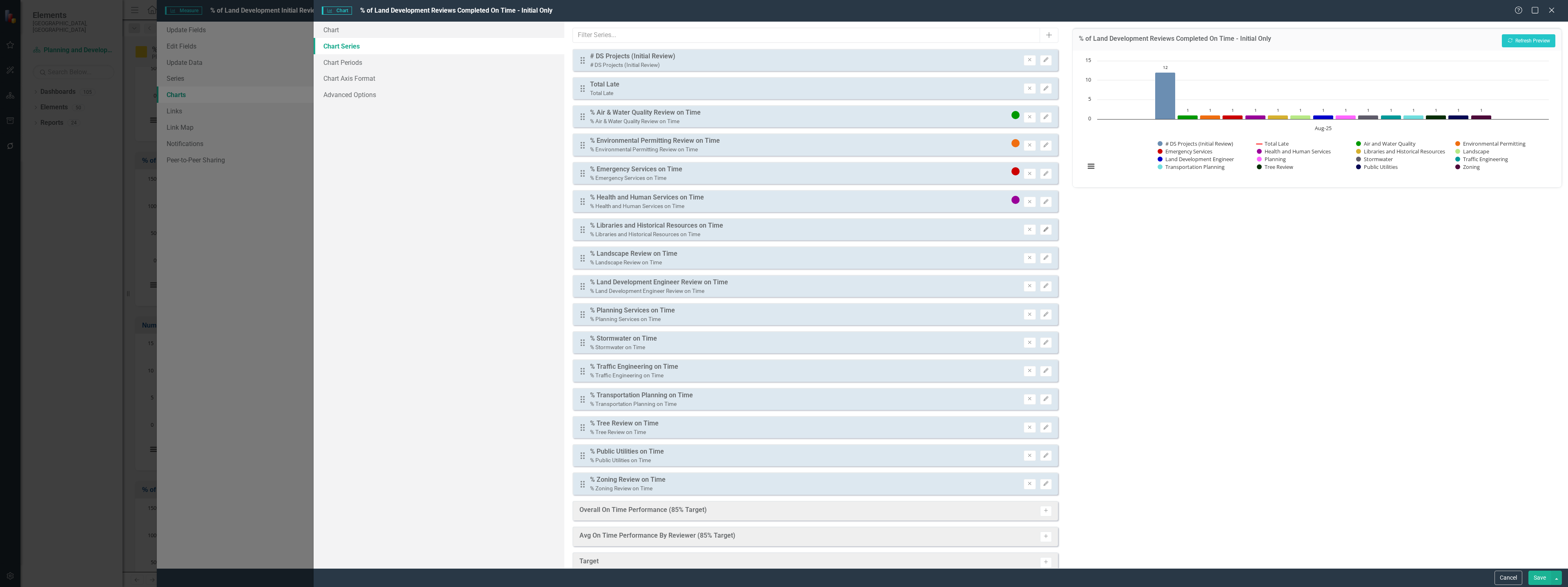
click at [1043, 229] on icon "button" at bounding box center [1046, 229] width 5 height 5
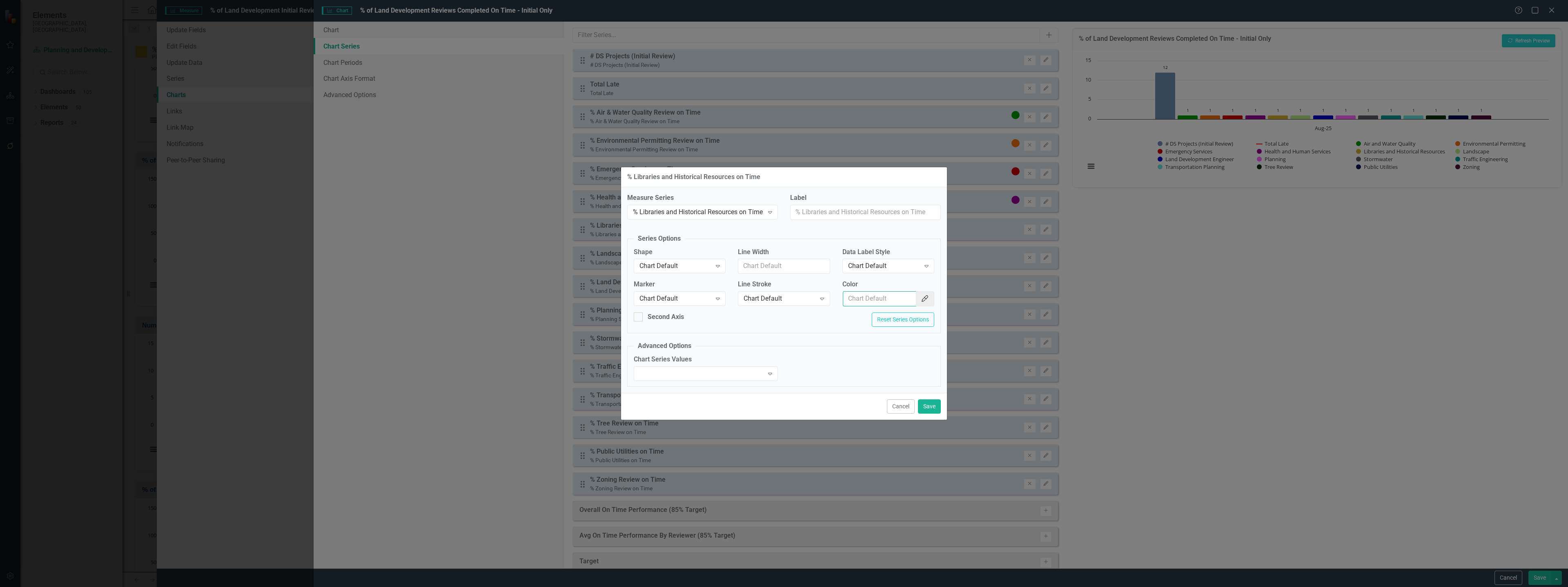
click at [870, 298] on input "Color" at bounding box center [880, 299] width 74 height 15
paste input "#d6b130"
type input "#d6b130"
click at [877, 270] on div "Chart Default" at bounding box center [884, 266] width 72 height 9
click at [869, 309] on div "Value" at bounding box center [889, 307] width 79 height 9
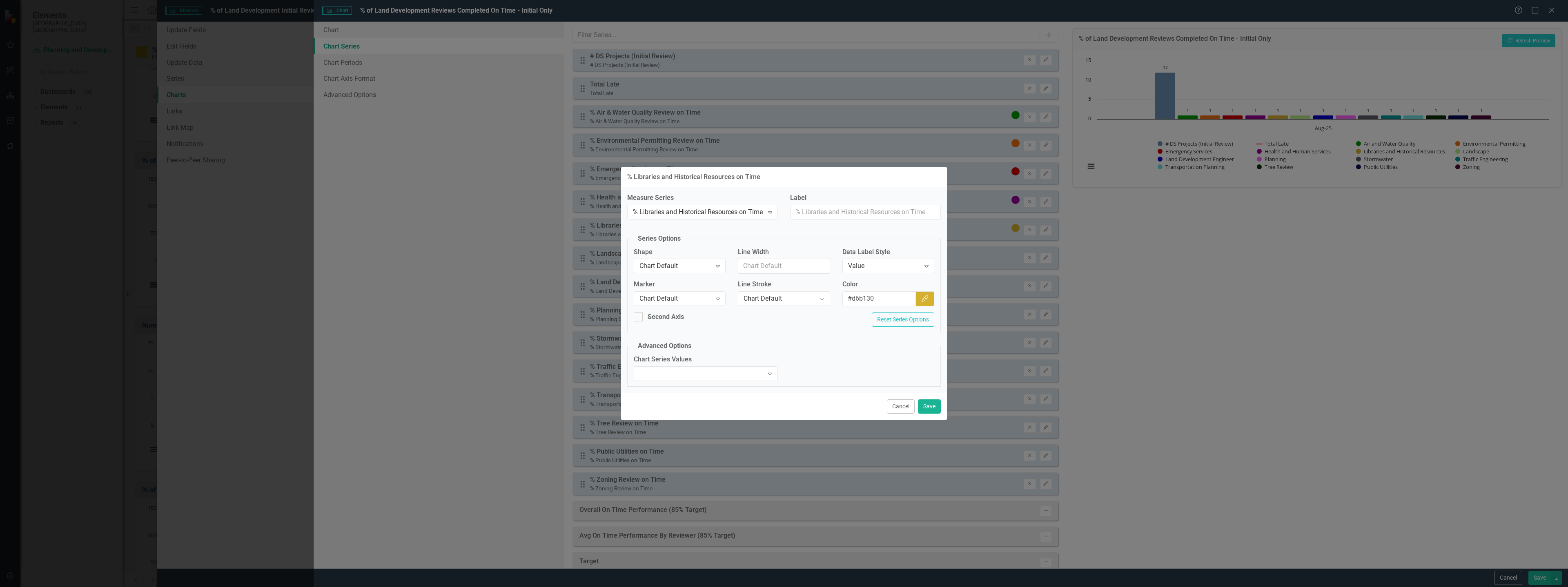
click at [929, 415] on div "Cancel Save" at bounding box center [783, 406] width 326 height 27
click at [931, 412] on button "Save" at bounding box center [929, 406] width 23 height 14
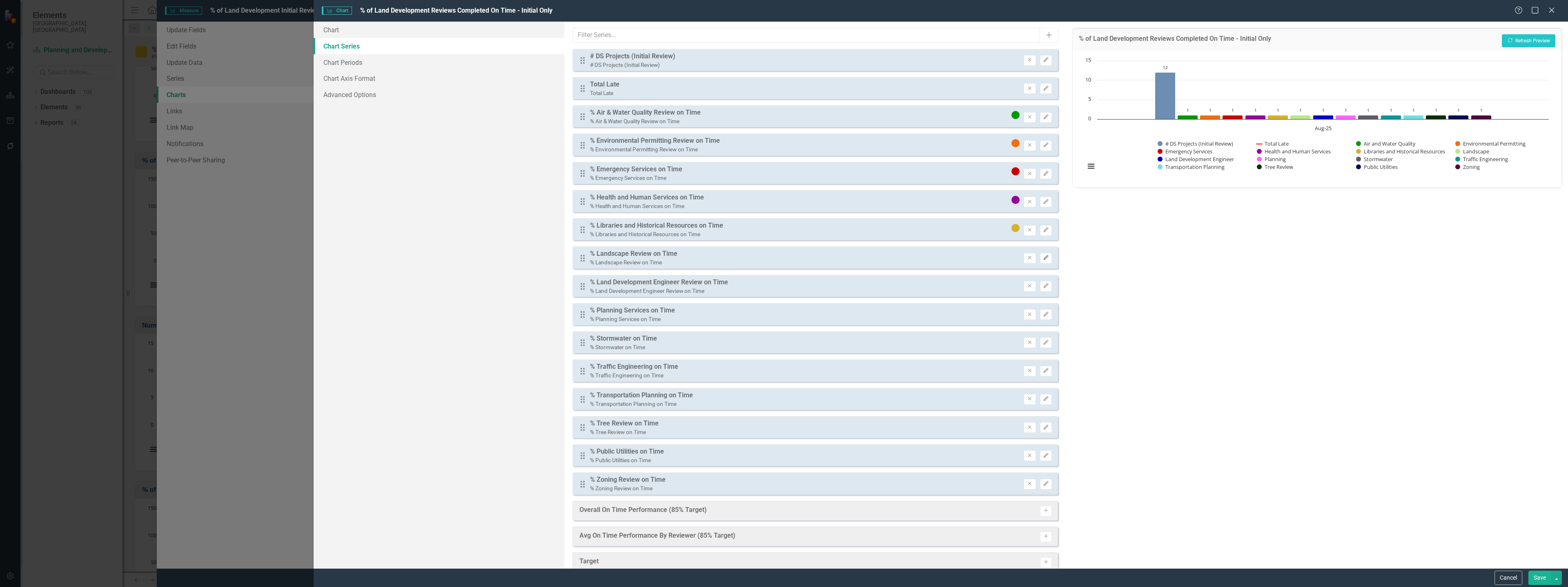
click at [1043, 260] on icon "Edit" at bounding box center [1046, 258] width 6 height 5
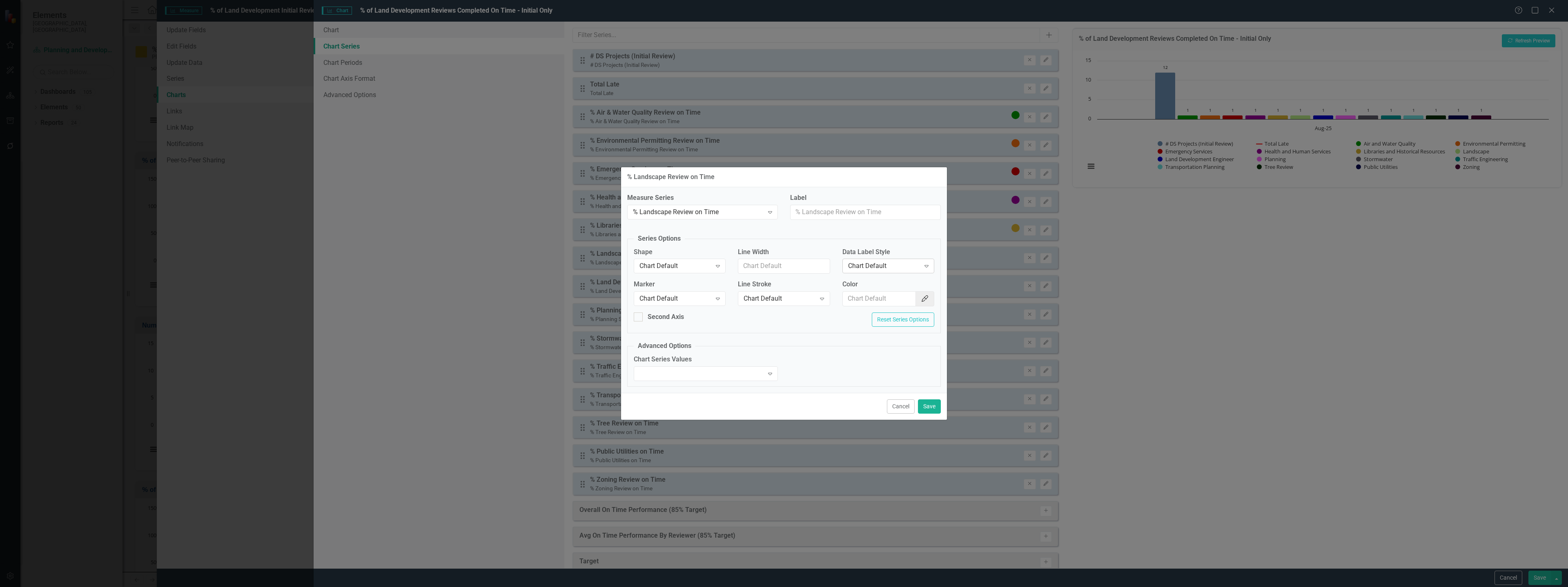
click at [878, 261] on div "Chart Default Expand" at bounding box center [888, 266] width 92 height 15
click at [865, 304] on div "Value" at bounding box center [889, 307] width 79 height 9
click at [869, 297] on input "Color" at bounding box center [880, 299] width 74 height 15
paste input "#b8e986"
type input "#b8e986"
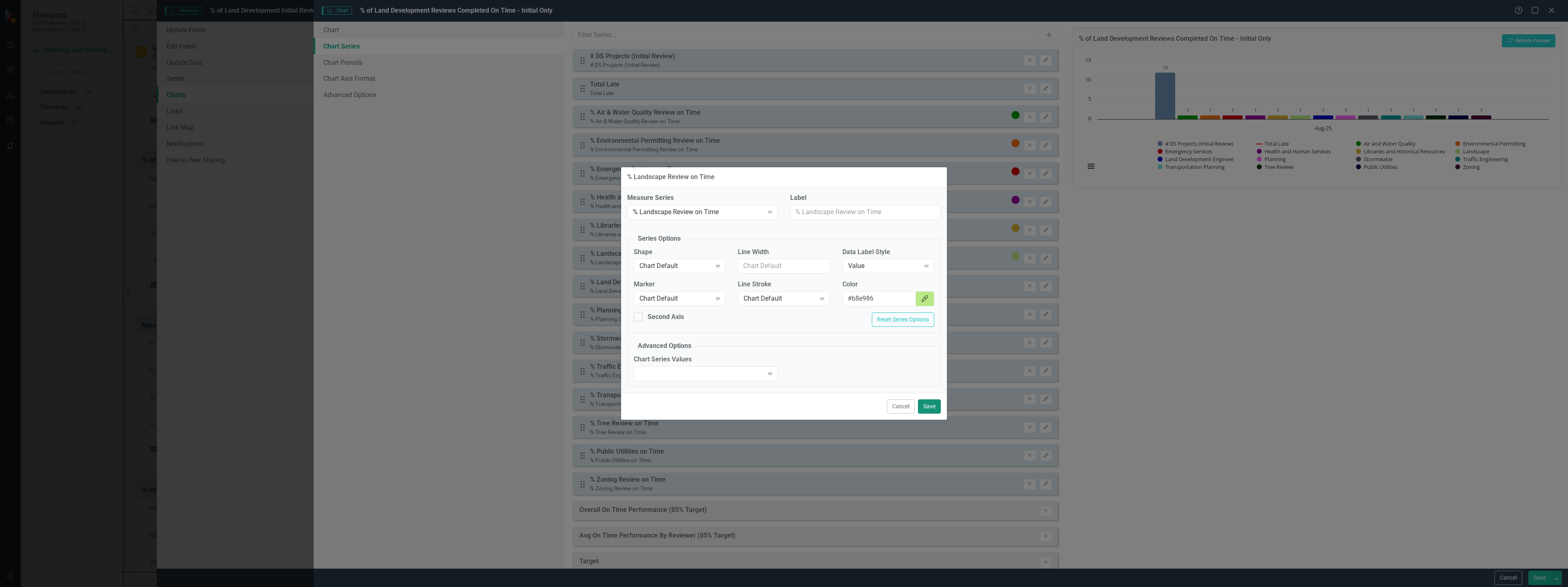
click at [925, 403] on button "Save" at bounding box center [929, 406] width 23 height 14
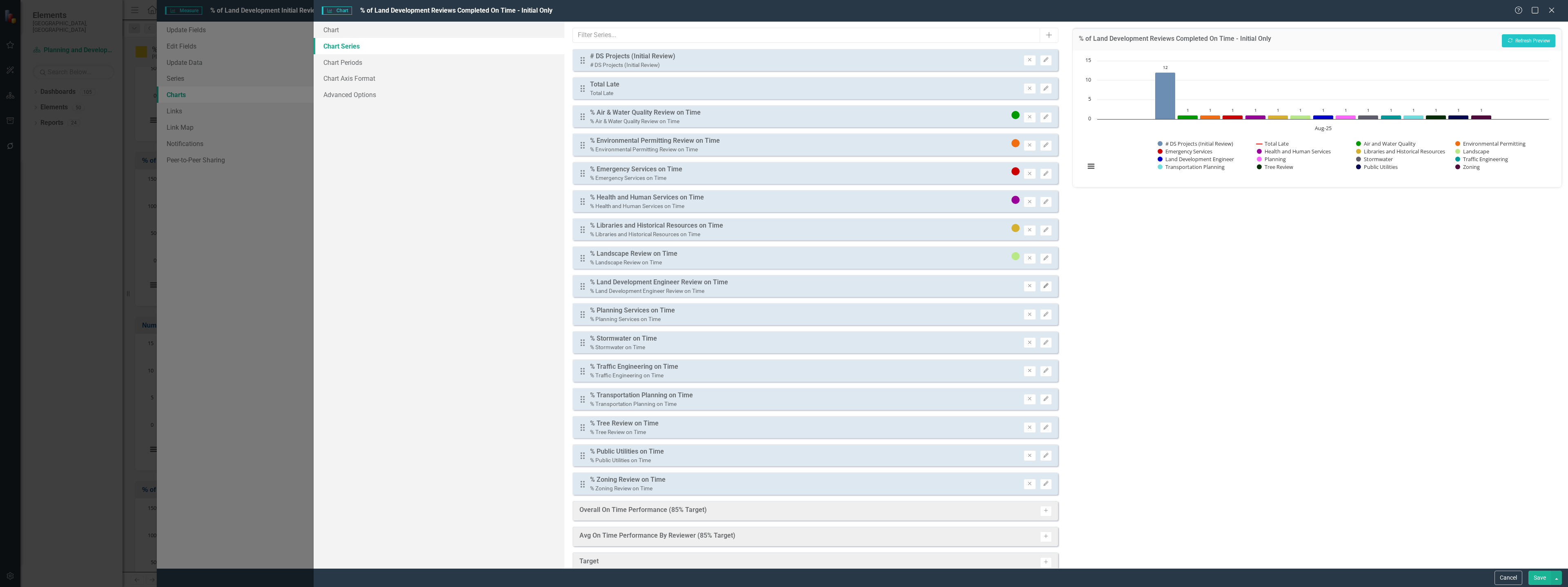
click at [1041, 289] on button "Edit" at bounding box center [1046, 286] width 12 height 10
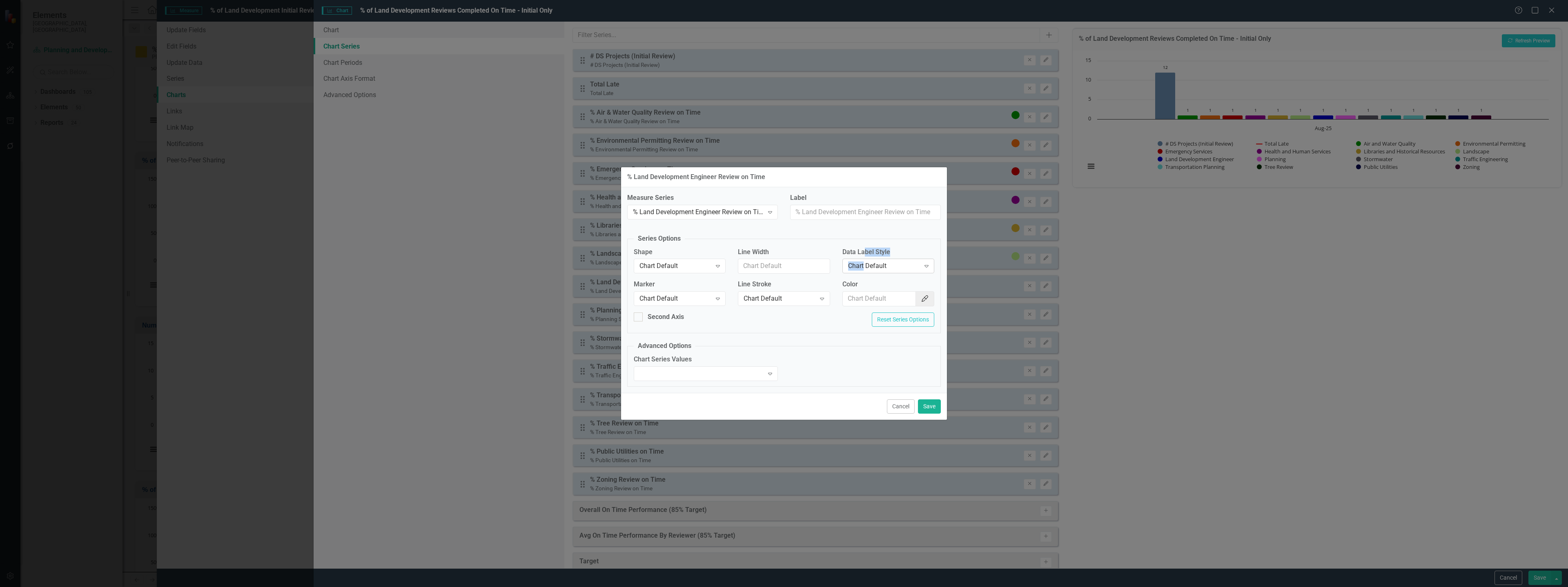
drag, startPoint x: 864, startPoint y: 256, endPoint x: 864, endPoint y: 262, distance: 6.0
click at [864, 257] on div "Data Label Style Chart Default Expand" at bounding box center [888, 260] width 92 height 26
click at [864, 265] on div "Chart Default" at bounding box center [884, 266] width 72 height 9
click at [859, 308] on div "Value" at bounding box center [889, 307] width 79 height 9
click at [861, 293] on input "Color" at bounding box center [880, 299] width 74 height 15
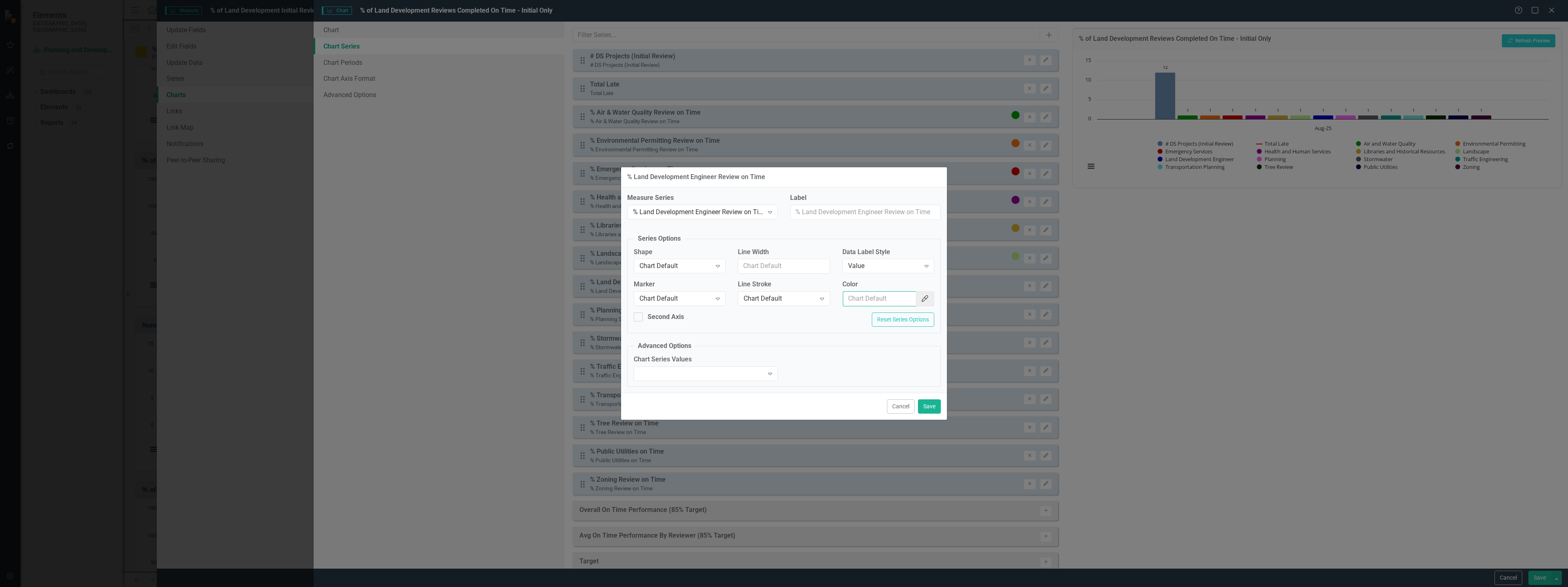
paste input "#0000cc"
type input "#0000cc"
drag, startPoint x: 928, startPoint y: 407, endPoint x: 942, endPoint y: 381, distance: 29.5
click at [928, 408] on button "Save" at bounding box center [929, 406] width 23 height 14
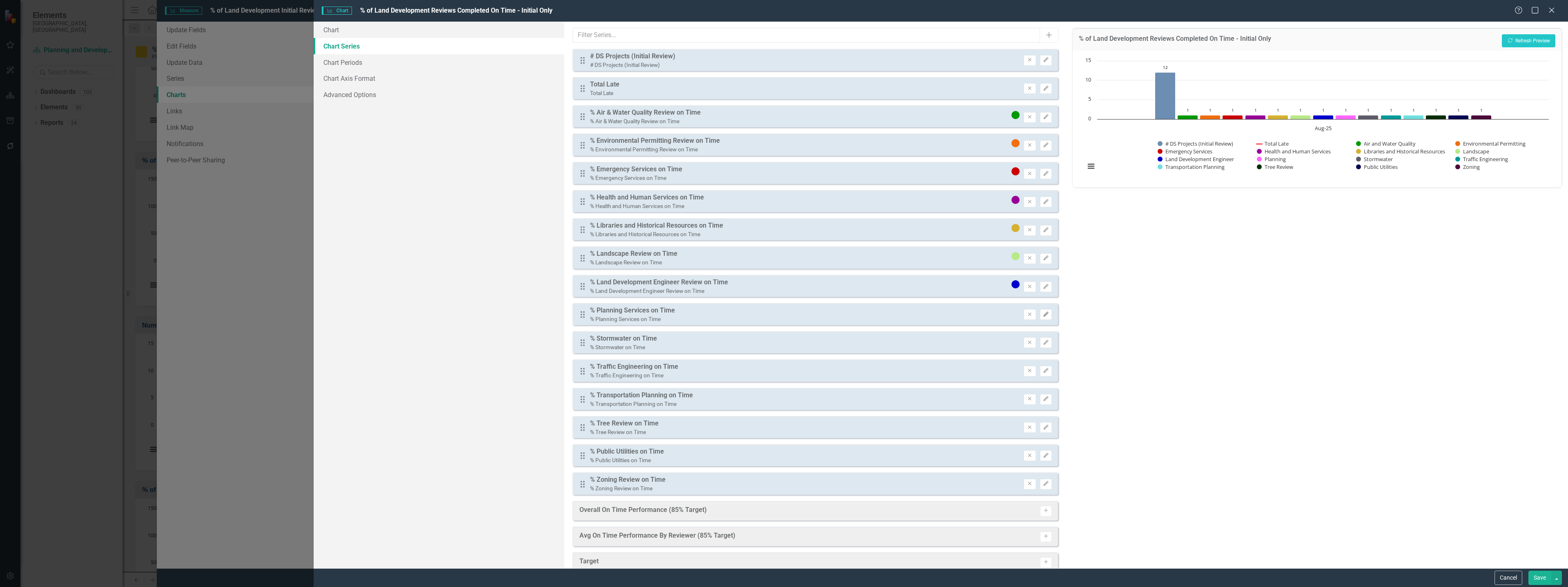
click at [1043, 316] on icon "Edit" at bounding box center [1046, 314] width 6 height 5
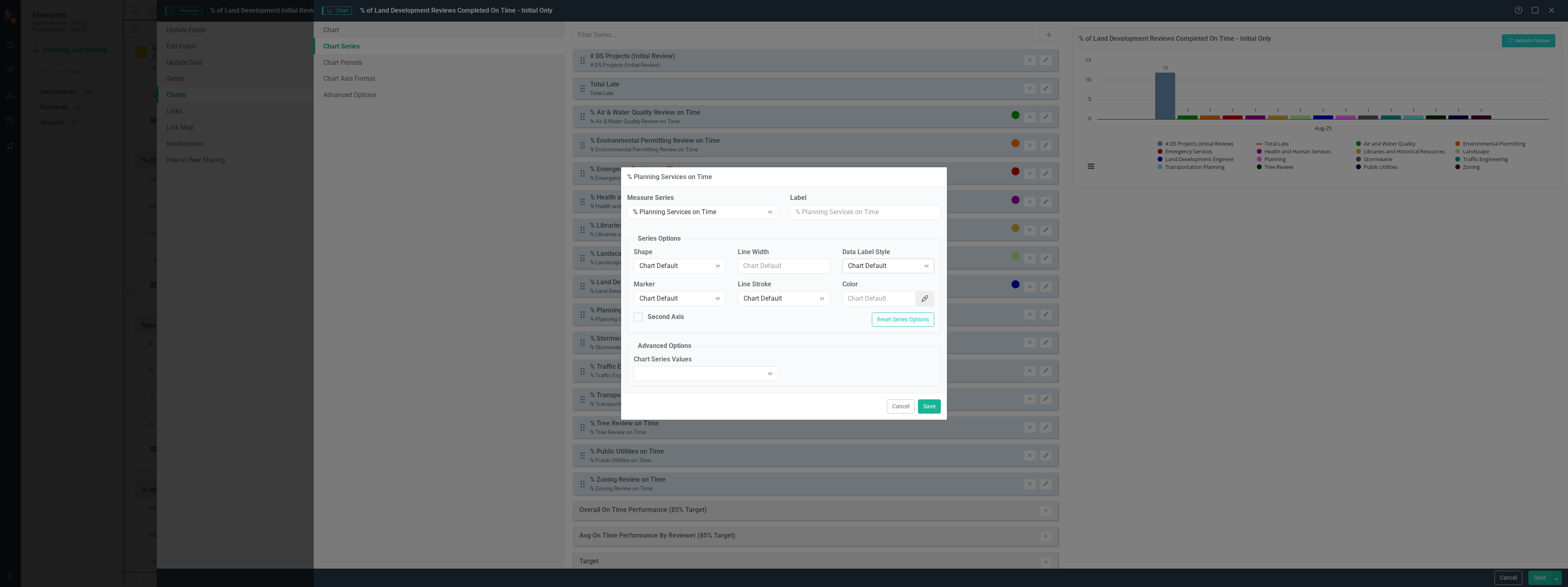
click at [885, 271] on div "Chart Default Expand" at bounding box center [888, 266] width 92 height 15
click at [862, 304] on div "Value" at bounding box center [889, 307] width 79 height 9
click at [864, 299] on input "Color" at bounding box center [880, 299] width 74 height 15
paste input "#ff66ff"
type input "#ff66ff"
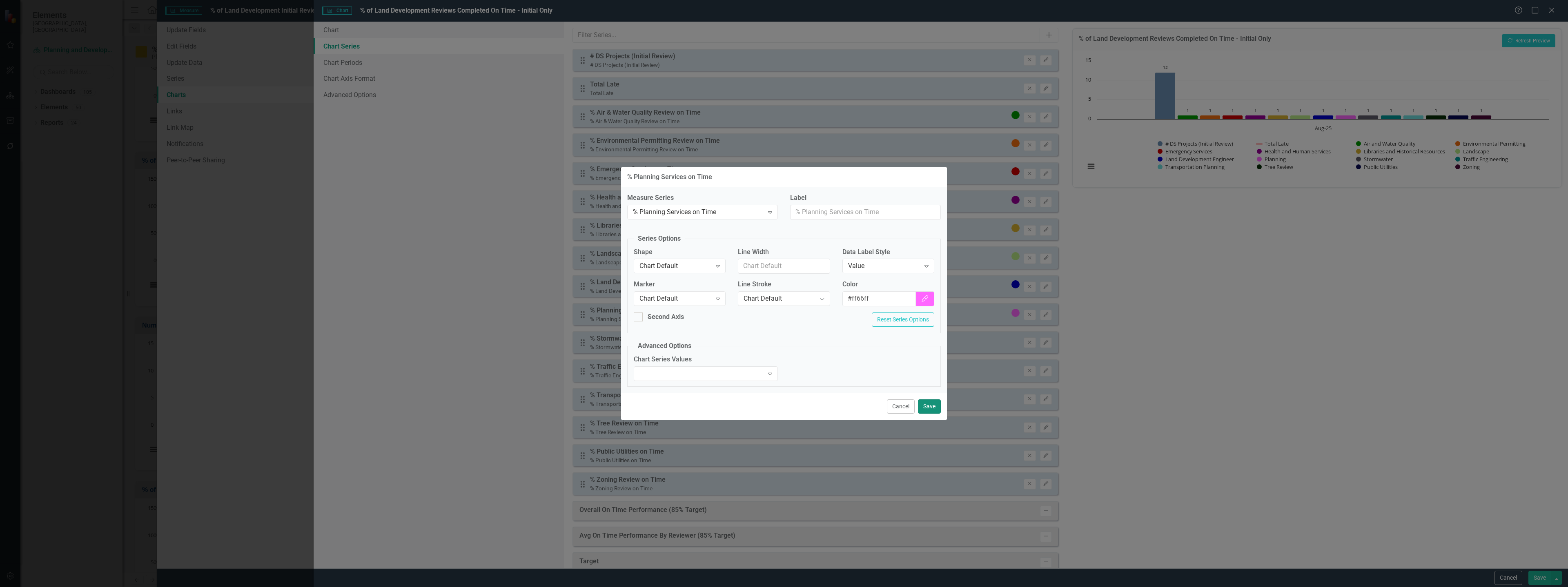
click at [924, 410] on button "Save" at bounding box center [929, 406] width 23 height 14
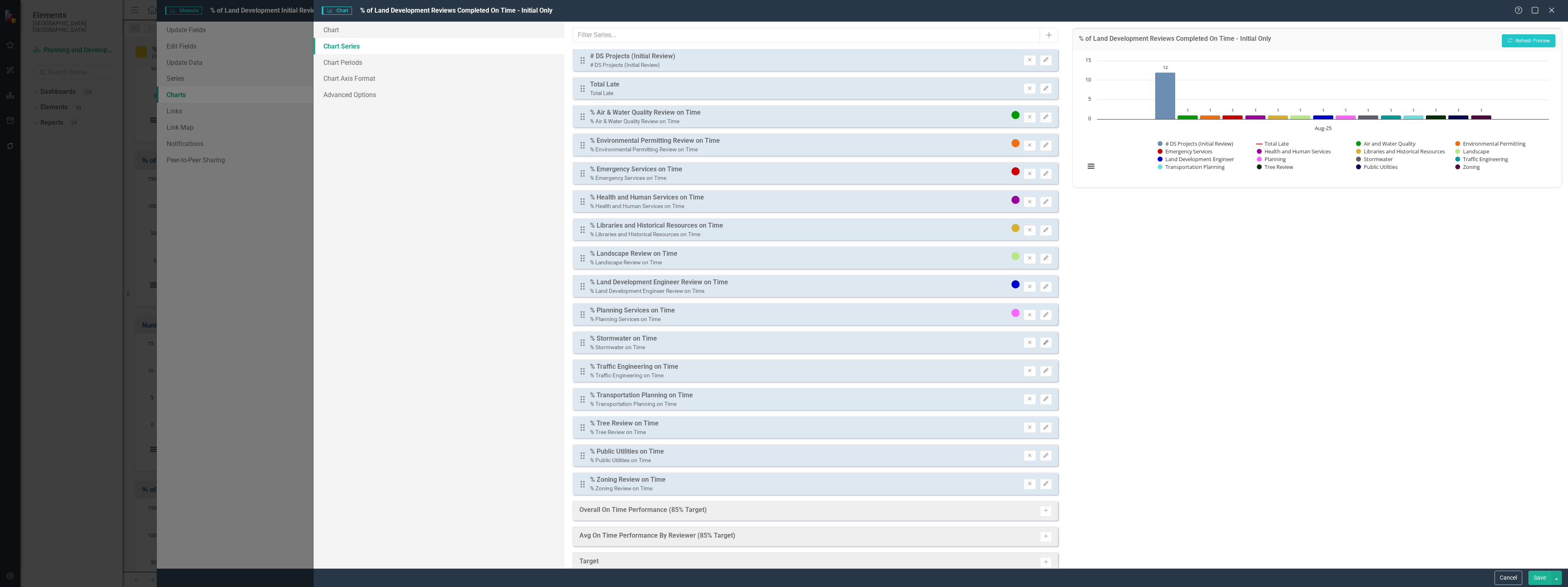
click at [1043, 342] on icon "button" at bounding box center [1046, 342] width 5 height 5
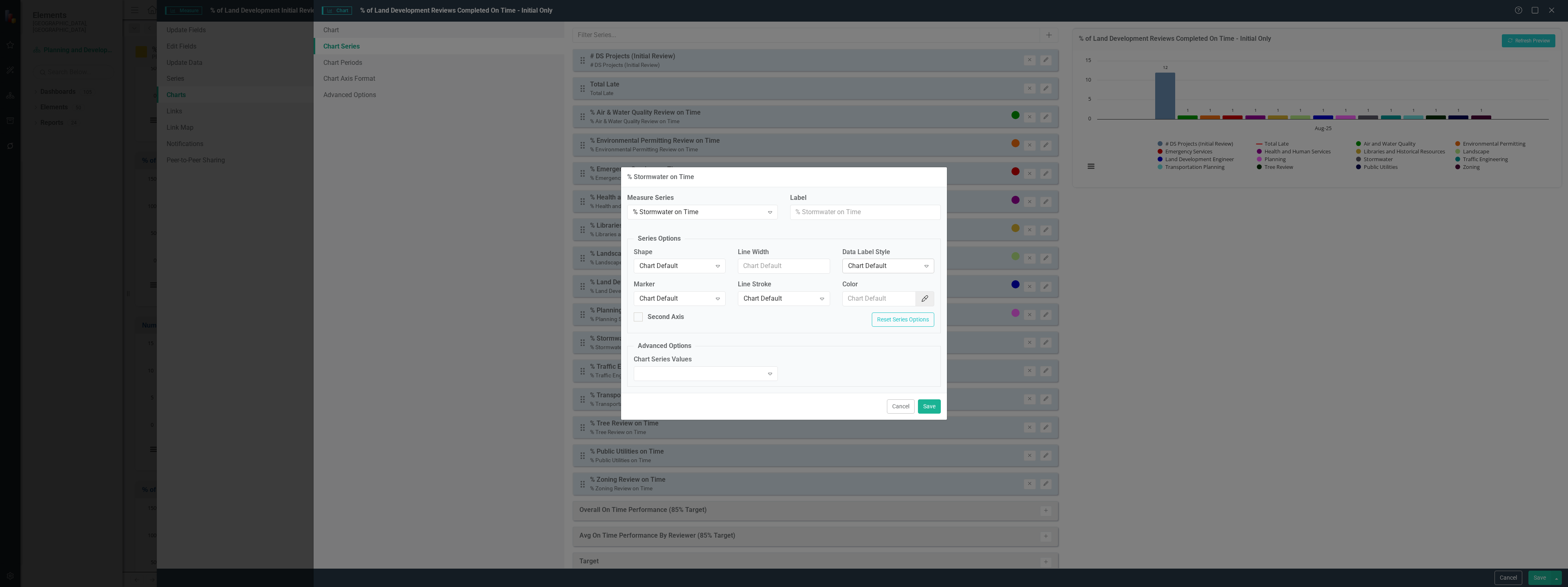
click at [878, 271] on div "Chart Default" at bounding box center [884, 266] width 72 height 9
click at [860, 303] on div "Value" at bounding box center [889, 307] width 79 height 9
click at [865, 297] on input "Color" at bounding box center [880, 299] width 74 height 15
paste input "5f5c6b"
type input "5f5c6b"
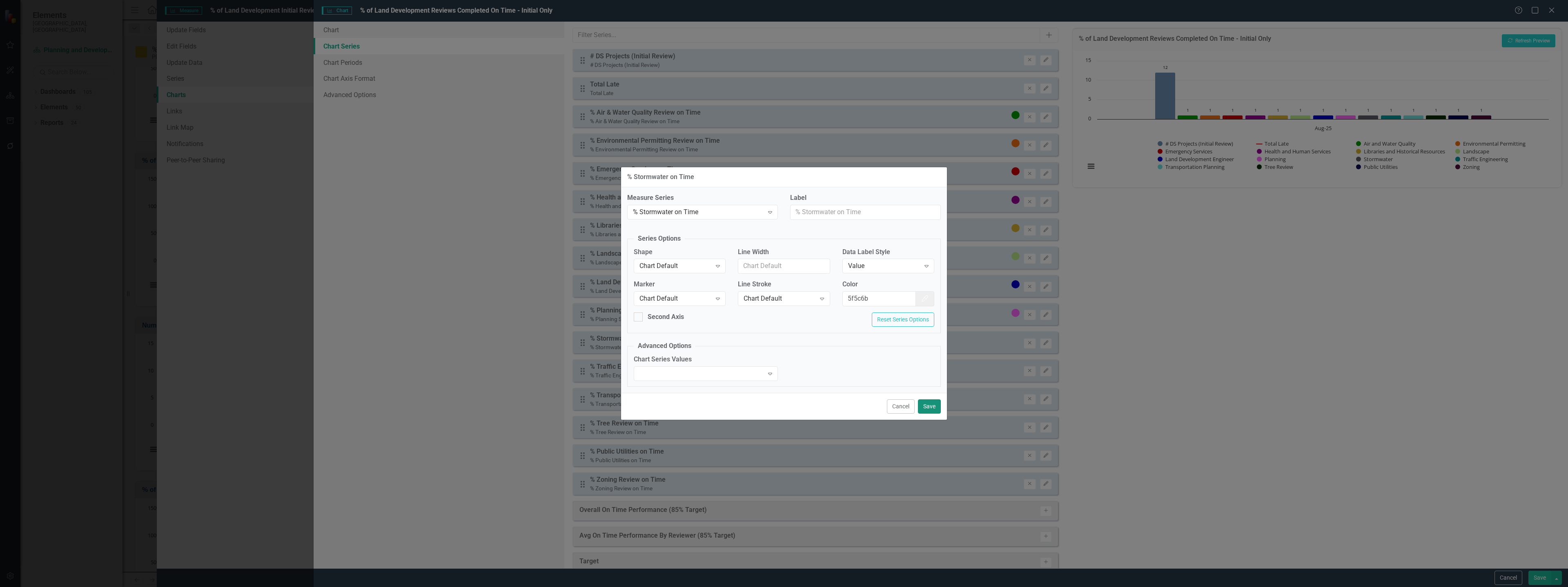
click at [922, 403] on button "Save" at bounding box center [929, 406] width 23 height 14
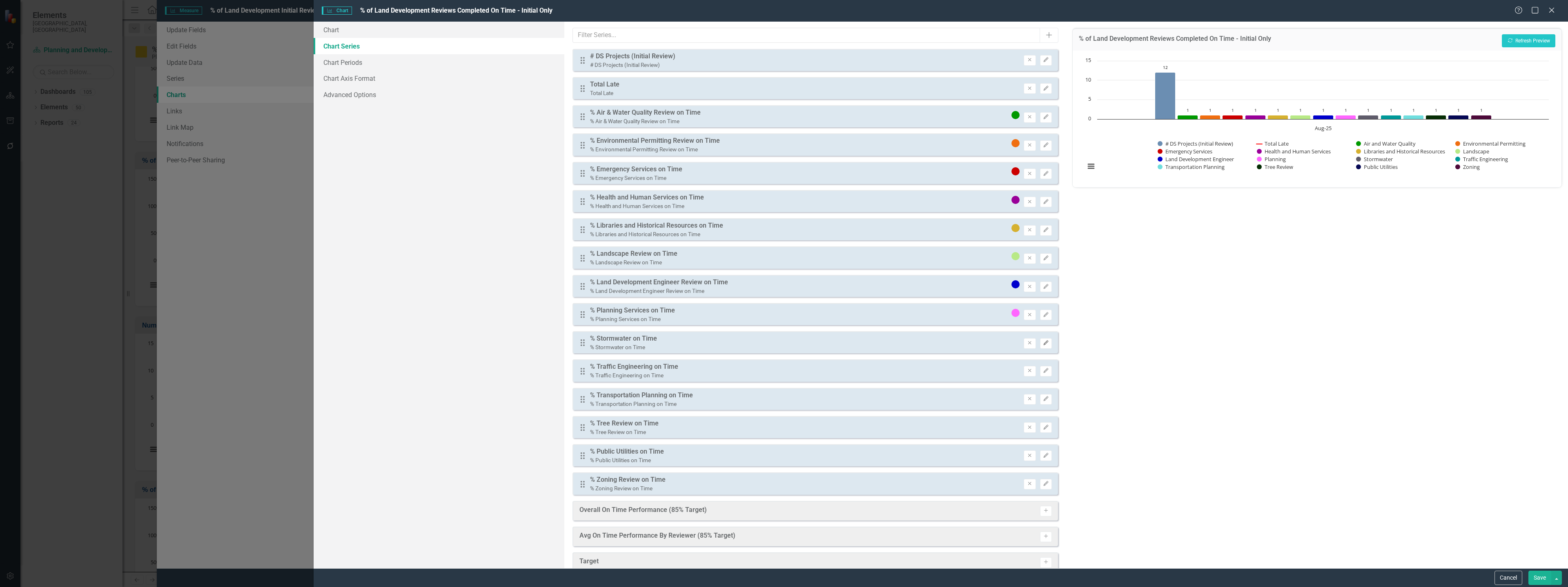
click at [1043, 345] on icon "button" at bounding box center [1046, 342] width 5 height 5
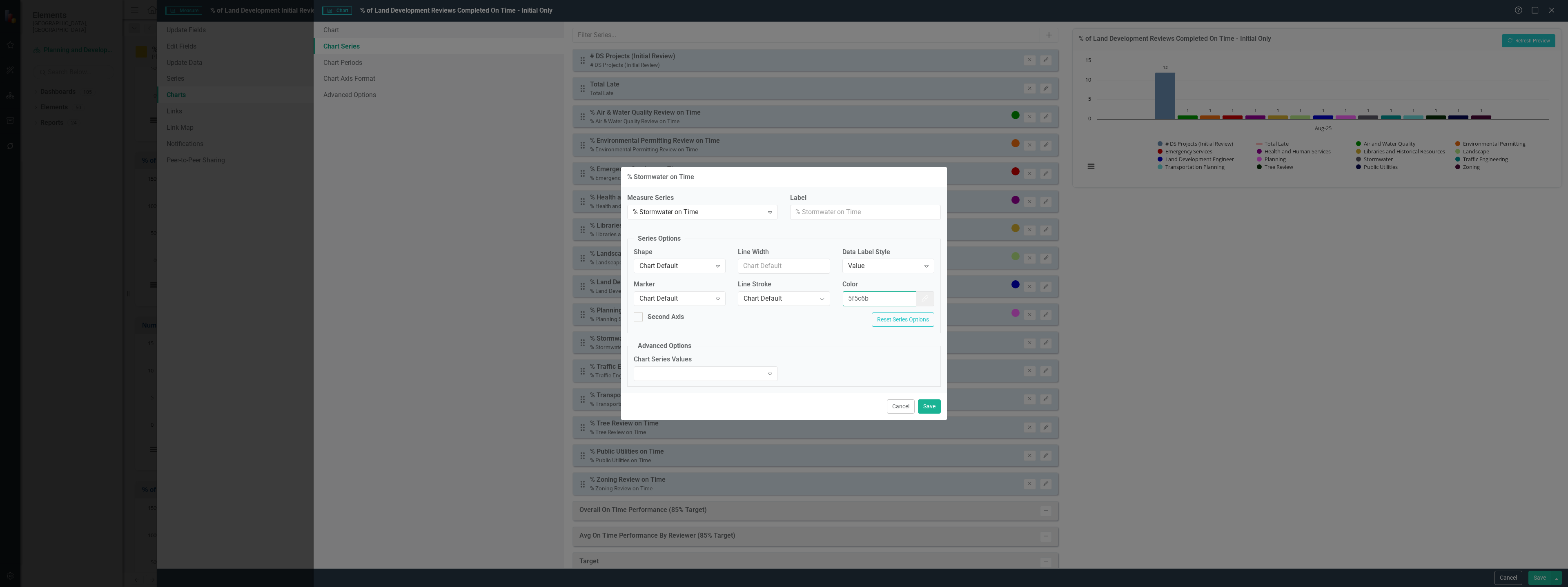
click at [849, 299] on input "5f5c6b" at bounding box center [880, 299] width 74 height 15
click at [849, 298] on input "5f5c6b" at bounding box center [880, 299] width 74 height 15
type input "#5f5c6b"
click at [927, 402] on button "Save" at bounding box center [929, 406] width 23 height 14
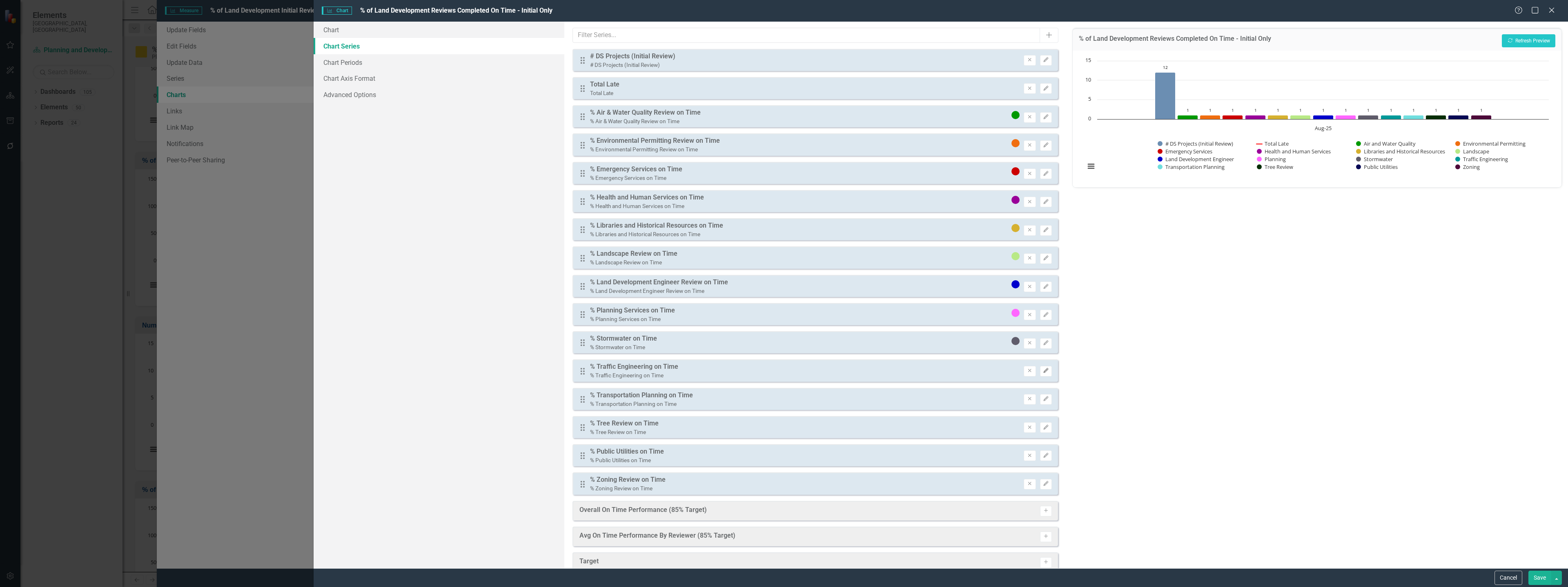
click at [1043, 371] on icon "Edit" at bounding box center [1046, 371] width 6 height 5
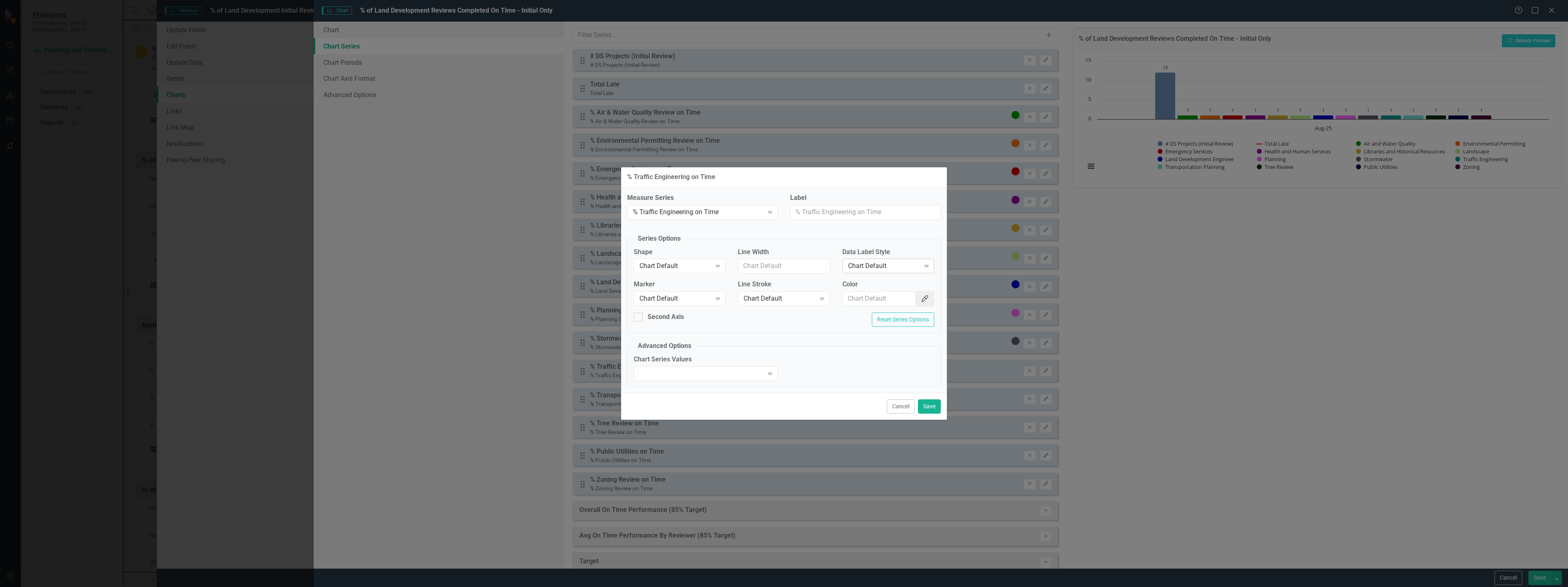
click at [881, 269] on div "Chart Default" at bounding box center [884, 266] width 72 height 9
click at [868, 304] on div "Value" at bounding box center [889, 307] width 79 height 9
click at [871, 298] on input "Color" at bounding box center [880, 299] width 74 height 15
paste input "#009999"
type input "#009999"
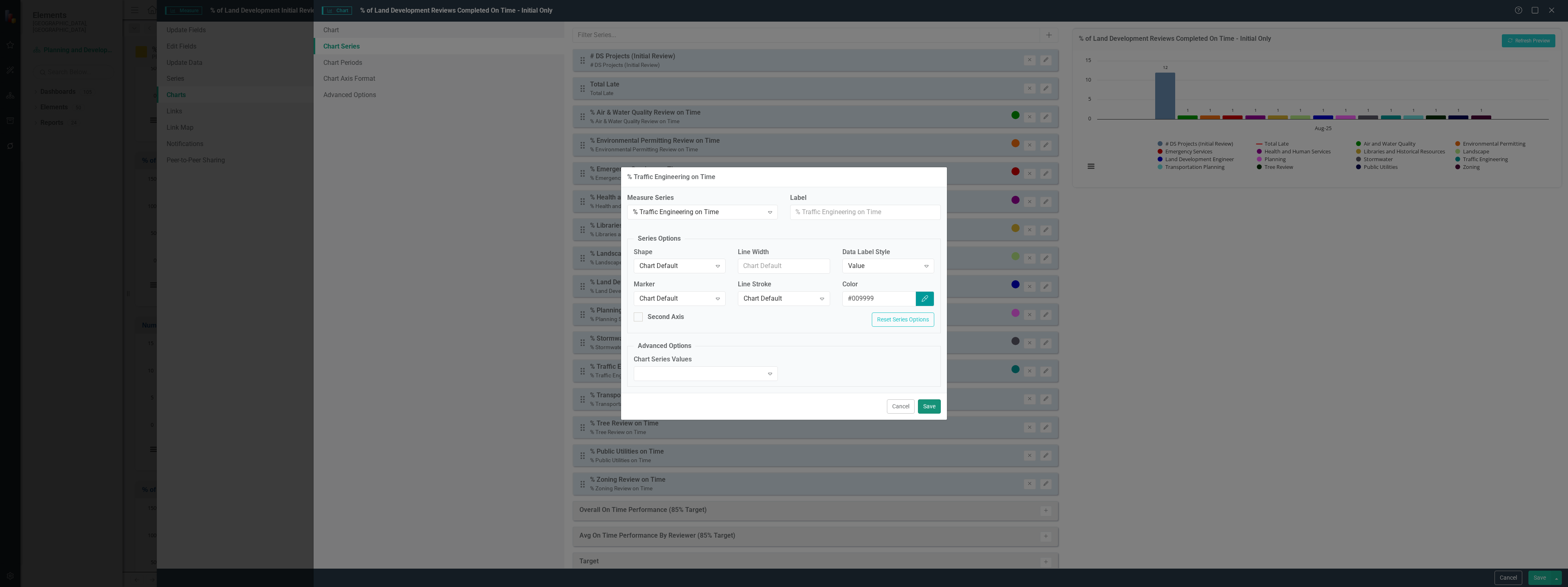
click at [937, 410] on button "Save" at bounding box center [929, 406] width 23 height 14
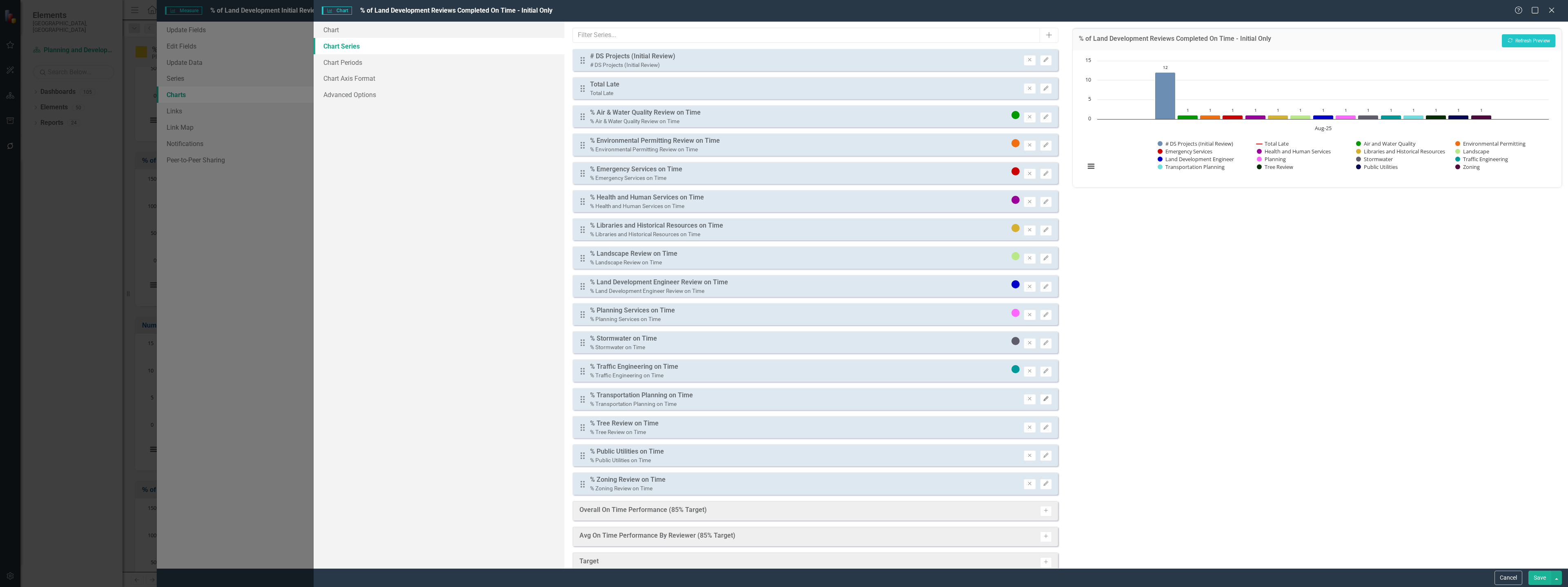
click at [1043, 401] on icon "Edit" at bounding box center [1046, 399] width 6 height 5
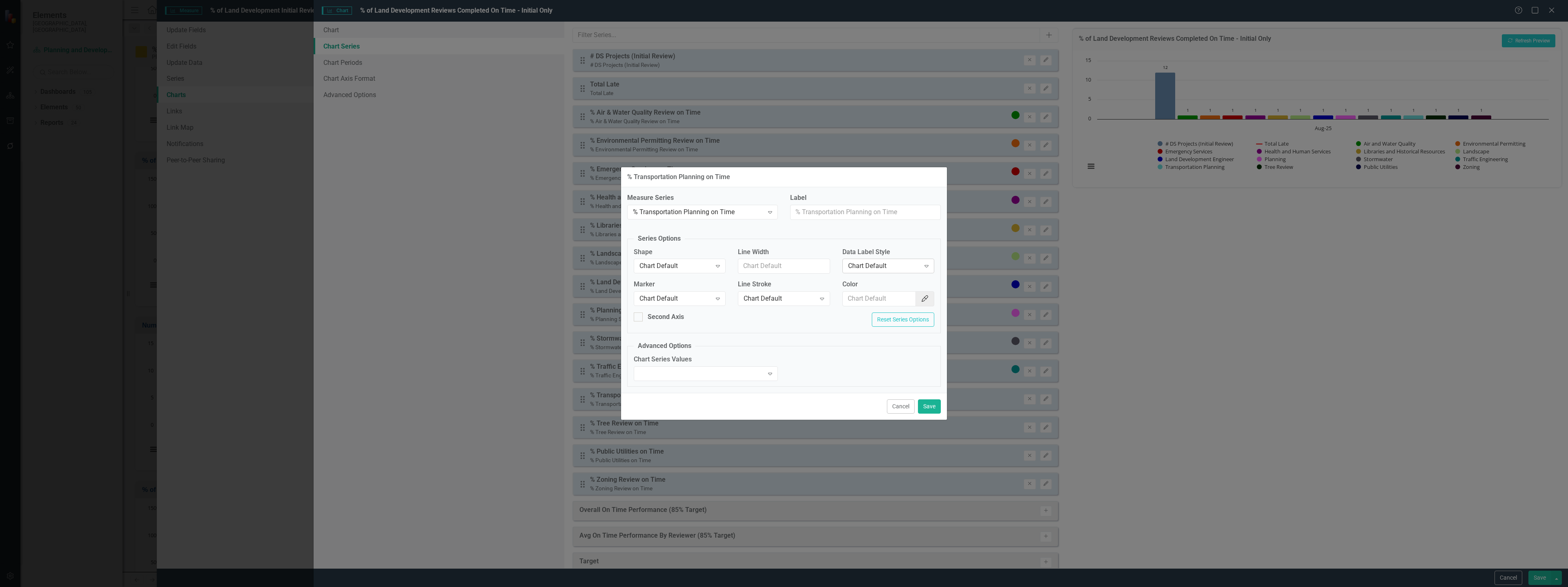
click at [885, 263] on div "Chart Default" at bounding box center [884, 266] width 72 height 9
click at [866, 304] on div "Value" at bounding box center [889, 307] width 79 height 9
click at [868, 295] on input "Color" at bounding box center [880, 299] width 74 height 15
paste input "#70dede"
type input "#70dede"
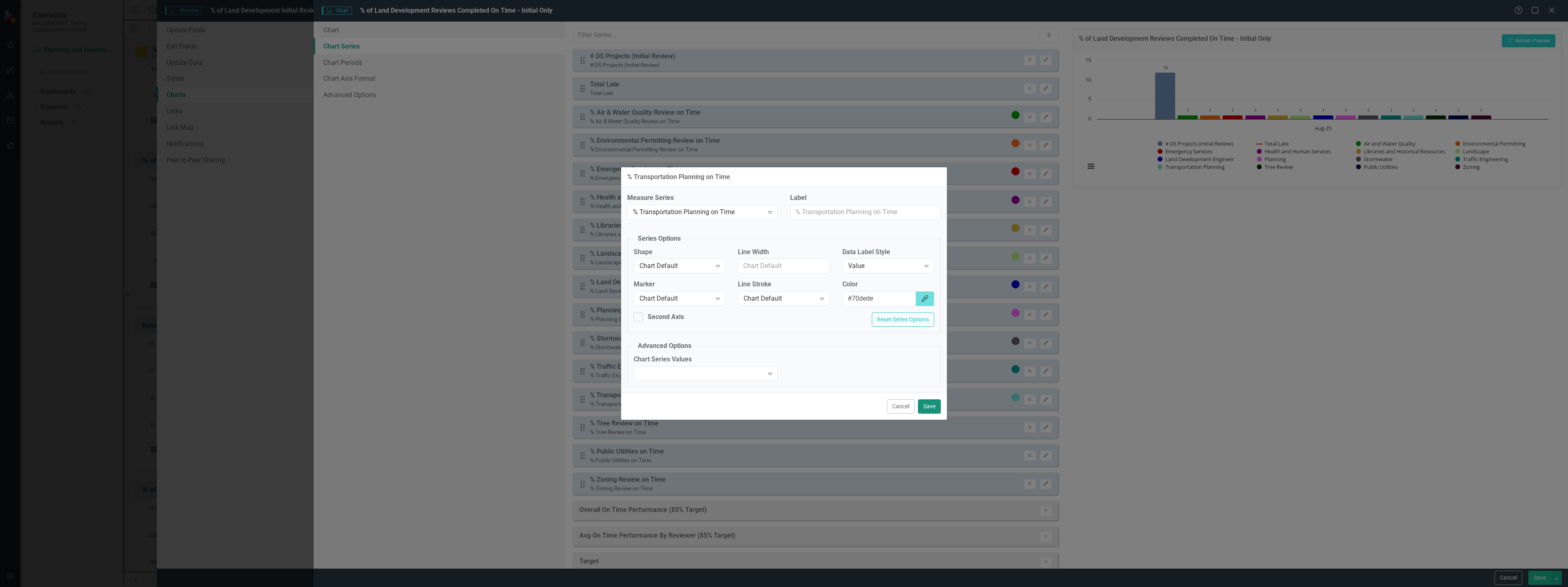
click at [926, 401] on button "Save" at bounding box center [929, 406] width 23 height 14
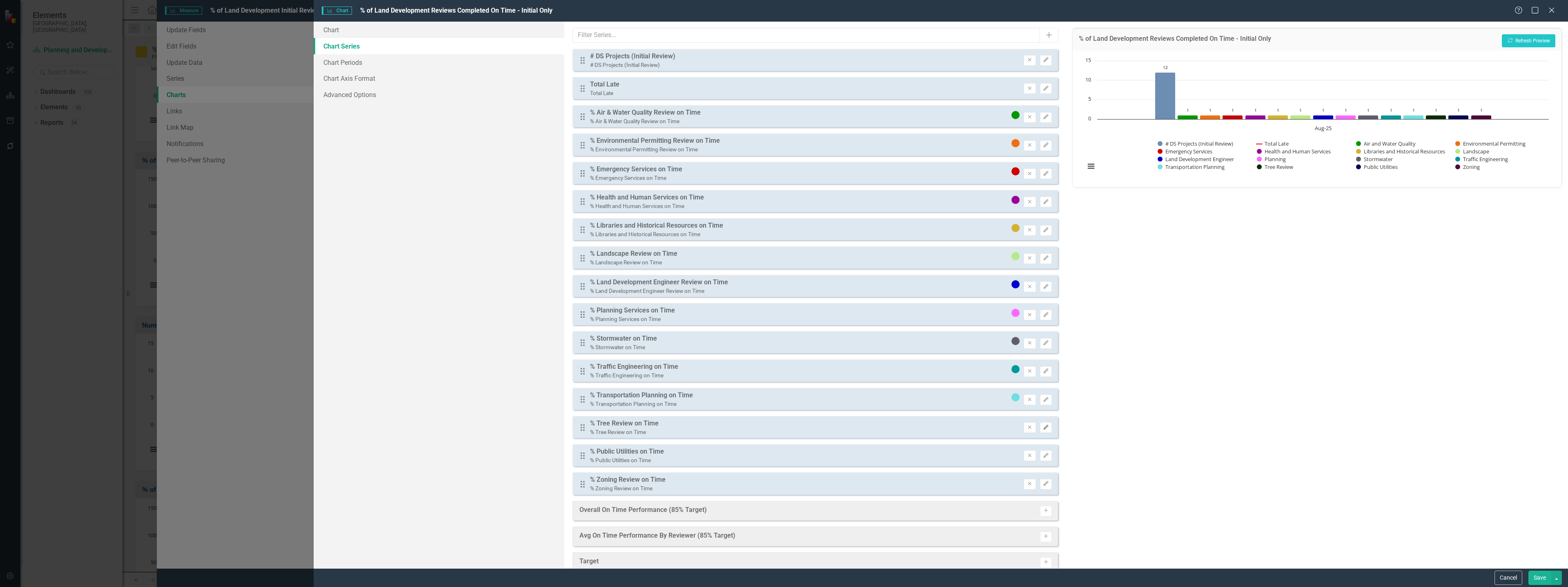
click at [1040, 432] on button "Edit" at bounding box center [1046, 427] width 12 height 10
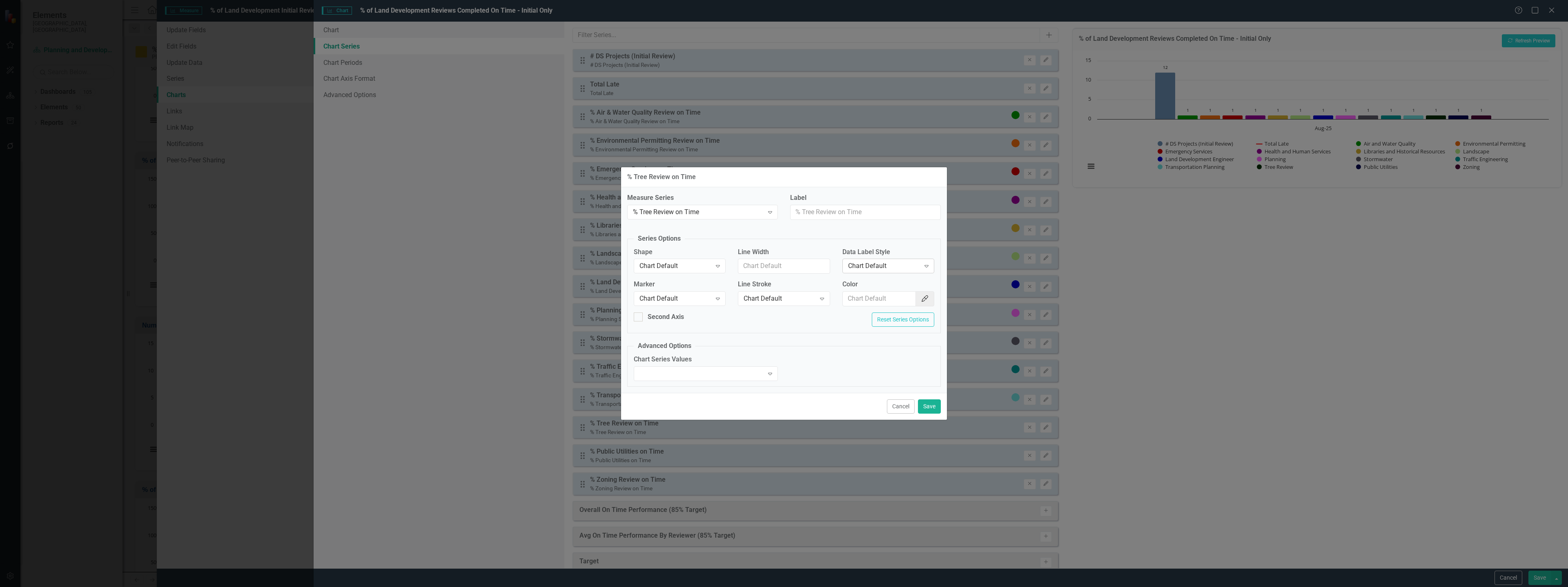
click at [886, 261] on div "Chart Default Expand" at bounding box center [888, 266] width 92 height 15
click at [864, 304] on div "Value" at bounding box center [889, 307] width 79 height 9
click at [868, 299] on input "Color" at bounding box center [880, 299] width 74 height 15
paste input "#072e06"
type input "#072e06"
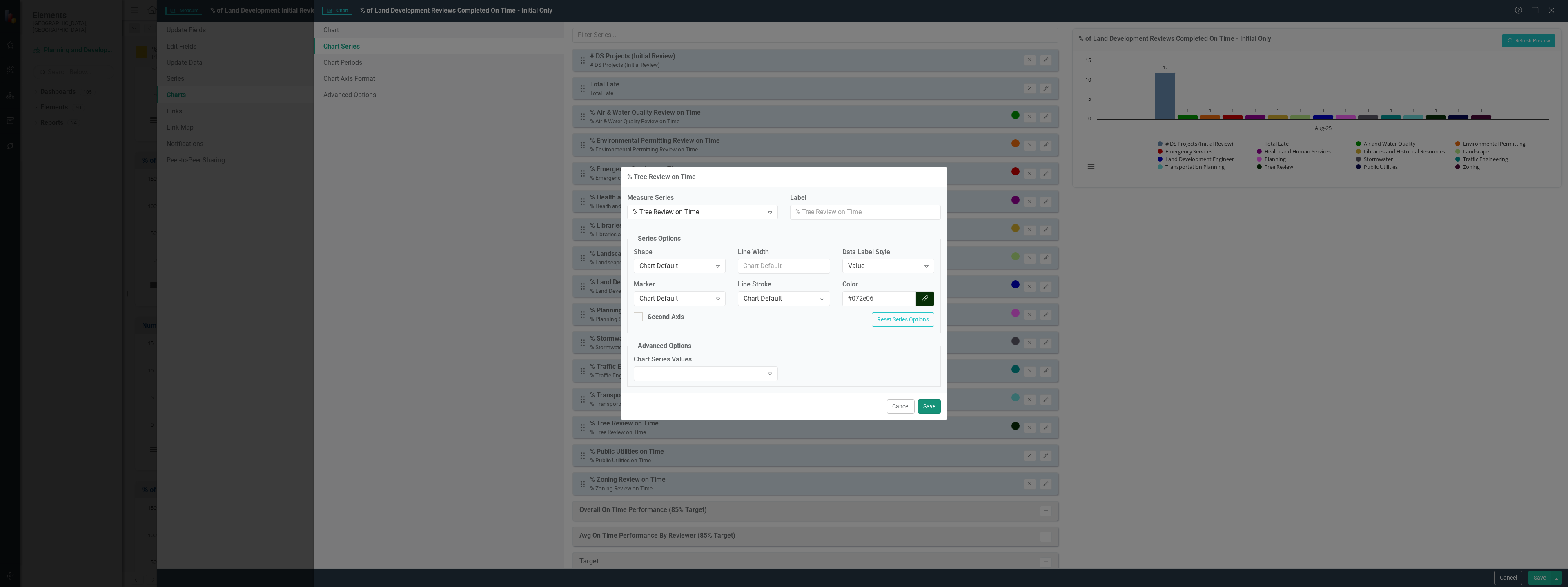
click at [934, 406] on button "Save" at bounding box center [929, 406] width 23 height 14
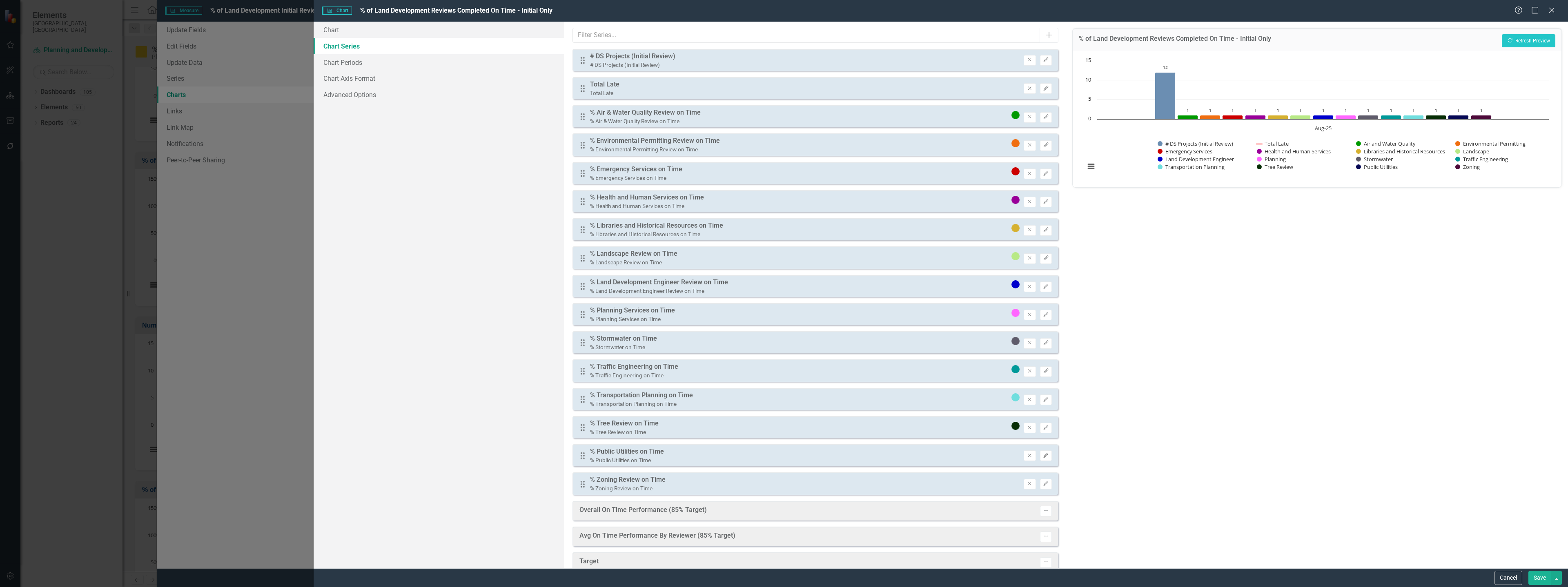
click at [1040, 459] on button "Edit" at bounding box center [1046, 456] width 12 height 10
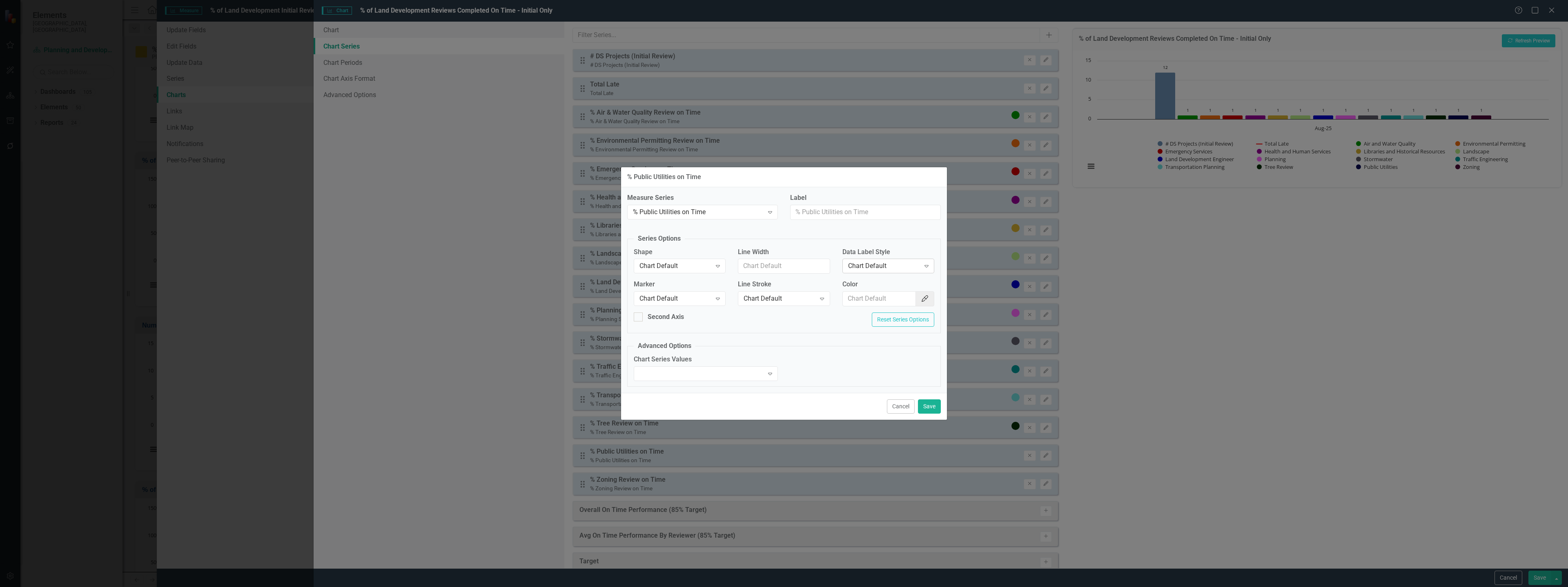
click at [875, 263] on div "Chart Default" at bounding box center [884, 266] width 72 height 9
click at [866, 307] on div "Value" at bounding box center [889, 307] width 79 height 9
click at [870, 293] on input "Color" at bounding box center [880, 299] width 74 height 15
paste input "#060854"
type input "#060854"
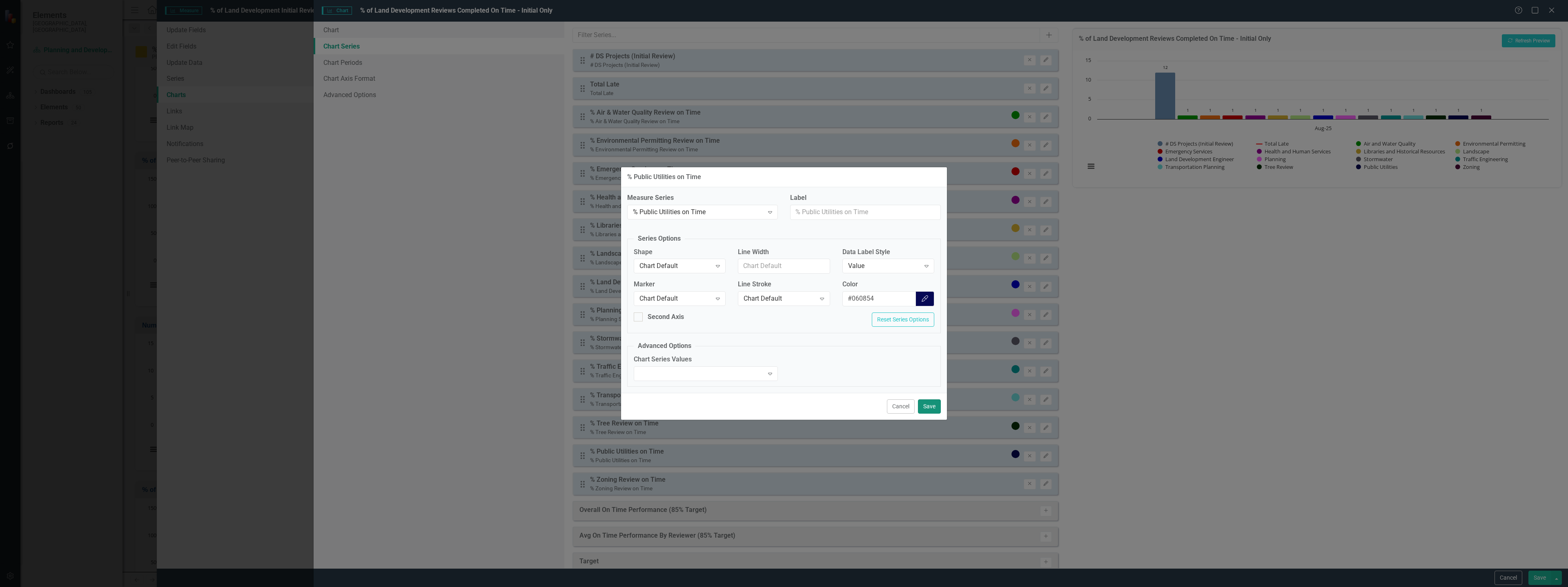
drag, startPoint x: 931, startPoint y: 405, endPoint x: 935, endPoint y: 410, distance: 6.4
click at [931, 405] on button "Save" at bounding box center [929, 406] width 23 height 14
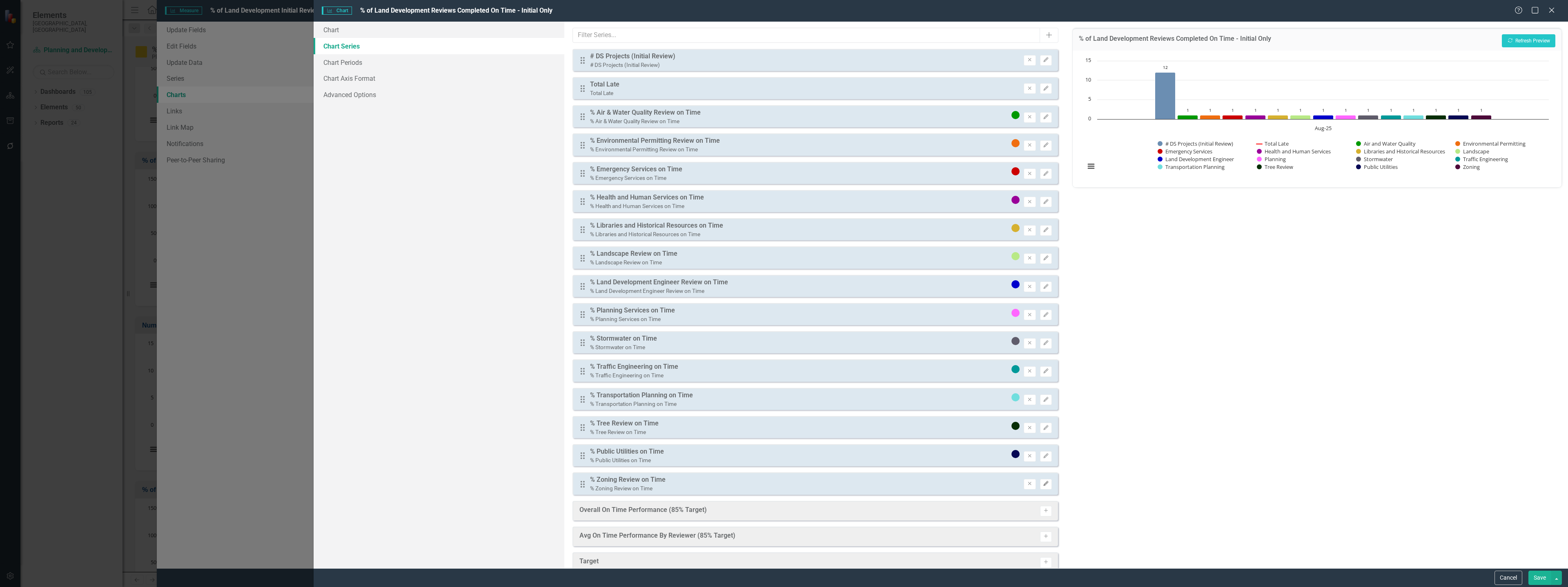
click at [1040, 481] on button "Edit" at bounding box center [1046, 484] width 12 height 10
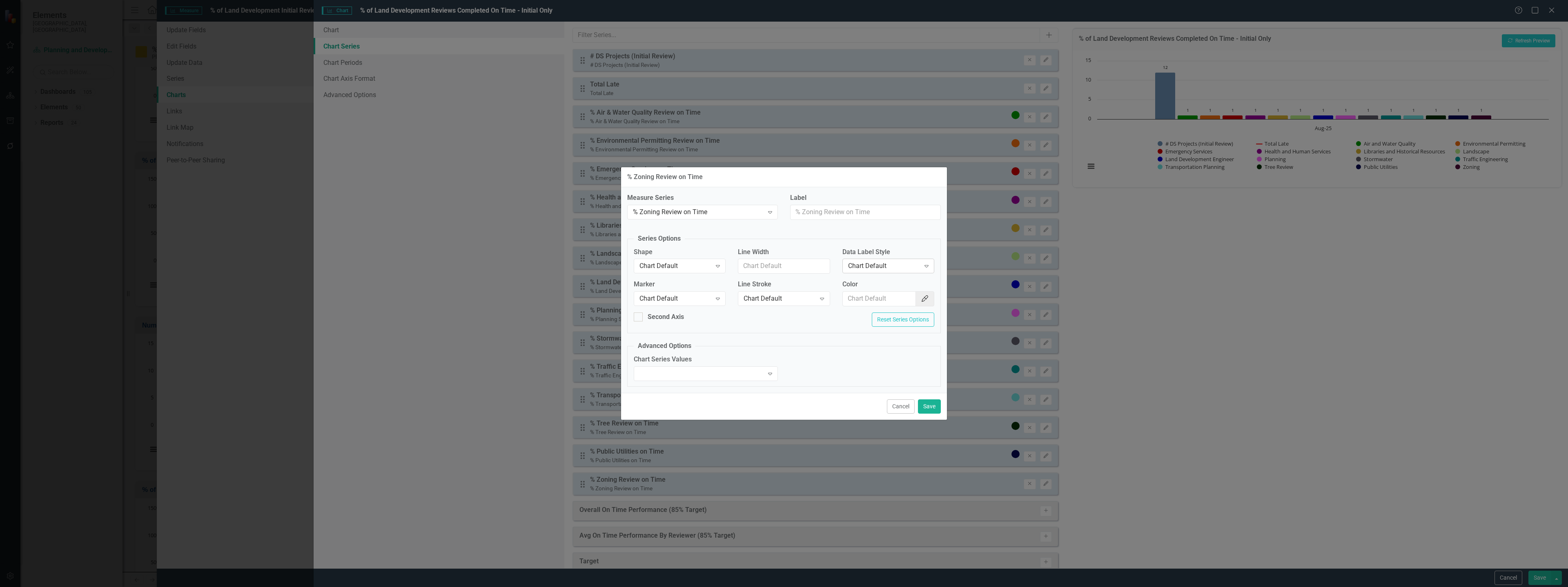
click at [900, 267] on div "Chart Default" at bounding box center [884, 266] width 72 height 9
click at [872, 307] on div "Value" at bounding box center [889, 307] width 79 height 9
click at [873, 299] on input "Color" at bounding box center [880, 299] width 74 height 15
paste input "#4d0a3a"
type input "#4d0a3a"
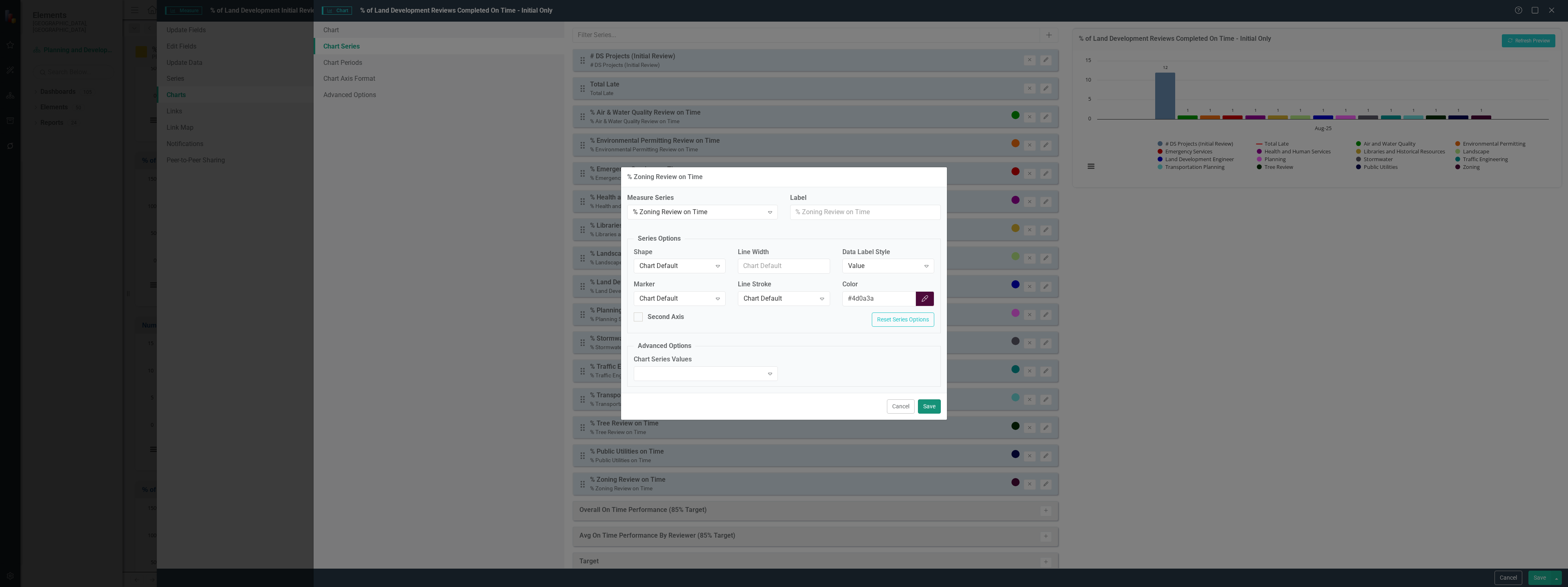
click at [928, 406] on button "Save" at bounding box center [929, 406] width 23 height 14
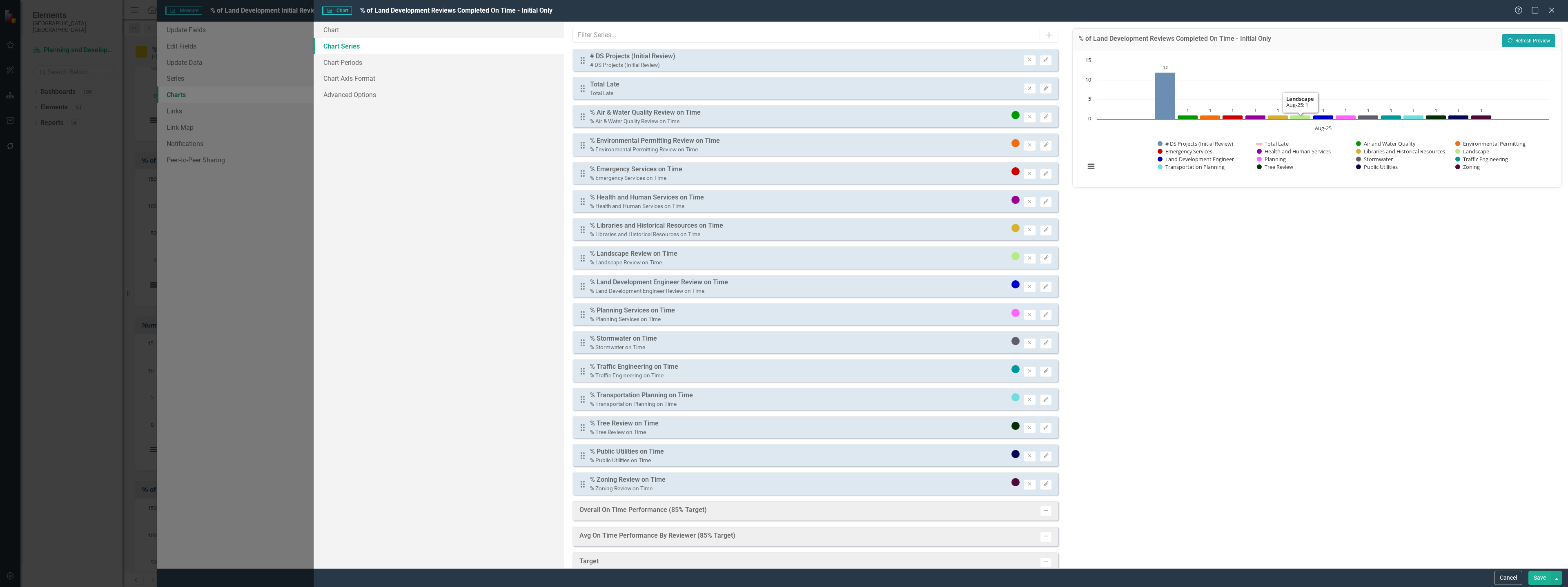
click at [1509, 40] on icon "Recalculate" at bounding box center [1510, 40] width 6 height 5
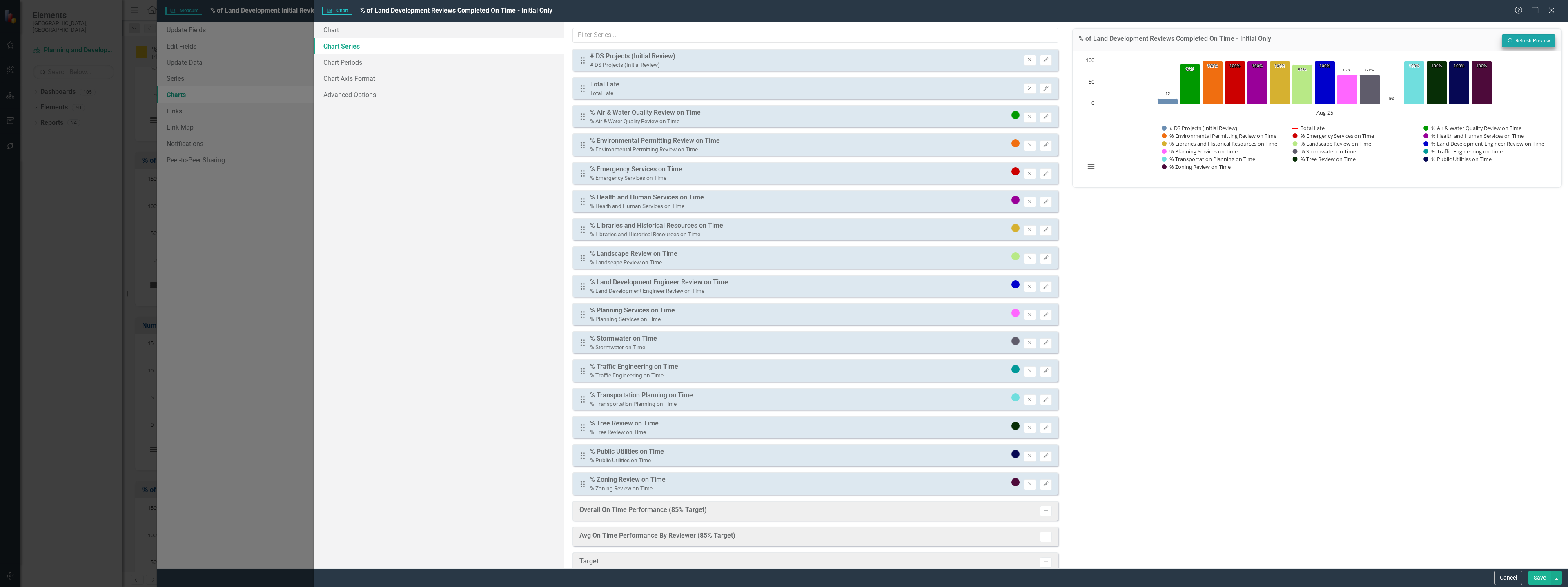
click at [1026, 59] on icon "Remove" at bounding box center [1029, 60] width 6 height 5
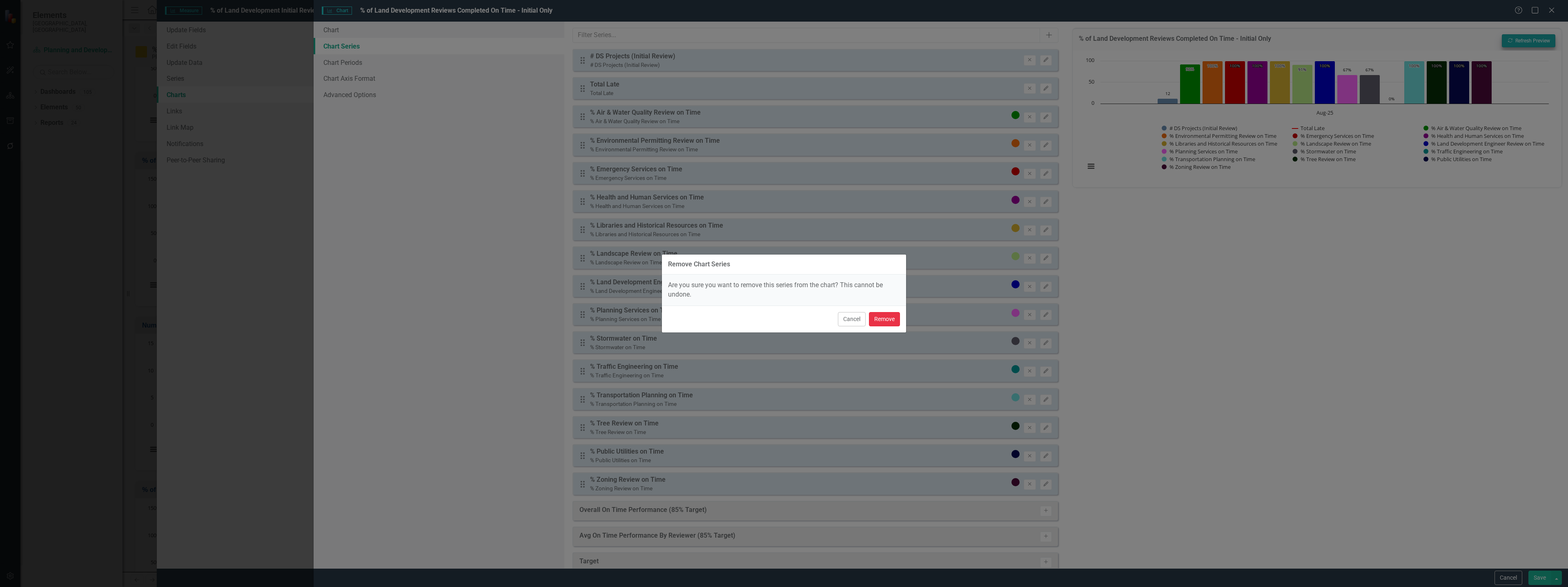
click at [885, 319] on button "Remove" at bounding box center [884, 319] width 31 height 14
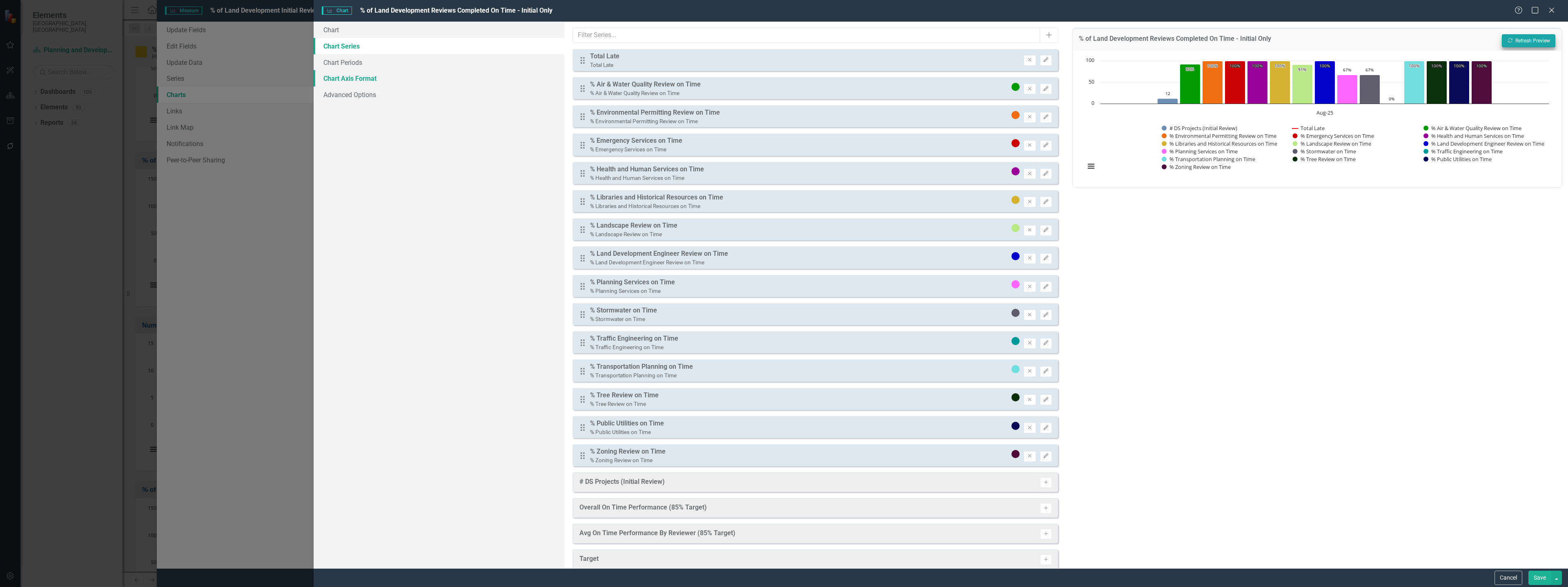
click at [388, 75] on link "Chart Axis Format" at bounding box center [439, 78] width 251 height 16
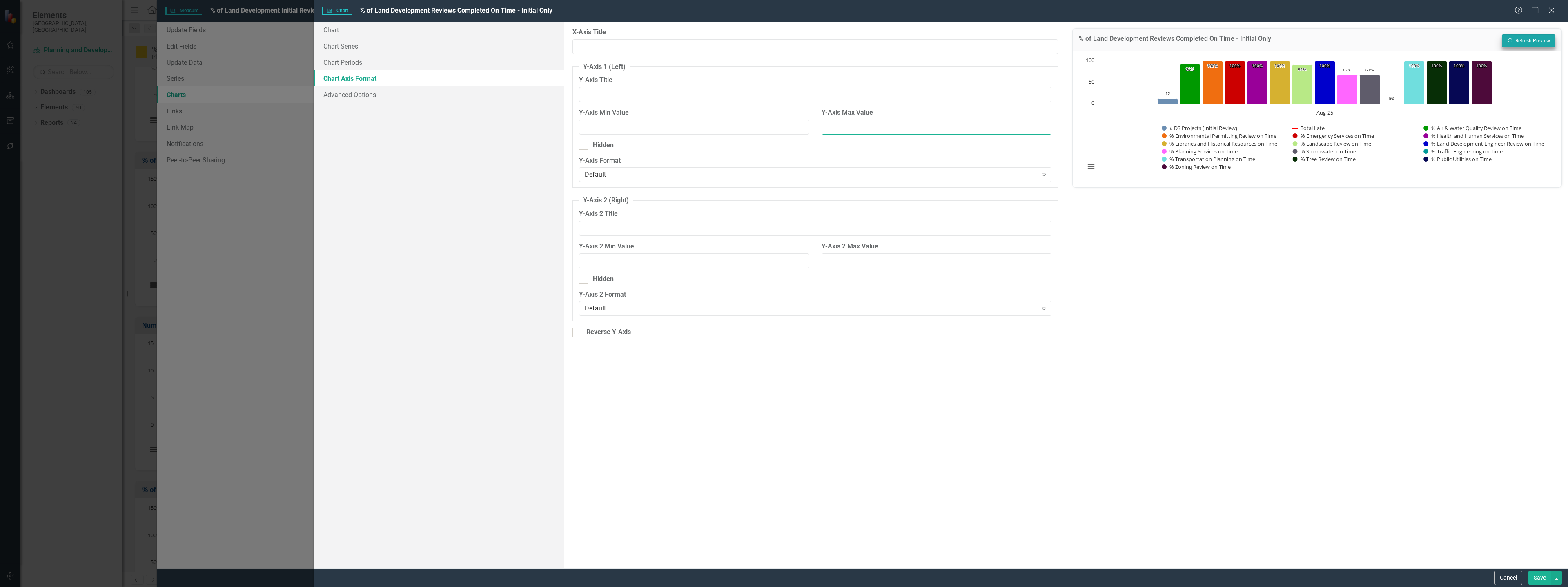
click at [892, 131] on input "Y-Axis Max Value" at bounding box center [937, 127] width 230 height 15
type input "120"
click at [1513, 38] on icon "Recalculate" at bounding box center [1510, 40] width 6 height 5
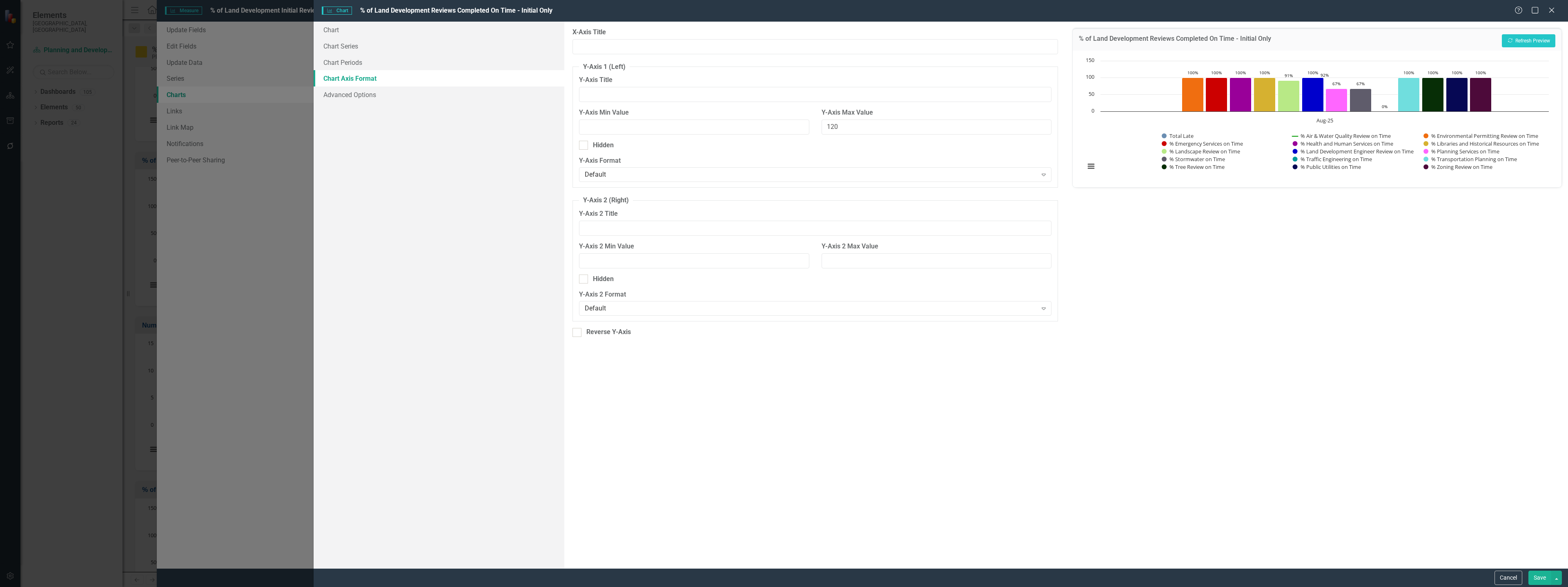
click at [1541, 581] on button "Save" at bounding box center [1540, 577] width 23 height 14
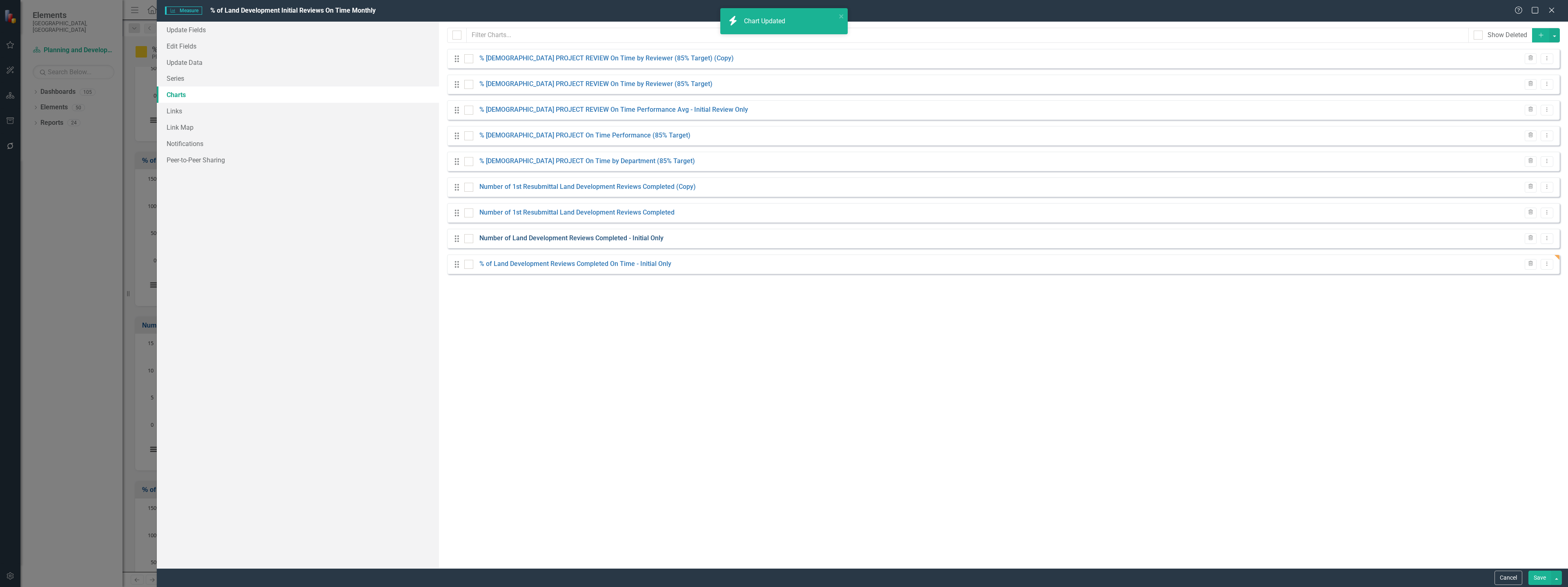
click at [595, 237] on link "Number of Land Development Reviews Completed - Initial Only" at bounding box center [572, 238] width 184 height 9
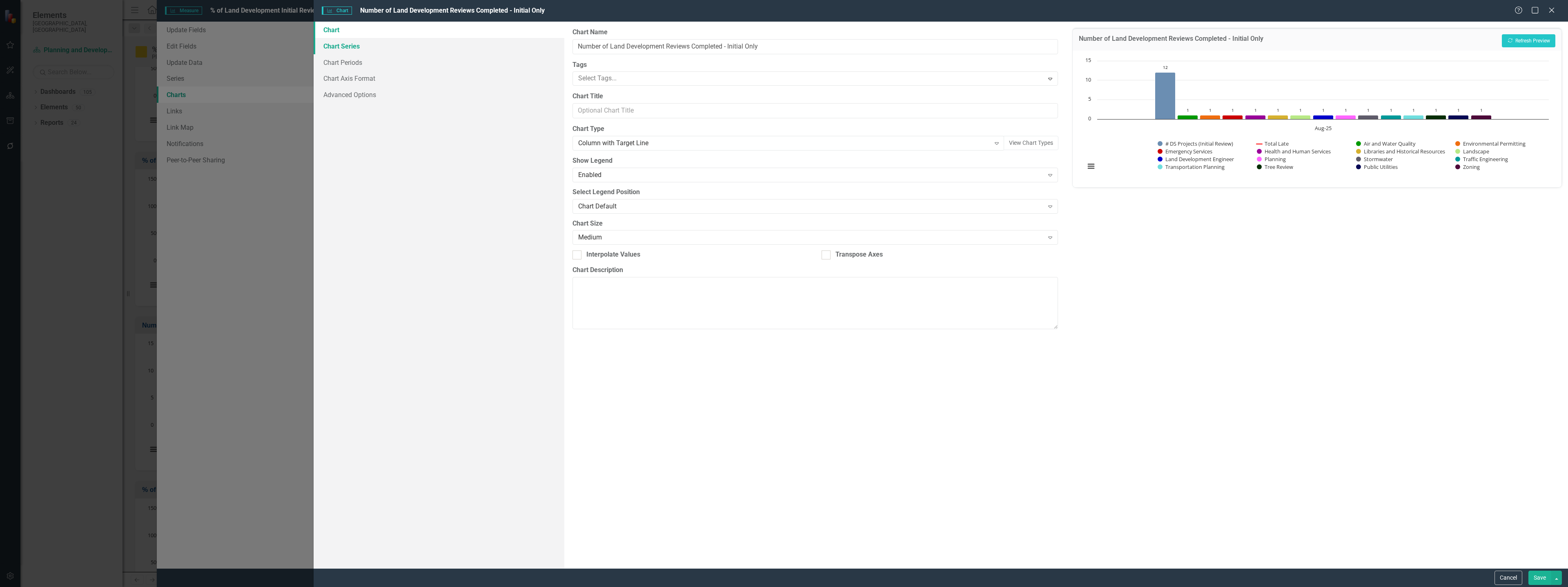
click at [432, 44] on link "Chart Series" at bounding box center [439, 46] width 251 height 16
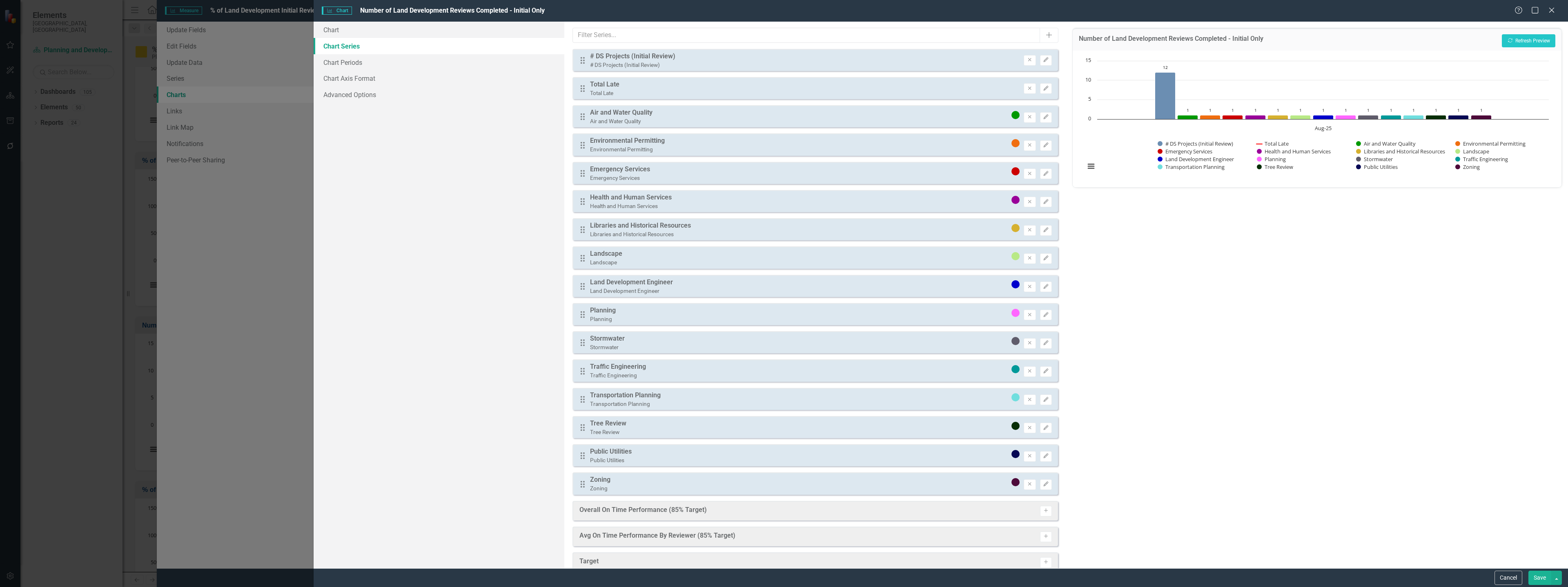
click at [1547, 577] on button "Save" at bounding box center [1540, 577] width 23 height 14
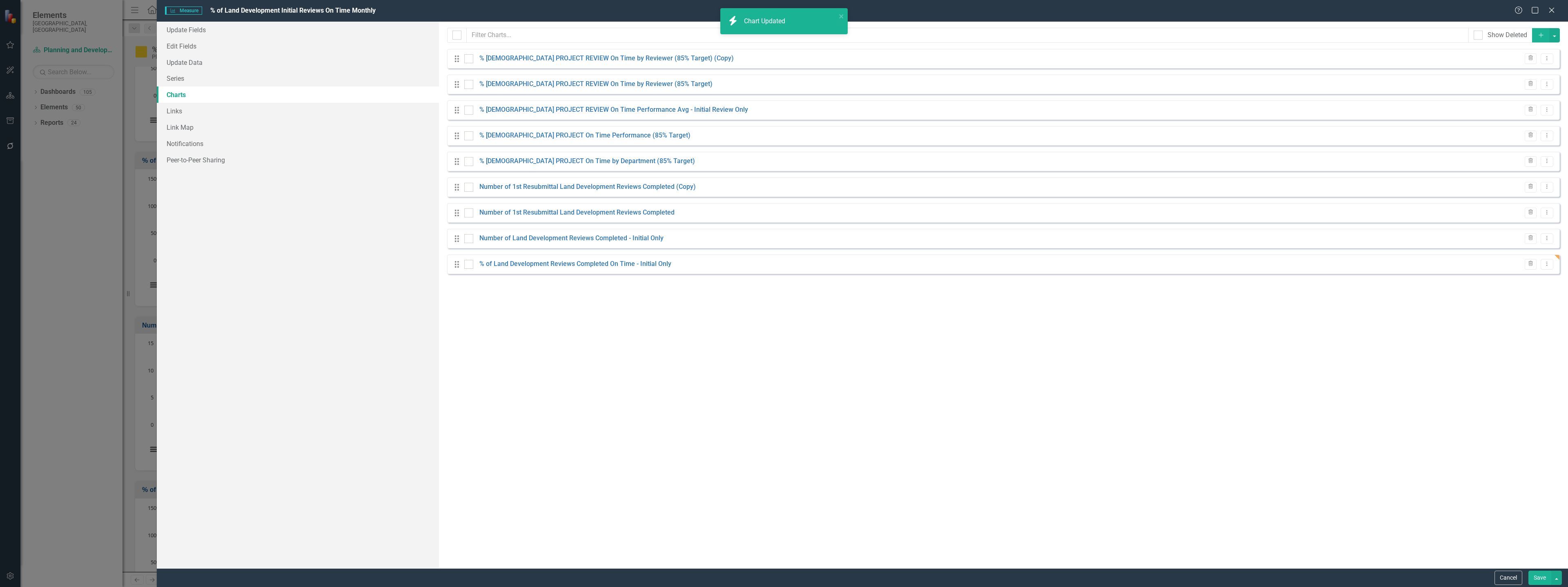
click at [1542, 578] on button "Save" at bounding box center [1540, 577] width 23 height 14
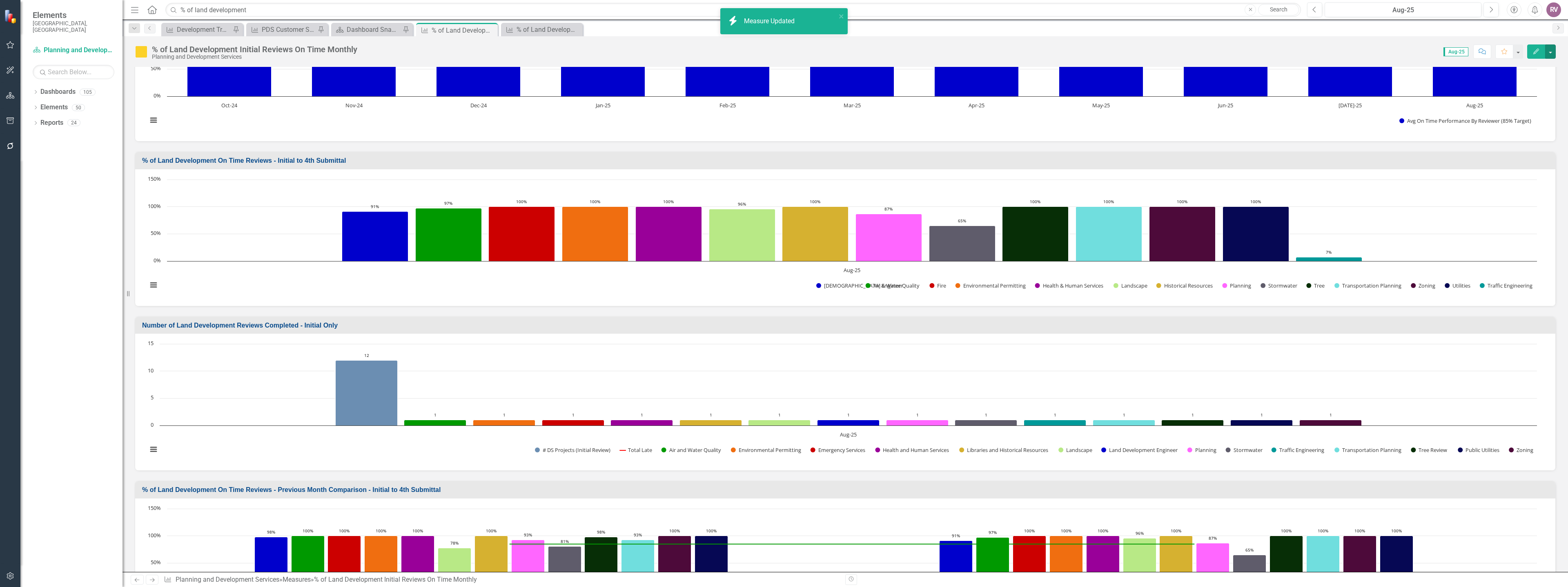
scroll to position [83, 0]
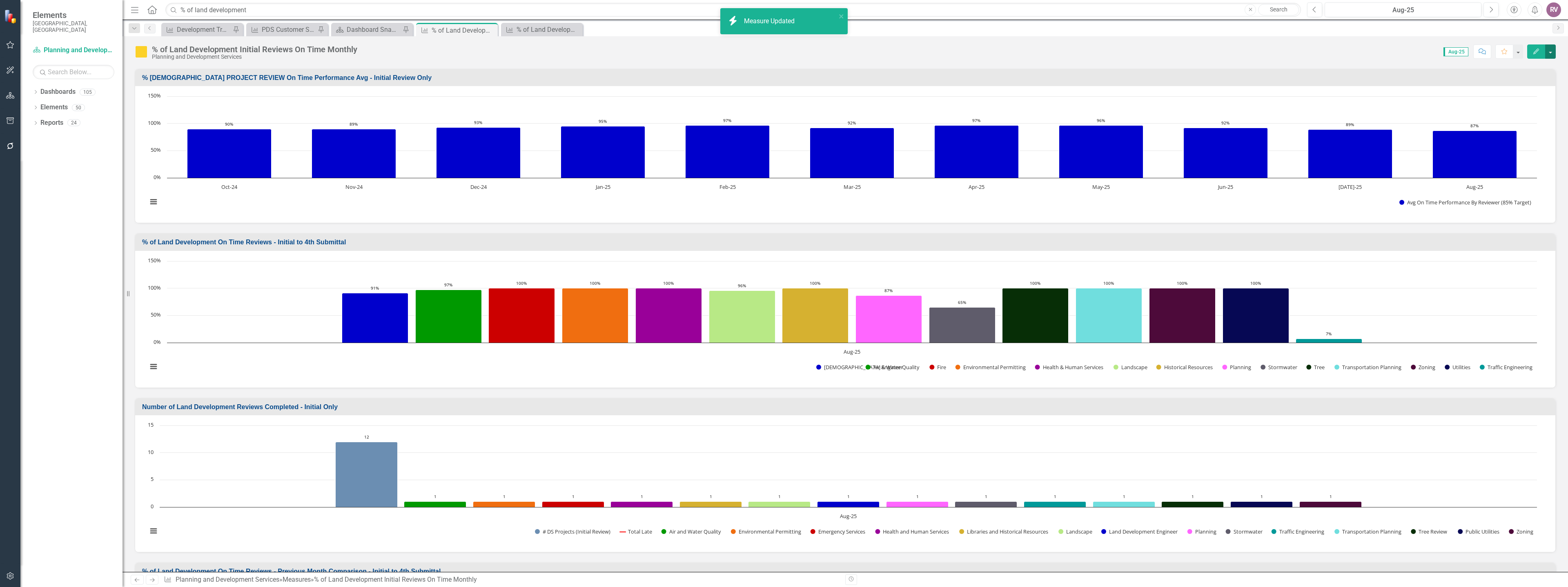
click at [1553, 55] on button "button" at bounding box center [1550, 51] width 10 height 14
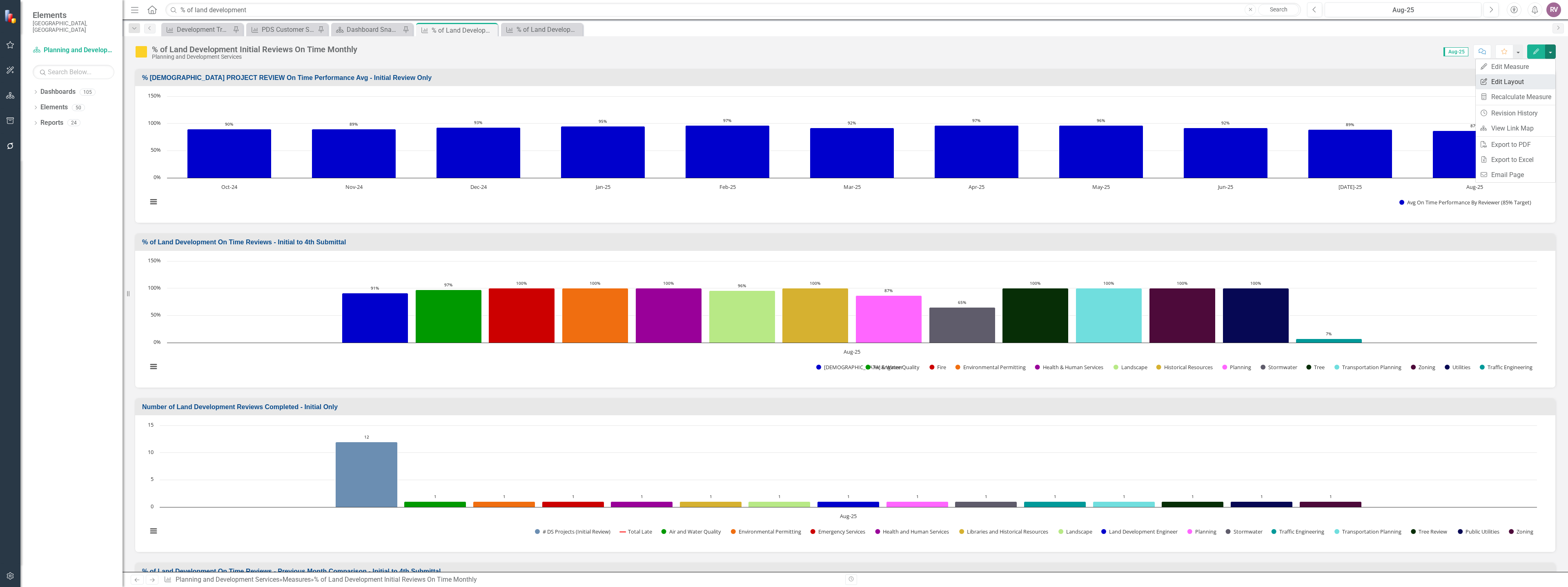
click at [1514, 79] on link "Edit Report Edit Layout" at bounding box center [1515, 82] width 80 height 15
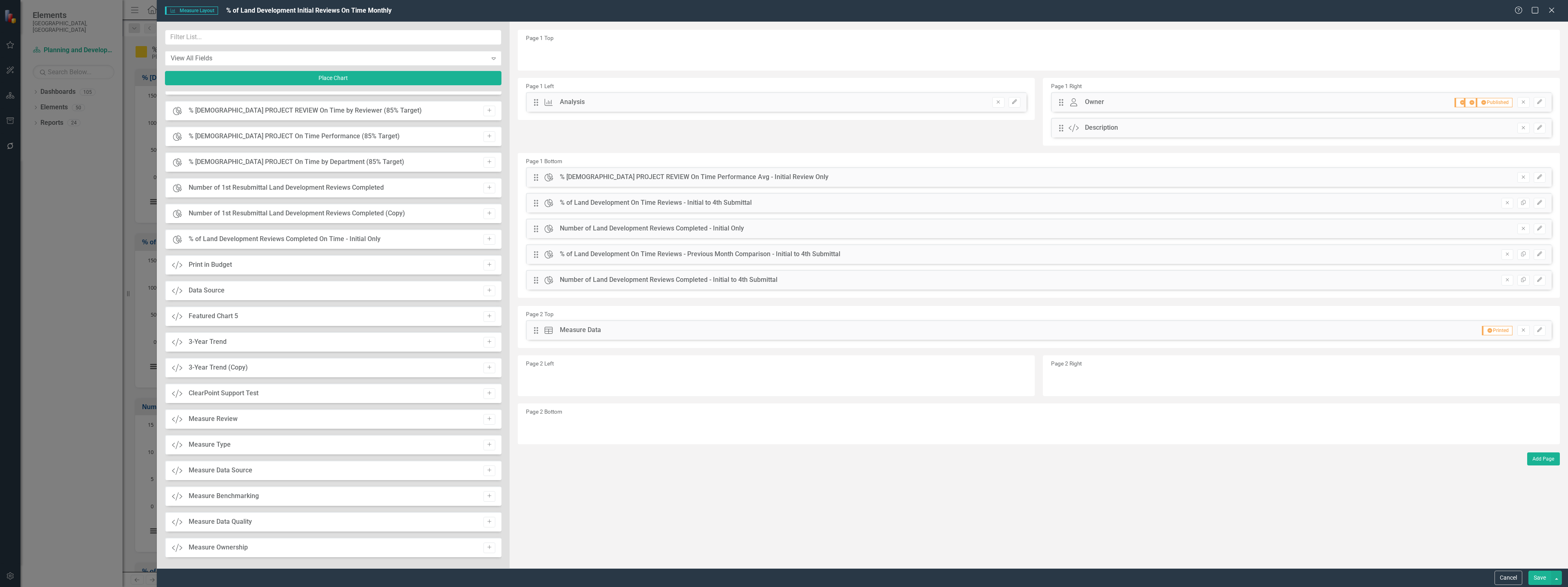
scroll to position [611, 0]
click at [493, 158] on div "Chart % of Land Development Reviews Completed On Time - Initial Only Add" at bounding box center [333, 159] width 337 height 19
click at [488, 158] on icon "Add" at bounding box center [489, 159] width 6 height 5
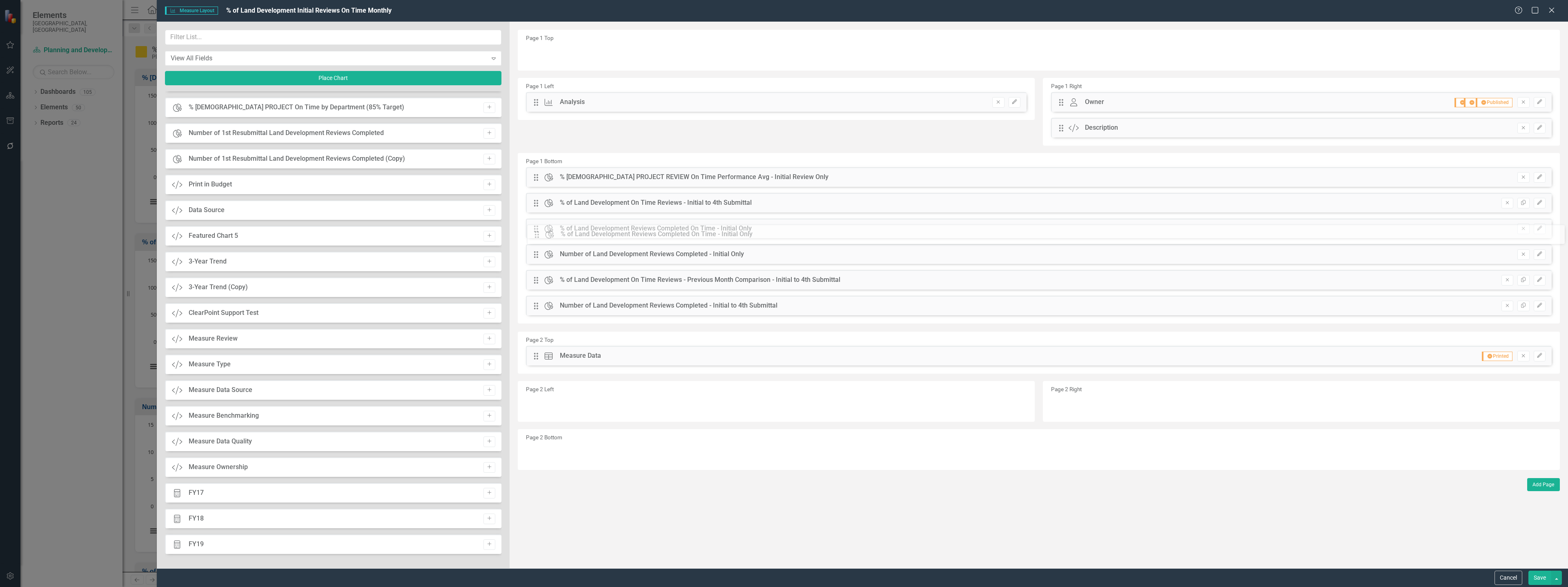
drag, startPoint x: 537, startPoint y: 52, endPoint x: 544, endPoint y: 232, distance: 180.1
click at [1539, 582] on button "Save" at bounding box center [1540, 577] width 23 height 14
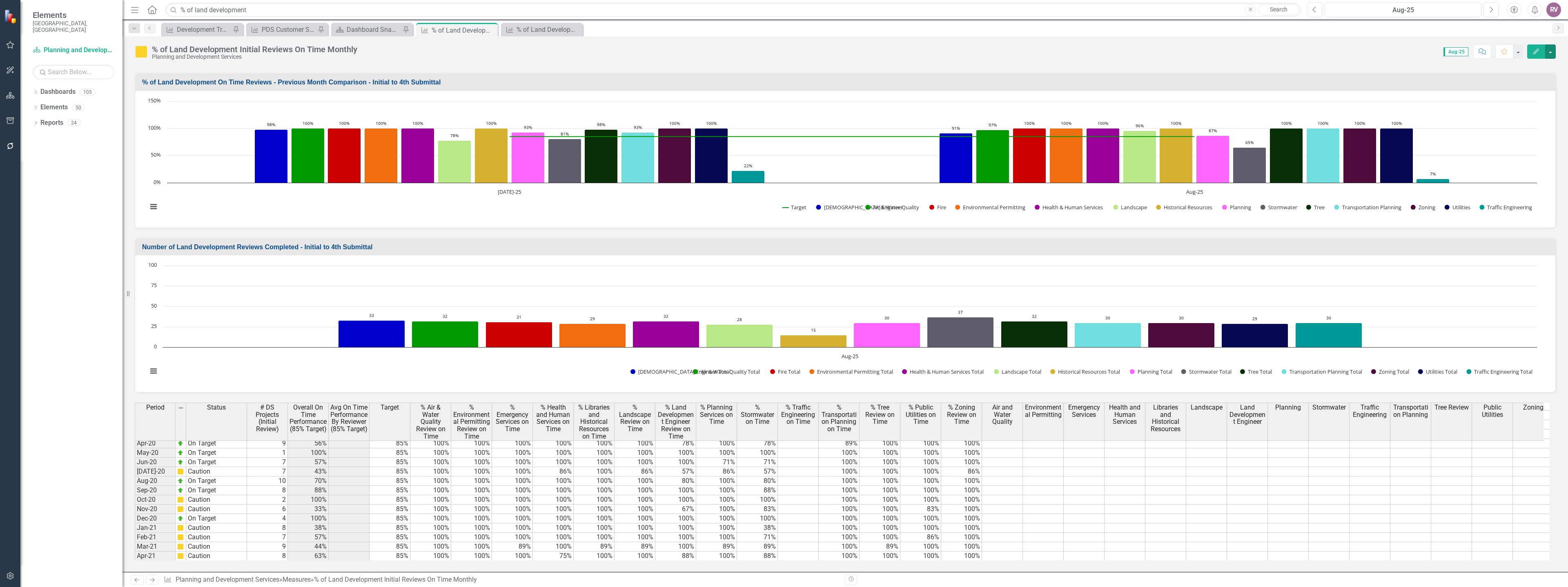
scroll to position [766, 0]
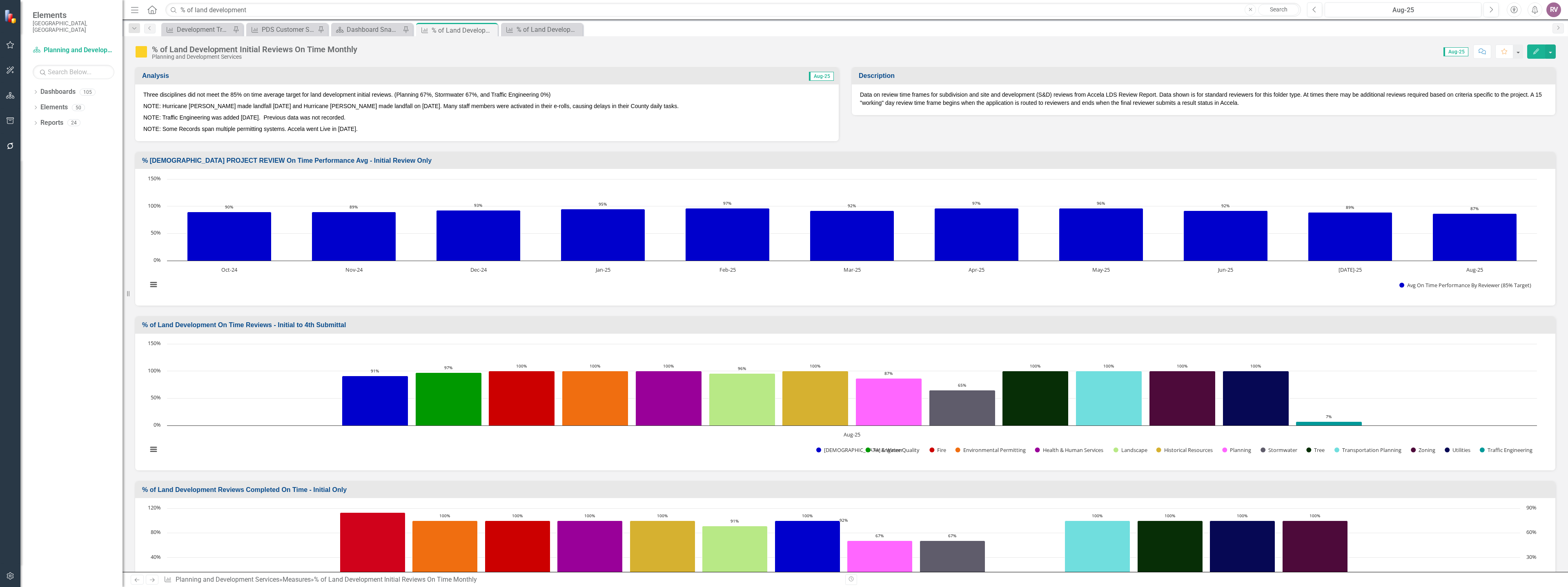
scroll to position [1266, 0]
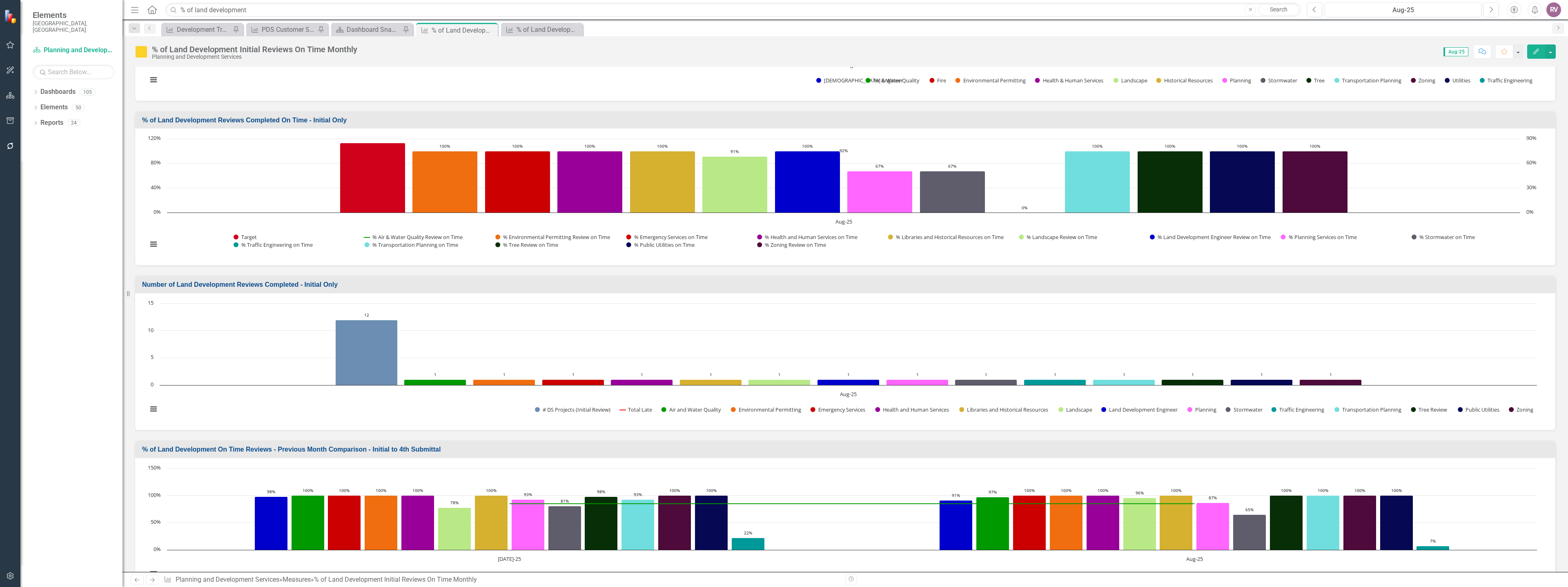
click at [427, 453] on h3 "% of Land Development On Time Reviews - Previous Month Comparison - Initial to …" at bounding box center [846, 450] width 1409 height 7
click at [427, 450] on h3 "% of Land Development On Time Reviews - Previous Month Comparison - Initial to …" at bounding box center [846, 450] width 1409 height 7
click at [545, 34] on div "% of Land Development On Time Reviews" at bounding box center [544, 29] width 54 height 10
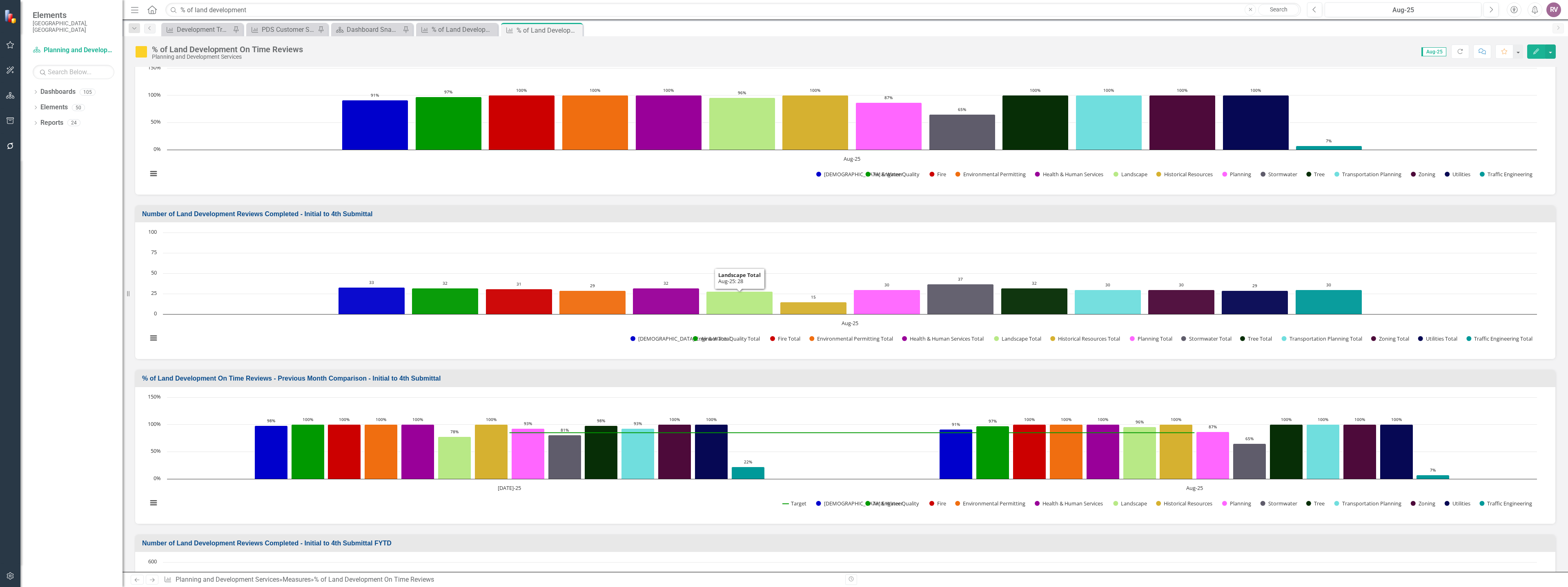
scroll to position [163, 0]
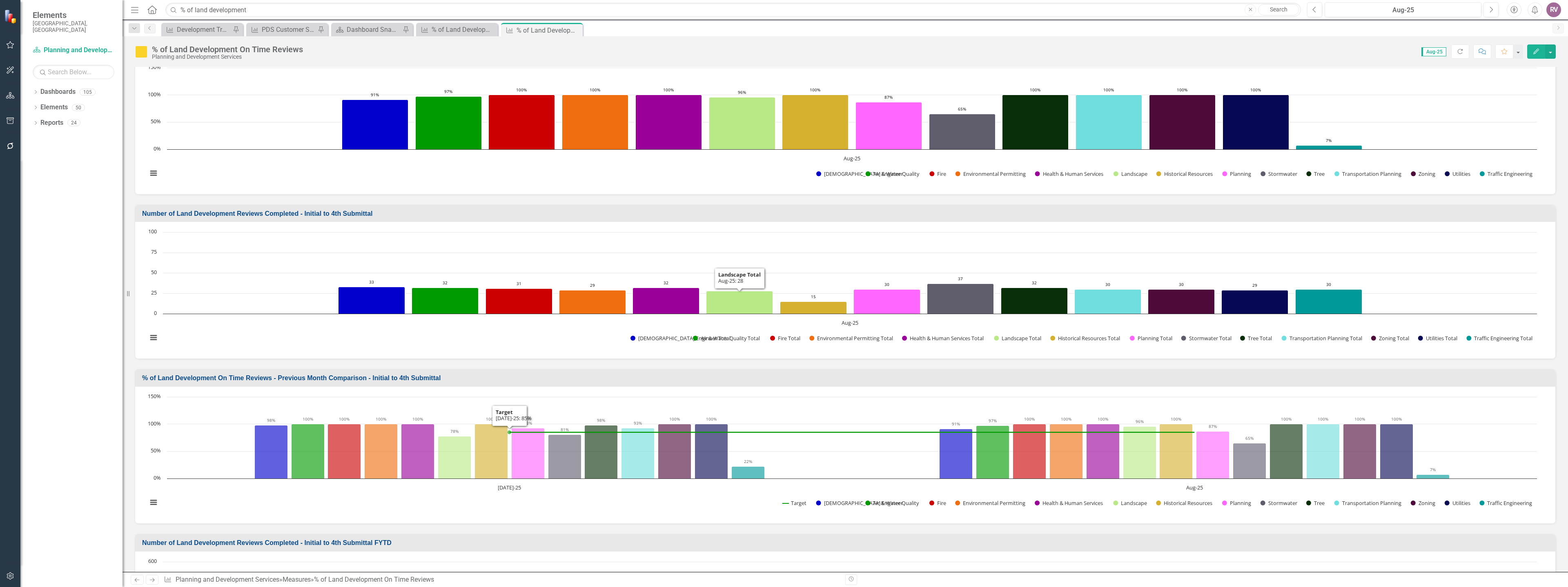
click at [396, 377] on h3 "% of Land Development On Time Reviews - Previous Month Comparison - Initial to …" at bounding box center [846, 378] width 1409 height 7
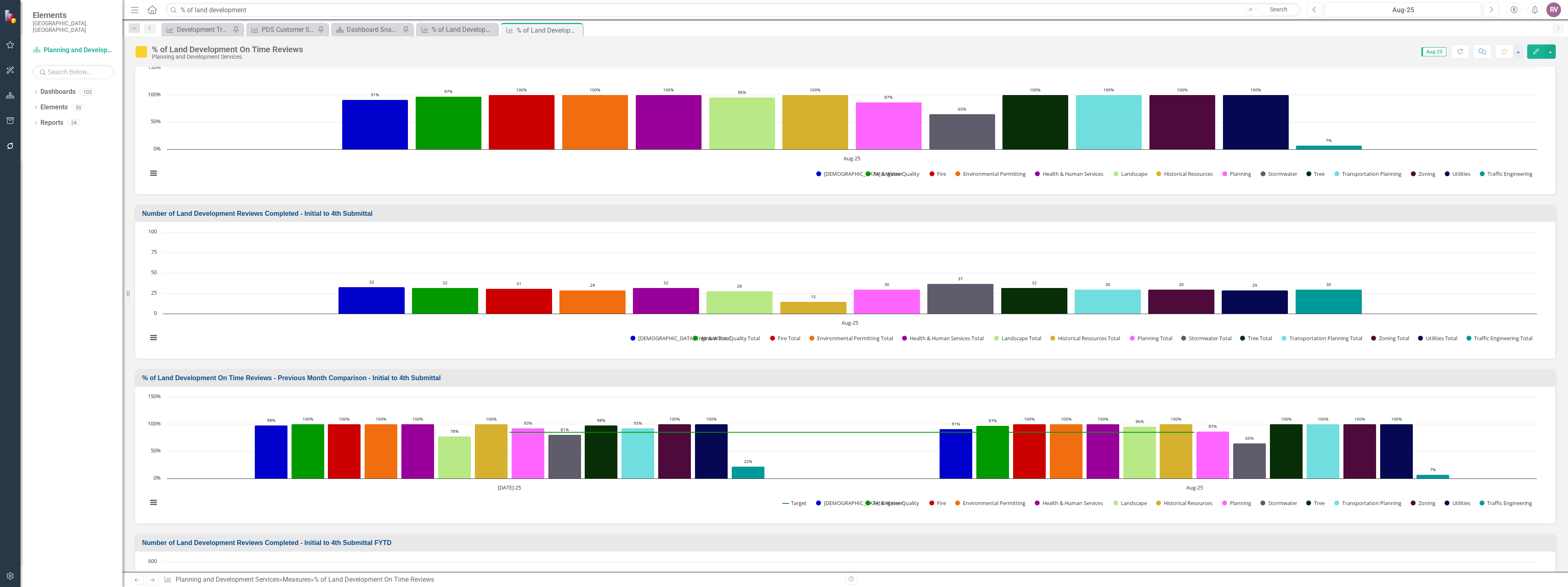
click at [396, 377] on h3 "% of Land Development On Time Reviews - Previous Month Comparison - Initial to …" at bounding box center [846, 378] width 1409 height 7
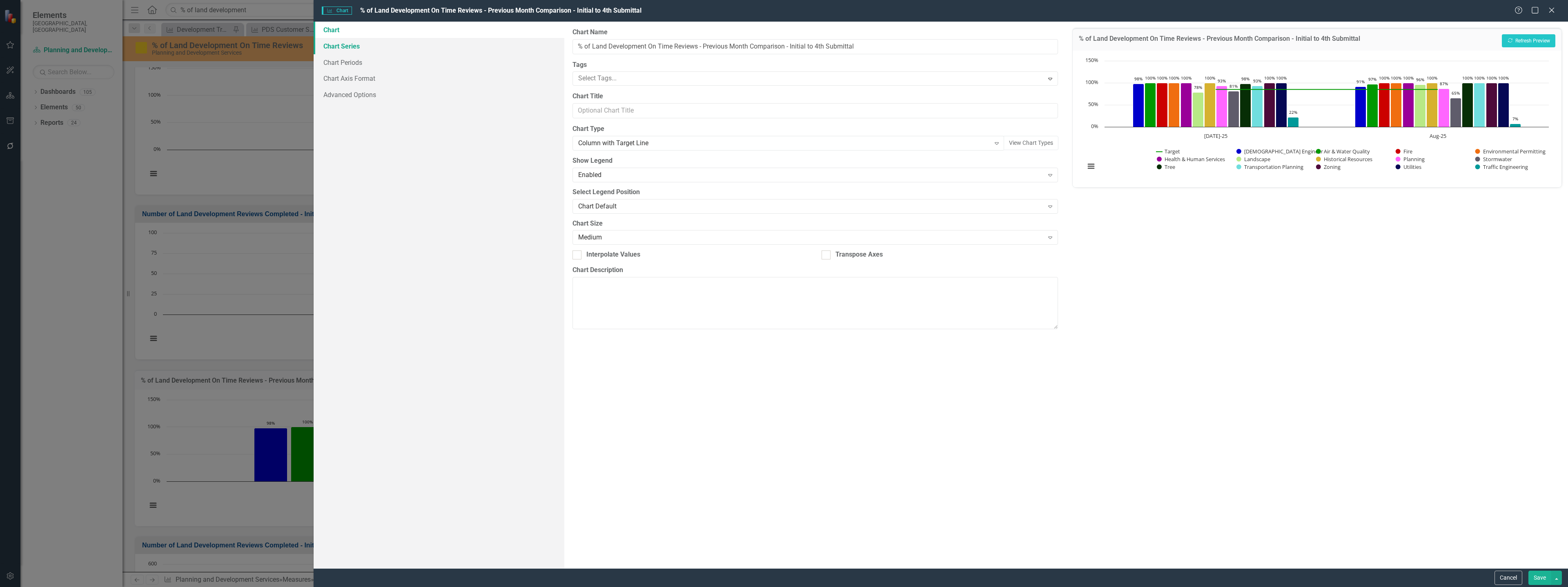
click at [421, 54] on link "Chart Series" at bounding box center [439, 46] width 251 height 16
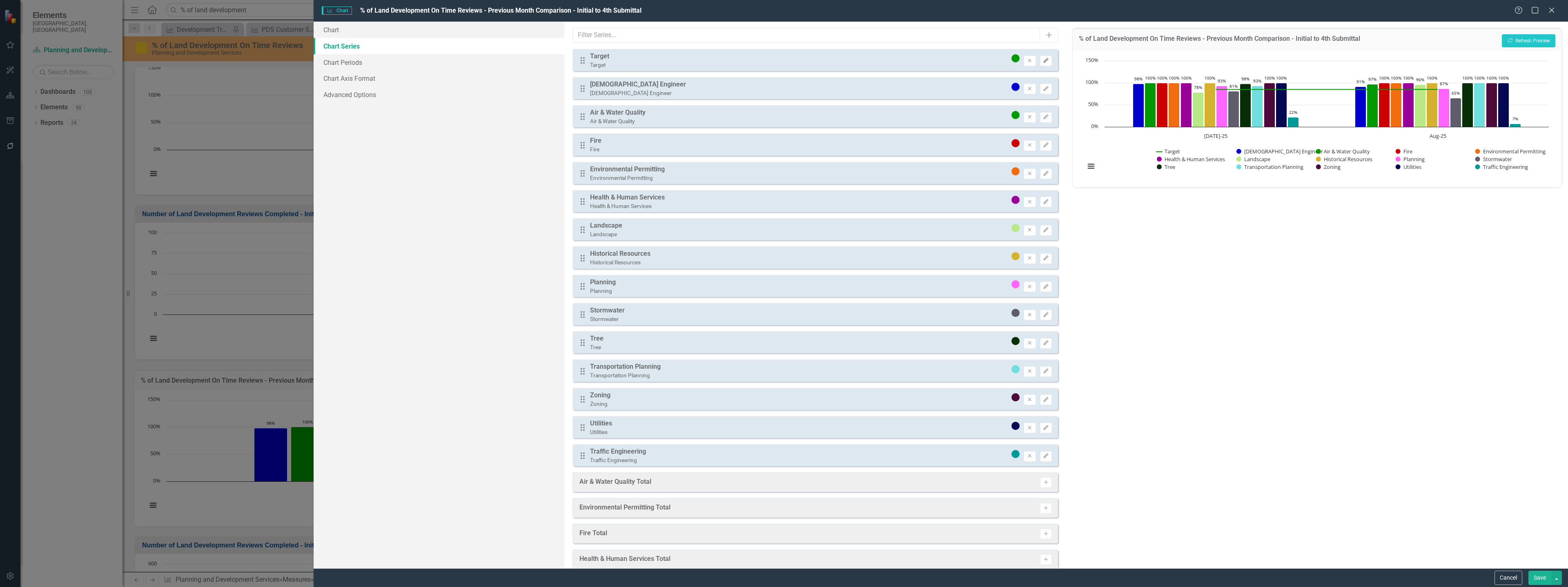
click at [1043, 62] on icon "Edit" at bounding box center [1046, 61] width 6 height 5
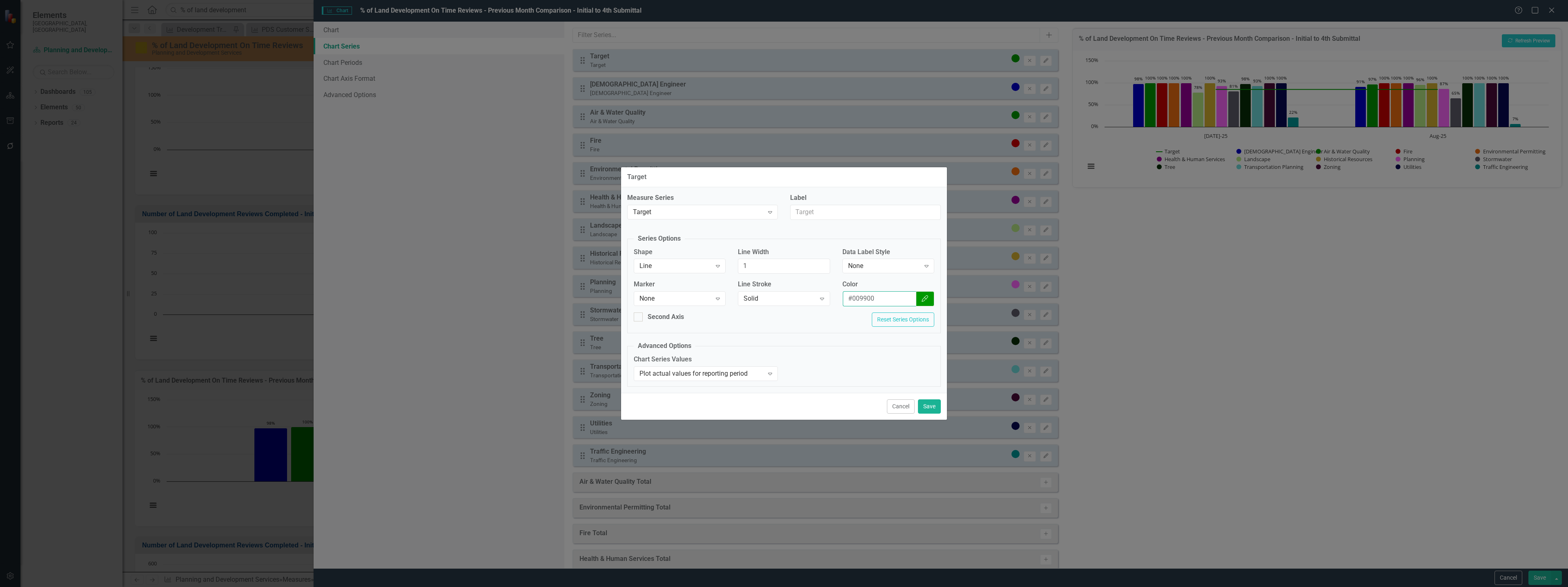
drag, startPoint x: 864, startPoint y: 299, endPoint x: 845, endPoint y: 302, distance: 19.2
click at [843, 302] on input "#009900" at bounding box center [880, 299] width 74 height 15
click at [905, 410] on button "Cancel" at bounding box center [901, 406] width 28 height 14
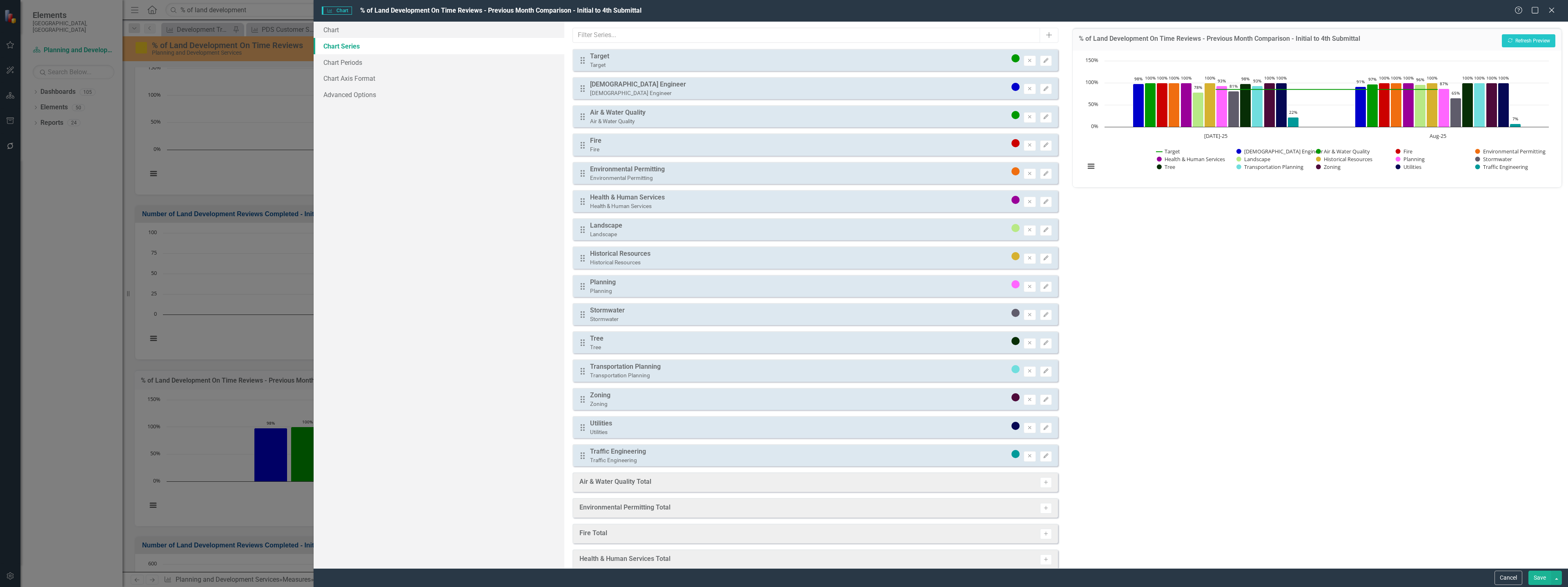
click at [1535, 576] on button "Save" at bounding box center [1540, 577] width 23 height 14
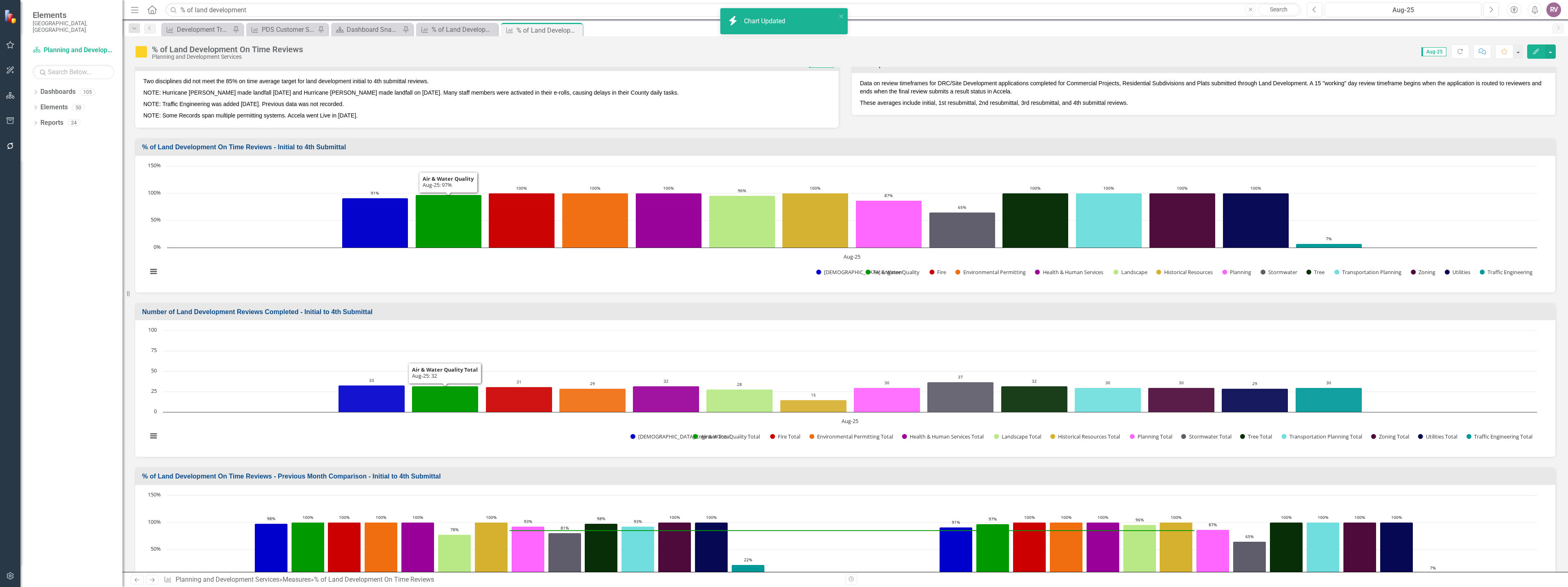
scroll to position [82, 0]
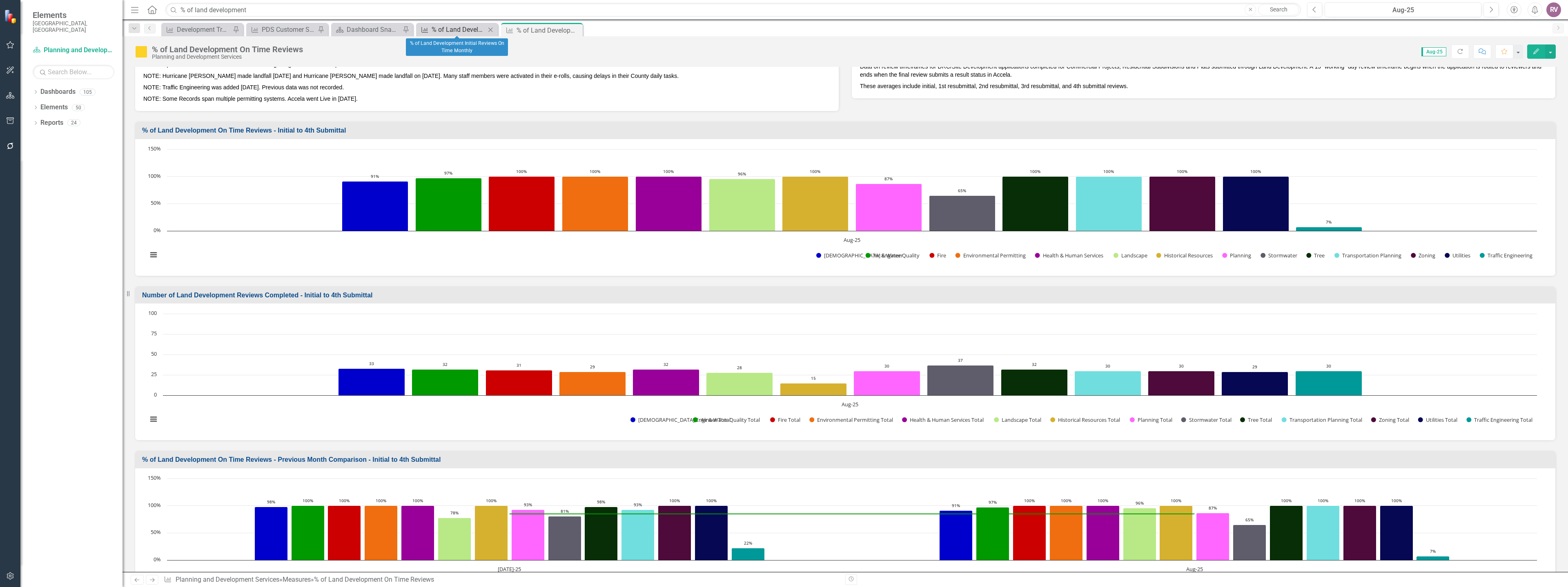
click at [471, 32] on div "% of Land Development Initial Reviews On Time Monthly" at bounding box center [458, 29] width 54 height 10
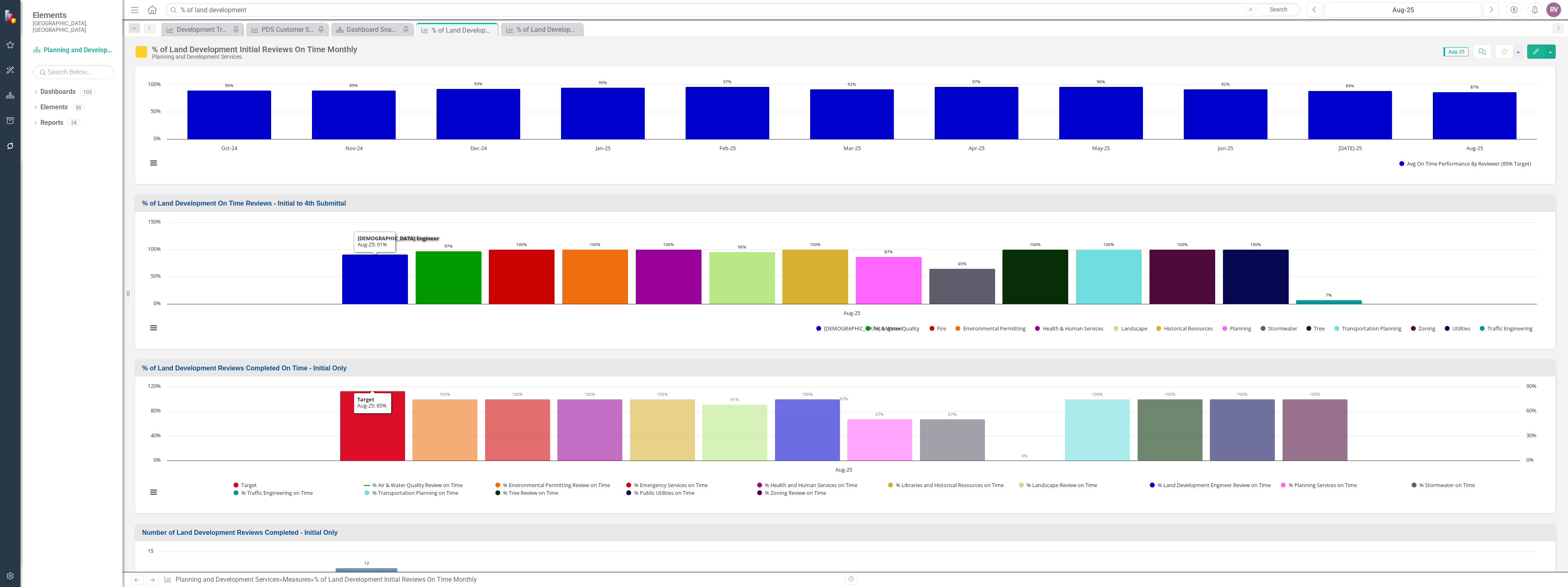
scroll to position [122, 0]
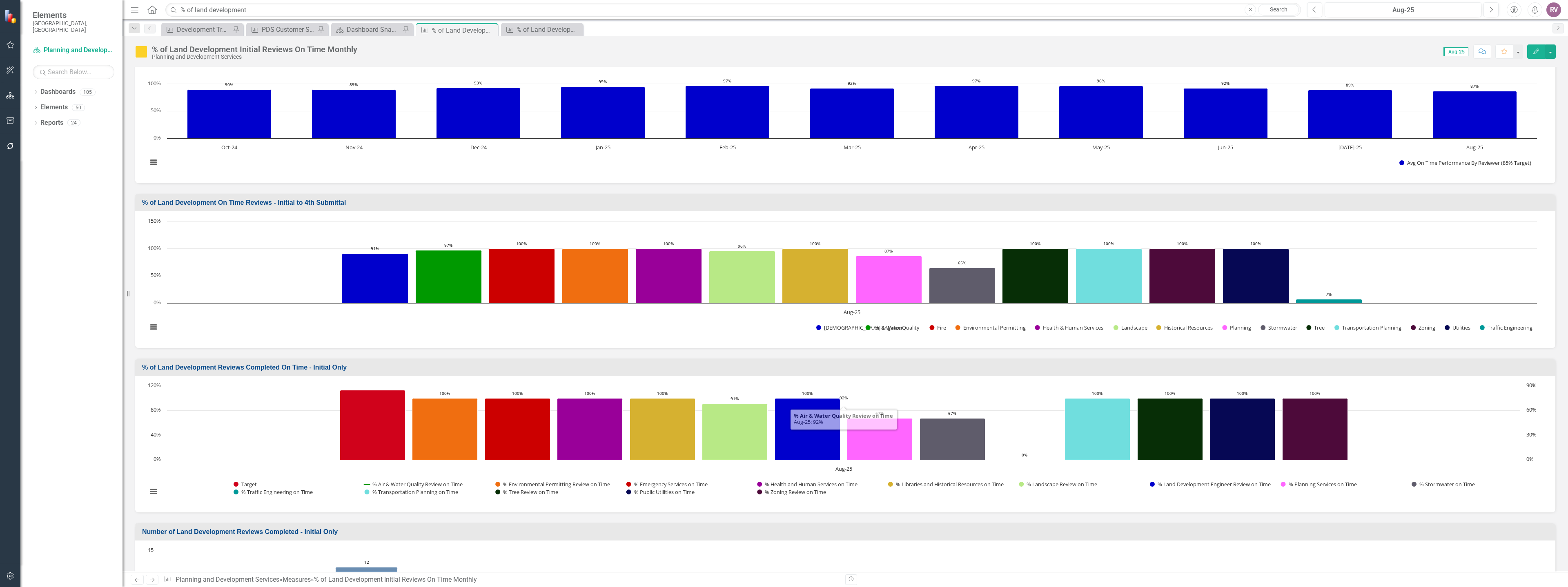
click at [321, 367] on h3 "% of Land Development Reviews Completed On Time - Initial Only" at bounding box center [846, 367] width 1409 height 7
click at [321, 366] on h3 "% of Land Development Reviews Completed On Time - Initial Only" at bounding box center [846, 367] width 1409 height 7
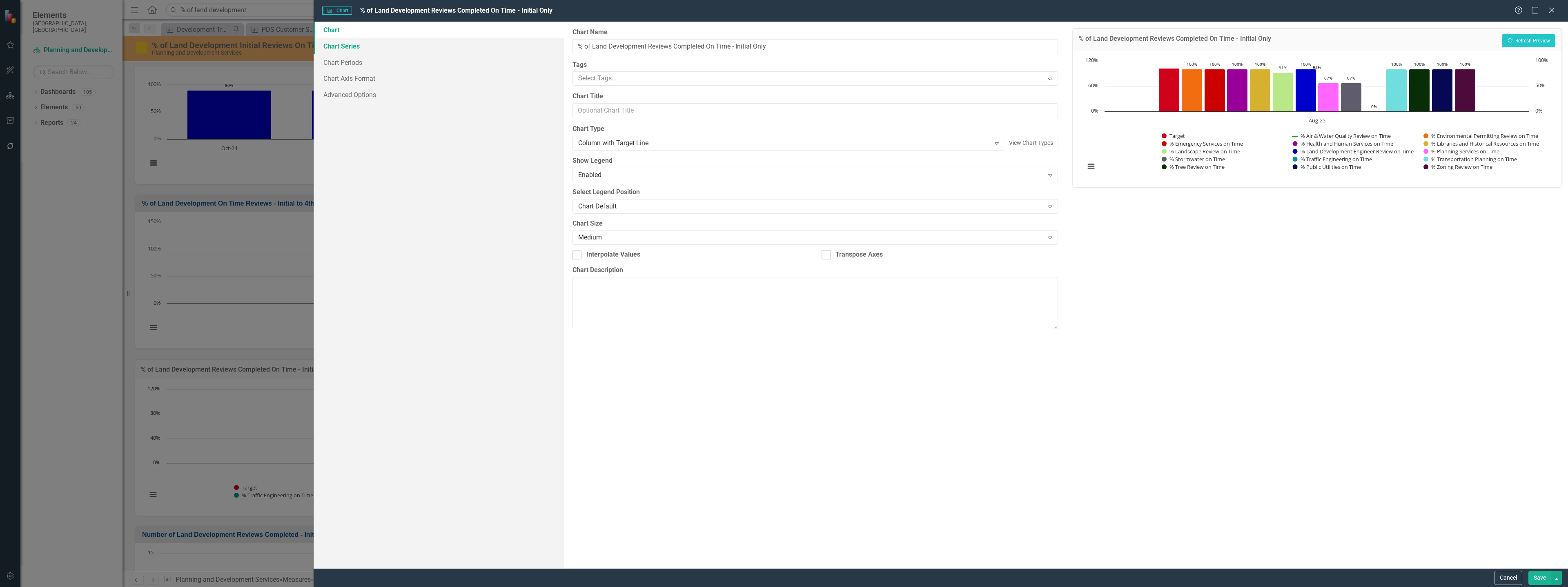
click at [347, 50] on link "Chart Series" at bounding box center [439, 46] width 251 height 16
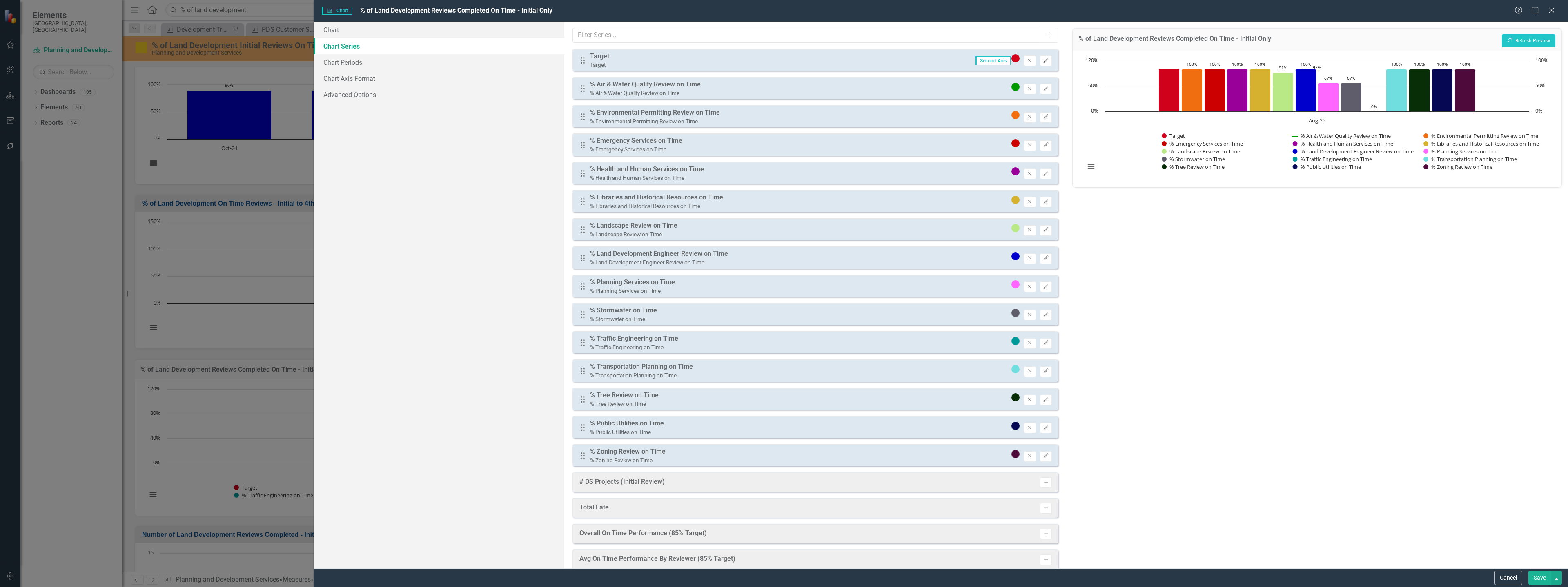
click at [1043, 63] on icon "button" at bounding box center [1046, 60] width 5 height 5
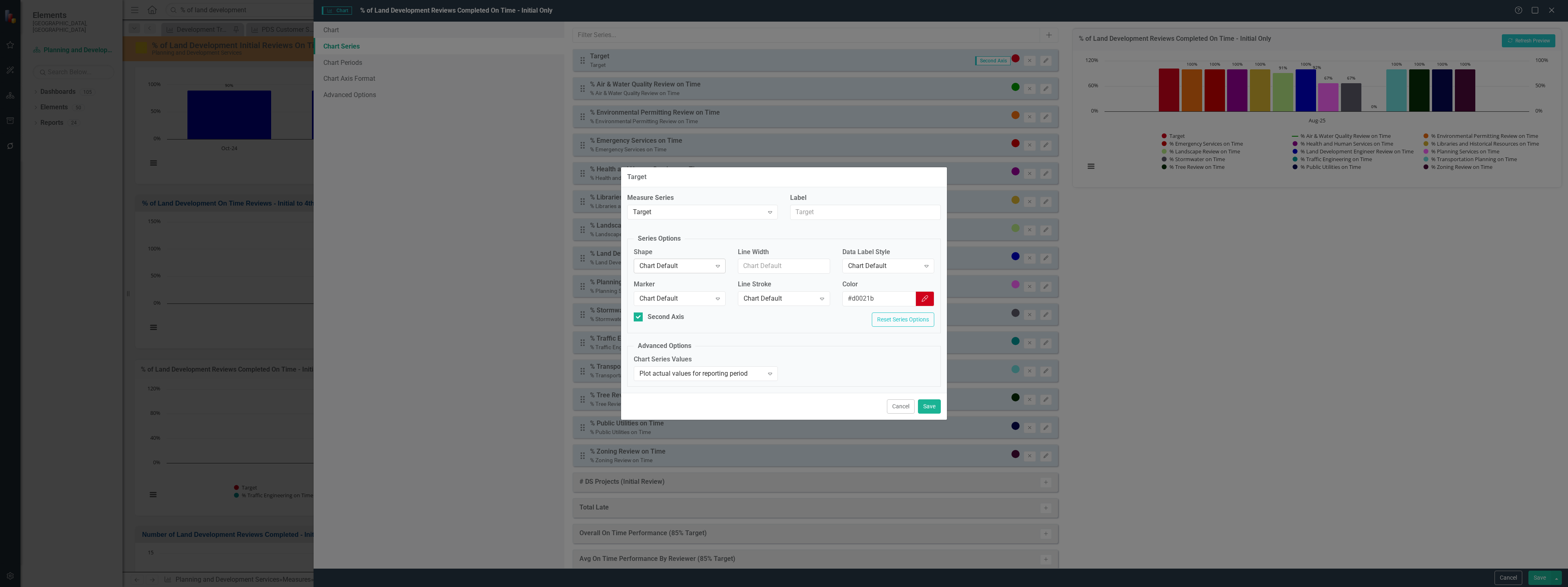
click at [657, 263] on div "Chart Default" at bounding box center [676, 266] width 72 height 9
click at [749, 271] on input "Line Width" at bounding box center [783, 266] width 92 height 15
type input "1"
click at [917, 265] on div "Chart Default" at bounding box center [884, 266] width 72 height 9
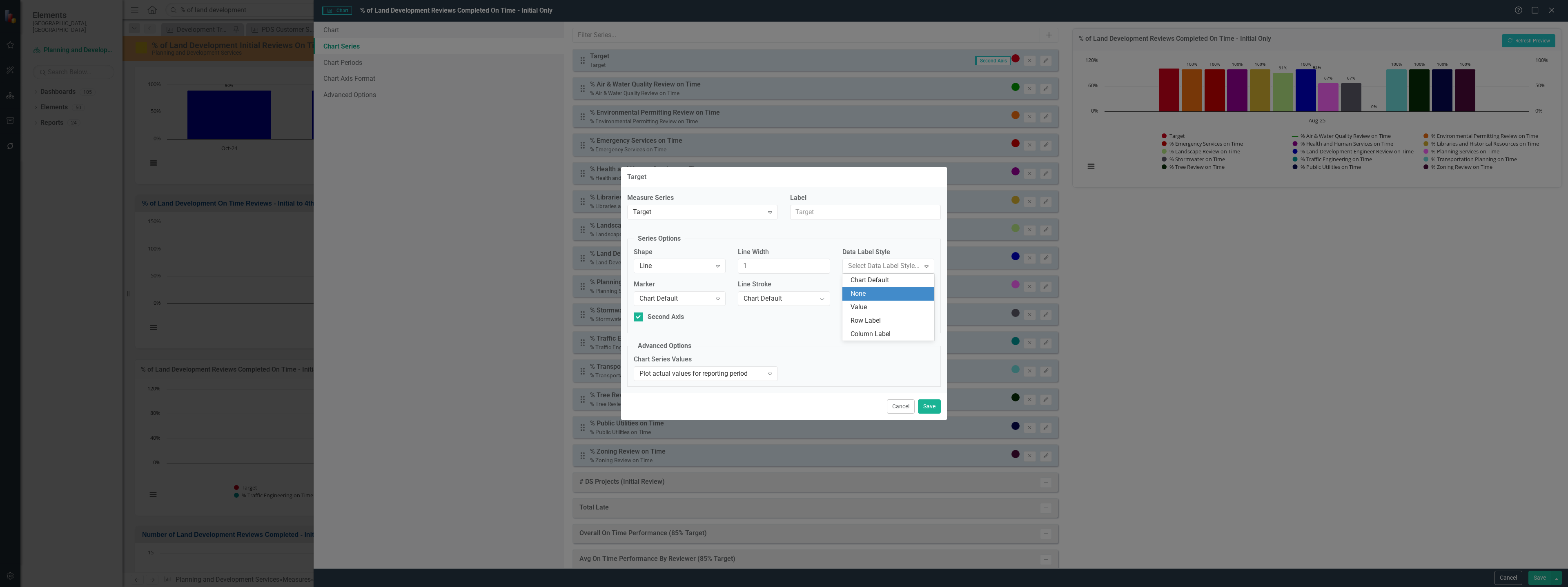
click at [886, 293] on div "None" at bounding box center [889, 294] width 79 height 9
drag, startPoint x: 881, startPoint y: 298, endPoint x: 822, endPoint y: 302, distance: 59.1
click at [822, 302] on div "Marker Chart Default Expand Line Stroke Chart Default Expand Color #d0021b Colo…" at bounding box center [784, 296] width 313 height 33
paste input "009900"
type input "#009900"
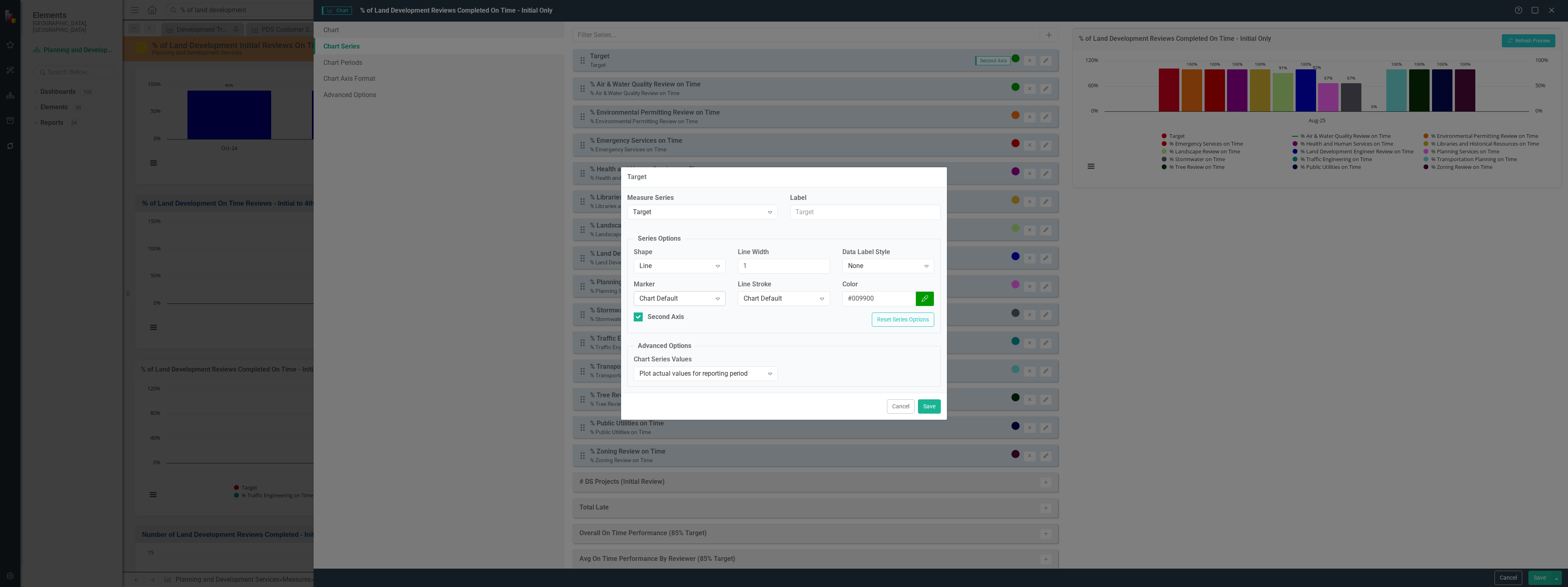
click at [687, 298] on div "Chart Default" at bounding box center [676, 299] width 72 height 9
click at [755, 299] on div "Chart Default" at bounding box center [780, 299] width 72 height 9
click at [928, 406] on button "Save" at bounding box center [929, 406] width 23 height 14
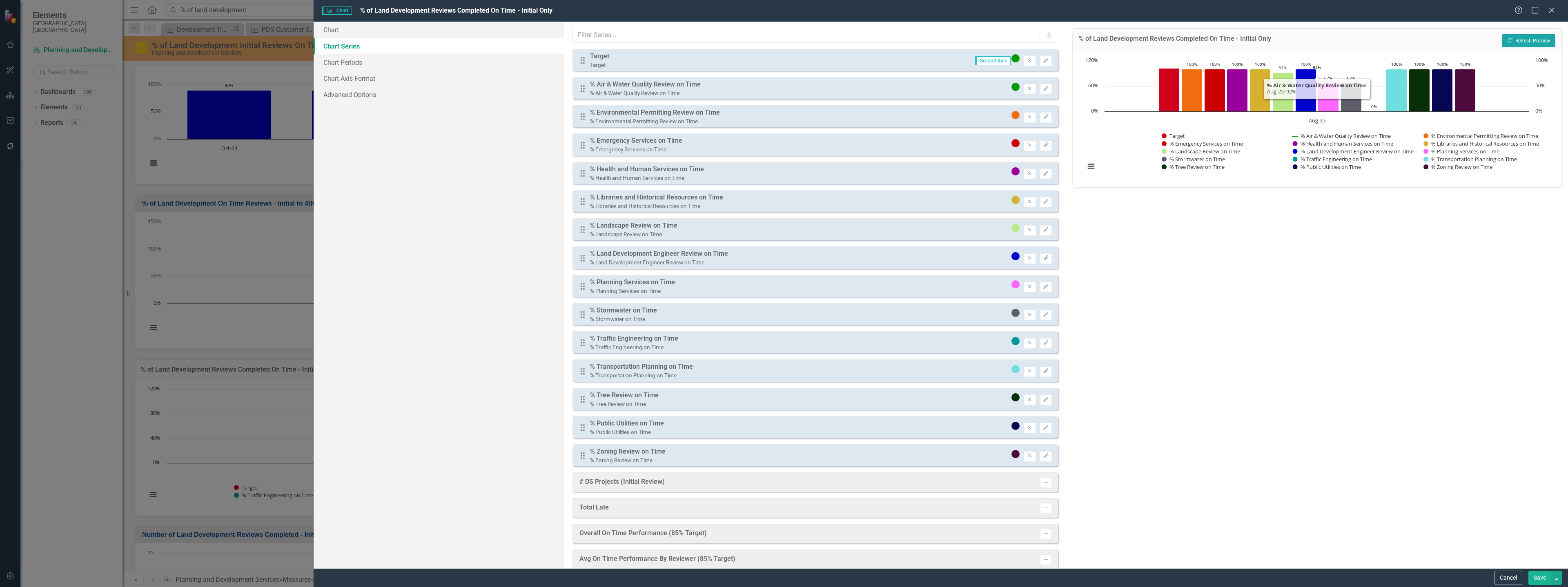
click at [1543, 46] on button "Recalculate Refresh Preview" at bounding box center [1528, 40] width 54 height 13
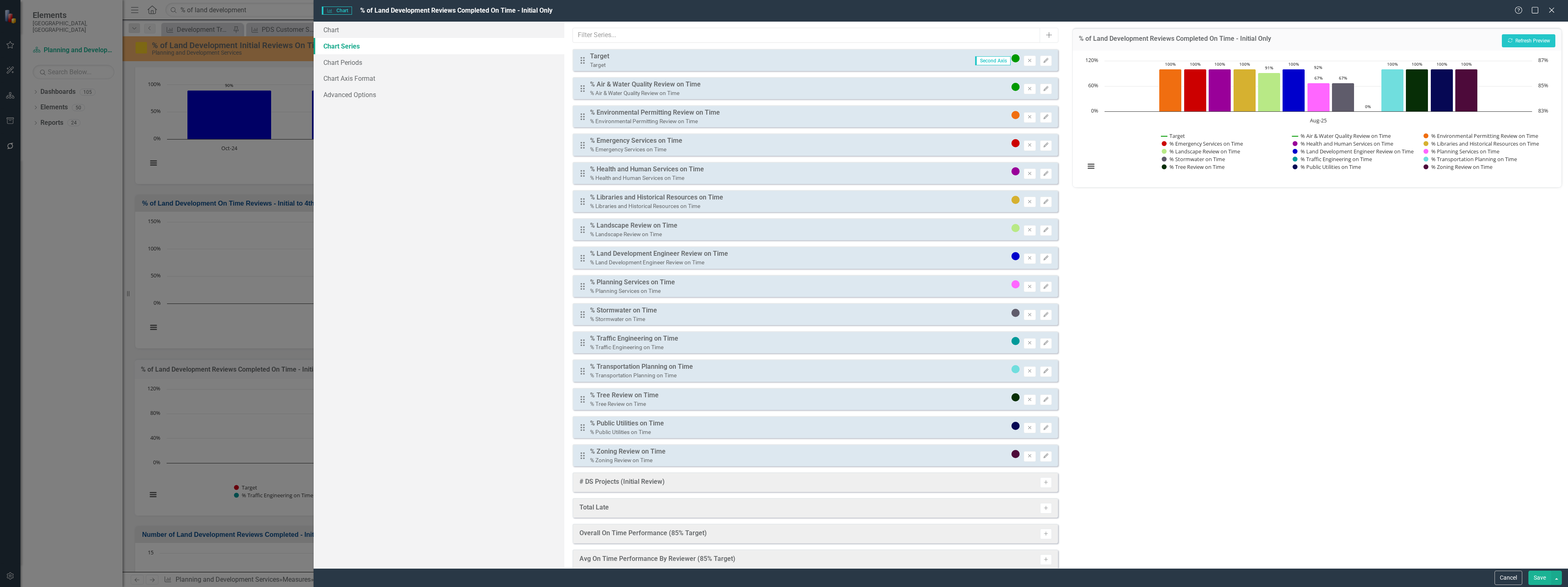
click at [1542, 580] on button "Save" at bounding box center [1540, 577] width 23 height 14
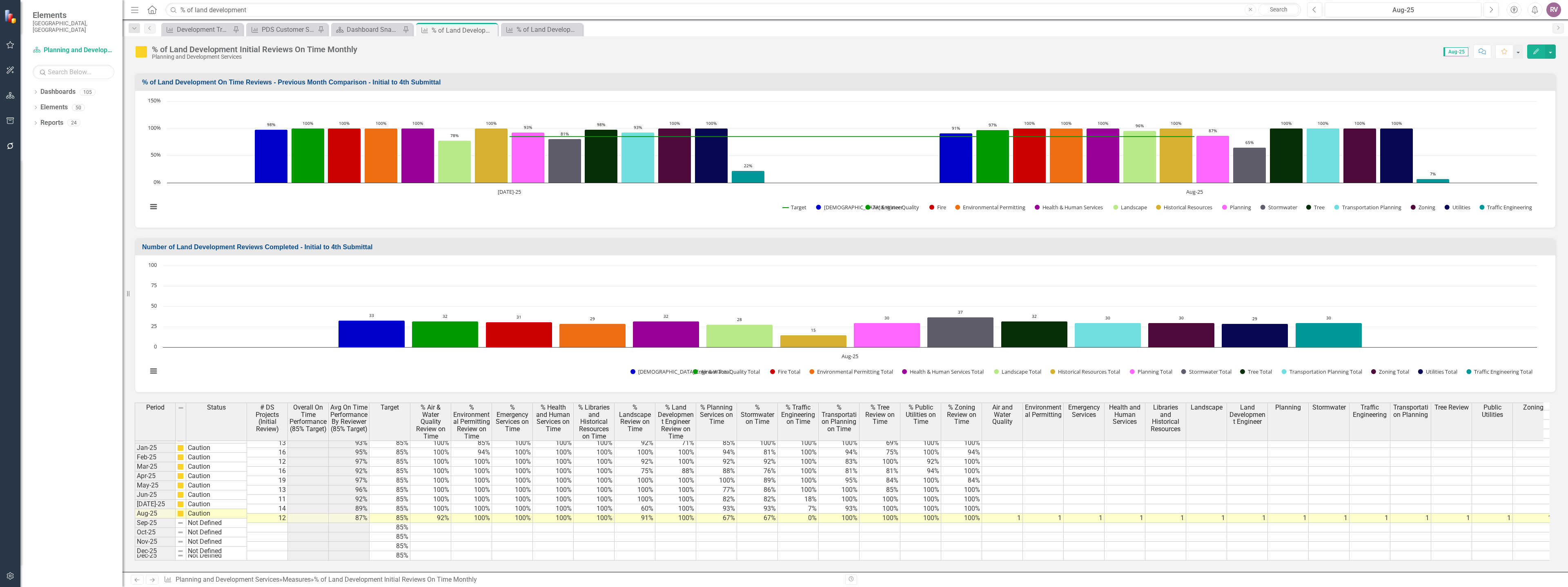
scroll to position [1266, 0]
click at [399, 514] on td "85%" at bounding box center [390, 518] width 41 height 9
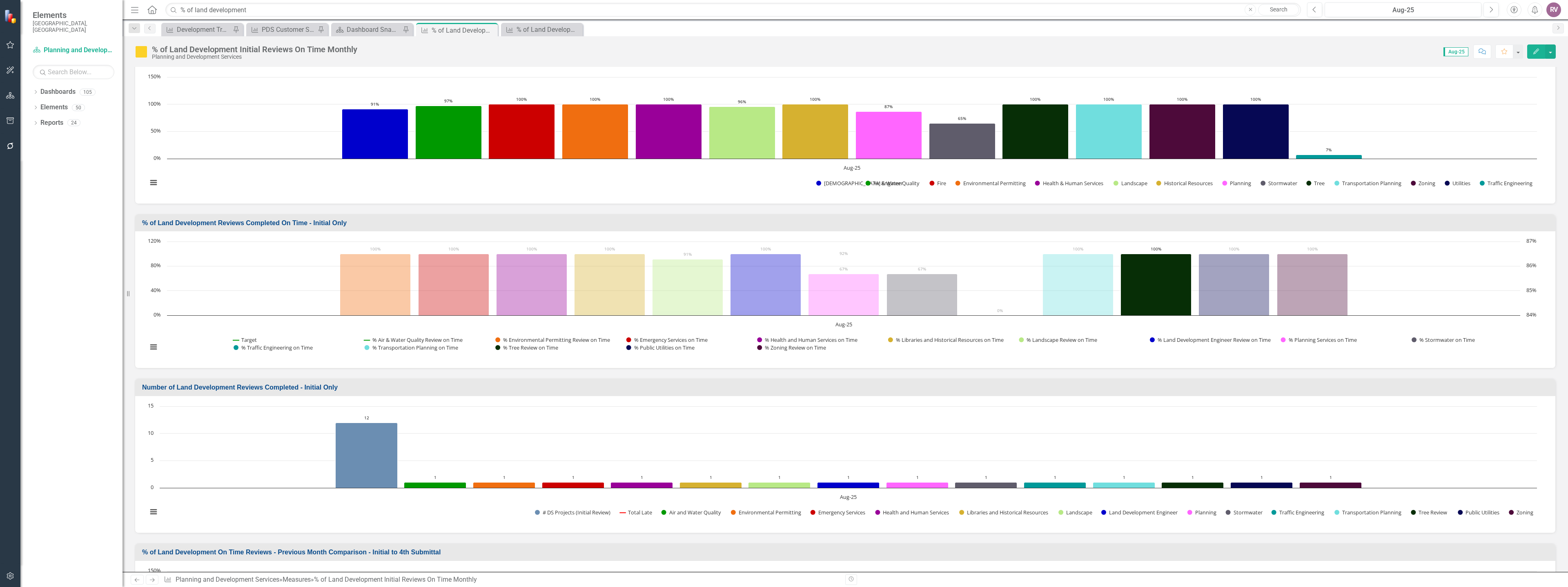
scroll to position [286, 0]
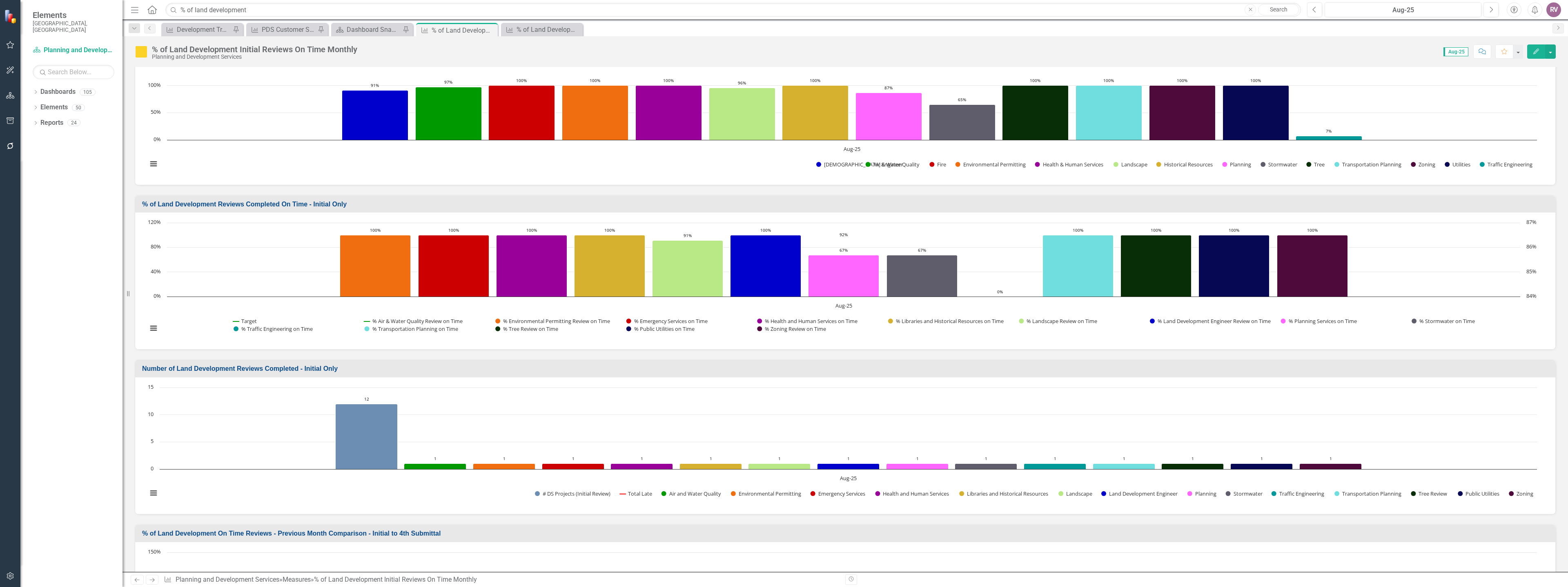
click at [345, 206] on h3 "% of Land Development Reviews Completed On Time - Initial Only" at bounding box center [846, 204] width 1409 height 7
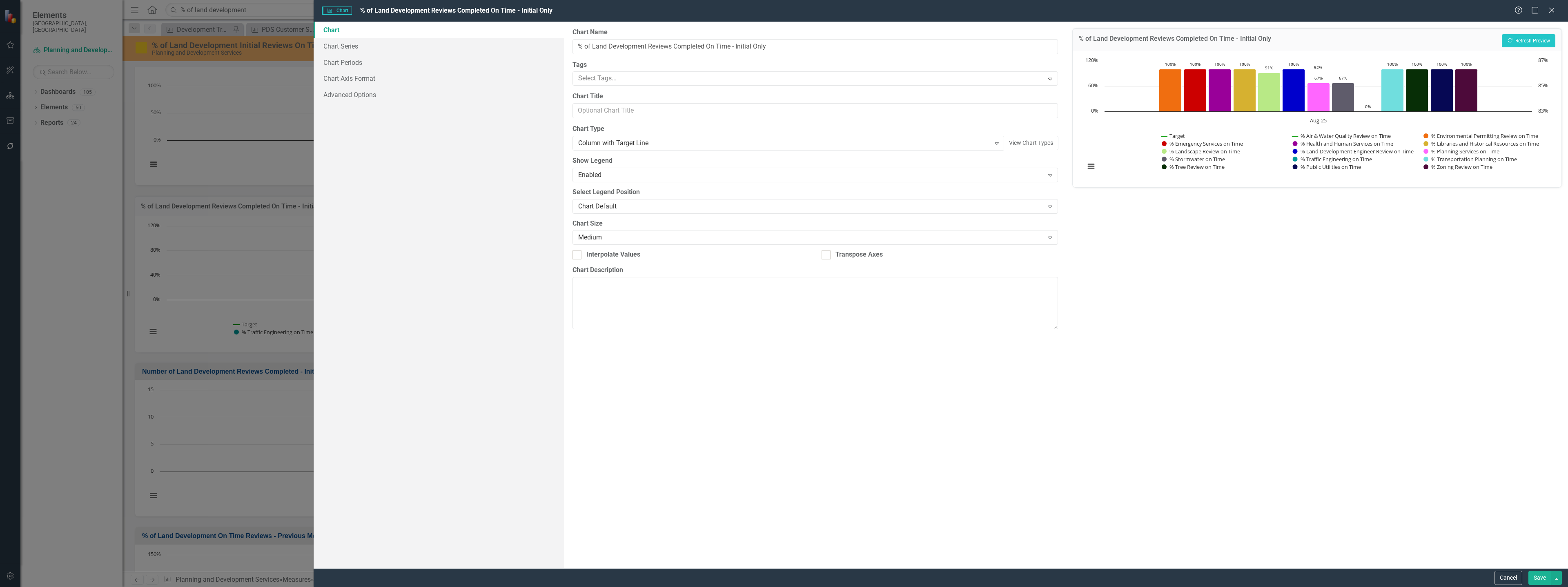
drag, startPoint x: 1514, startPoint y: 575, endPoint x: 499, endPoint y: 406, distance: 1029.0
click at [1514, 575] on button "Cancel" at bounding box center [1508, 577] width 28 height 14
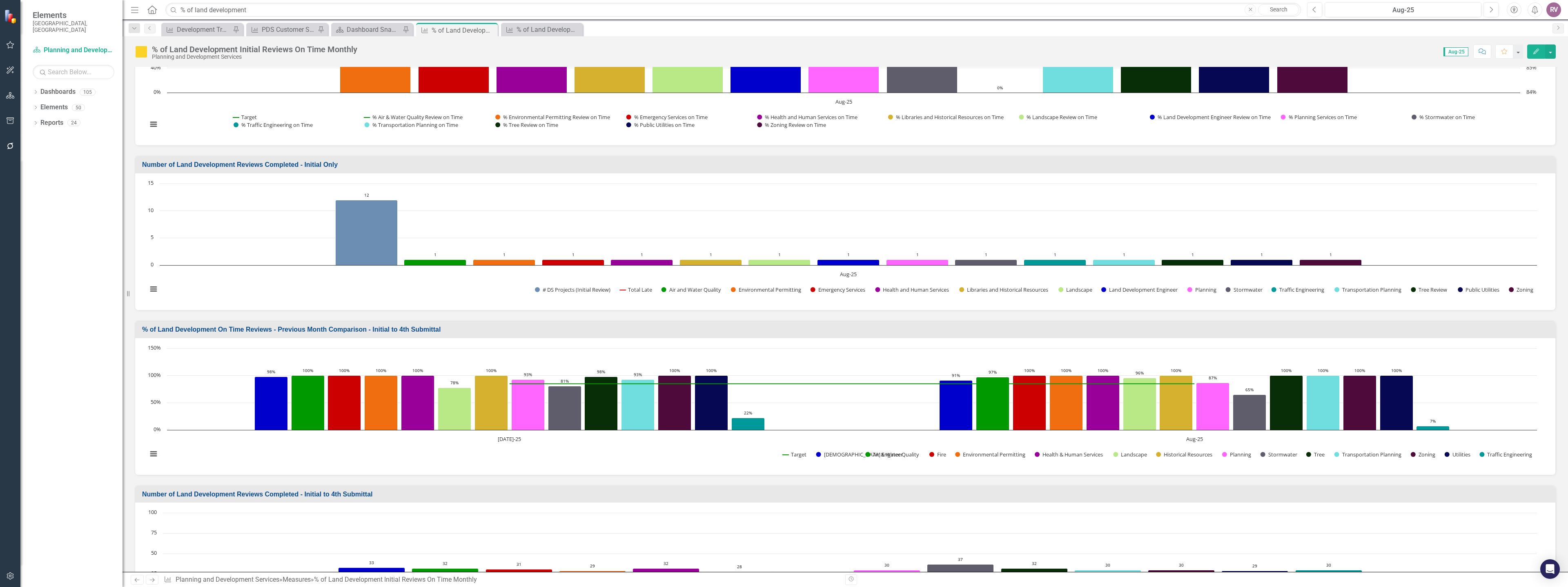
scroll to position [367, 0]
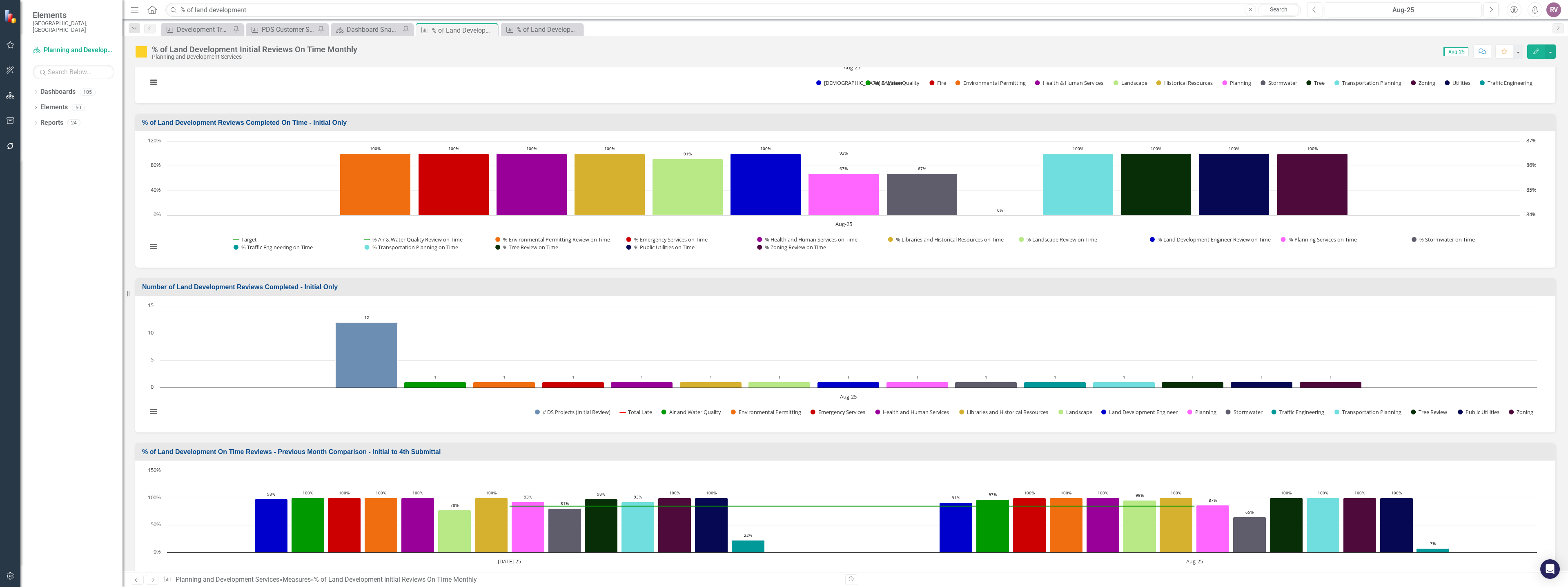
click at [347, 123] on h3 "% of Land Development Reviews Completed On Time - Initial Only" at bounding box center [846, 123] width 1409 height 7
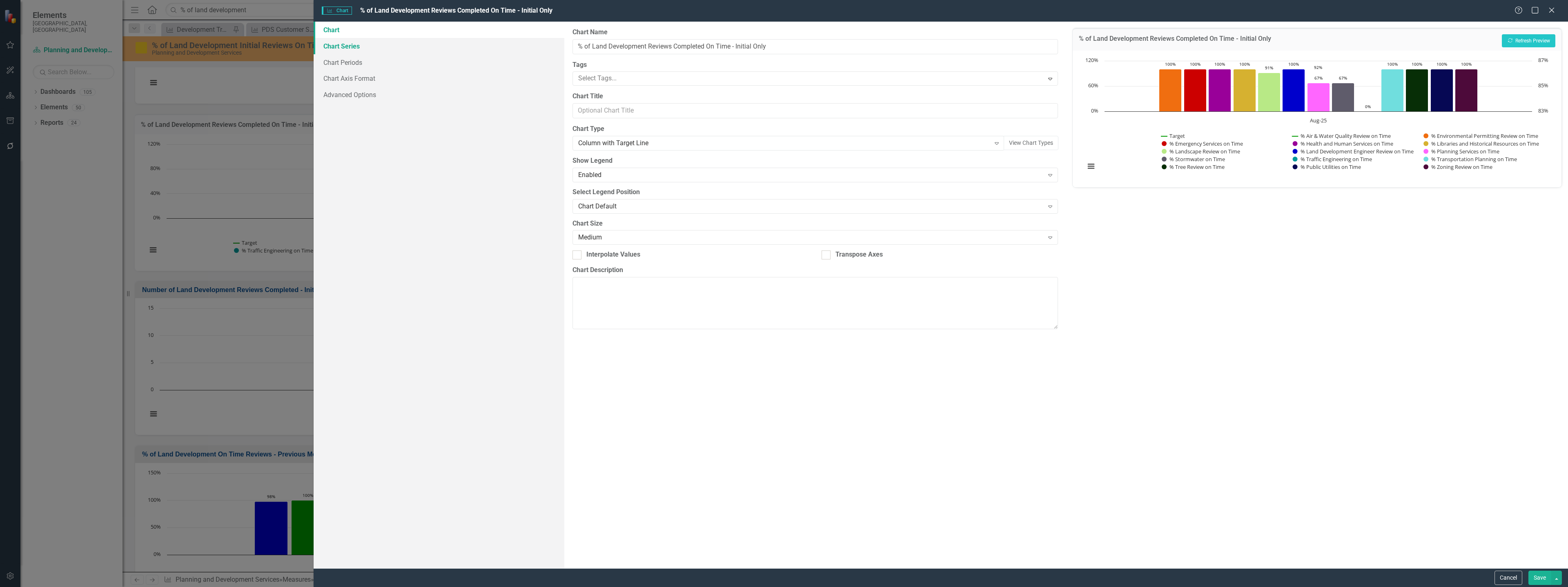
click at [365, 47] on link "Chart Series" at bounding box center [439, 46] width 251 height 16
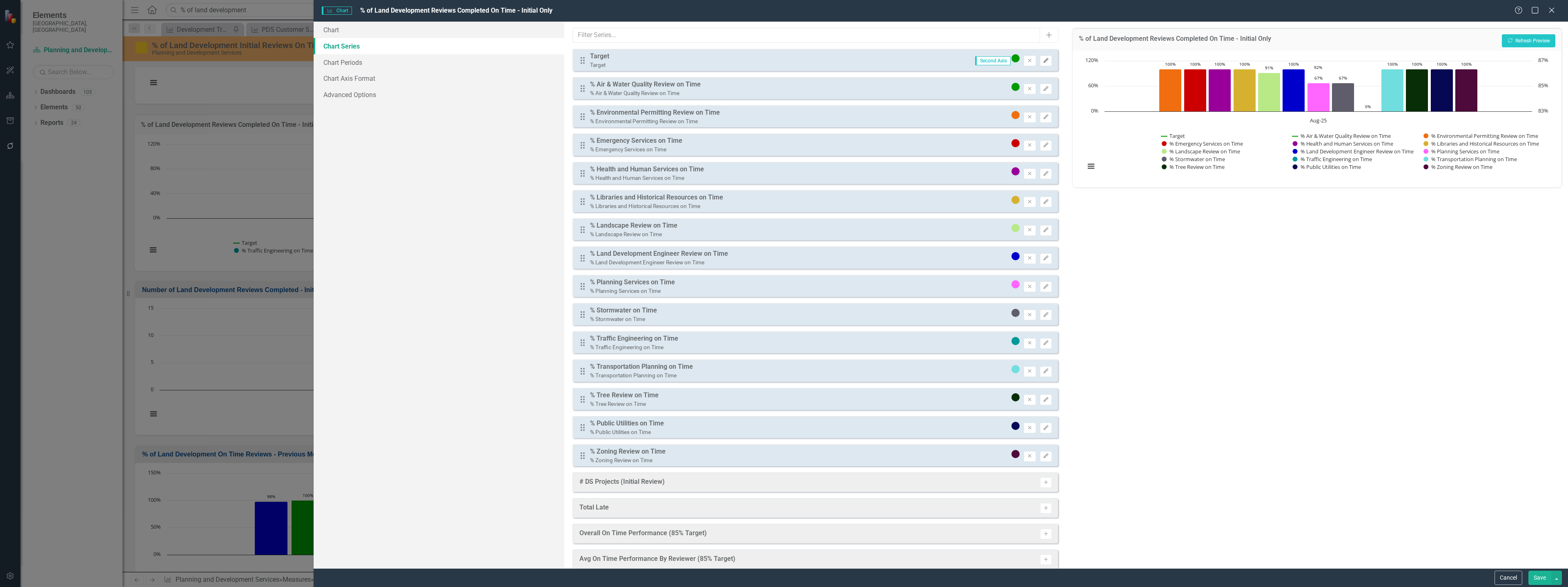
click at [1043, 61] on icon "Edit" at bounding box center [1046, 61] width 6 height 5
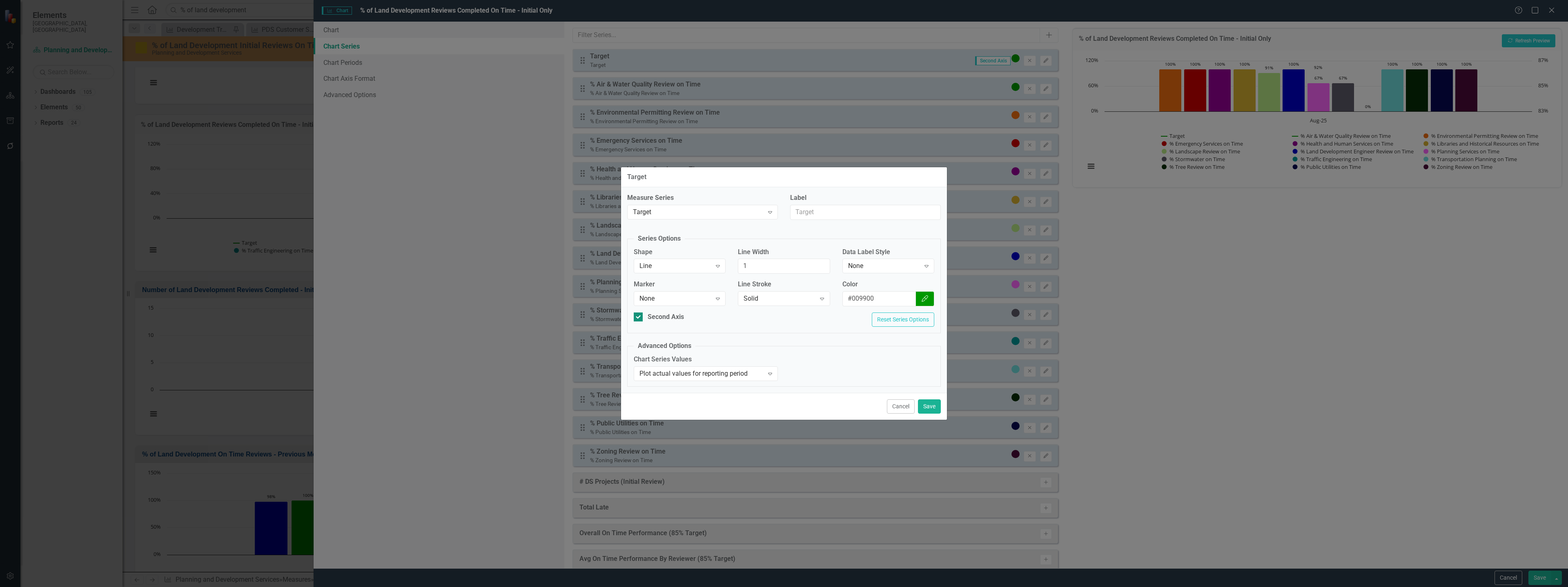
click at [672, 320] on div "Second Axis" at bounding box center [666, 317] width 37 height 9
click at [639, 318] on input "Second Axis" at bounding box center [636, 315] width 5 height 5
checkbox input "false"
click at [934, 407] on button "Save" at bounding box center [929, 406] width 23 height 14
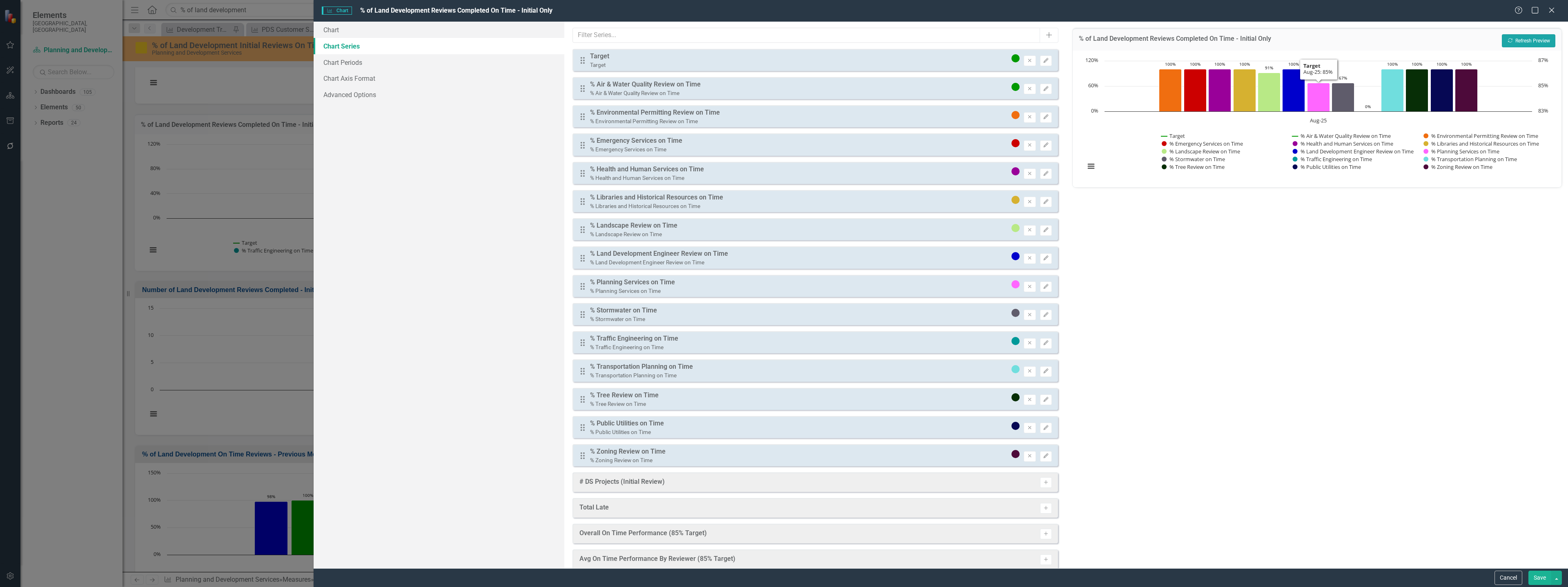
click at [1539, 43] on button "Recalculate Refresh Preview" at bounding box center [1528, 40] width 54 height 13
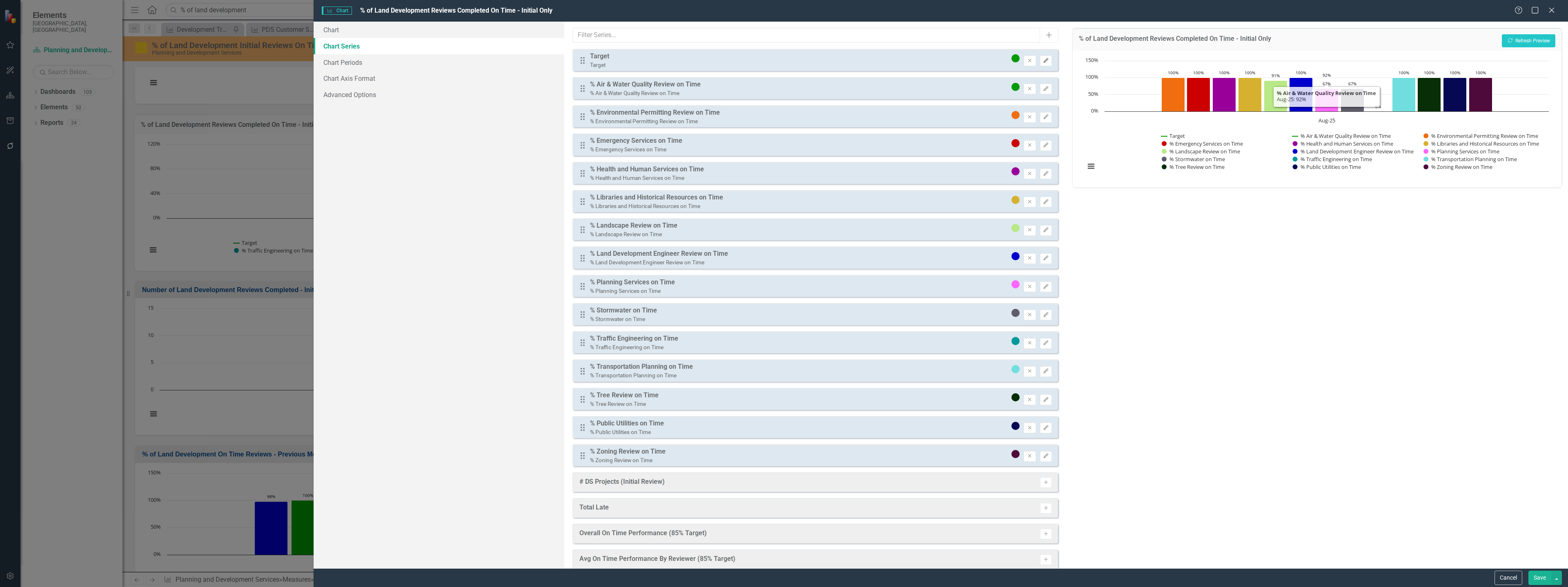
click at [1042, 64] on button "Edit" at bounding box center [1046, 60] width 12 height 10
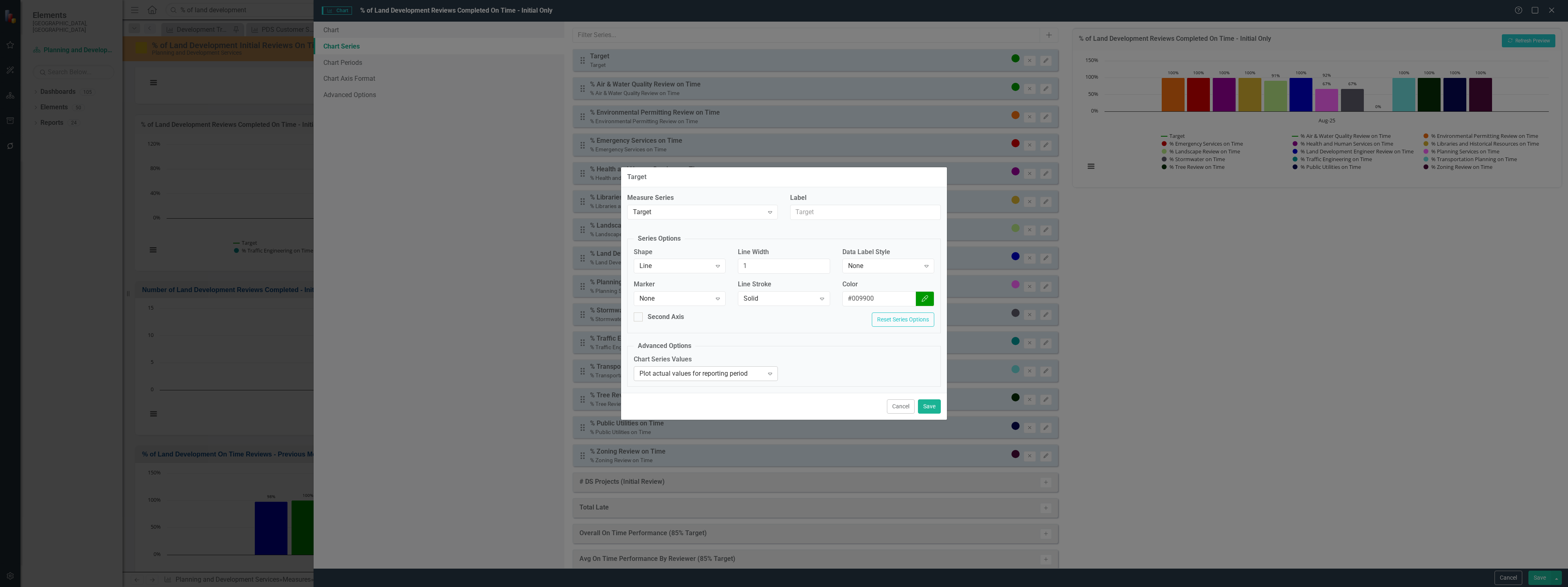
click at [660, 371] on div "Plot actual values for reporting period" at bounding box center [702, 373] width 124 height 9
click at [667, 389] on div "Plot actual values for reporting period" at bounding box center [707, 387] width 131 height 9
click at [665, 316] on div "Second Axis" at bounding box center [666, 317] width 37 height 9
click at [639, 316] on input "Second Axis" at bounding box center [636, 315] width 5 height 5
checkbox input "true"
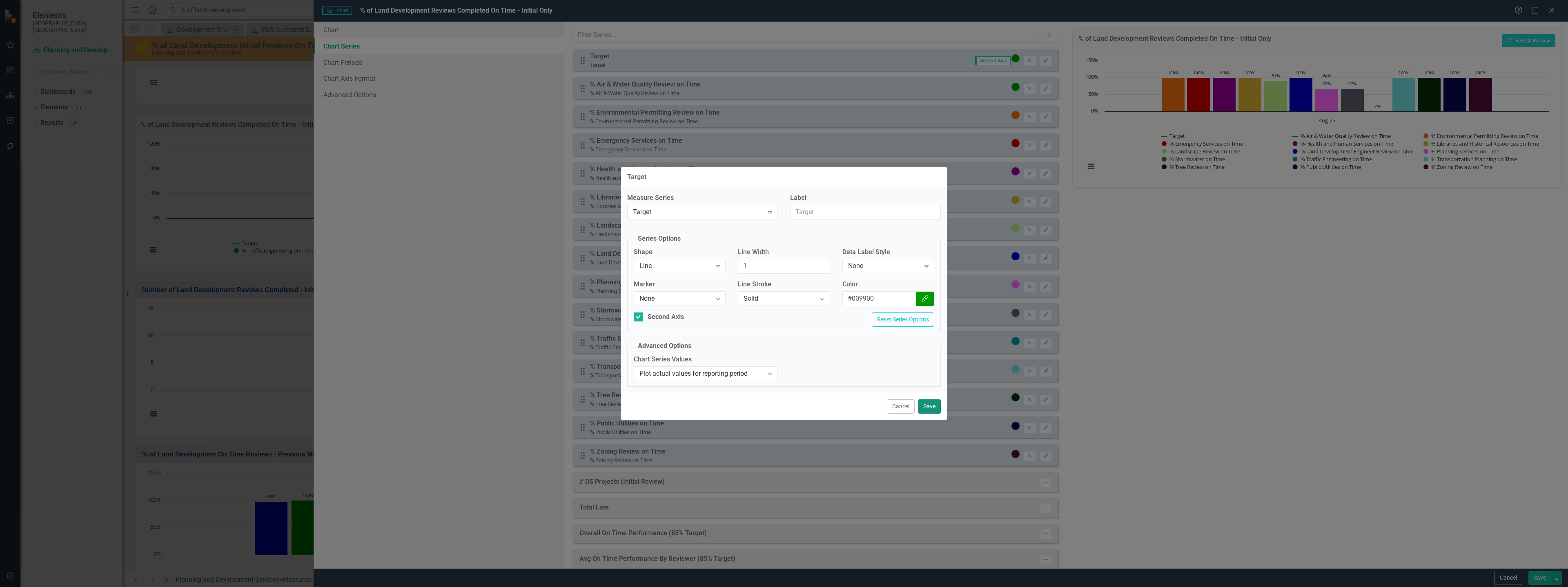
click at [931, 406] on button "Save" at bounding box center [929, 406] width 23 height 14
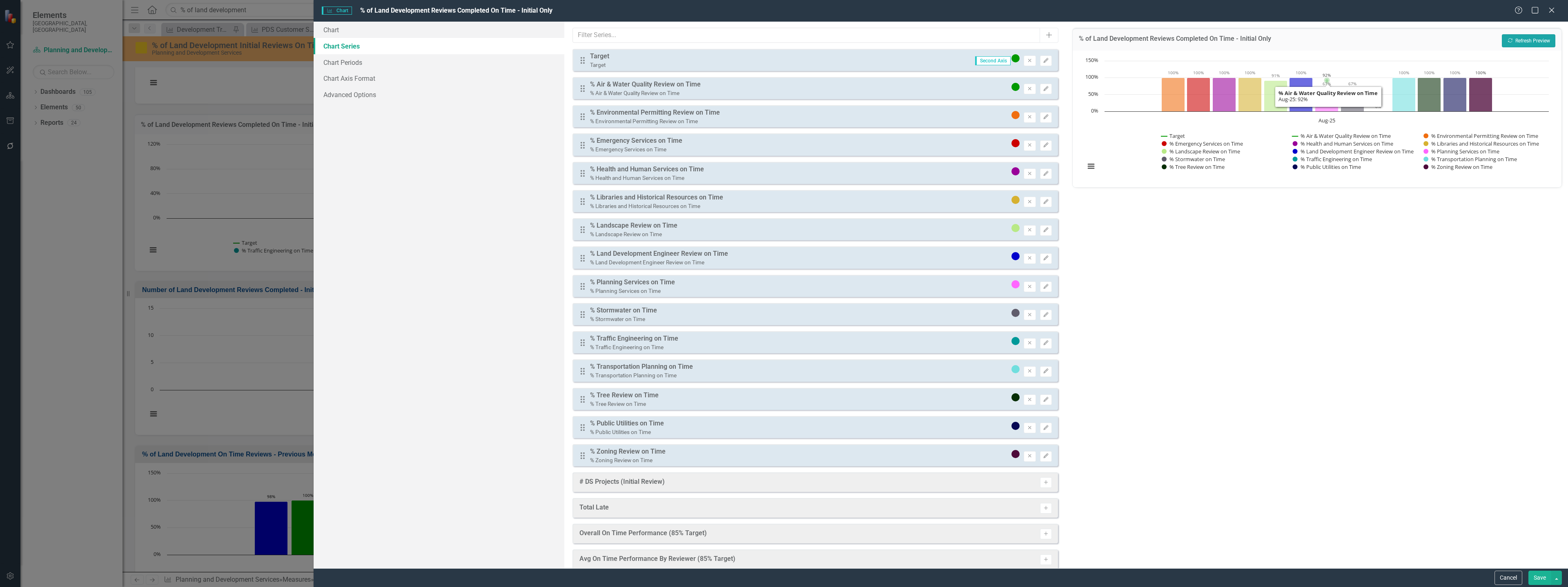
click at [1531, 39] on button "Recalculate Refresh Preview" at bounding box center [1528, 40] width 54 height 13
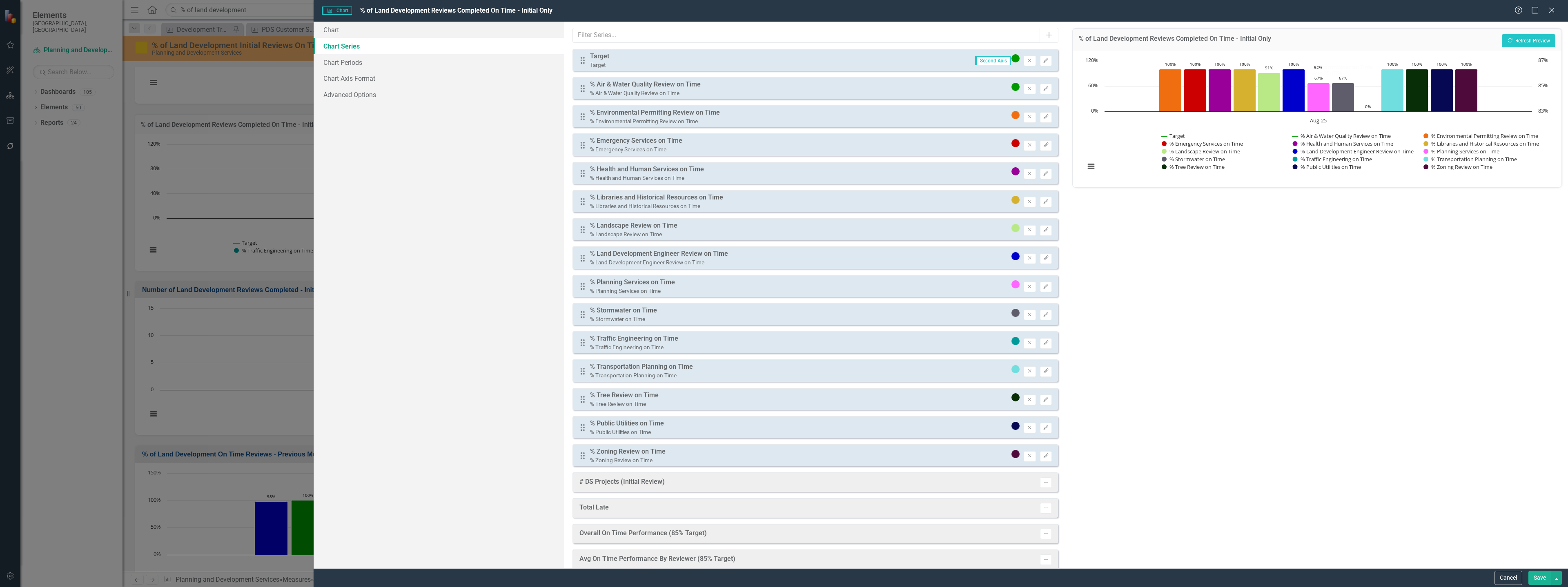
click at [1538, 574] on button "Save" at bounding box center [1540, 577] width 23 height 14
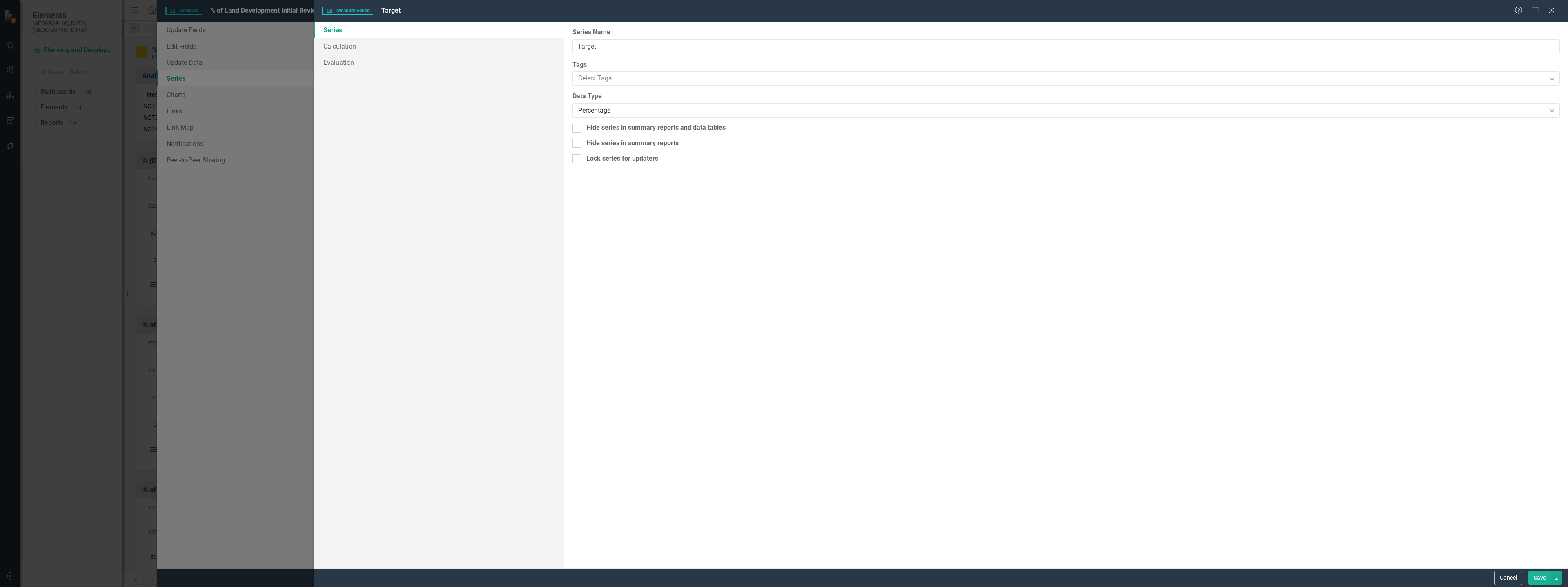
scroll to position [41, 0]
click at [1535, 574] on button "Save" at bounding box center [1540, 577] width 23 height 14
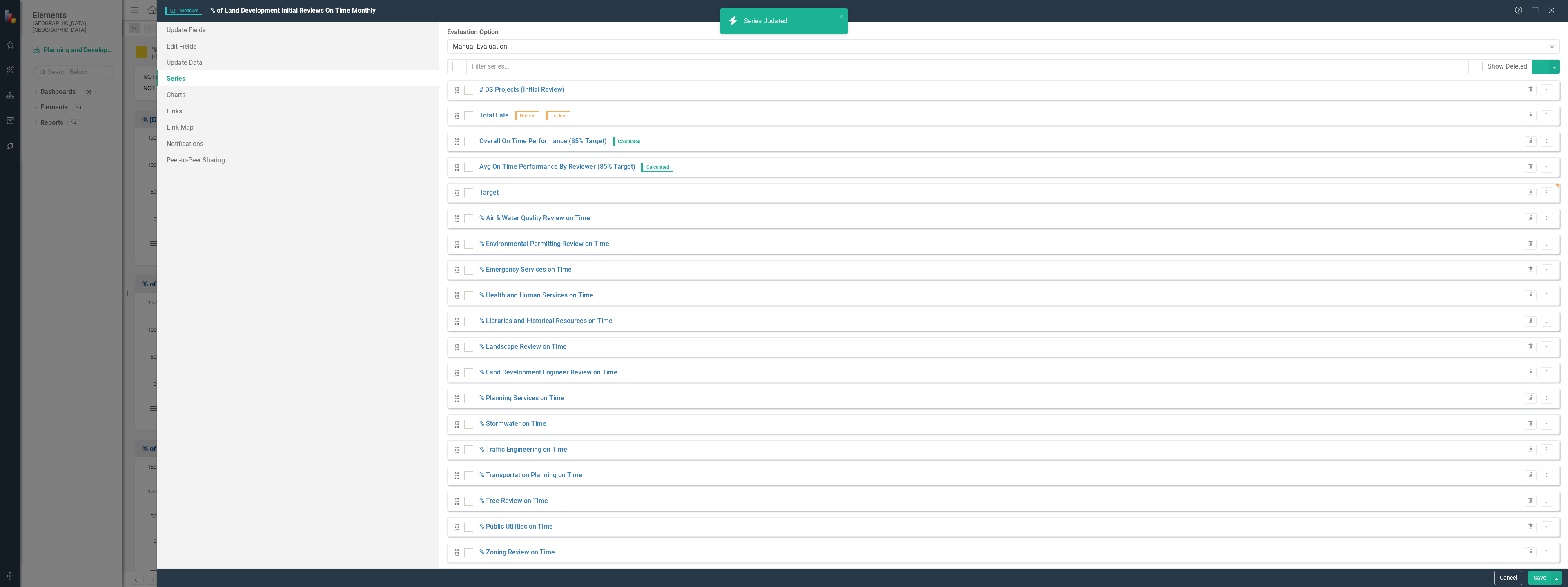
click at [1536, 580] on button "Save" at bounding box center [1540, 577] width 23 height 14
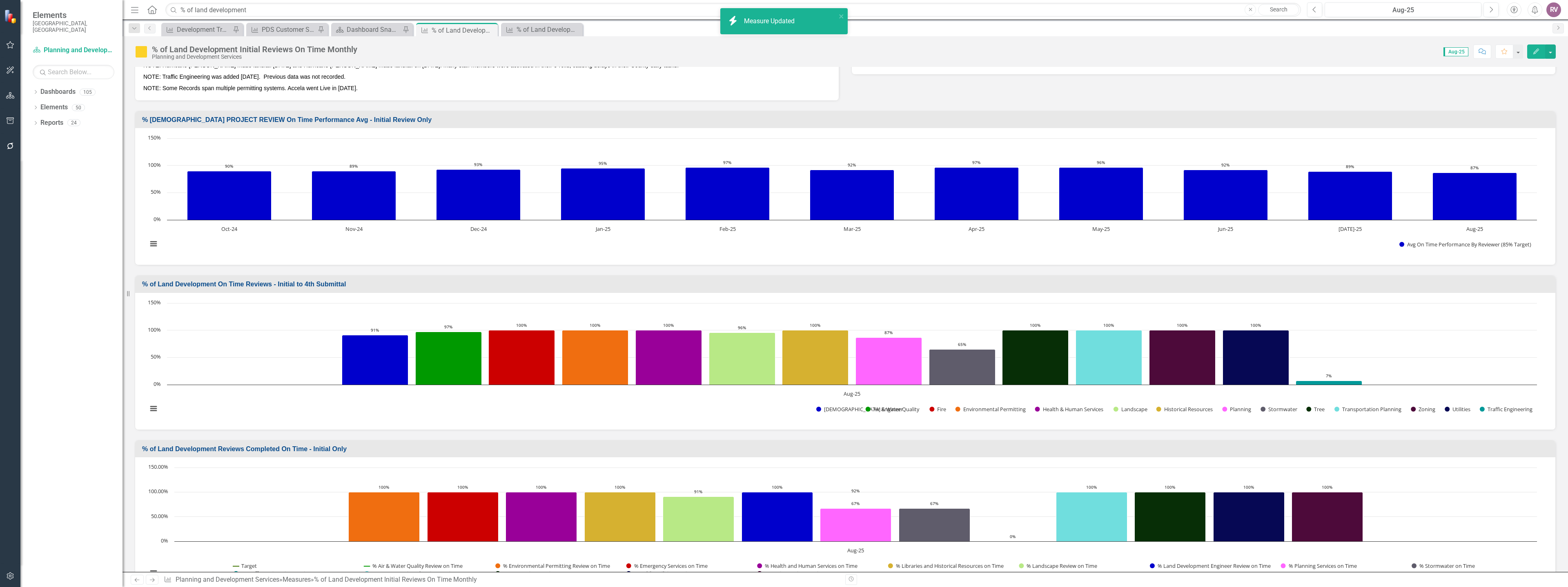
click at [312, 443] on td "% of Land Development Reviews Completed On Time - Initial Only" at bounding box center [846, 450] width 1409 height 13
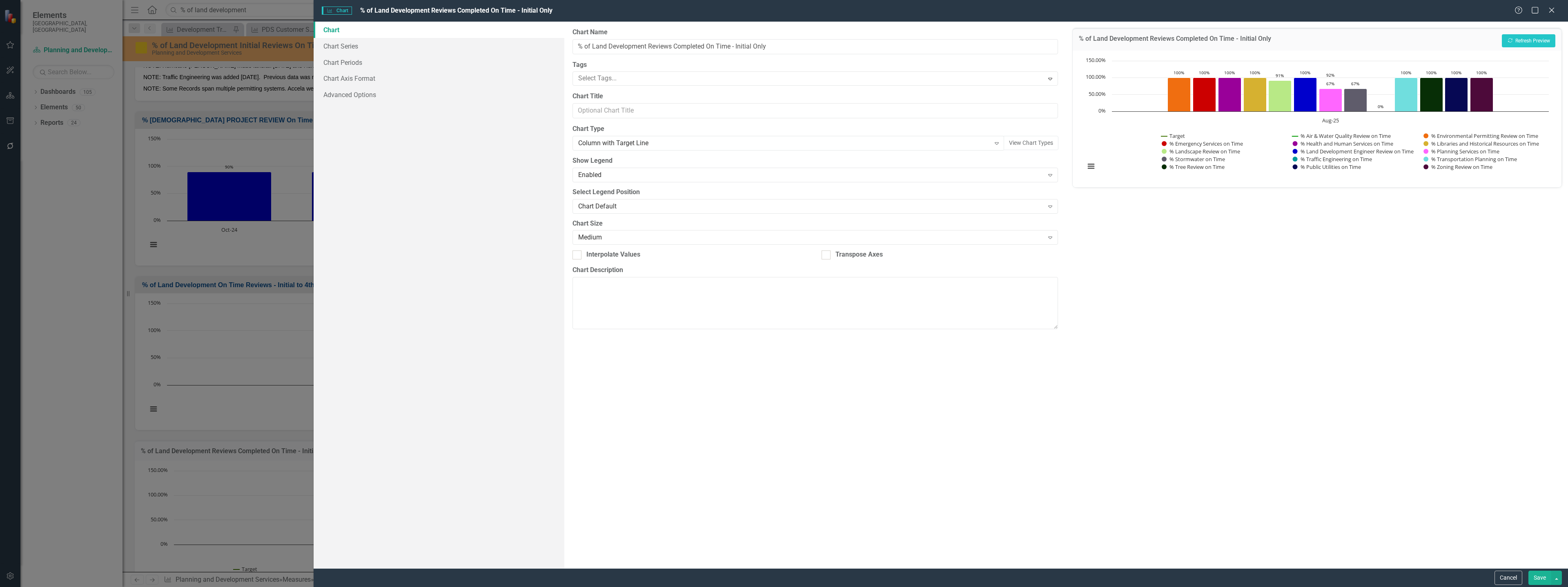
scroll to position [122, 0]
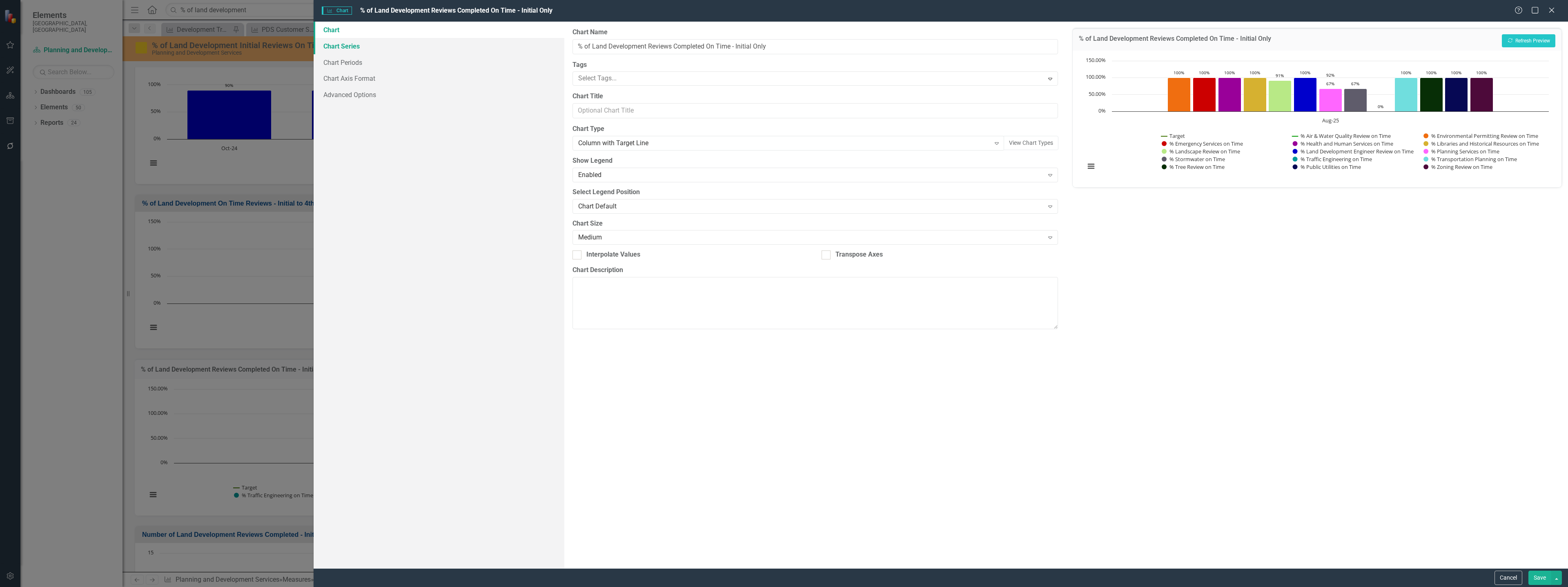
click at [430, 50] on link "Chart Series" at bounding box center [439, 46] width 251 height 16
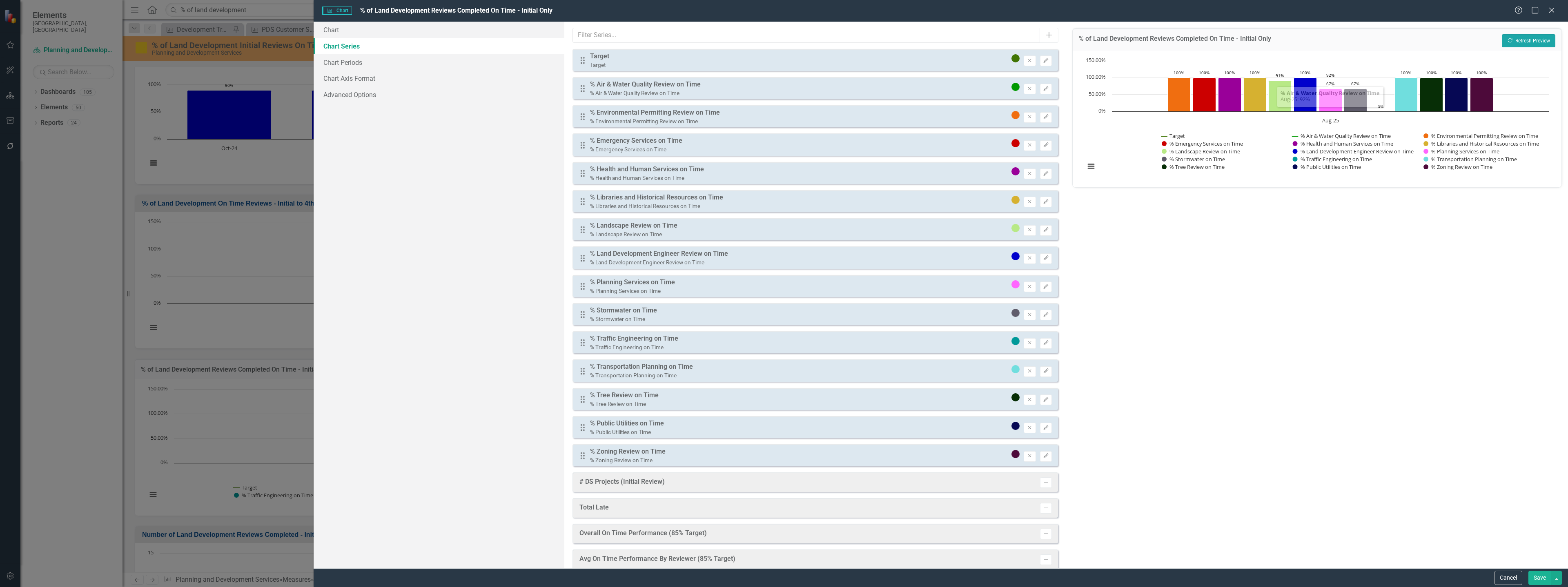
click at [1505, 45] on button "Recalculate Refresh Preview" at bounding box center [1528, 40] width 54 height 13
click at [1043, 59] on icon "Edit" at bounding box center [1046, 61] width 6 height 5
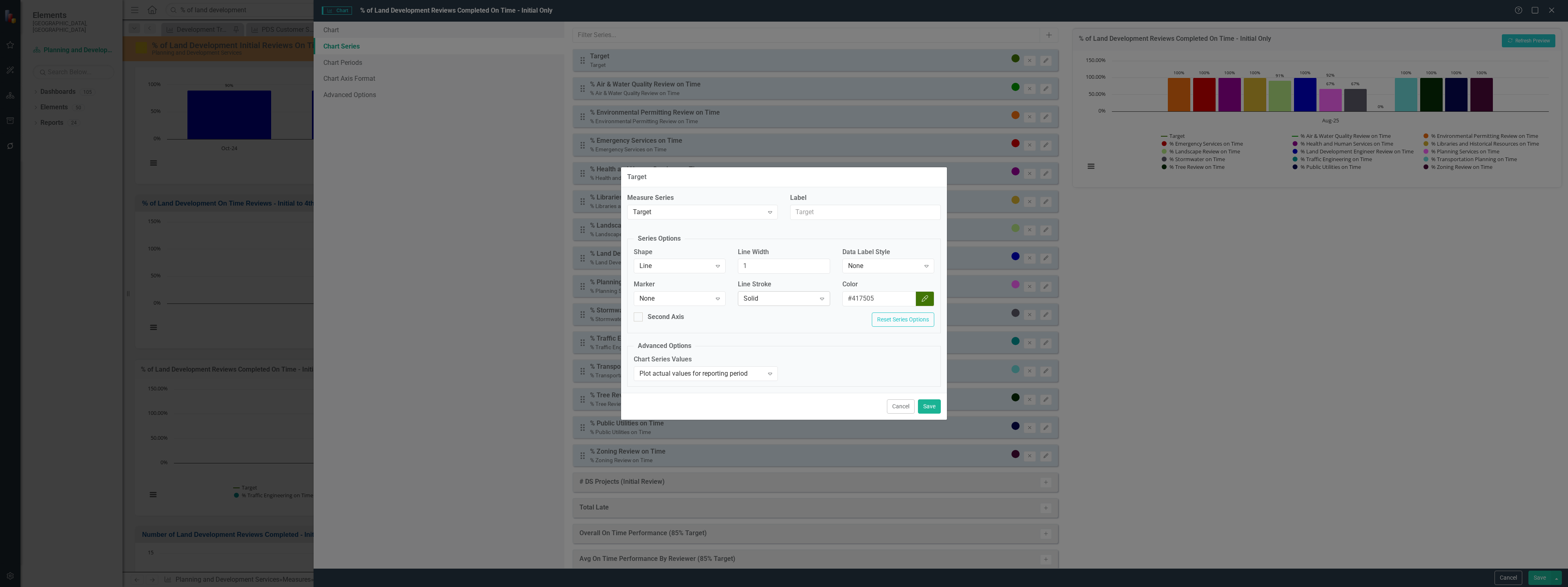
click at [793, 302] on div "Solid" at bounding box center [780, 299] width 72 height 9
click at [719, 298] on icon "Expand" at bounding box center [718, 299] width 8 height 7
click at [676, 319] on div "Second Axis" at bounding box center [666, 317] width 37 height 9
click at [639, 318] on input "Second Axis" at bounding box center [636, 315] width 5 height 5
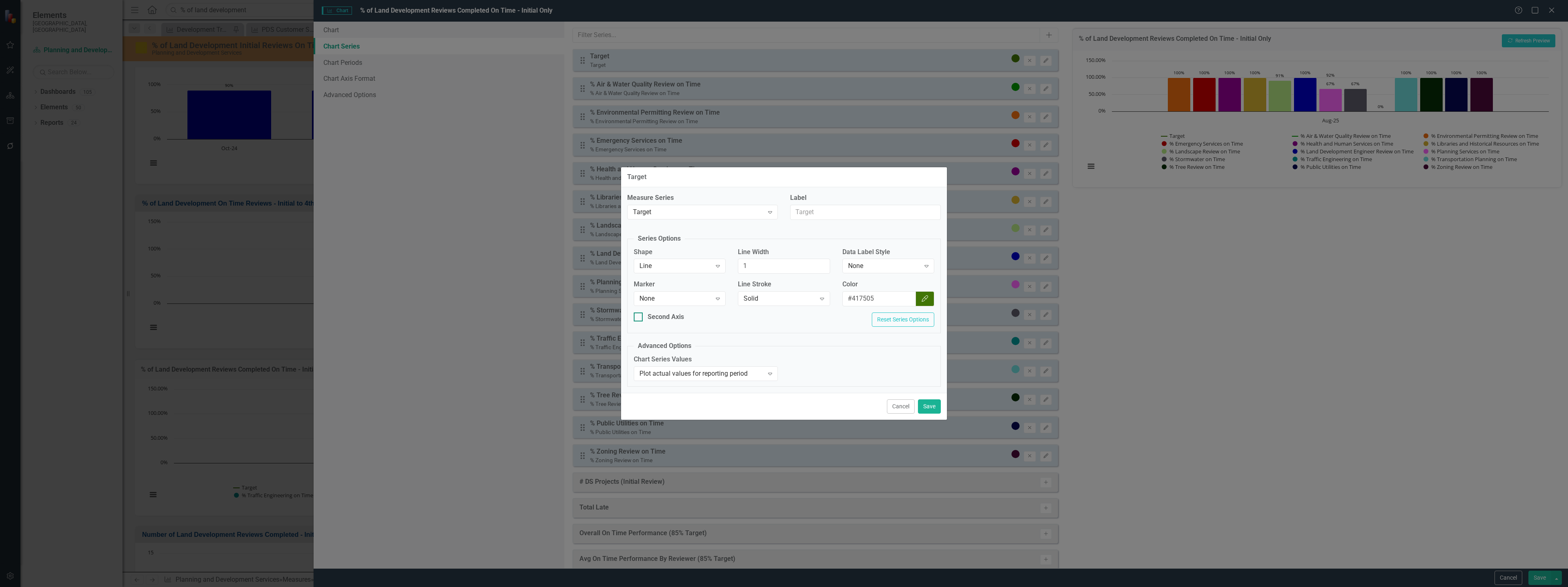
checkbox input "true"
click at [923, 407] on button "Save" at bounding box center [929, 406] width 23 height 14
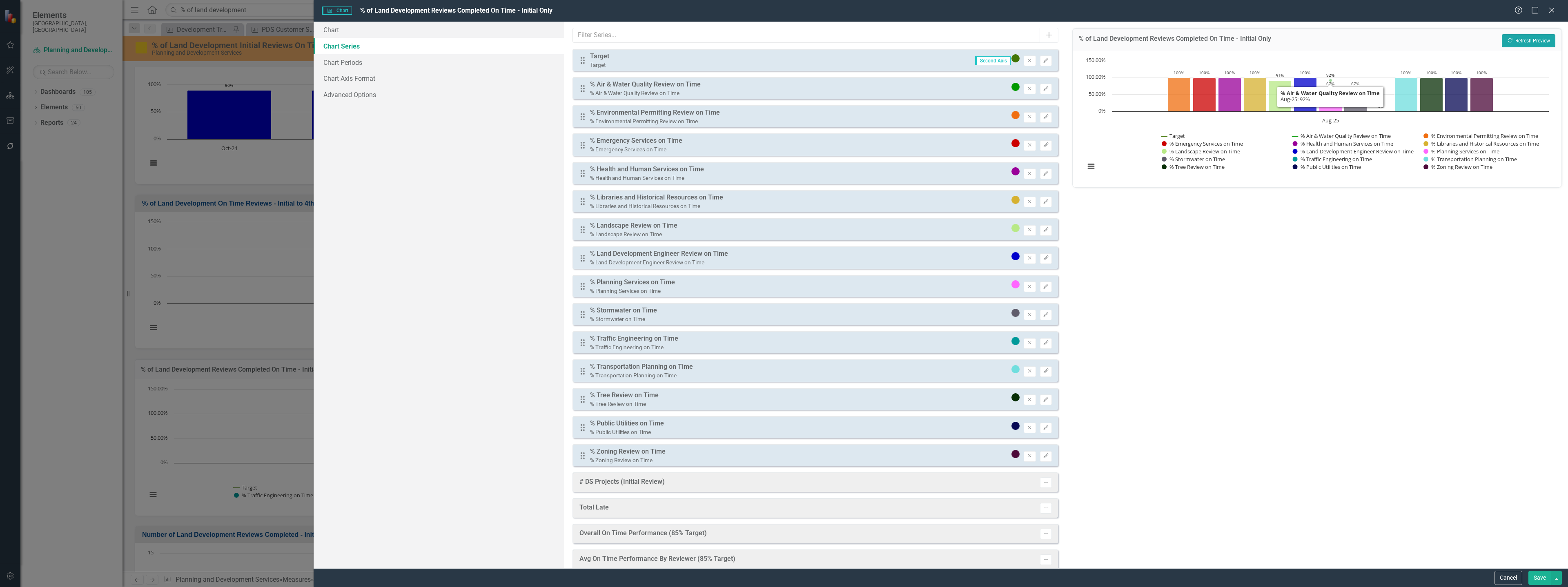
click at [1531, 43] on button "Recalculate Refresh Preview" at bounding box center [1528, 40] width 54 height 13
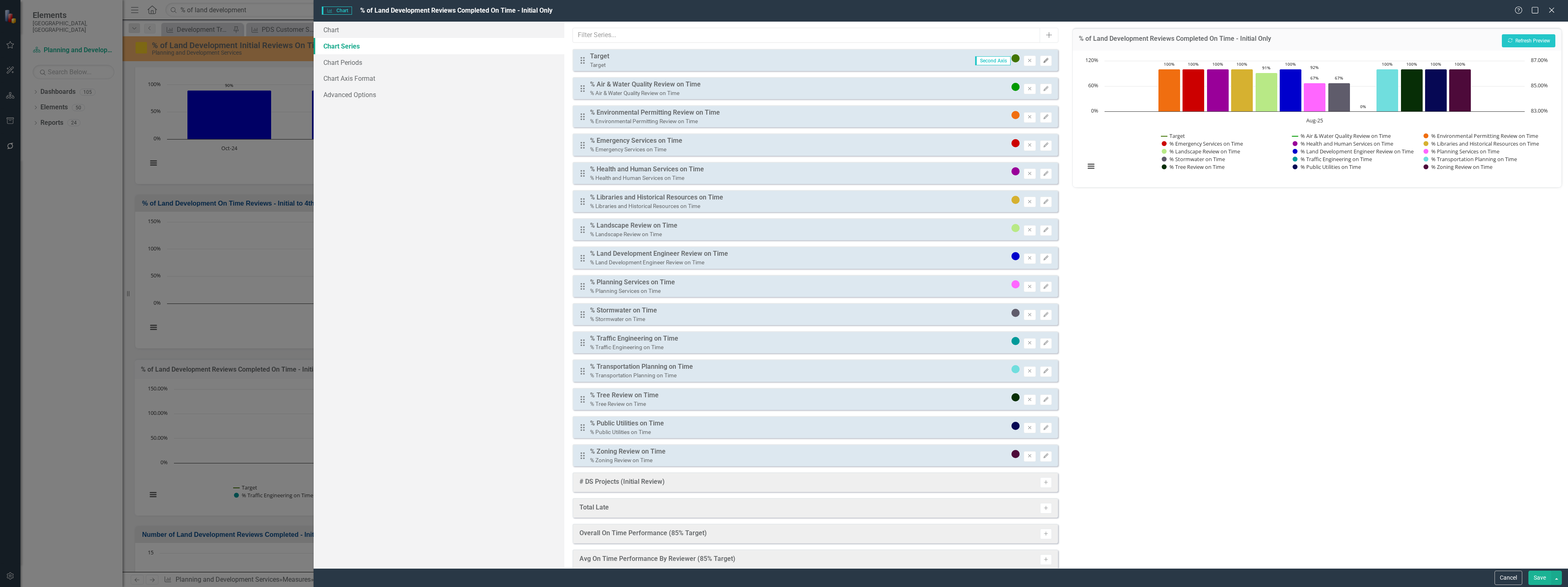
click at [1043, 63] on icon "Edit" at bounding box center [1046, 61] width 6 height 5
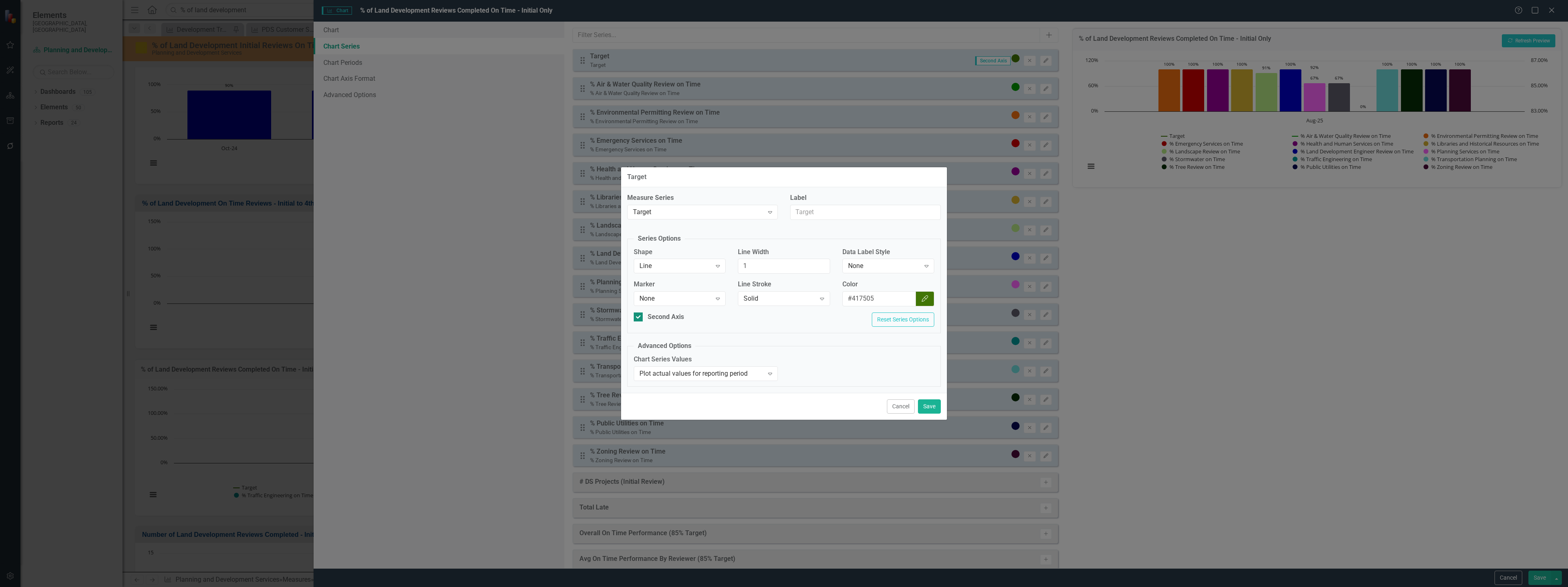
click at [660, 318] on div "Second Axis" at bounding box center [666, 317] width 37 height 9
click at [639, 318] on input "Second Axis" at bounding box center [636, 315] width 5 height 5
checkbox input "false"
click at [667, 372] on div "Plot actual values for reporting period" at bounding box center [702, 373] width 124 height 9
click at [696, 401] on div "Plot trendline using regression model" at bounding box center [707, 400] width 131 height 9
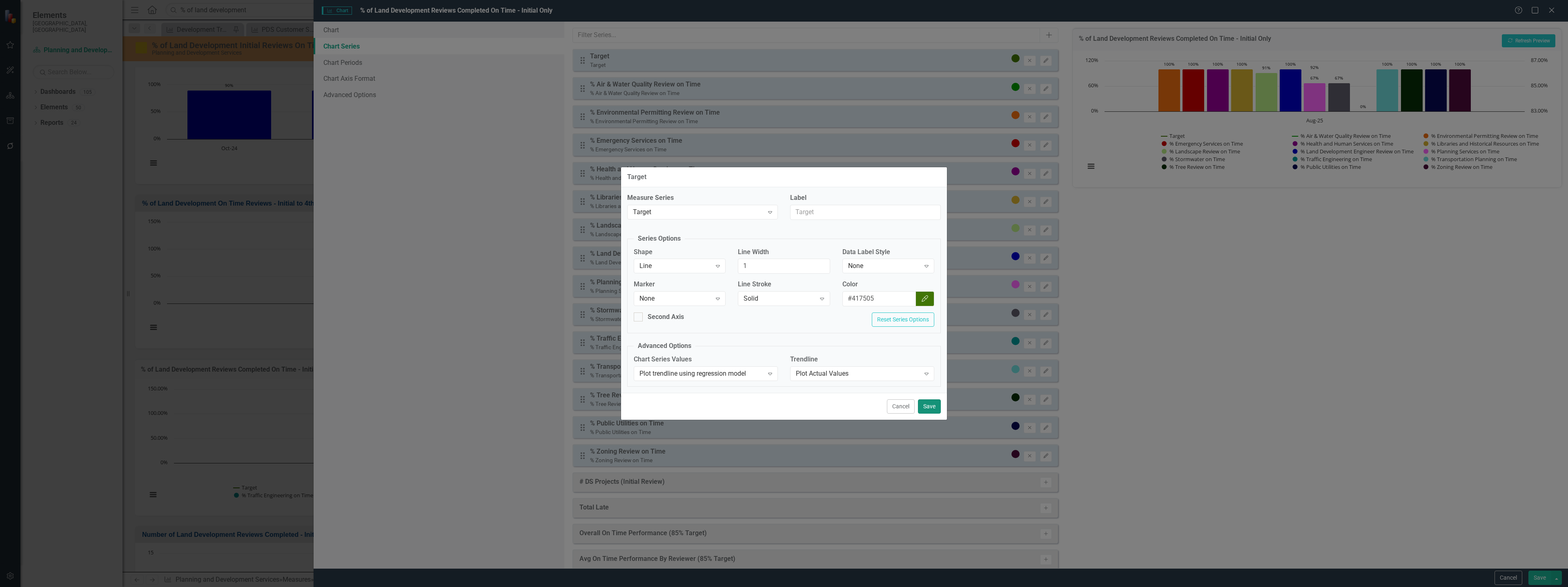
click at [923, 406] on button "Save" at bounding box center [929, 406] width 23 height 14
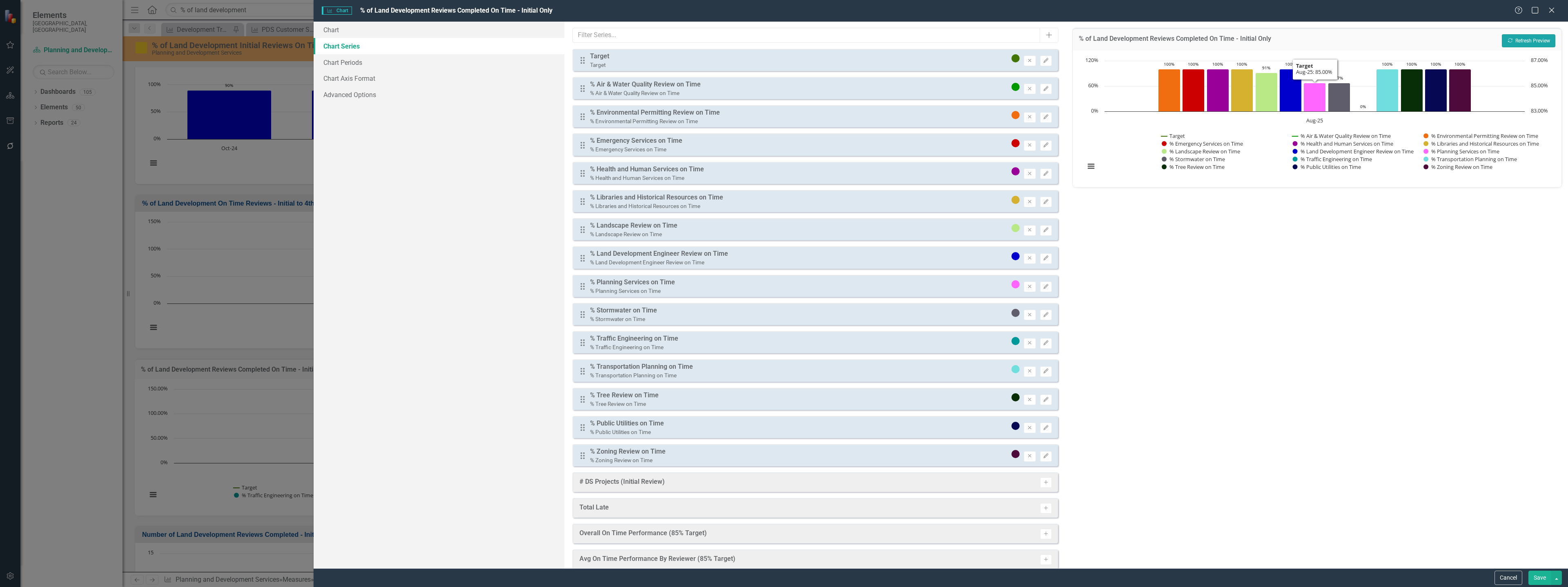
click at [1550, 38] on button "Recalculate Refresh Preview" at bounding box center [1528, 40] width 54 height 13
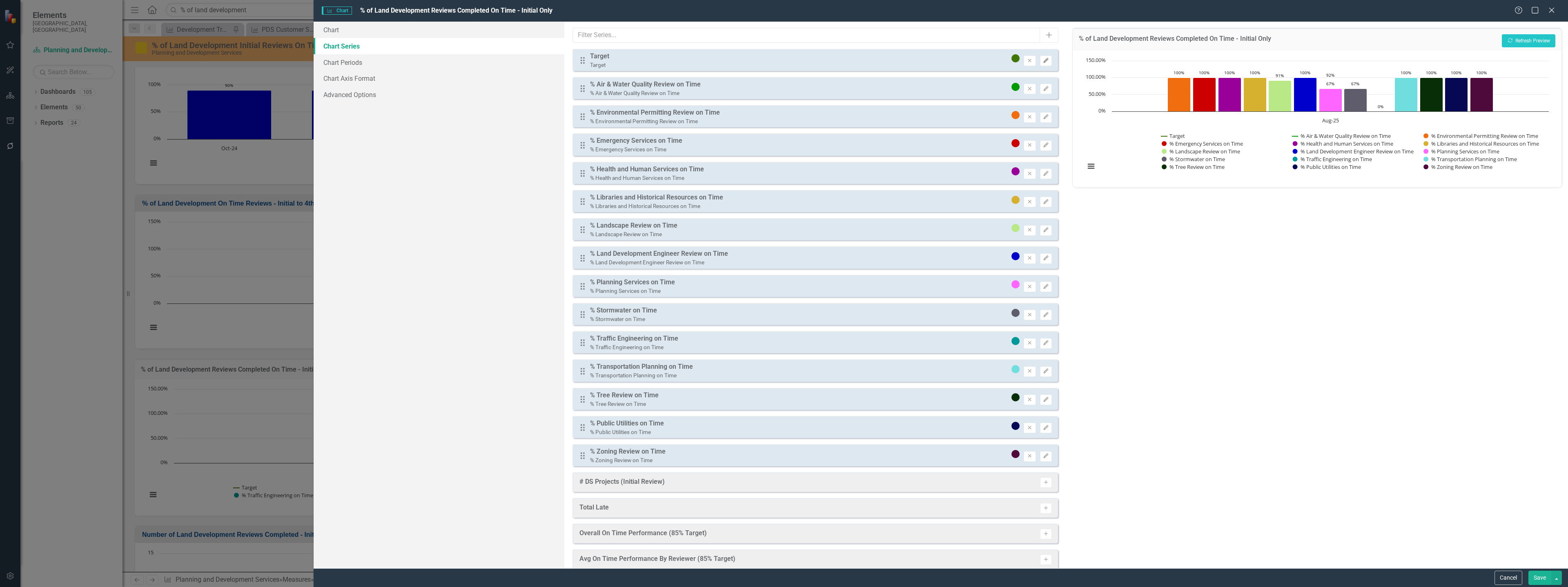
click at [1043, 61] on icon "button" at bounding box center [1046, 60] width 5 height 5
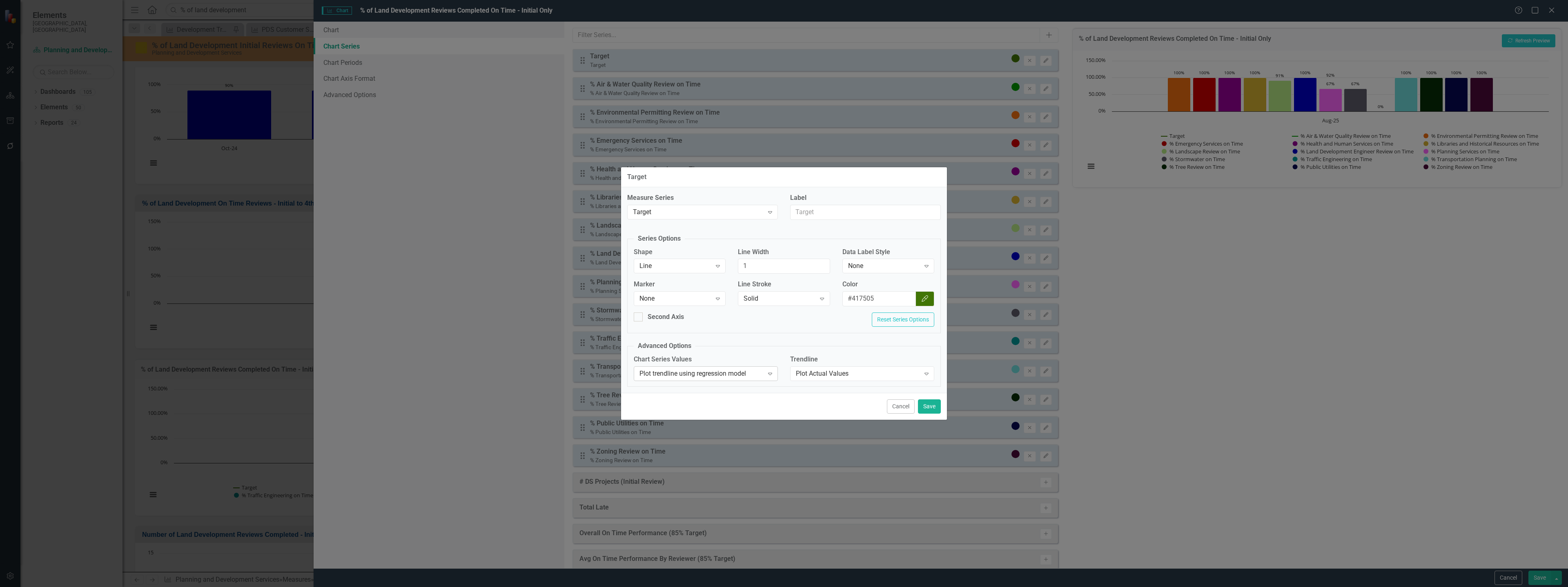
click at [726, 378] on div "Plot trendline using regression model" at bounding box center [702, 373] width 124 height 9
click at [686, 387] on div "Plot actual values for reporting period" at bounding box center [707, 387] width 131 height 9
click at [926, 405] on button "Save" at bounding box center [929, 406] width 23 height 14
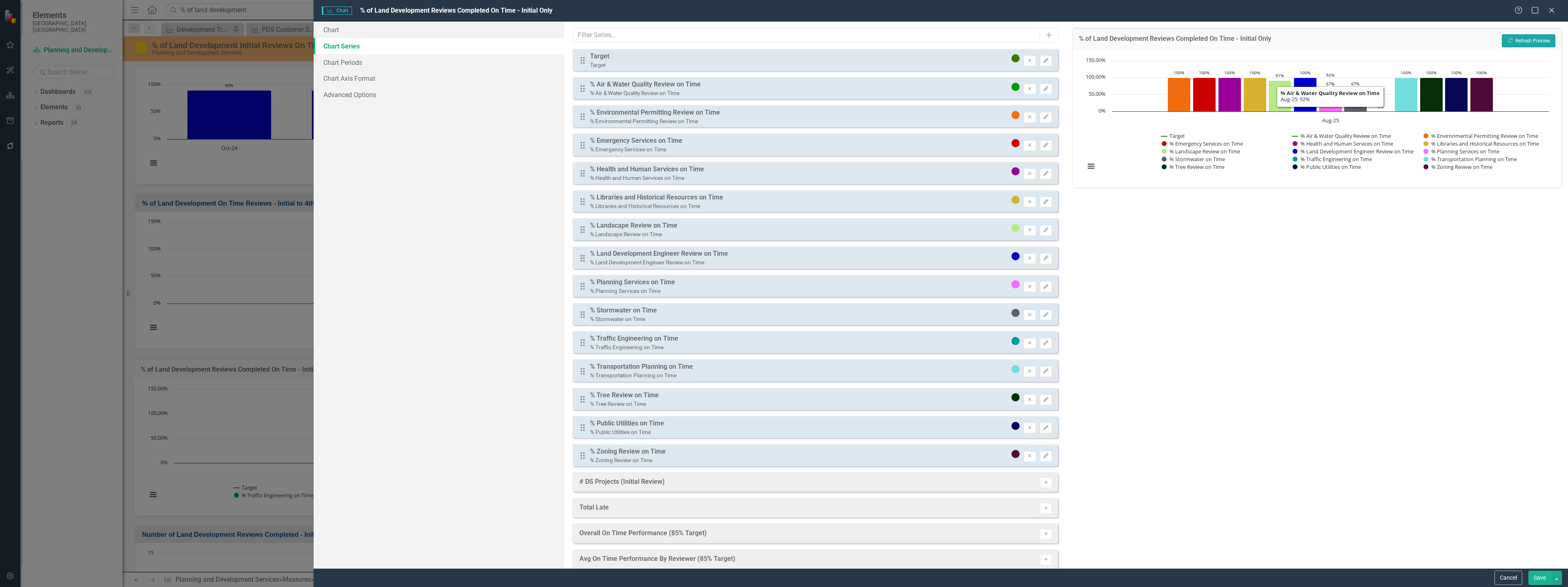
click at [1525, 37] on button "Recalculate Refresh Preview" at bounding box center [1528, 40] width 54 height 13
click at [1026, 63] on icon "Remove" at bounding box center [1029, 61] width 6 height 5
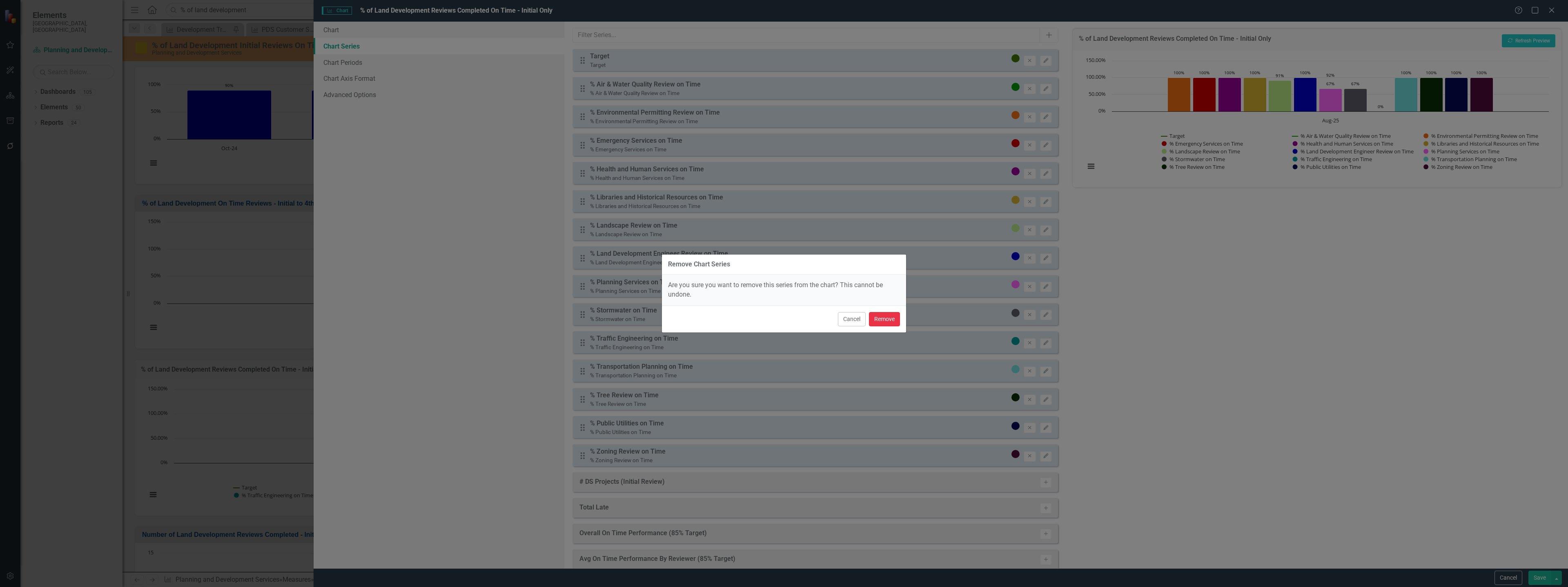
click at [882, 319] on button "Remove" at bounding box center [884, 319] width 31 height 14
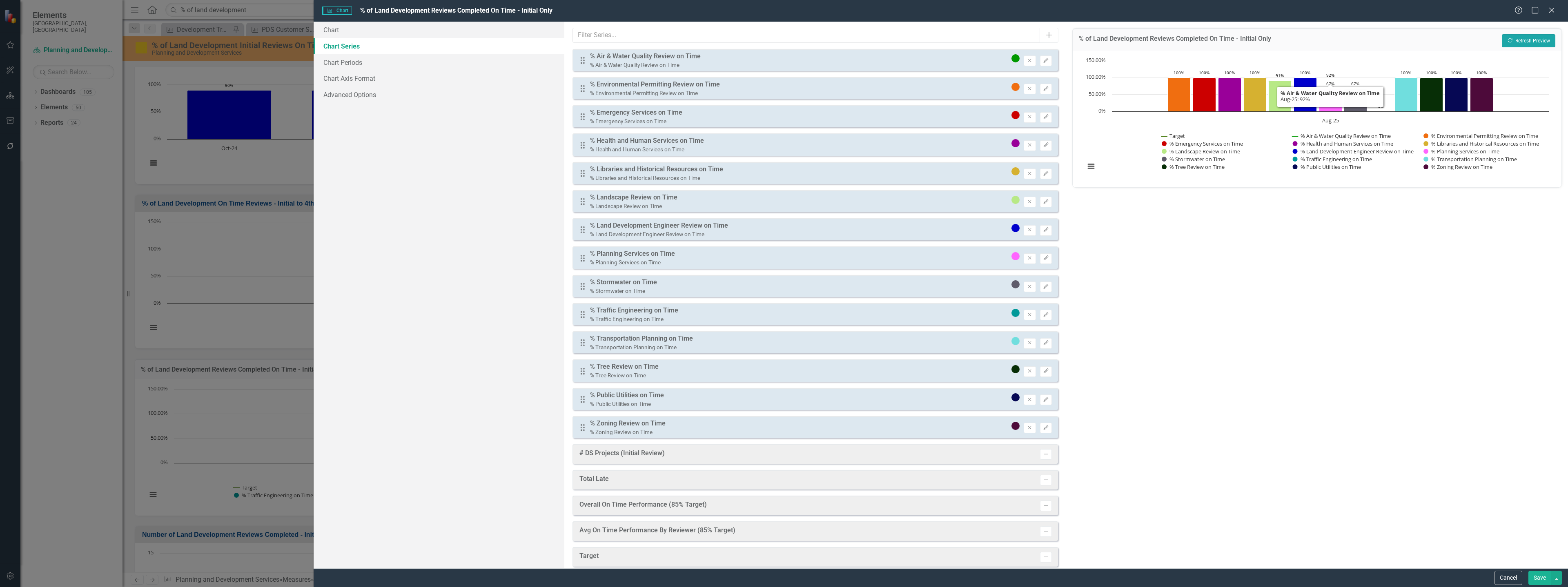
click at [1525, 39] on button "Recalculate Refresh Preview" at bounding box center [1528, 40] width 54 height 13
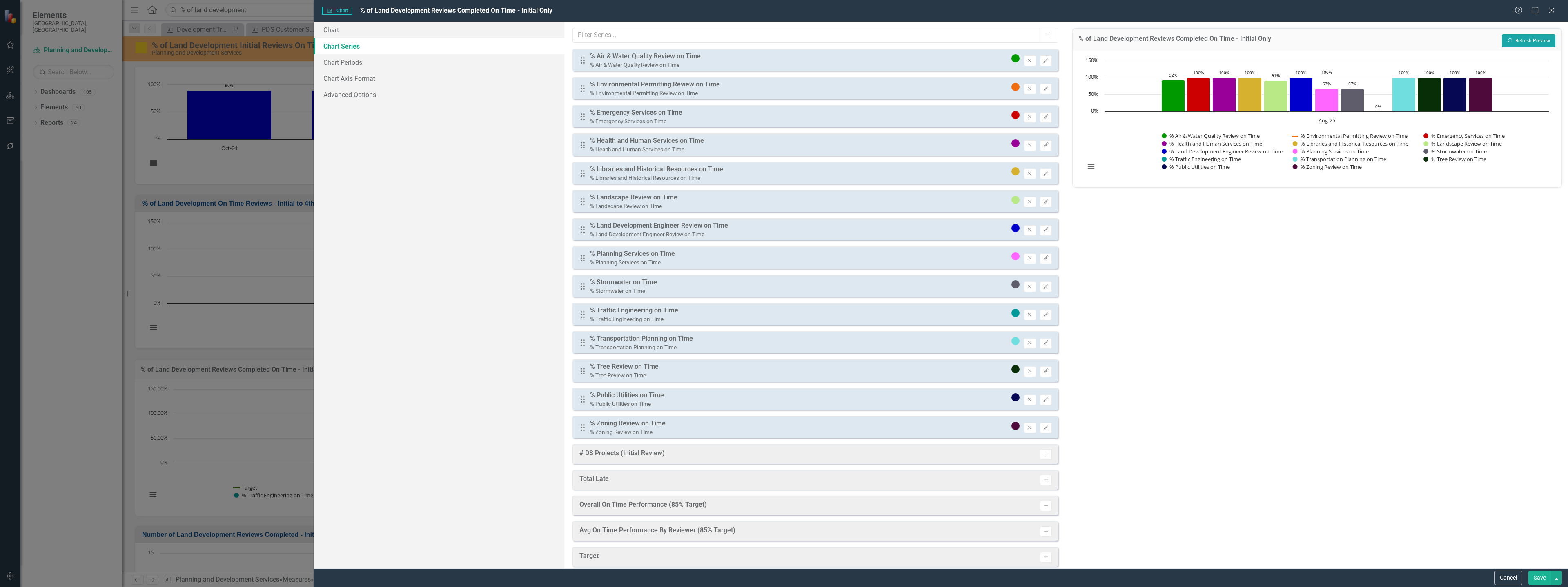
click at [1525, 39] on button "Recalculate Refresh Preview" at bounding box center [1528, 40] width 54 height 13
click at [1330, 229] on div "% of Land Development Reviews Completed On Time - Initial Only Recalculate Refr…" at bounding box center [1317, 295] width 502 height 547
click at [423, 61] on link "Chart Periods" at bounding box center [439, 62] width 251 height 16
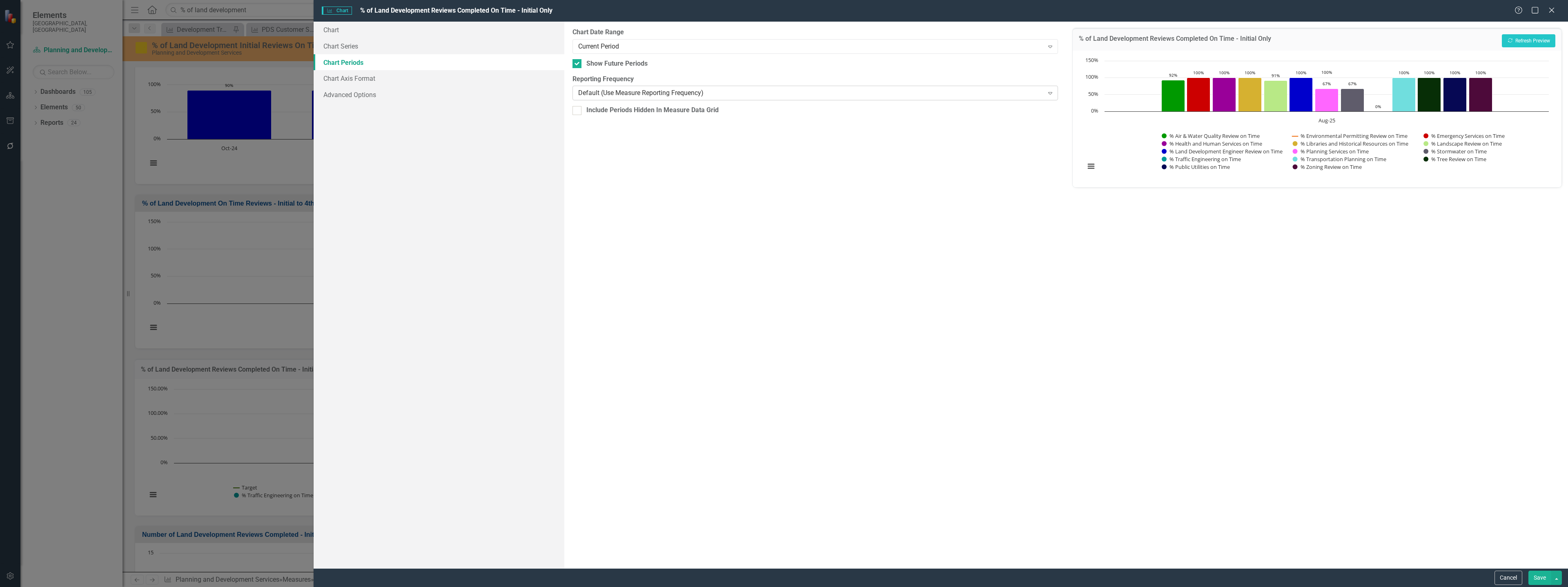
click at [654, 94] on div "Default (Use Measure Reporting Frequency)" at bounding box center [811, 93] width 465 height 9
click at [530, 116] on div "Chart Chart Series Chart Periods Chart Axis Format Advanced Options" at bounding box center [439, 295] width 251 height 547
click at [454, 86] on link "Chart Axis Format" at bounding box center [439, 78] width 251 height 16
click at [620, 308] on div "Default" at bounding box center [811, 308] width 452 height 9
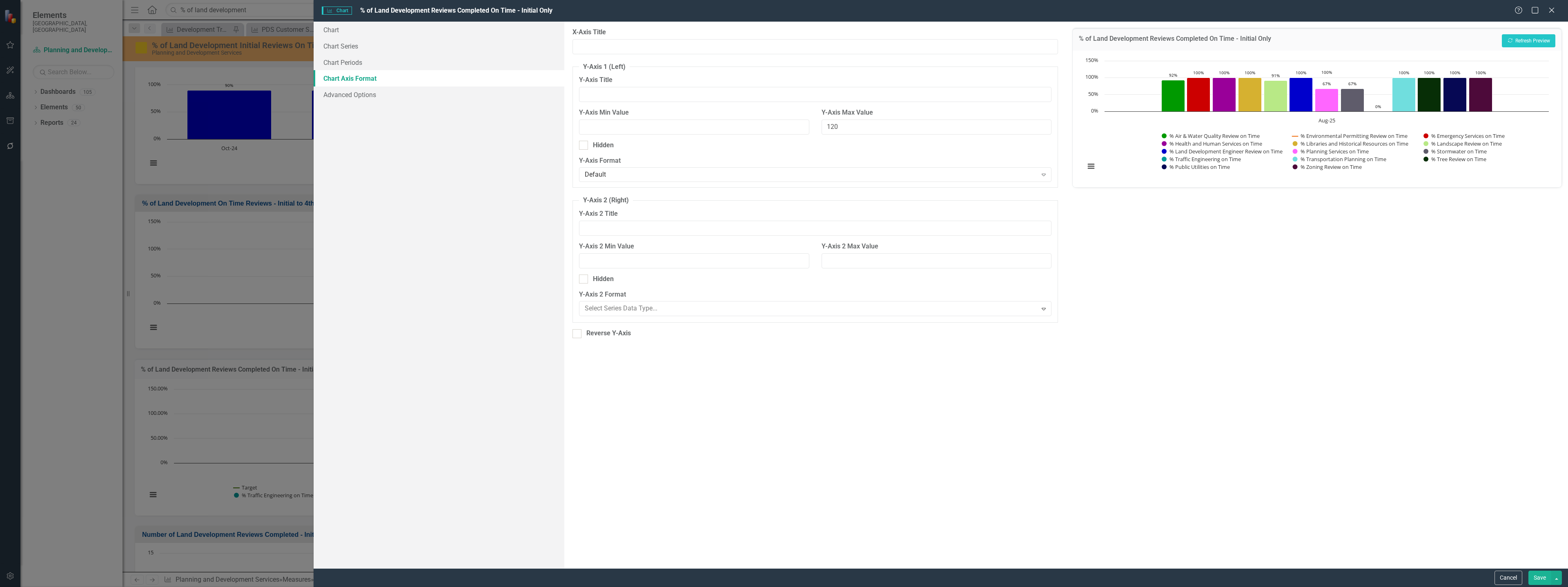
click at [547, 300] on div "Chart Chart Series Chart Periods Chart Axis Format Advanced Options" at bounding box center [439, 295] width 251 height 547
click at [439, 89] on link "Advanced Options" at bounding box center [439, 94] width 251 height 16
drag, startPoint x: 458, startPoint y: 158, endPoint x: 560, endPoint y: 179, distance: 104.1
click at [461, 159] on div "Chart Chart Series Chart Periods Chart Axis Format Advanced Options" at bounding box center [439, 295] width 251 height 547
click at [1531, 577] on button "Save" at bounding box center [1540, 577] width 23 height 14
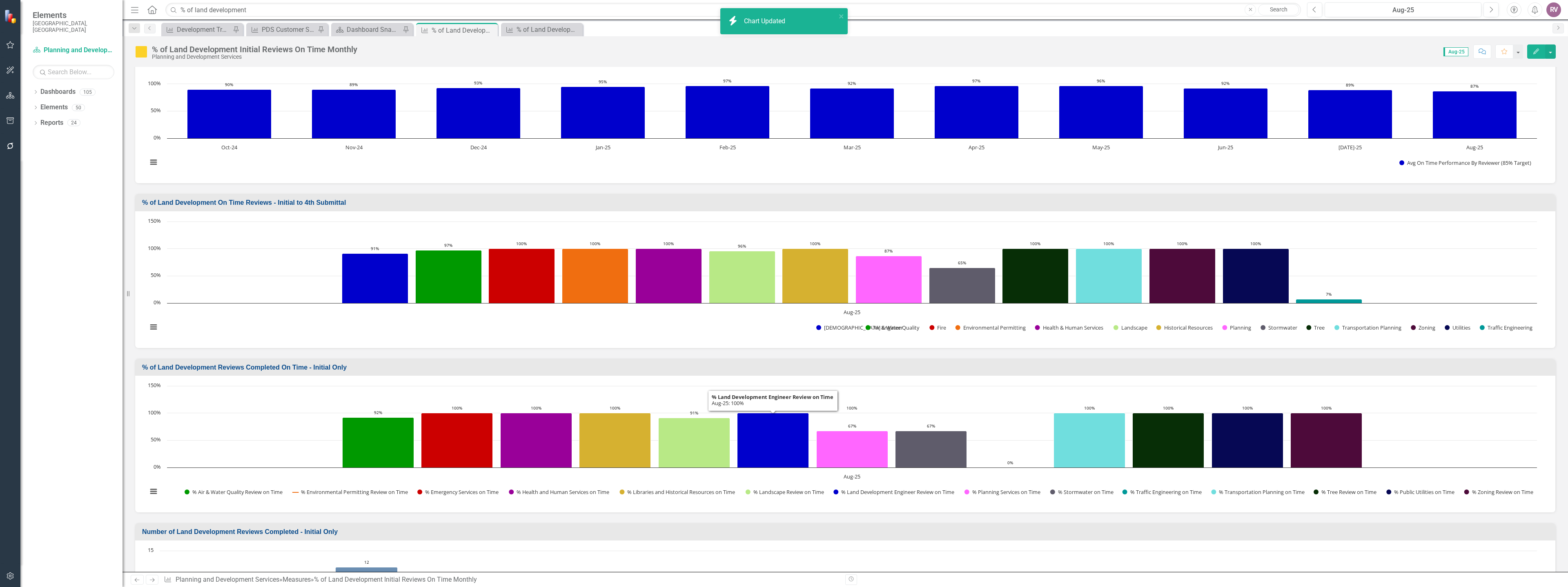
scroll to position [204, 0]
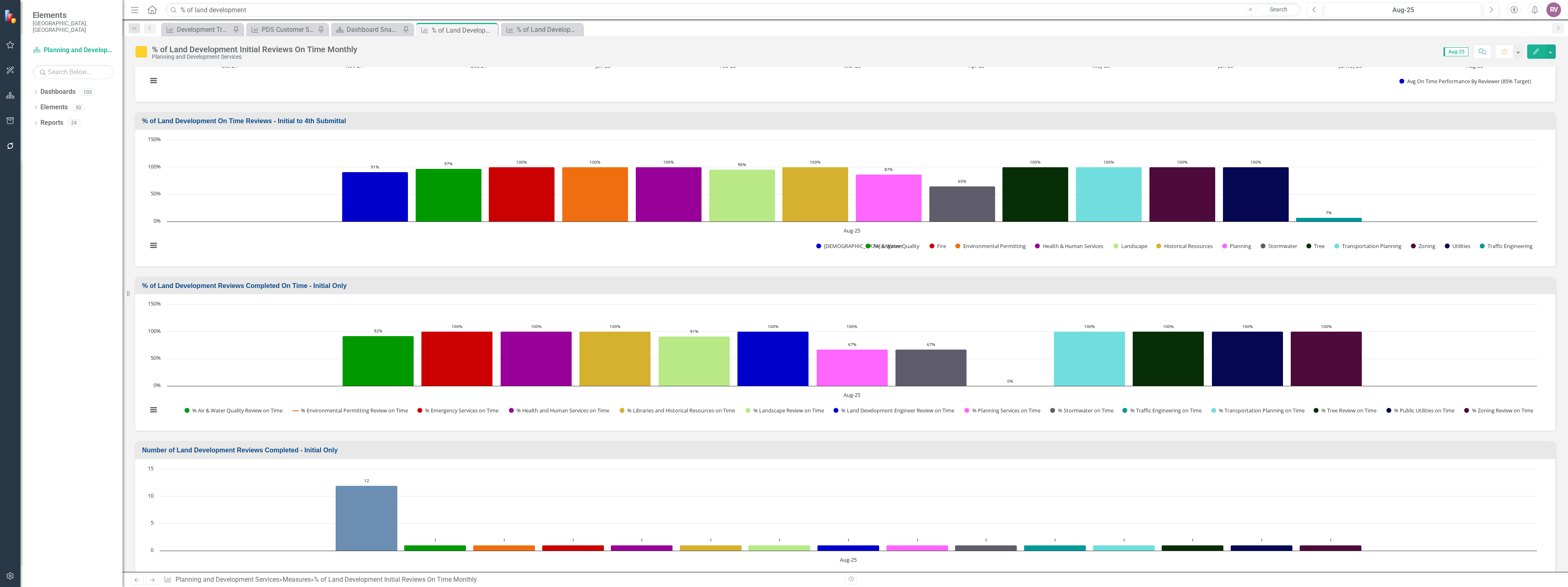
click at [343, 285] on h3 "% of Land Development Reviews Completed On Time - Initial Only" at bounding box center [846, 286] width 1409 height 7
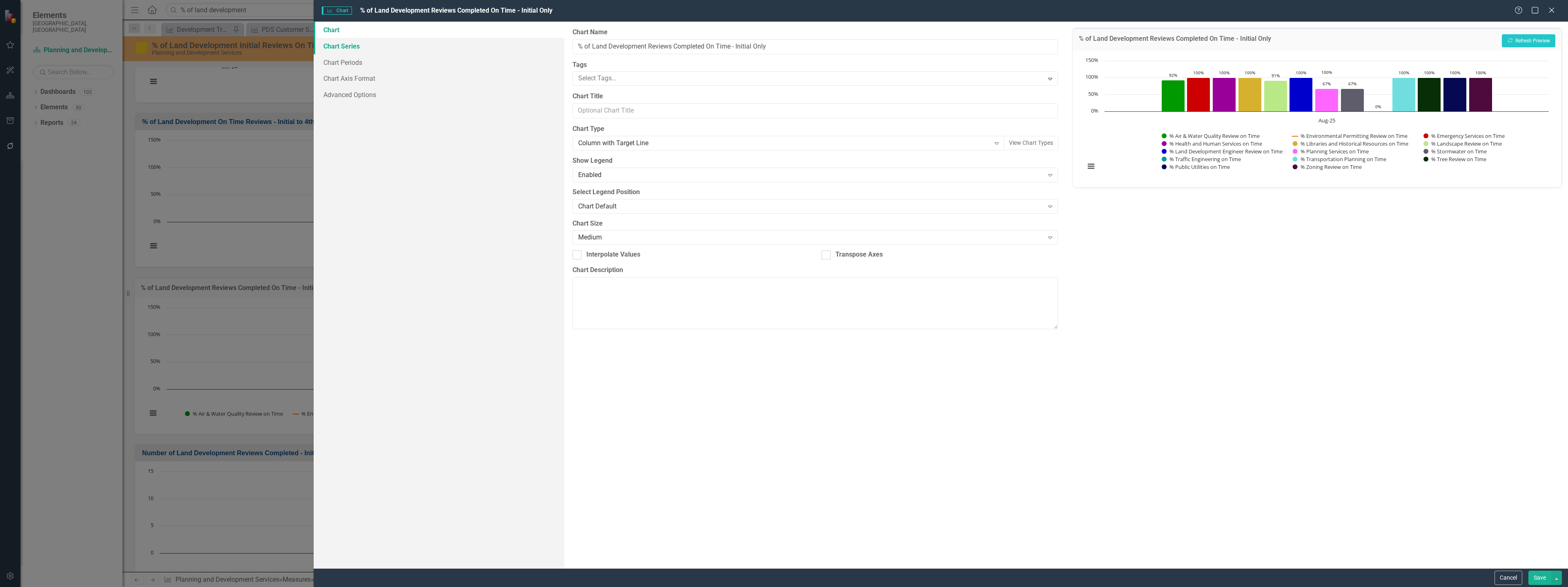
click at [390, 42] on link "Chart Series" at bounding box center [439, 46] width 251 height 16
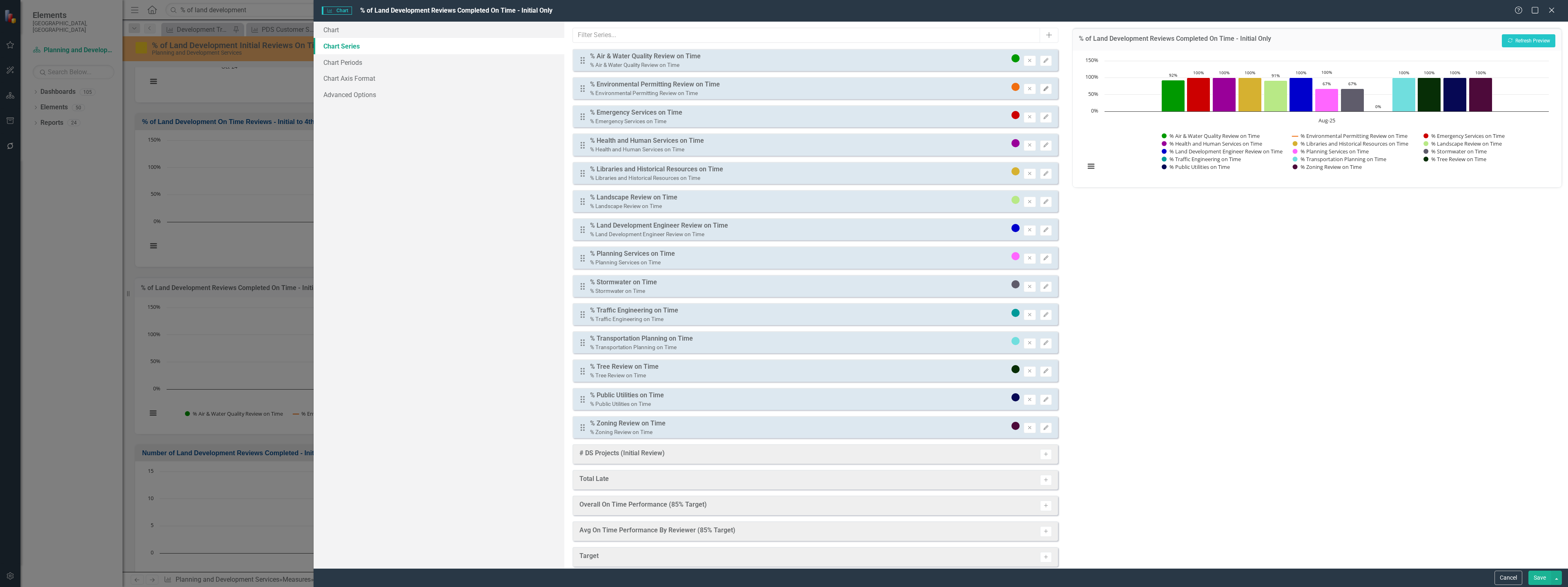
click at [1043, 91] on icon "Edit" at bounding box center [1046, 89] width 6 height 5
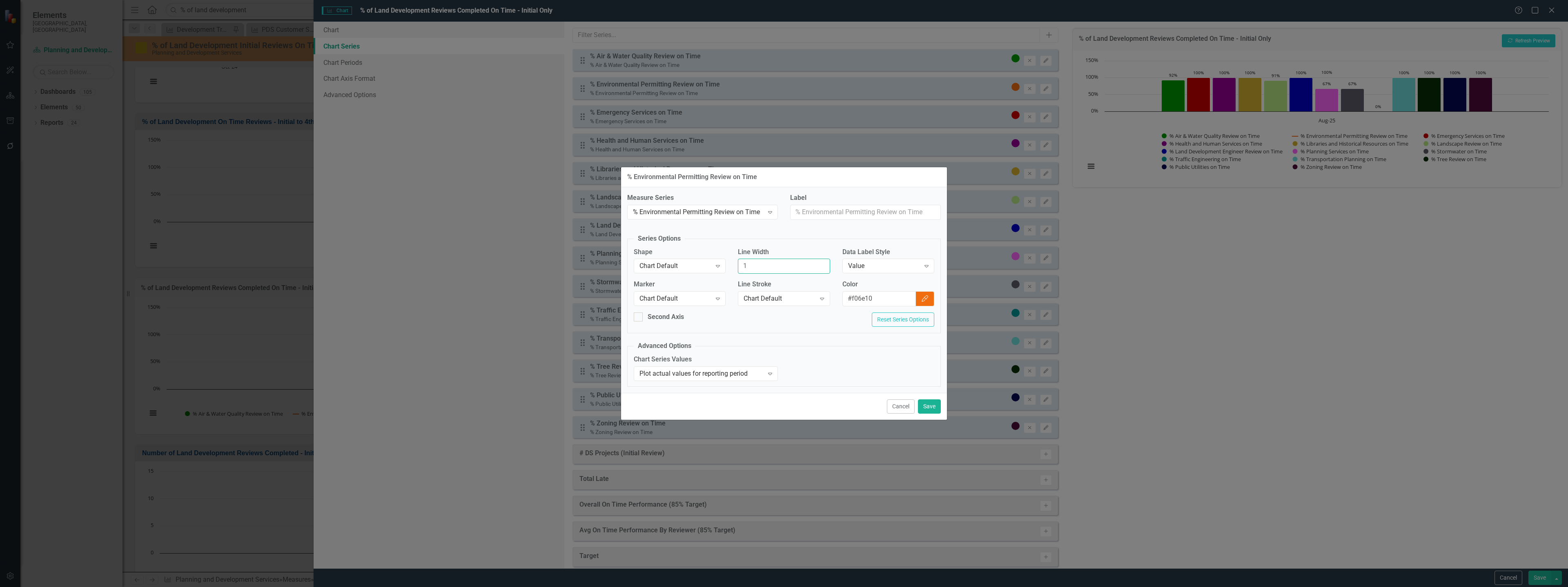
click at [763, 266] on input "1" at bounding box center [783, 266] width 92 height 15
drag, startPoint x: 762, startPoint y: 266, endPoint x: 735, endPoint y: 266, distance: 27.0
click at [735, 266] on div "Line Width 1" at bounding box center [783, 264] width 104 height 33
click at [926, 408] on button "Save" at bounding box center [929, 406] width 23 height 14
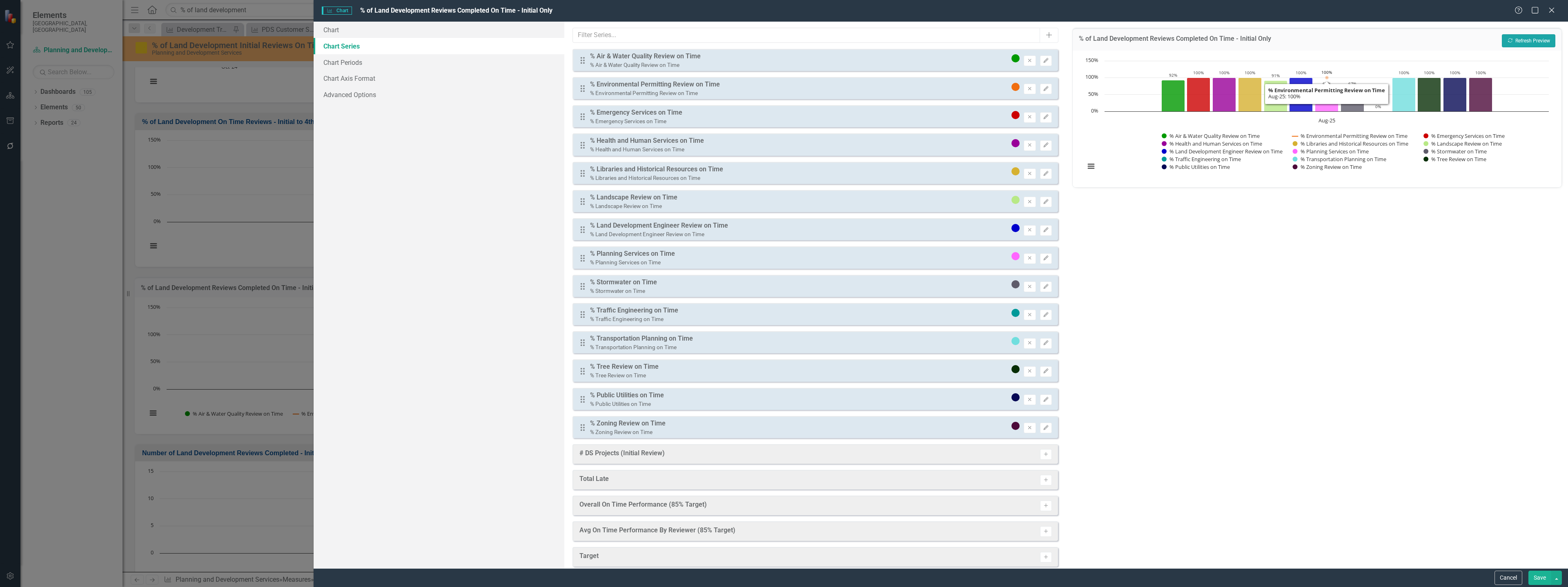
click at [1528, 46] on button "Recalculate Refresh Preview" at bounding box center [1528, 40] width 54 height 13
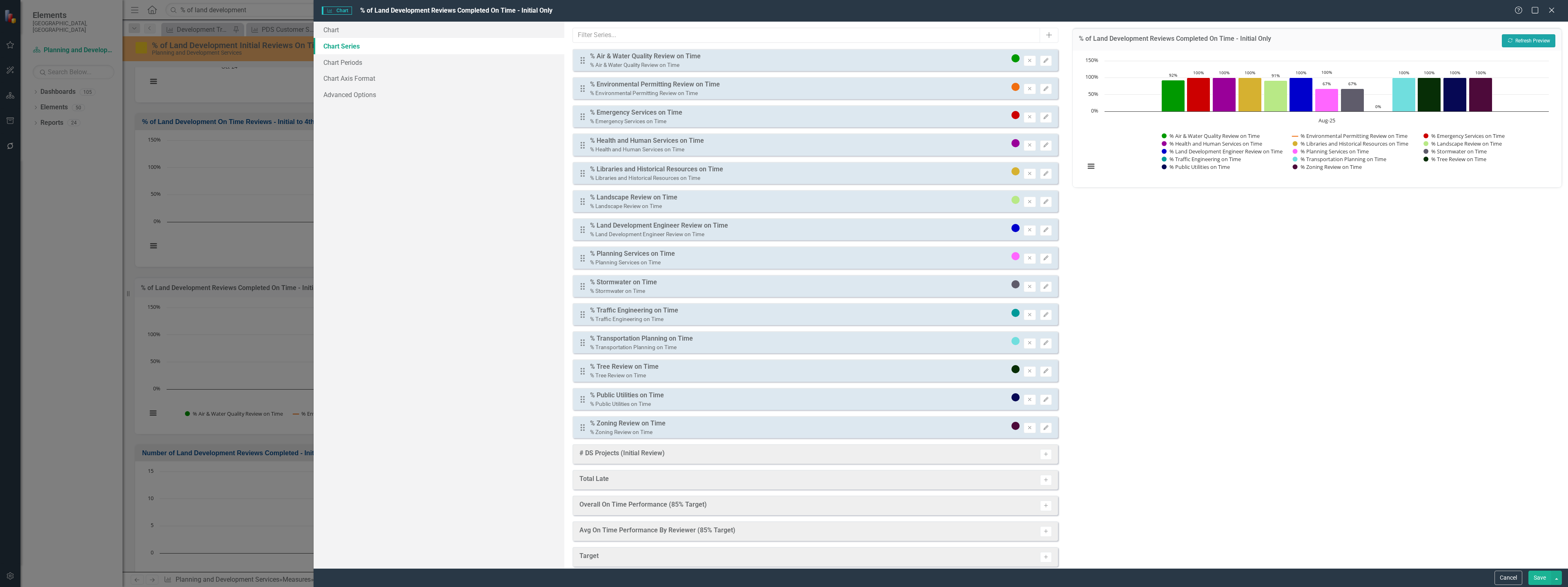
click at [1528, 43] on button "Recalculate Refresh Preview" at bounding box center [1528, 40] width 54 height 13
click at [1043, 90] on icon "Edit" at bounding box center [1046, 89] width 6 height 5
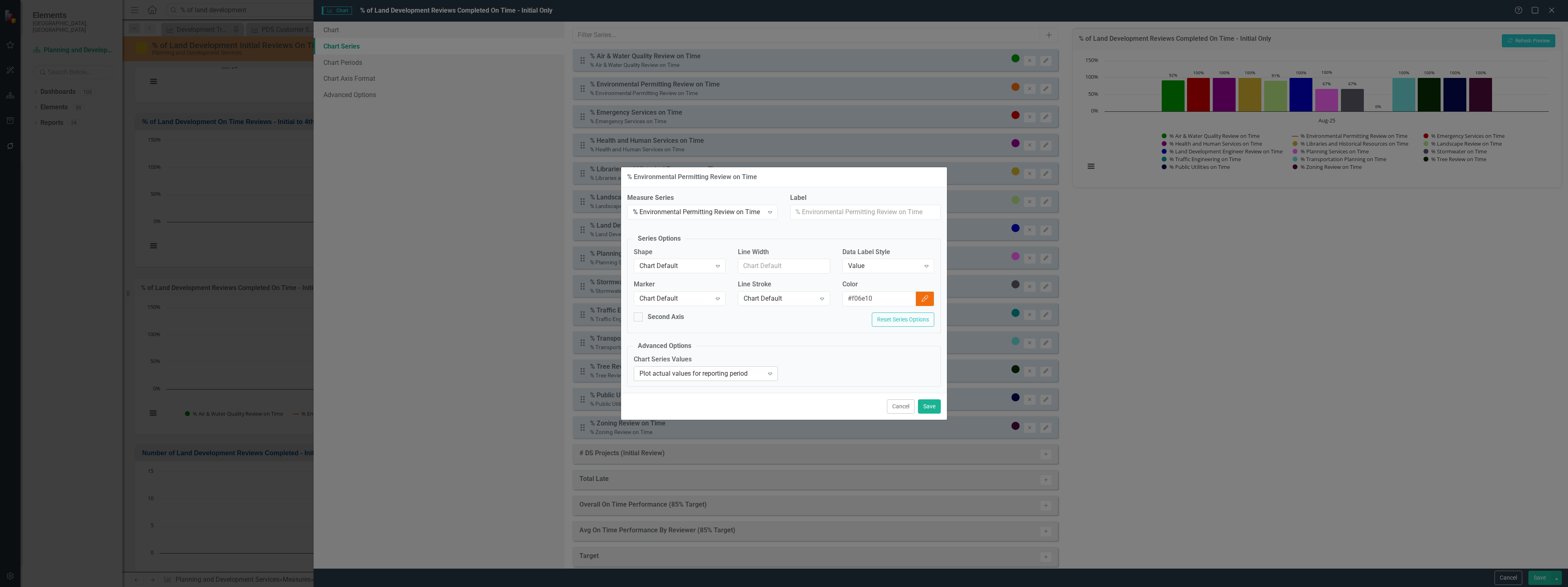
click at [699, 378] on div "Plot actual values for reporting period" at bounding box center [702, 373] width 124 height 9
click at [707, 348] on fieldset "Advanced Options Chart Series Values 3 results available. Use Up and Down to ch…" at bounding box center [783, 364] width 313 height 46
click at [685, 266] on div "Chart Default" at bounding box center [676, 266] width 72 height 9
click at [668, 296] on div "Column" at bounding box center [681, 294] width 79 height 9
click at [924, 405] on button "Save" at bounding box center [929, 406] width 23 height 14
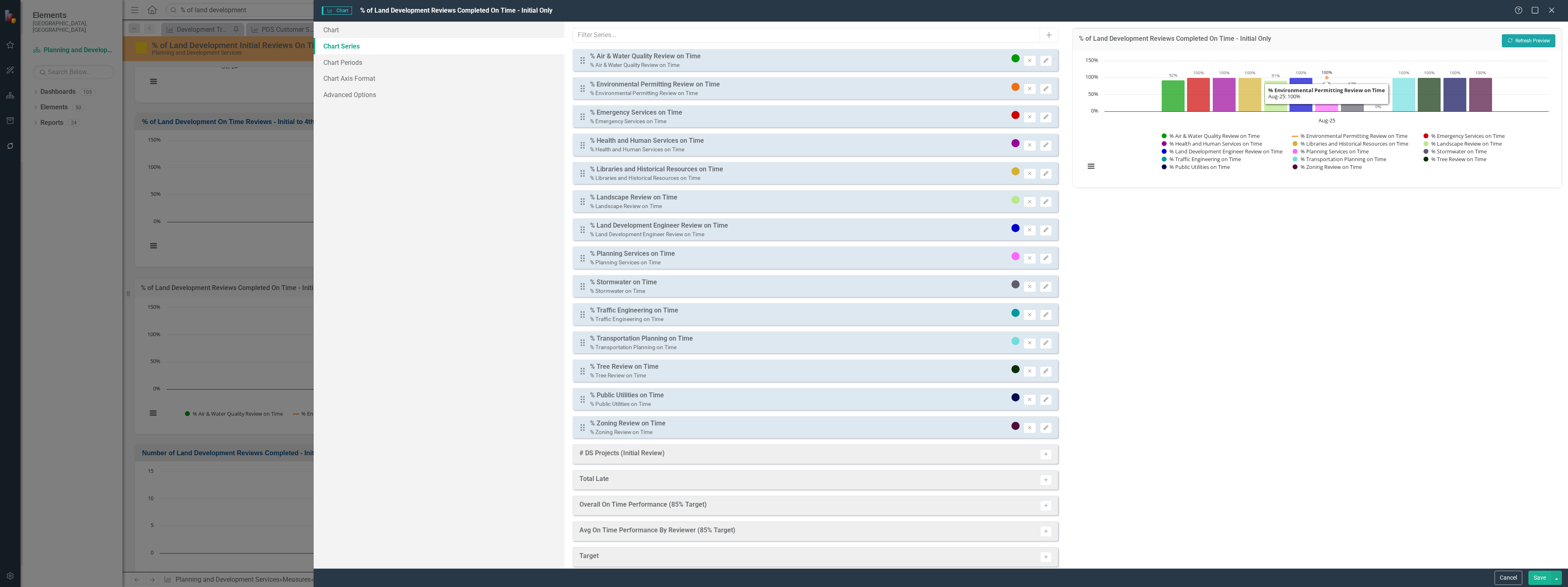
click at [1505, 41] on button "Recalculate Refresh Preview" at bounding box center [1528, 40] width 54 height 13
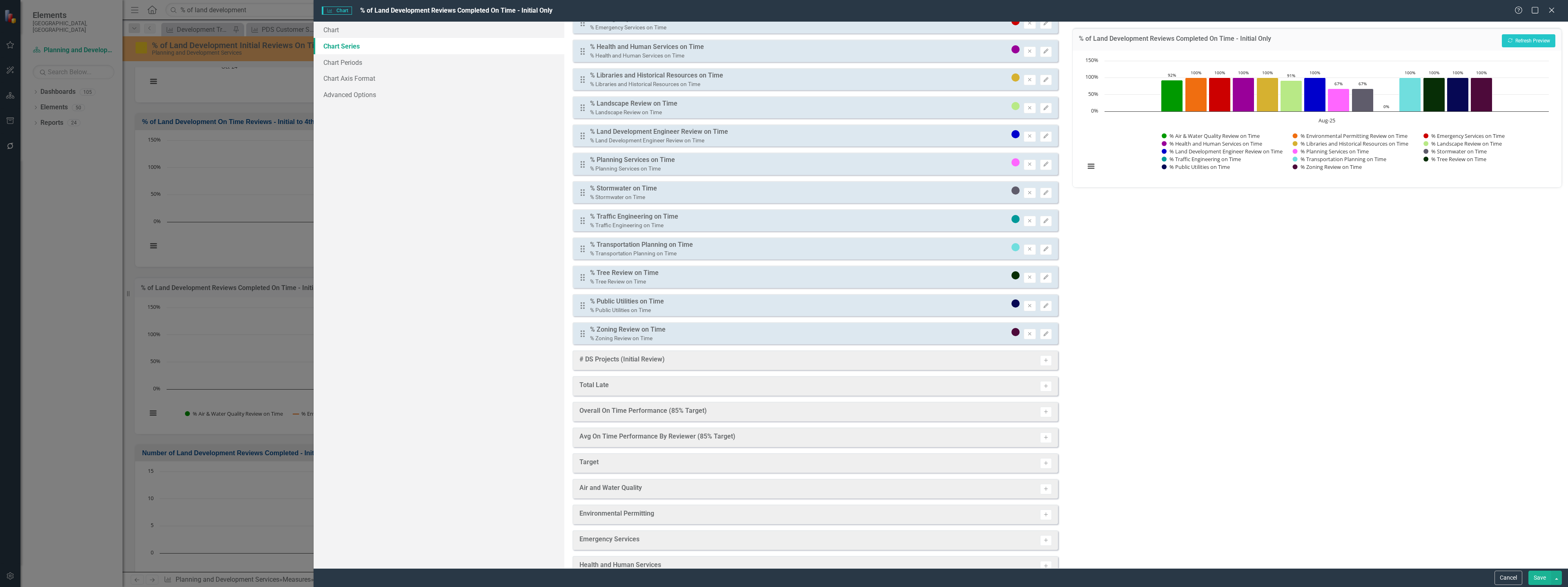
scroll to position [122, 0]
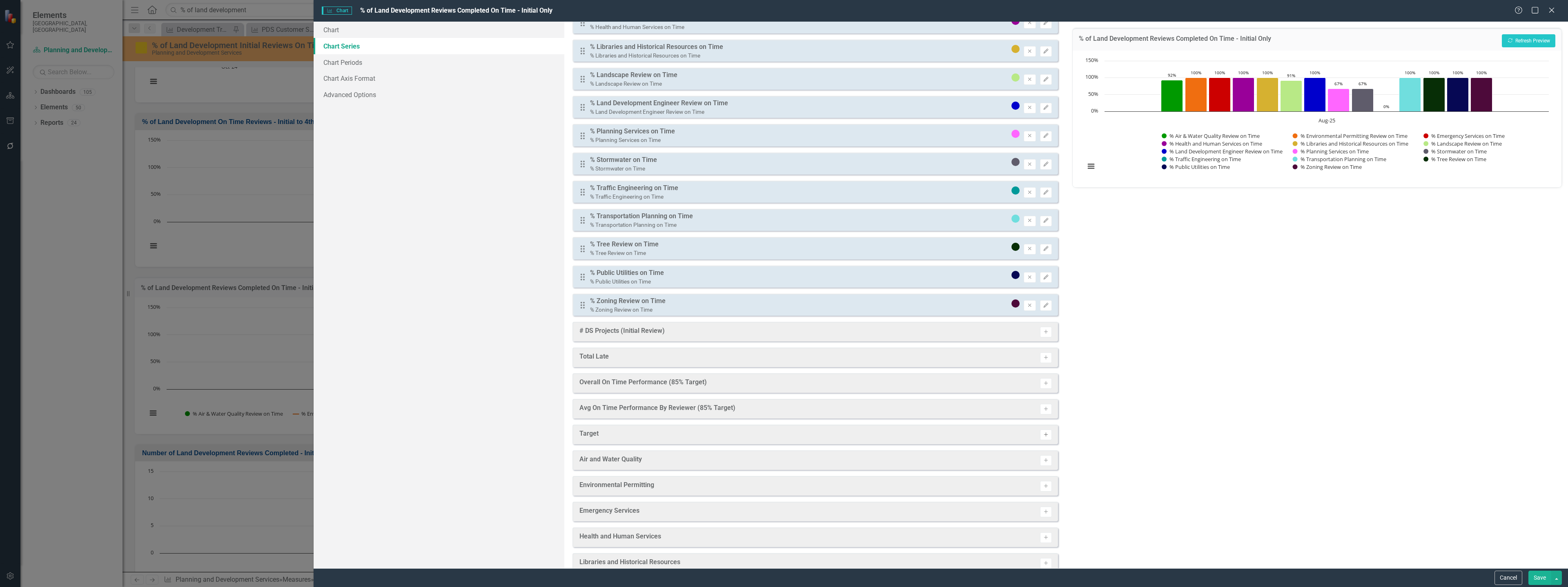
click at [1044, 434] on icon "button" at bounding box center [1046, 434] width 4 height 4
drag, startPoint x: 582, startPoint y: 334, endPoint x: 579, endPoint y: 338, distance: 5.0
click at [579, 338] on div "Drag % Air & Water Quality Review on Time % Air & Water Quality Review on Time …" at bounding box center [816, 135] width 486 height 418
click at [1043, 332] on icon "Edit" at bounding box center [1046, 333] width 6 height 5
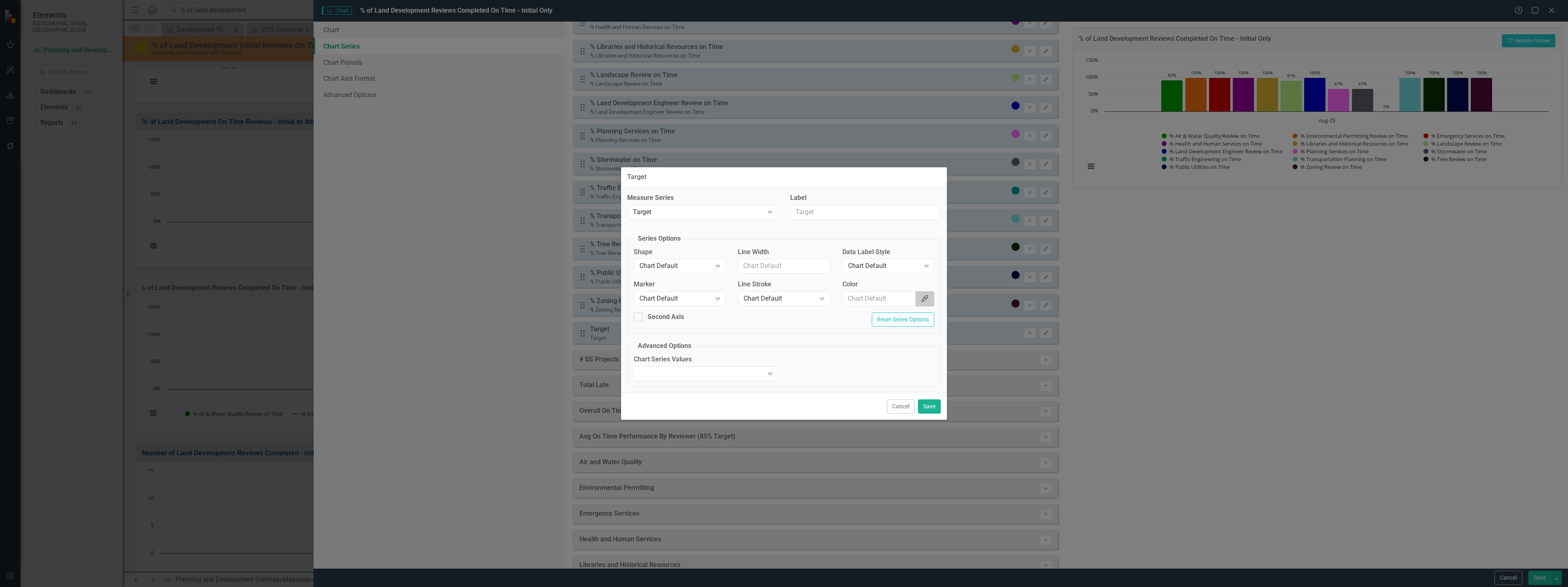
click at [926, 299] on icon "button" at bounding box center [925, 299] width 7 height 7
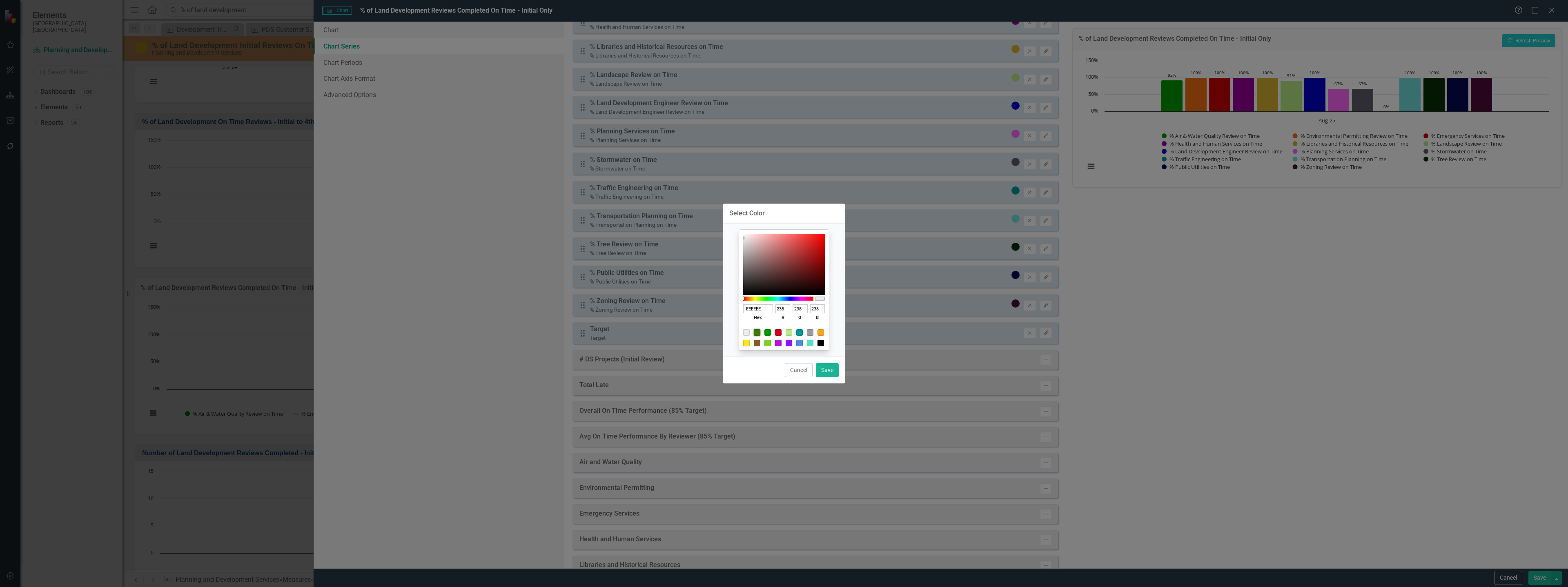
click at [760, 332] on div at bounding box center [757, 332] width 7 height 7
type input "417505"
type input "65"
type input "117"
type input "5"
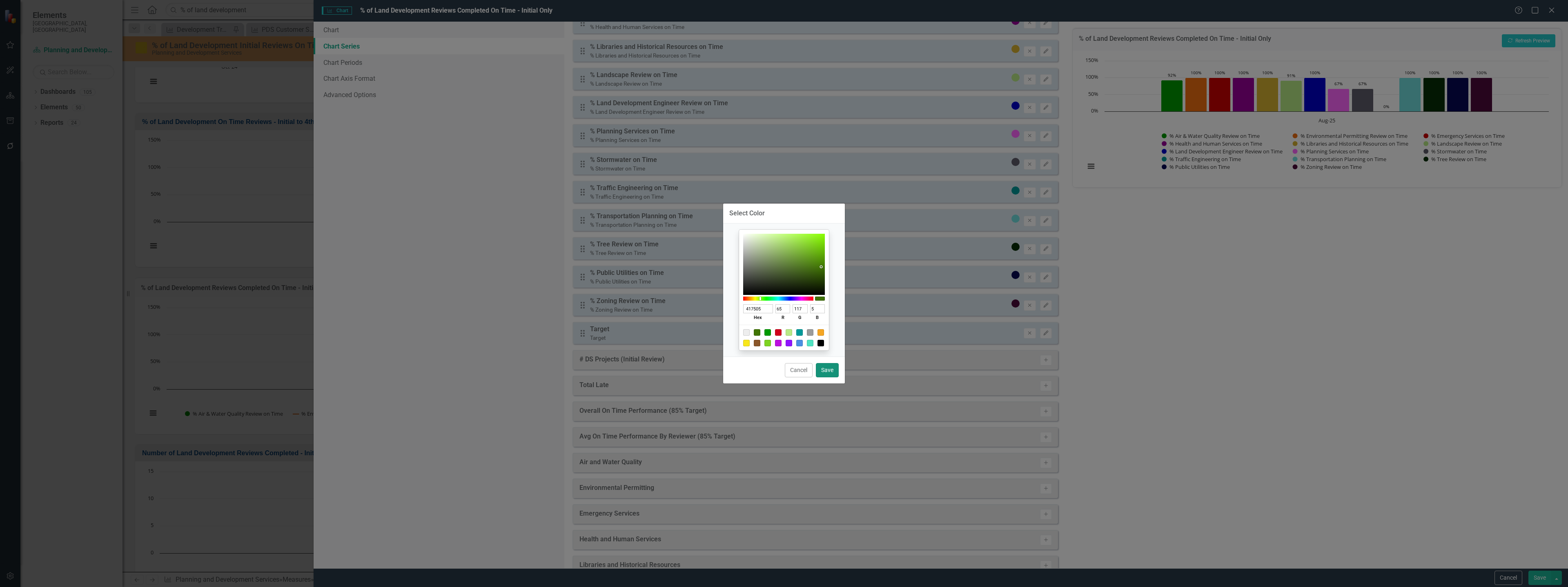
click at [829, 367] on button "Save" at bounding box center [827, 370] width 23 height 14
type input "#417505"
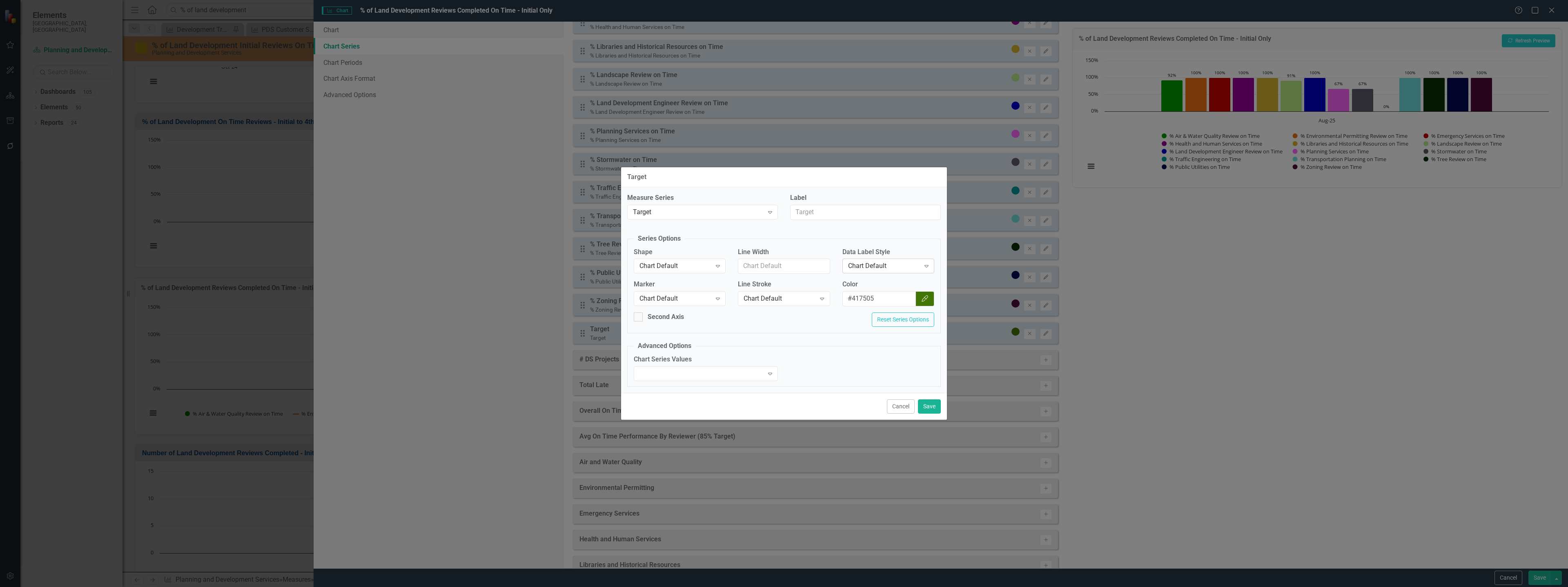
click at [883, 262] on div "Chart Default" at bounding box center [884, 266] width 72 height 9
click at [866, 291] on div "None" at bounding box center [889, 294] width 79 height 9
click at [684, 271] on div "Chart Default" at bounding box center [676, 266] width 72 height 9
click at [659, 308] on div "Line" at bounding box center [681, 307] width 79 height 9
click at [765, 263] on input "Line Width" at bounding box center [783, 266] width 92 height 15
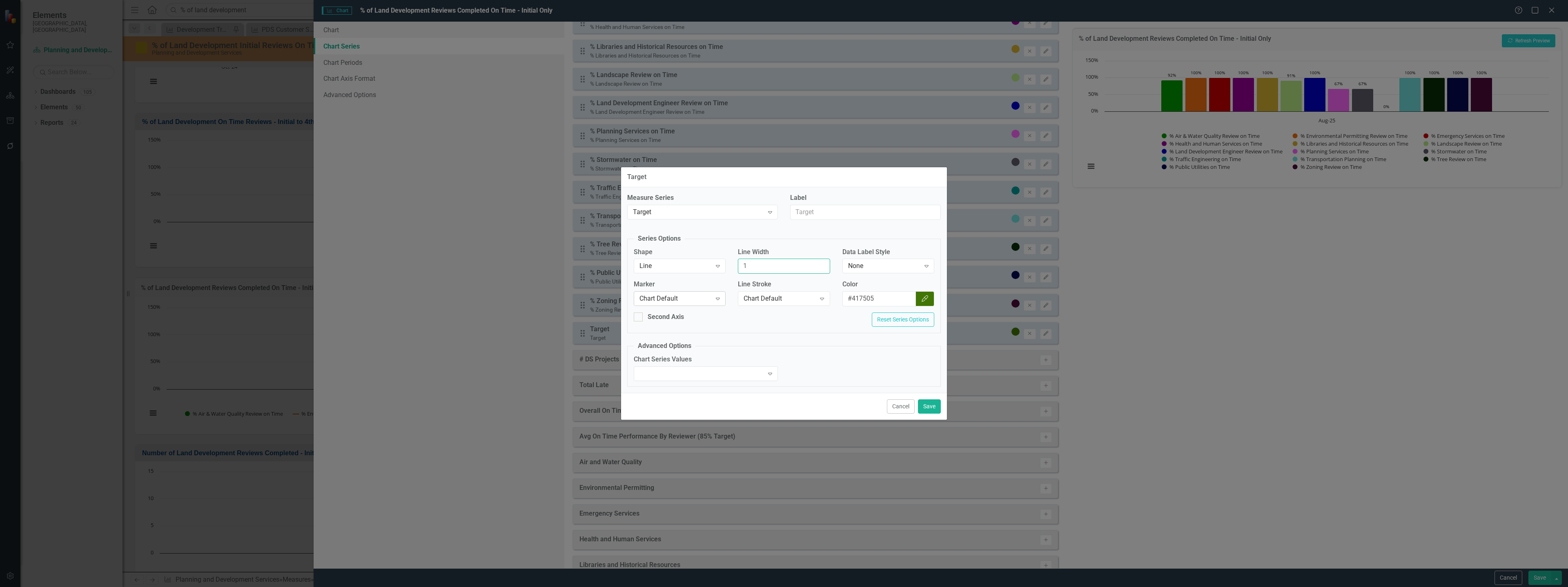
type input "1"
click at [662, 300] on div "Chart Default" at bounding box center [676, 299] width 72 height 9
click at [667, 327] on div "None" at bounding box center [681, 326] width 79 height 9
click at [760, 302] on div "Chart Default" at bounding box center [780, 299] width 72 height 9
click at [765, 325] on div "Solid" at bounding box center [785, 326] width 79 height 9
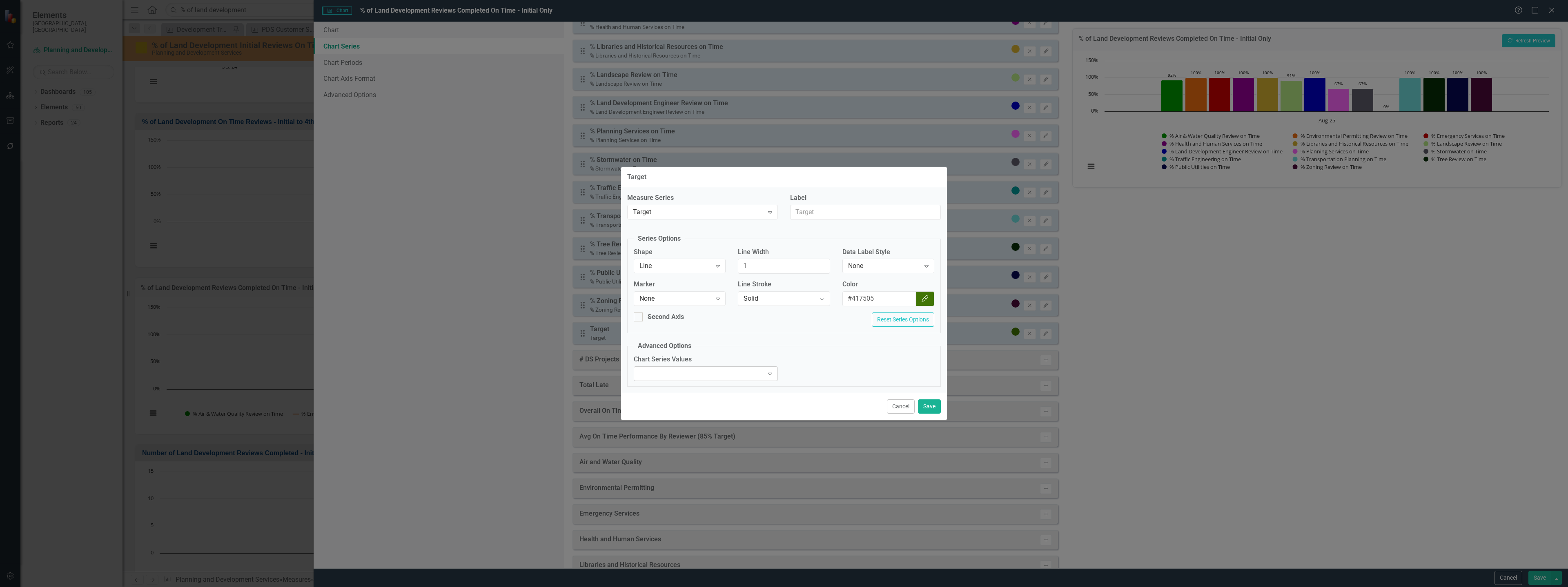
click at [752, 375] on div "Expand" at bounding box center [705, 373] width 144 height 15
click at [688, 387] on div "Plot actual values for reporting period" at bounding box center [707, 387] width 131 height 9
click at [919, 403] on button "Save" at bounding box center [929, 406] width 23 height 14
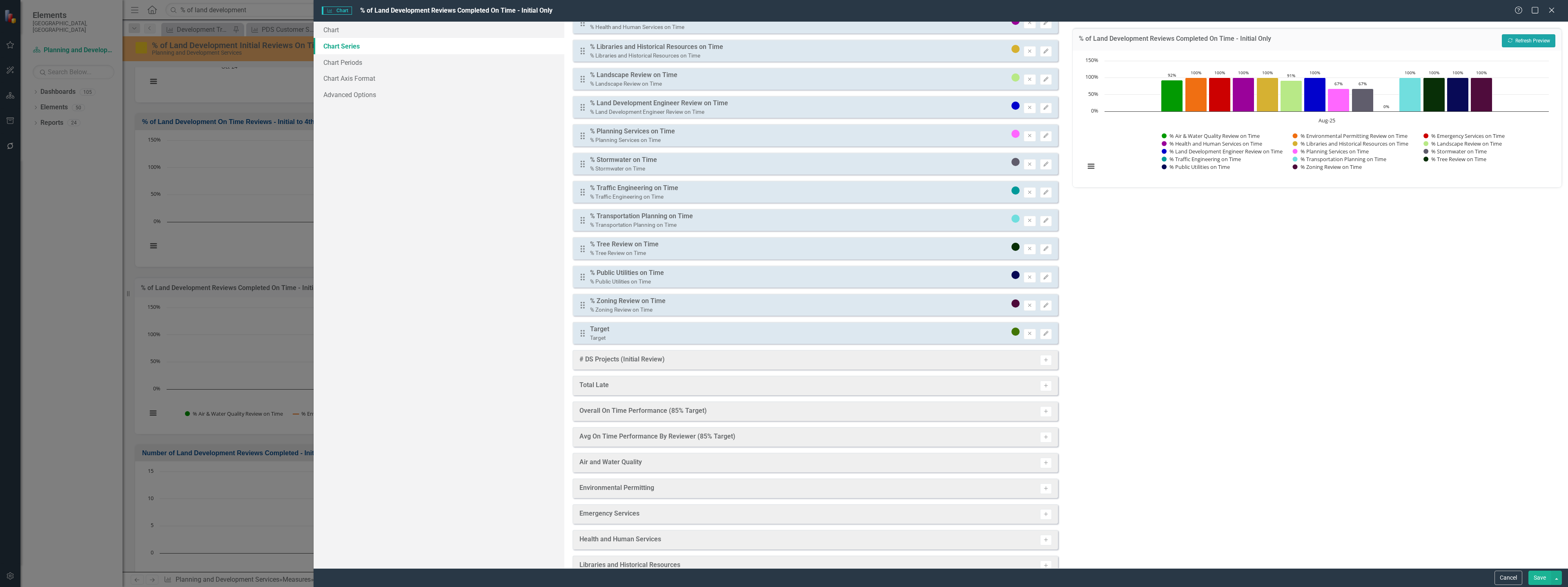
click at [1536, 39] on button "Recalculate Refresh Preview" at bounding box center [1528, 40] width 54 height 13
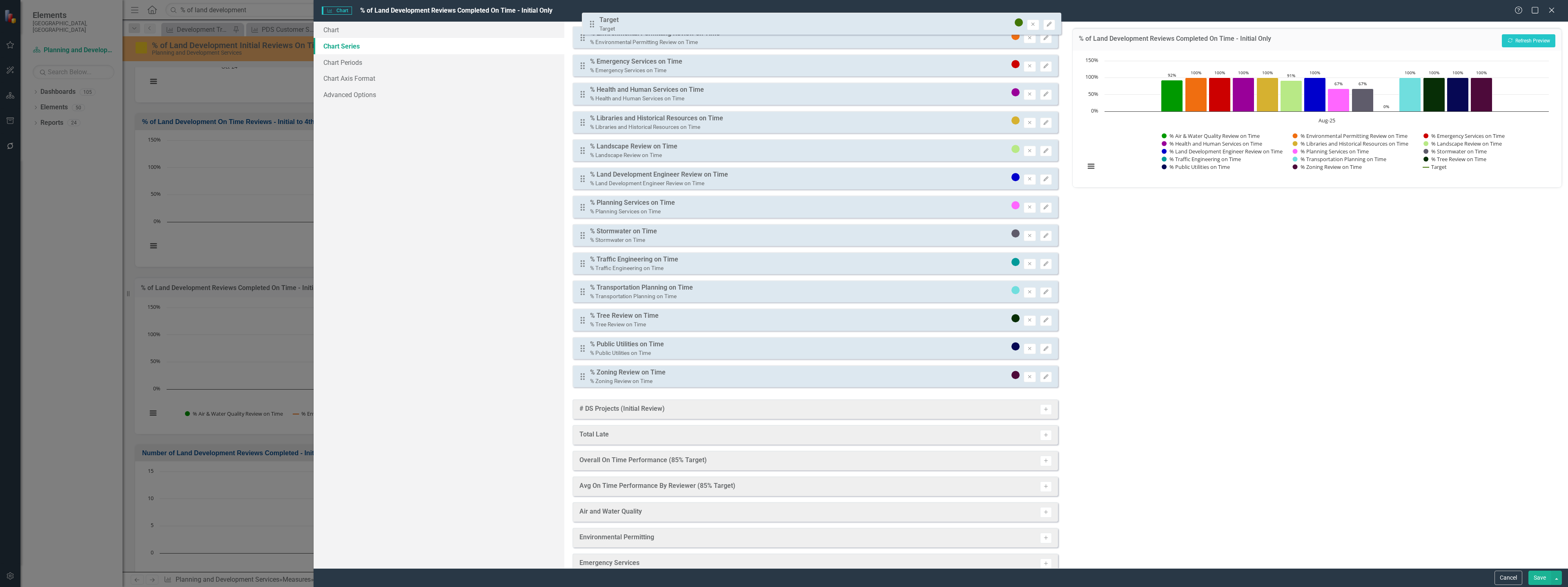
scroll to position [0, 0]
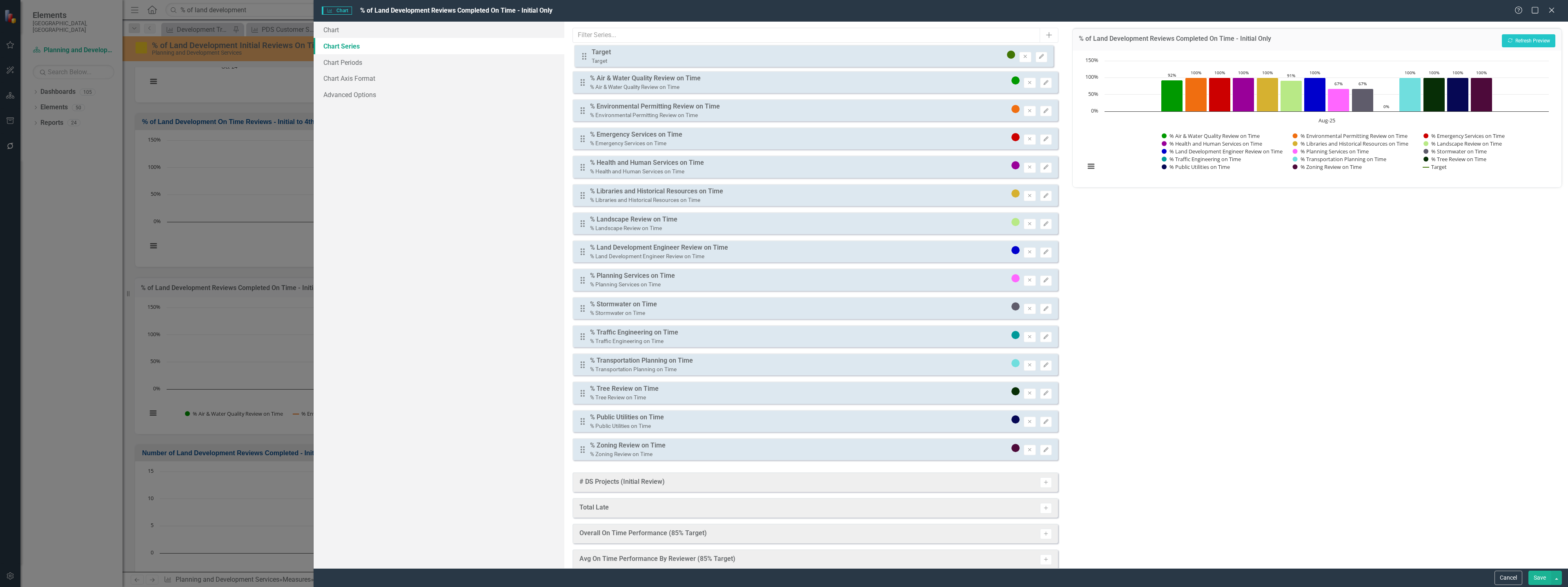
drag, startPoint x: 582, startPoint y: 335, endPoint x: 584, endPoint y: 58, distance: 277.0
click at [584, 58] on div "Drag % Air & Water Quality Review on Time % Air & Water Quality Review on Time …" at bounding box center [816, 257] width 486 height 418
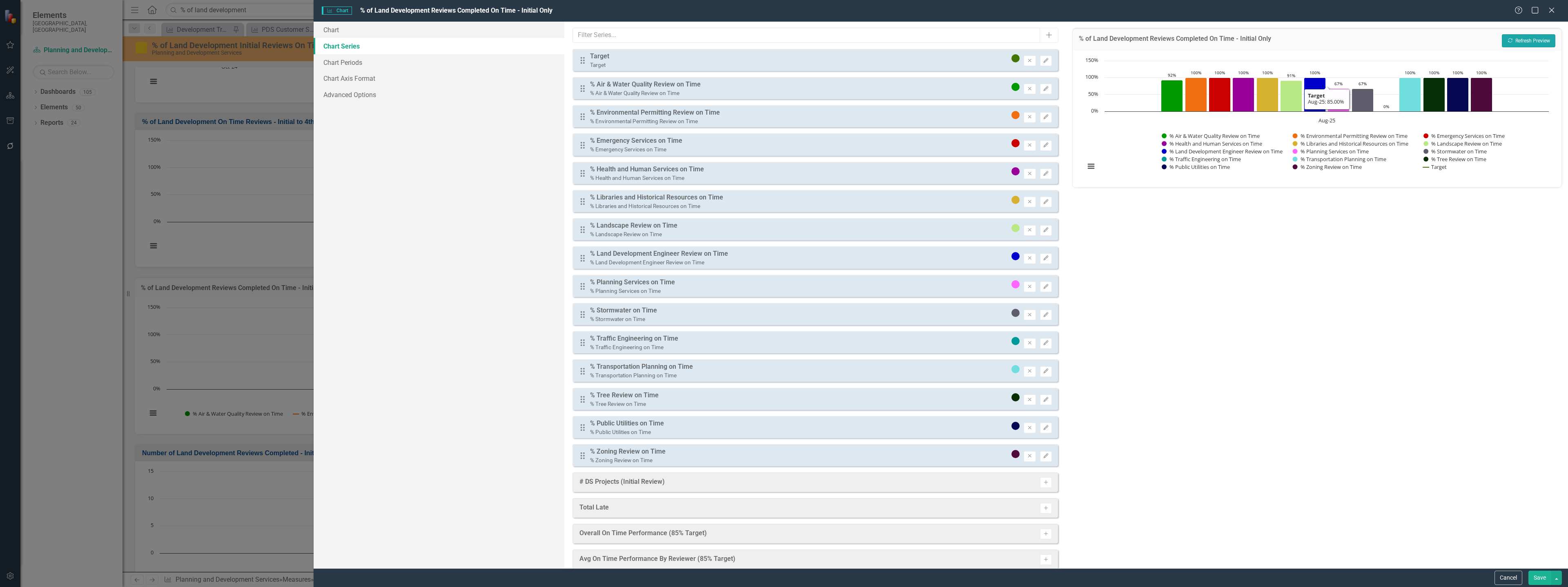
click at [1527, 40] on button "Recalculate Refresh Preview" at bounding box center [1528, 40] width 54 height 13
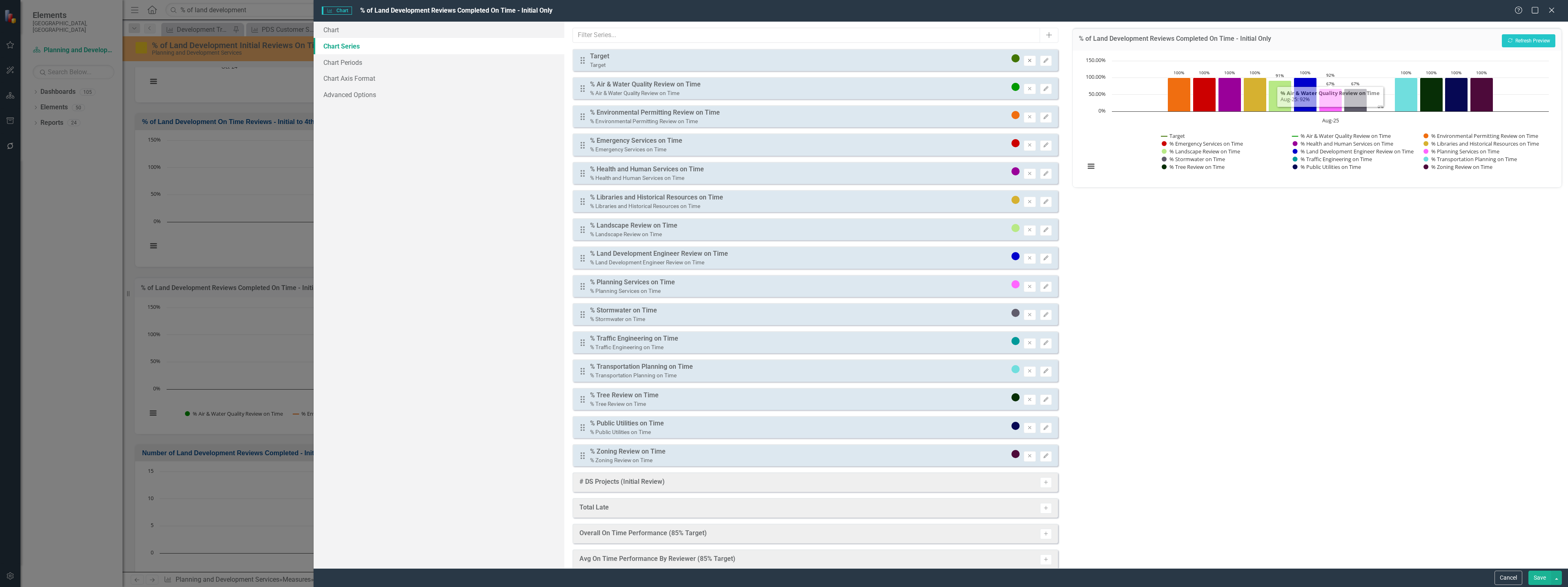
click at [1024, 63] on button "Remove" at bounding box center [1029, 60] width 12 height 10
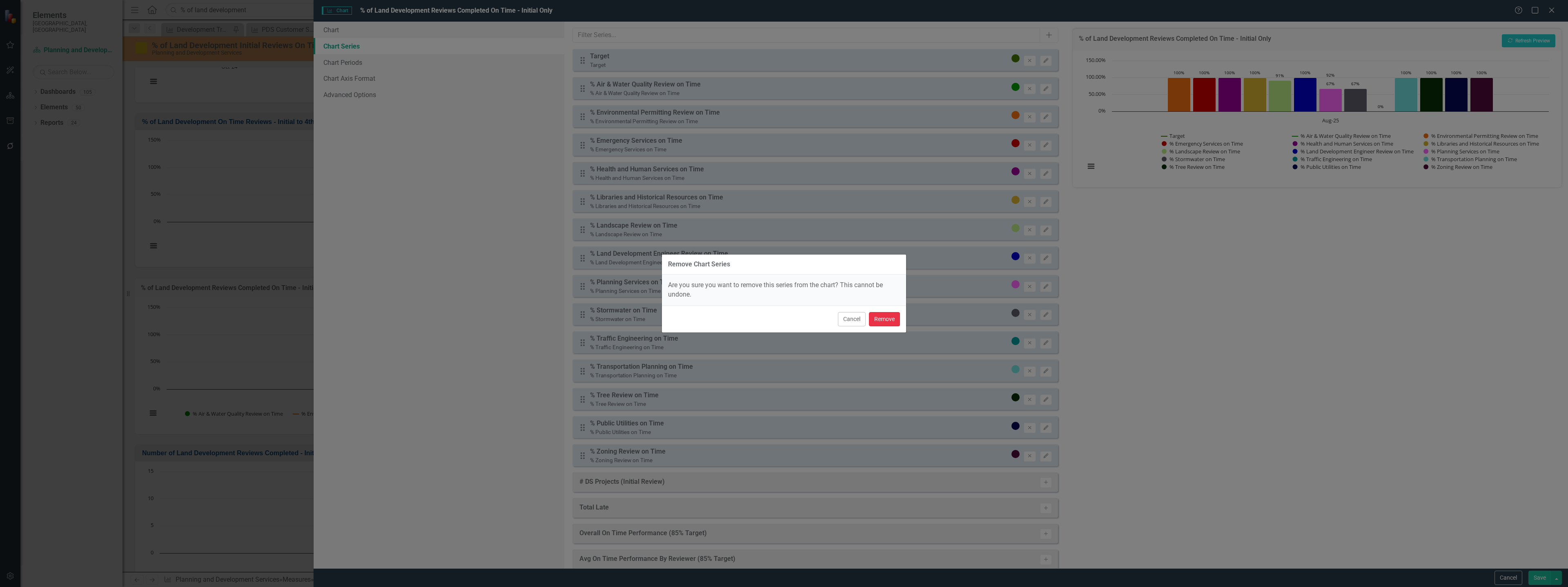
click at [878, 316] on button "Remove" at bounding box center [884, 319] width 31 height 14
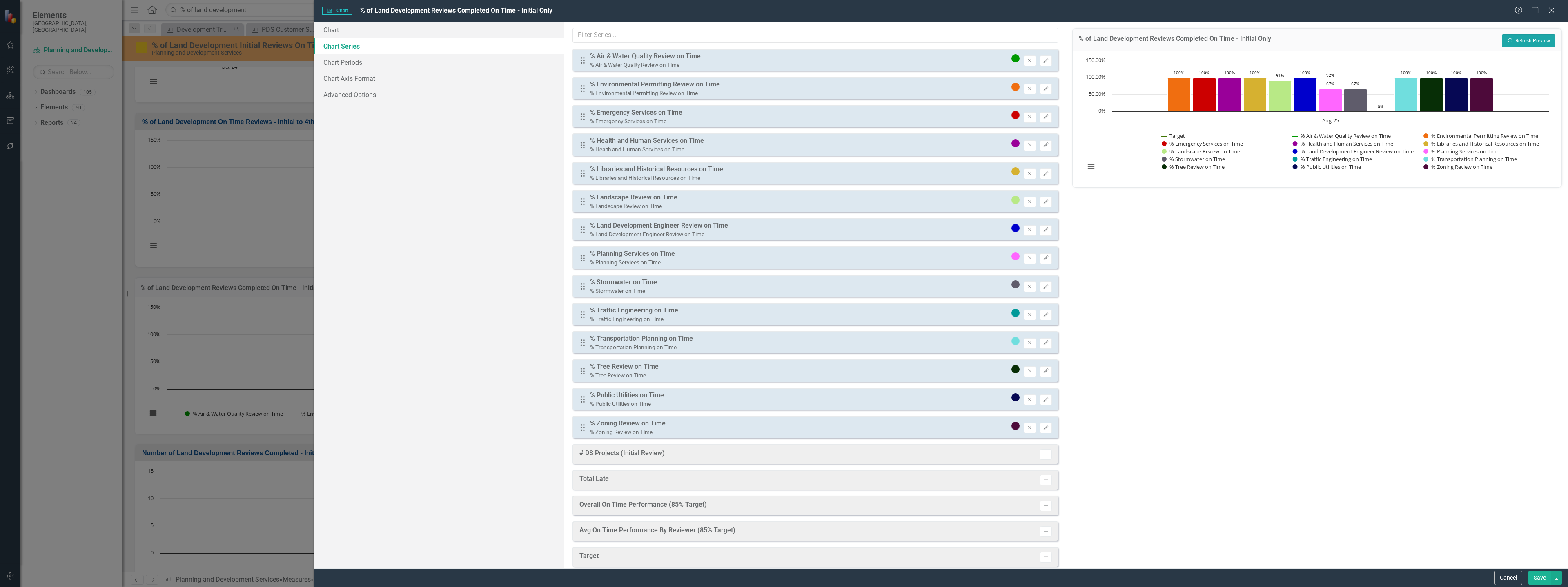
click at [1545, 39] on button "Recalculate Refresh Preview" at bounding box center [1528, 40] width 54 height 13
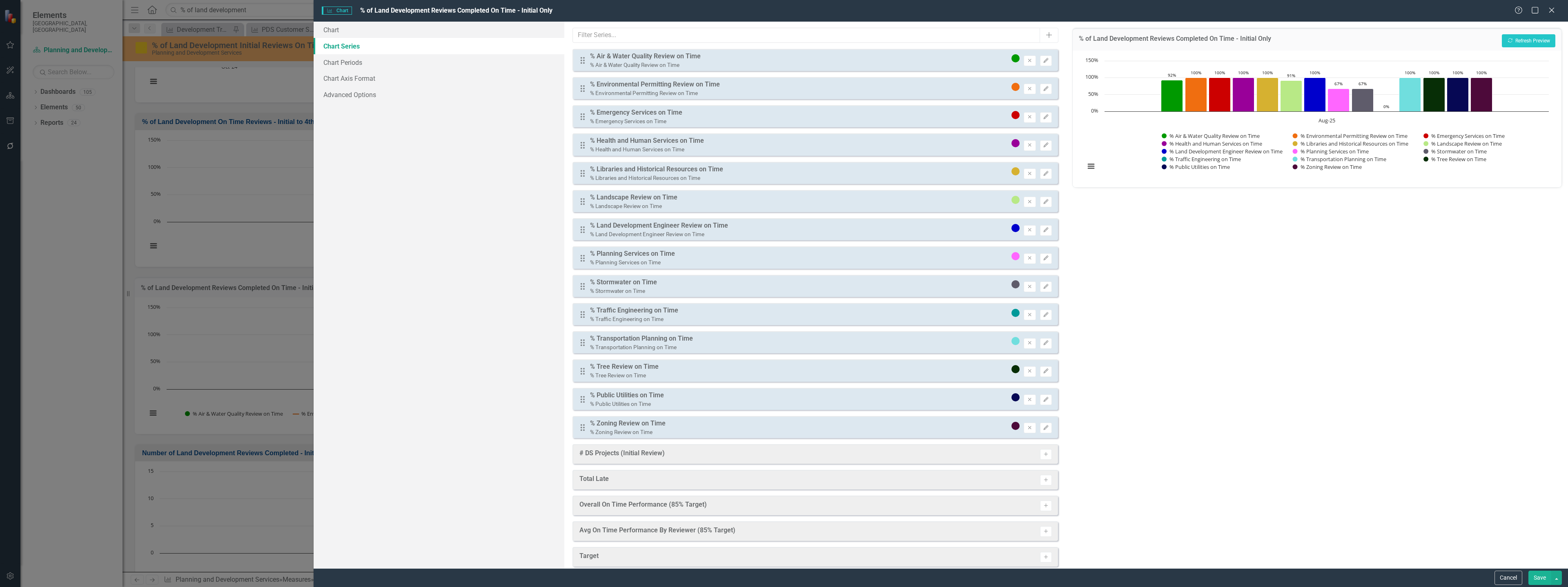
click at [1539, 580] on button "Save" at bounding box center [1540, 577] width 23 height 14
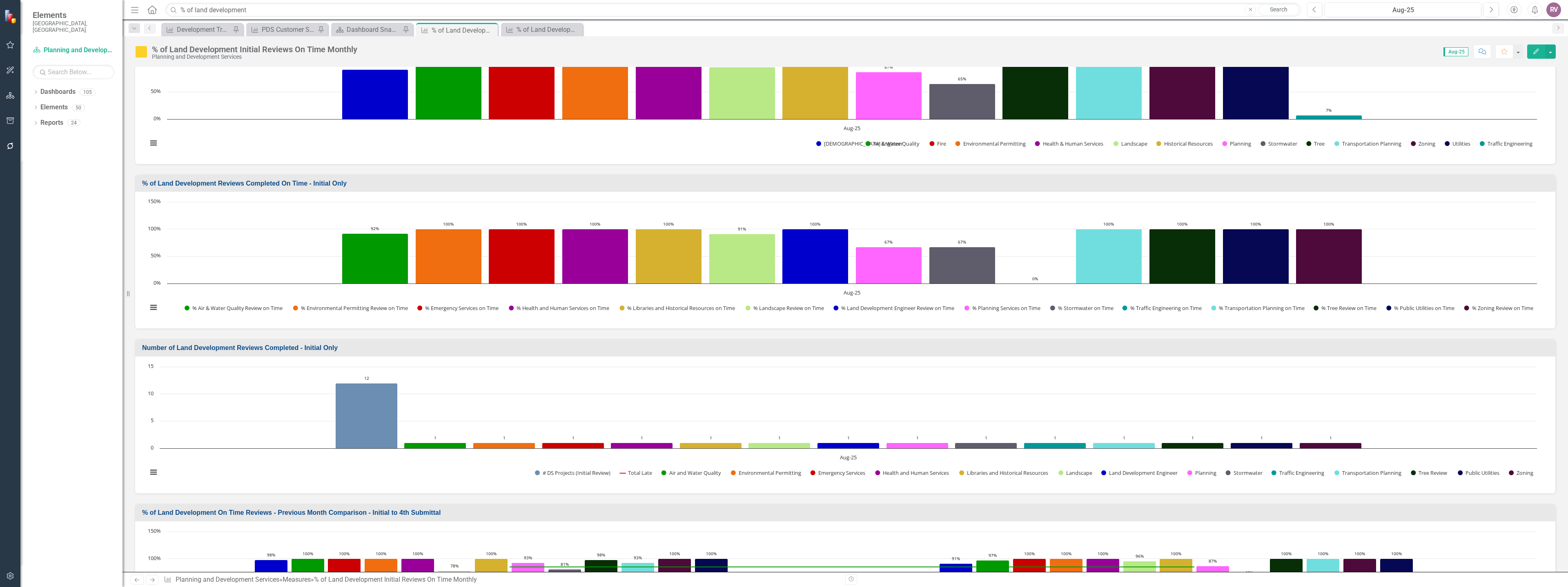
scroll to position [327, 0]
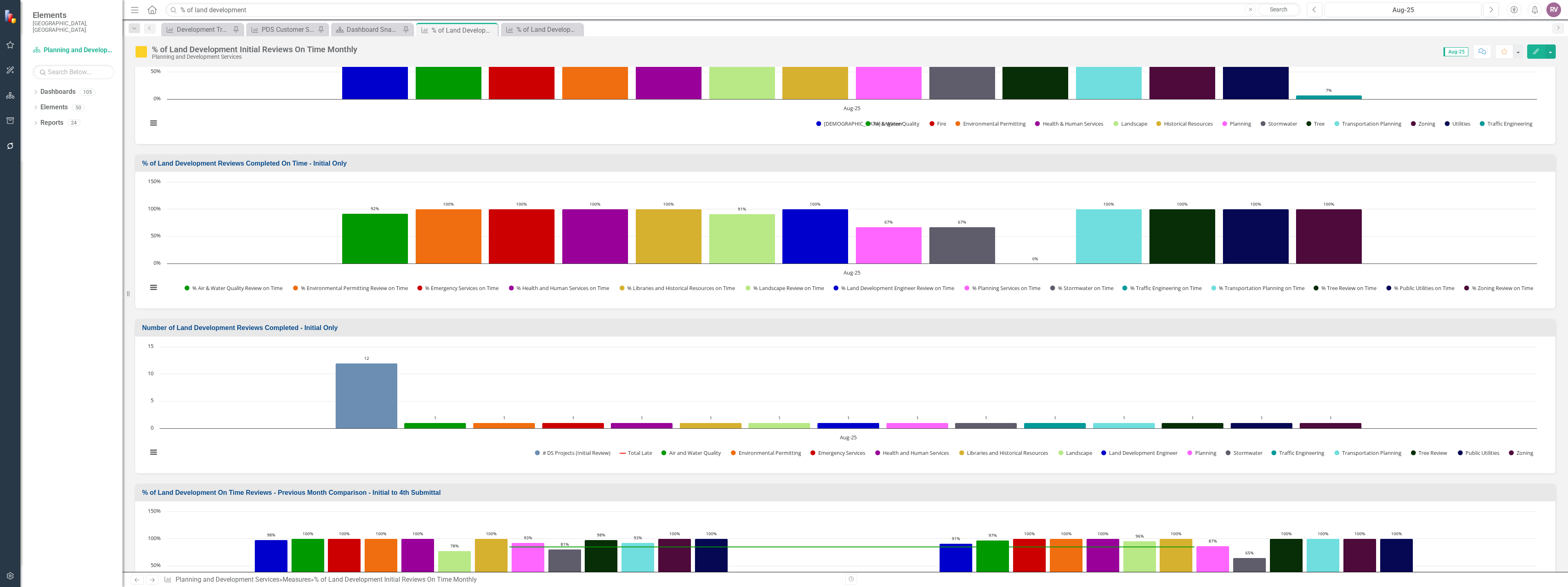
click at [332, 50] on div "% of Land Development Initial Reviews On Time Monthly" at bounding box center [254, 49] width 205 height 9
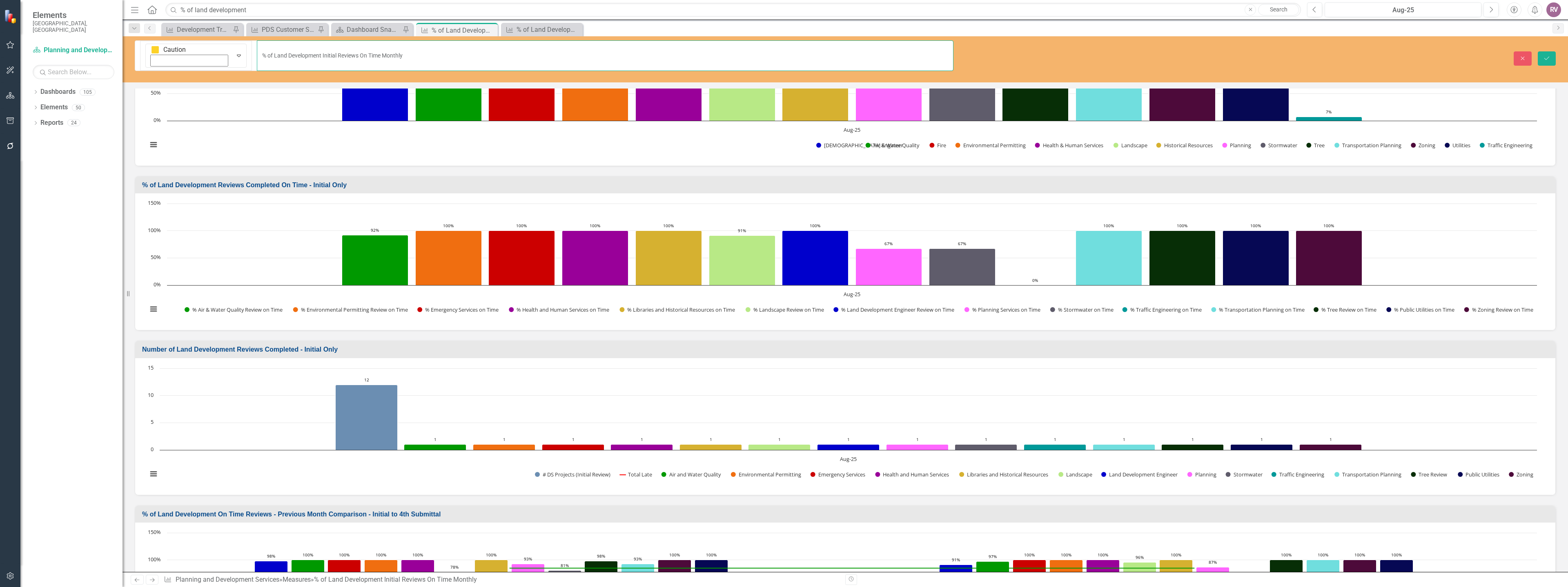
drag, startPoint x: 335, startPoint y: 48, endPoint x: 276, endPoint y: 52, distance: 59.1
click at [276, 52] on input "% of Land Development Initial Reviews On Time Monthly" at bounding box center [605, 55] width 696 height 30
click at [1525, 55] on icon "Close" at bounding box center [1523, 58] width 7 height 5
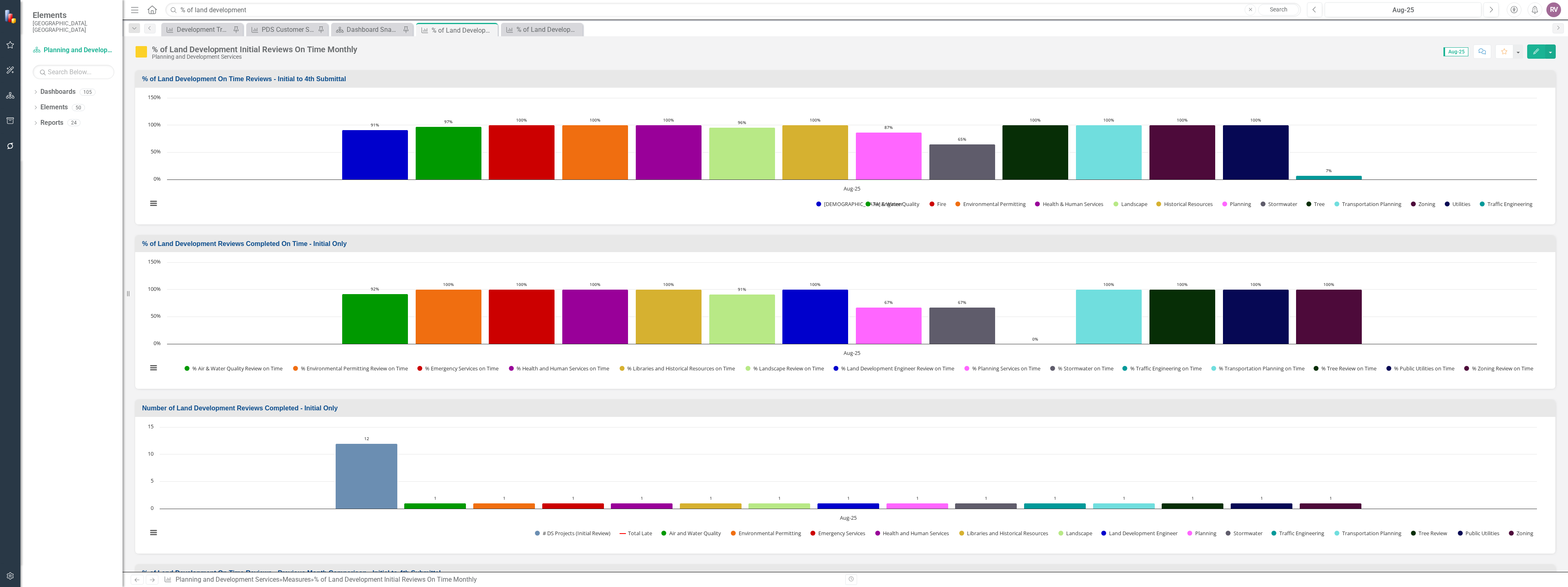
scroll to position [286, 0]
